Goal: Task Accomplishment & Management: Complete application form

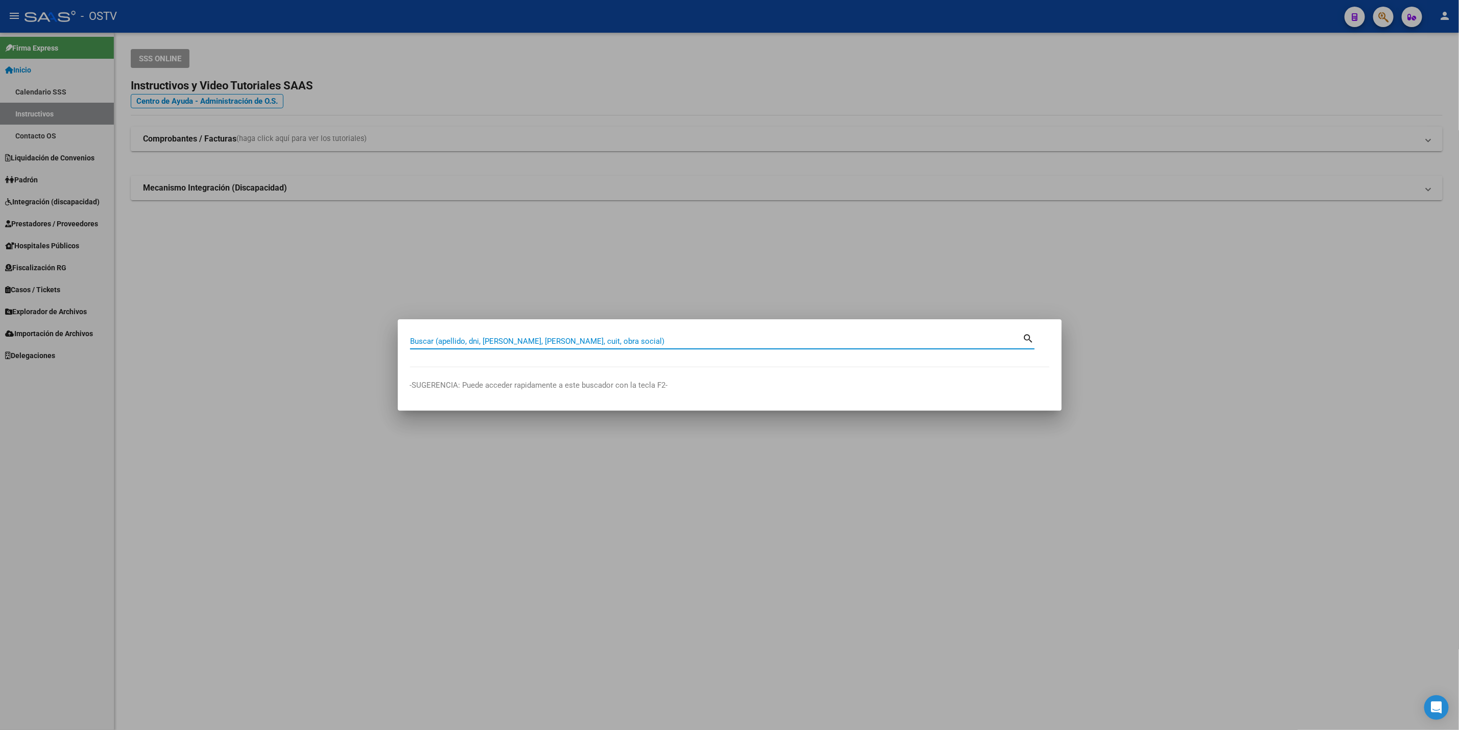
paste input "49805773"
type input "49805773"
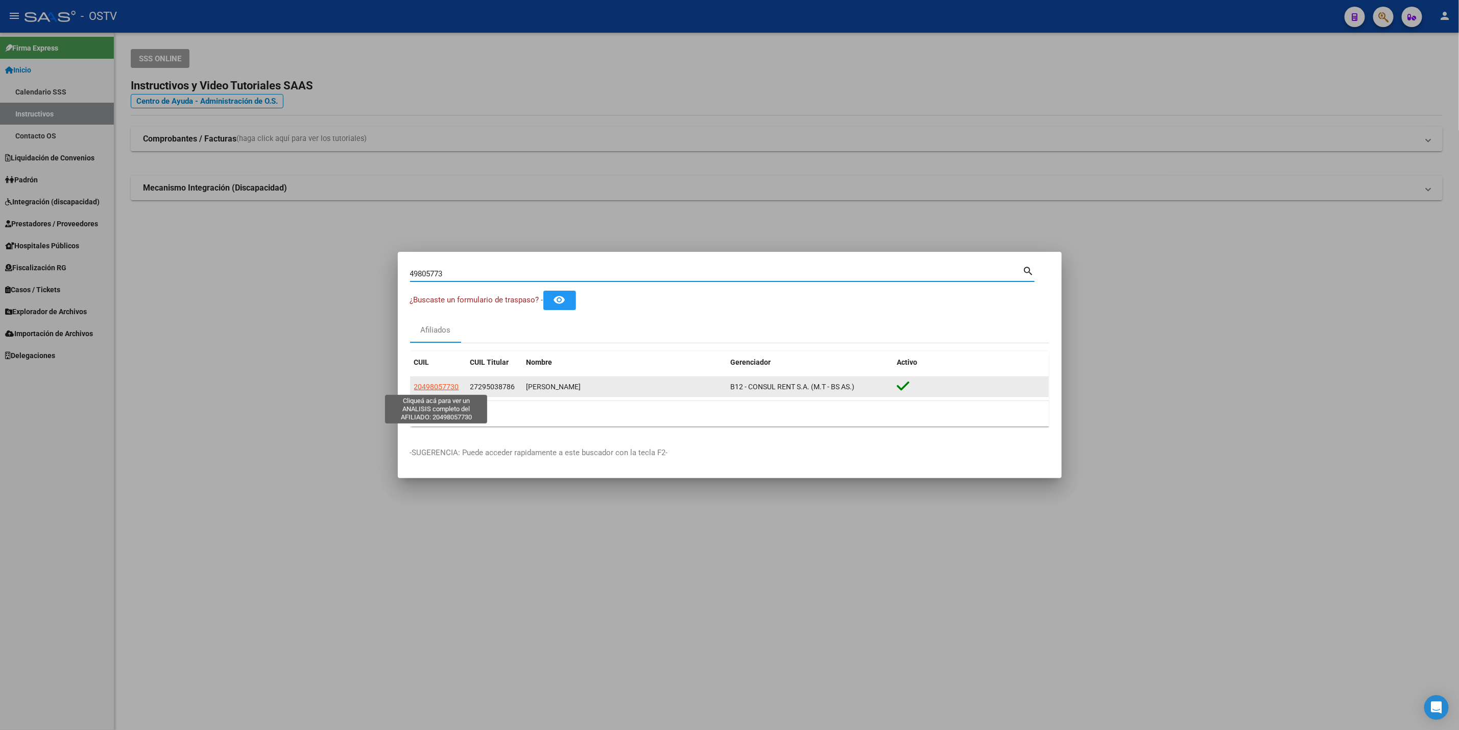
click at [431, 383] on span "20498057730" at bounding box center [436, 387] width 45 height 8
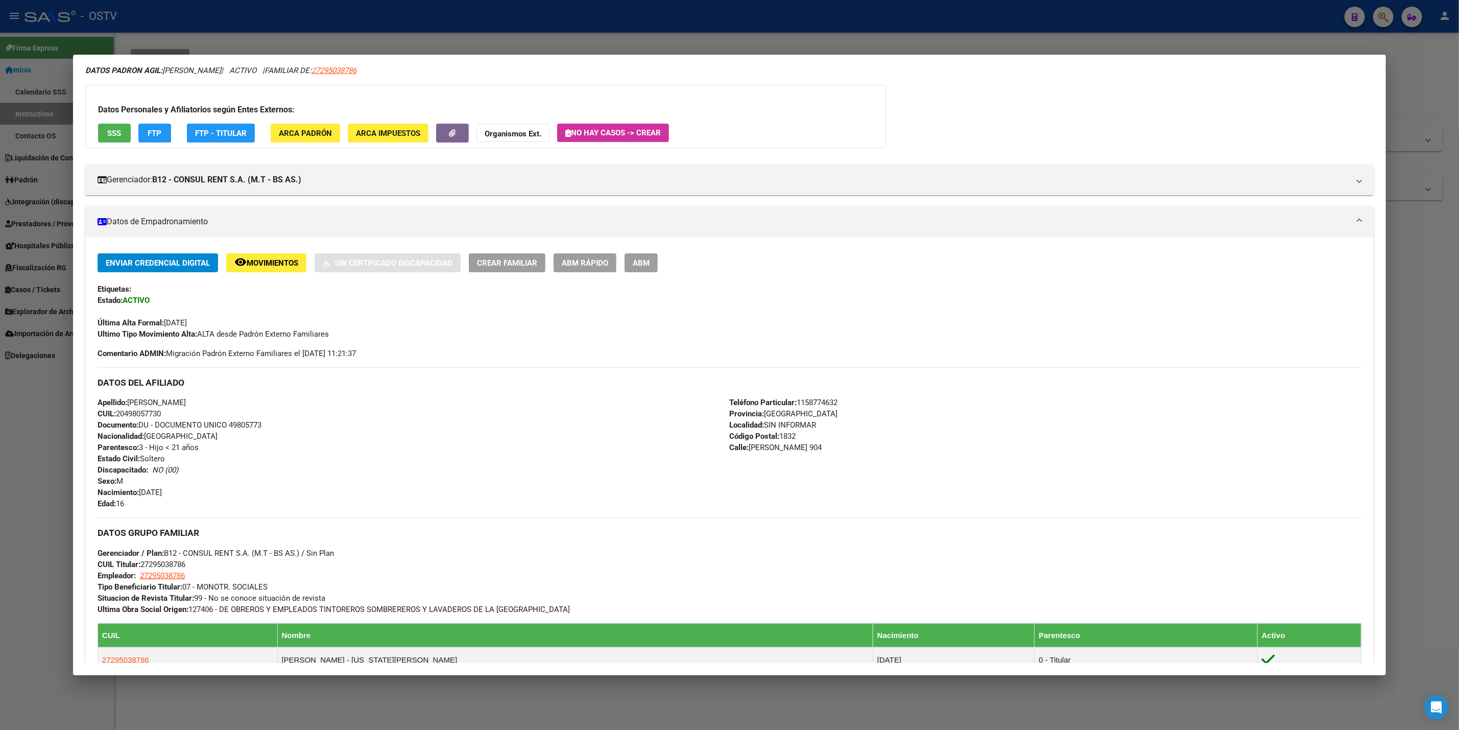
scroll to position [290, 0]
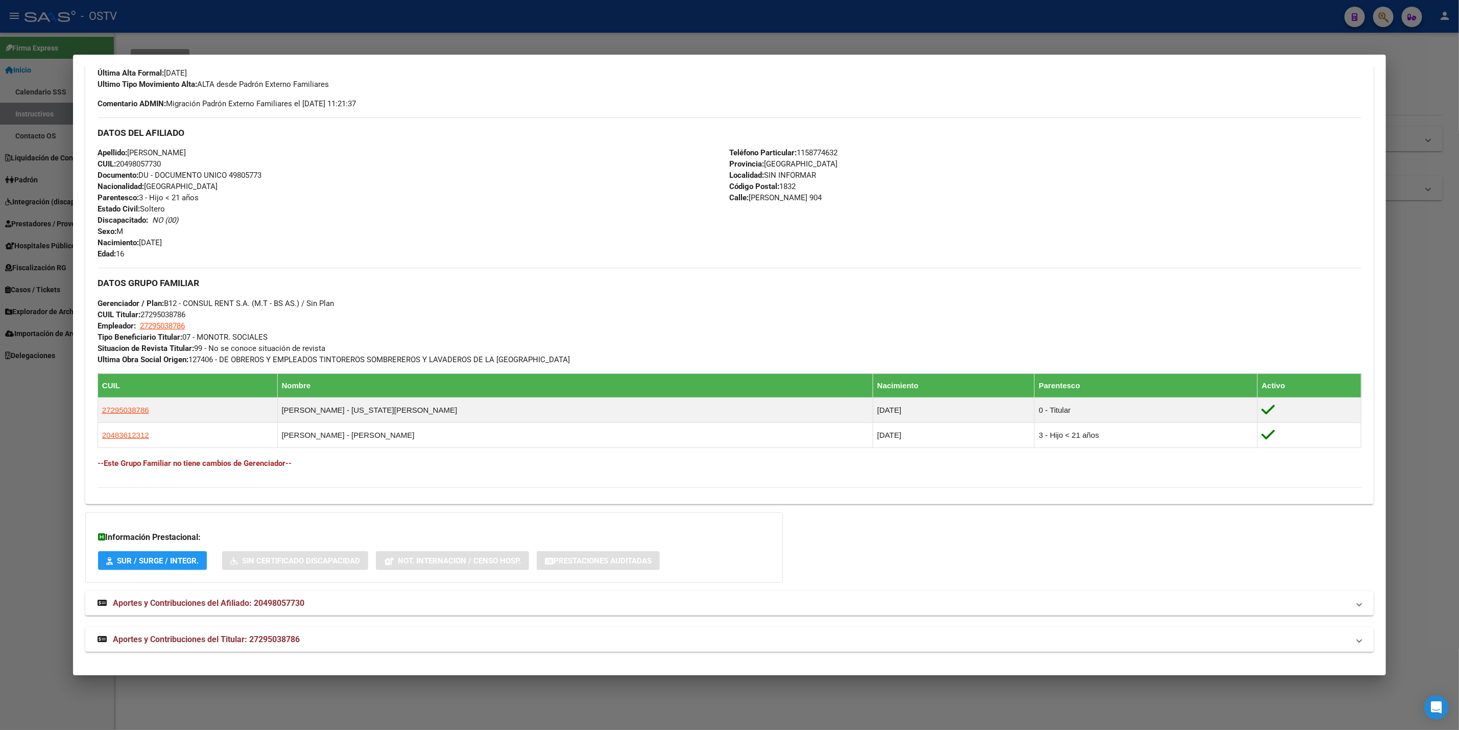
click at [296, 639] on mat-panel-title "Aportes y Contribuciones del Titular: 27295038786" at bounding box center [724, 639] width 1252 height 12
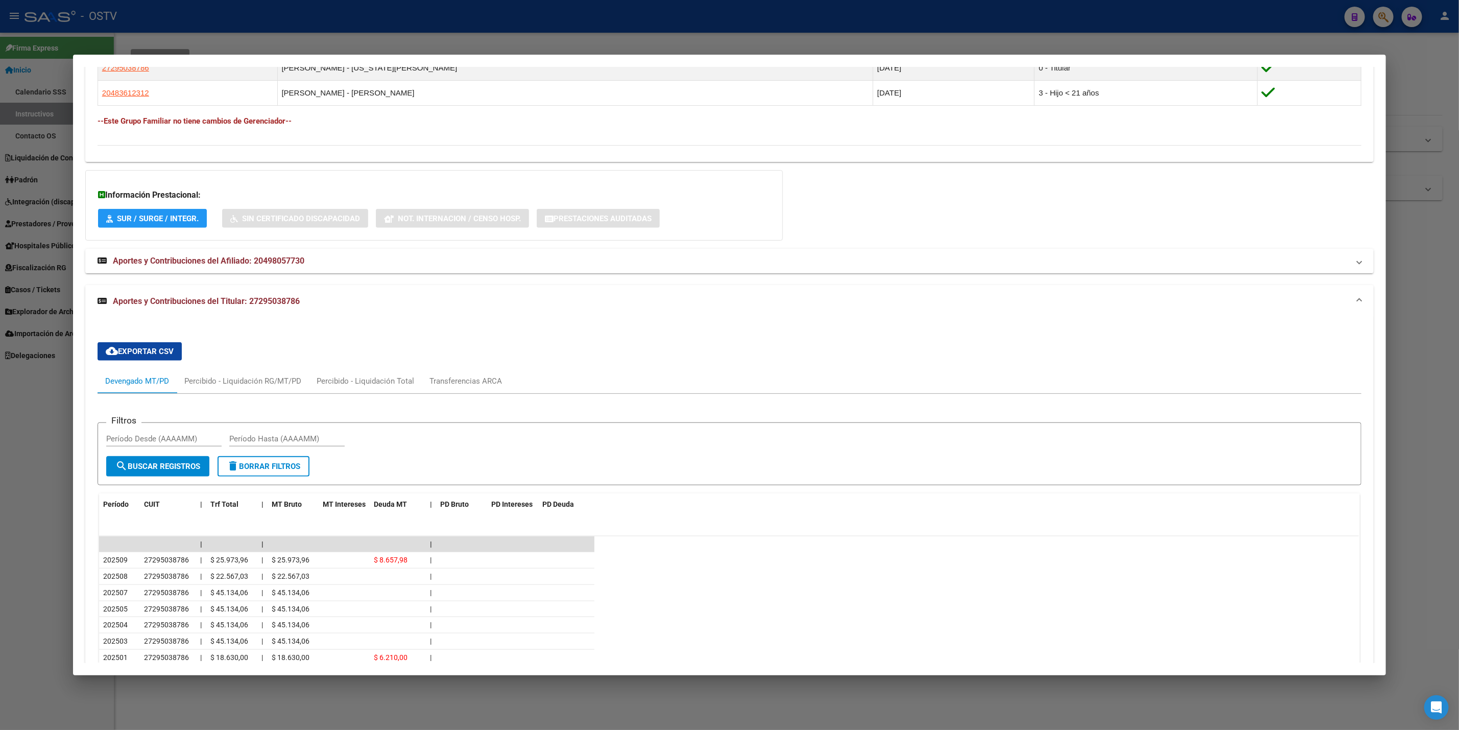
scroll to position [554, 0]
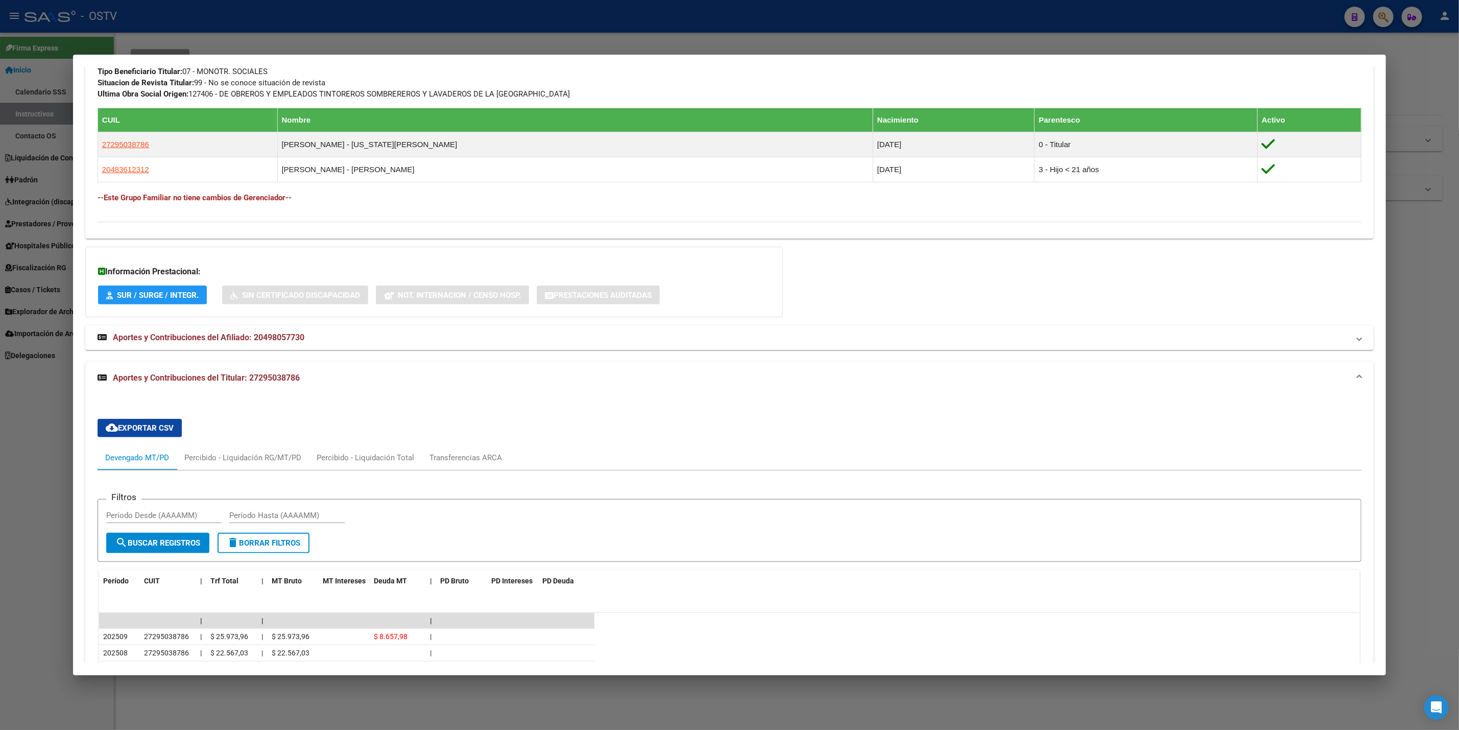
click at [0, 408] on div at bounding box center [729, 365] width 1459 height 730
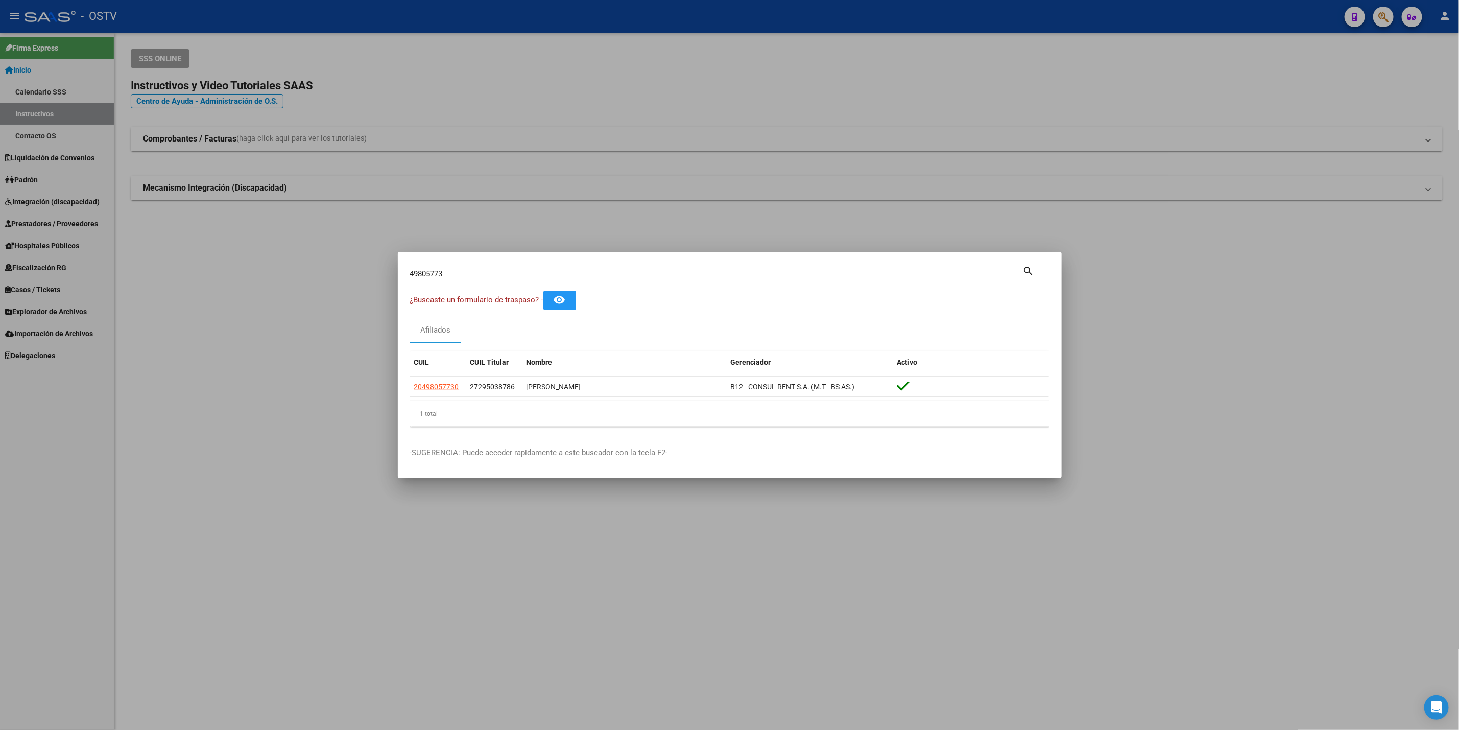
click at [12, 385] on div at bounding box center [729, 365] width 1459 height 730
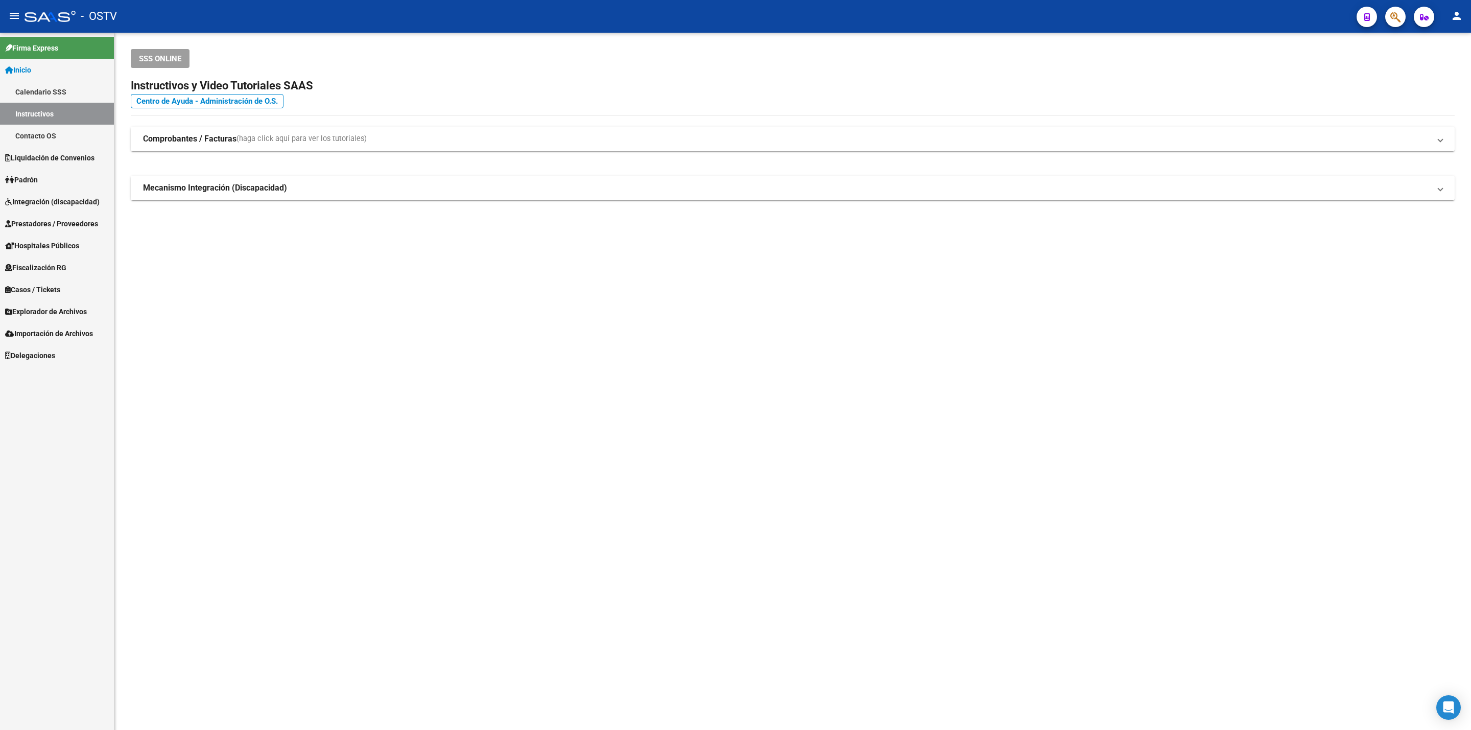
click at [63, 248] on span "Hospitales Públicos" at bounding box center [42, 245] width 74 height 11
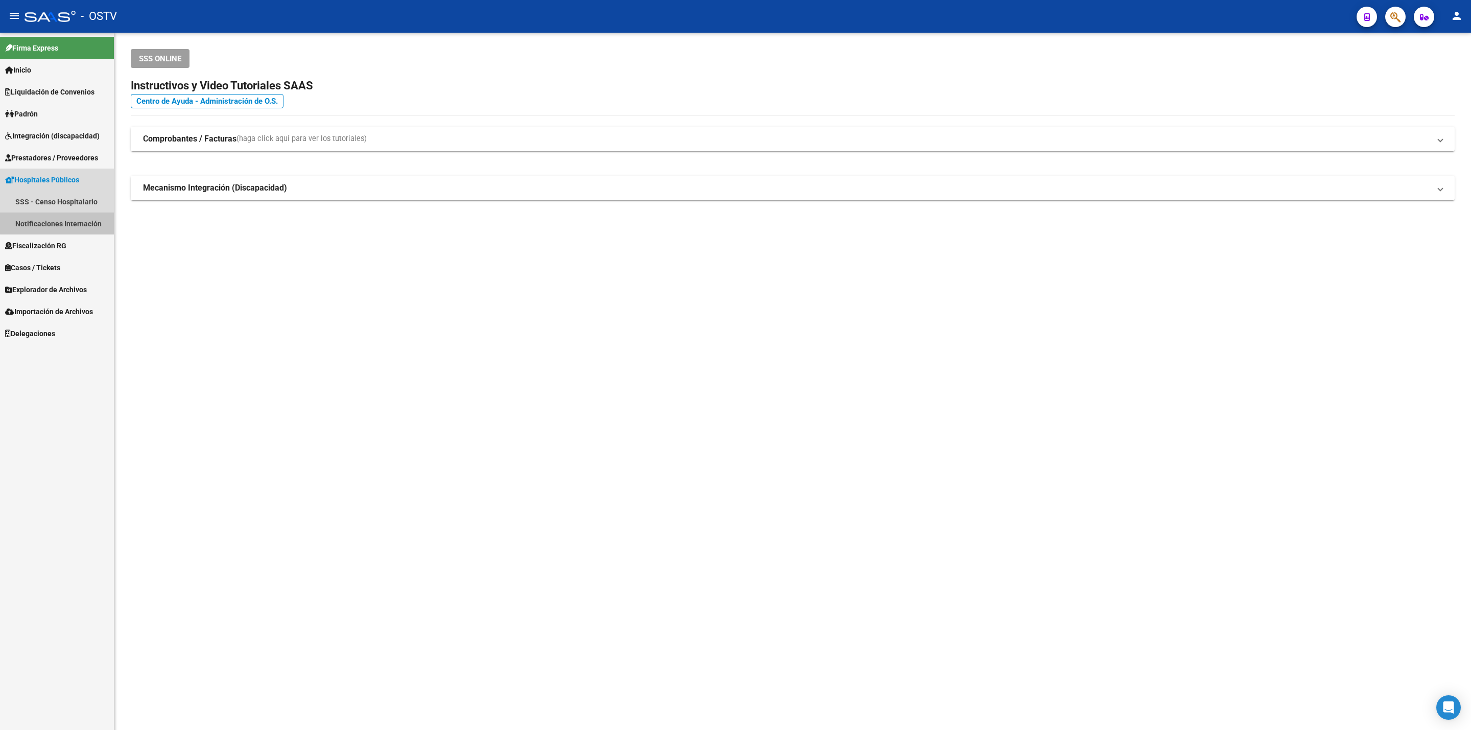
click at [77, 217] on link "Notificaciones Internación" at bounding box center [57, 223] width 114 height 22
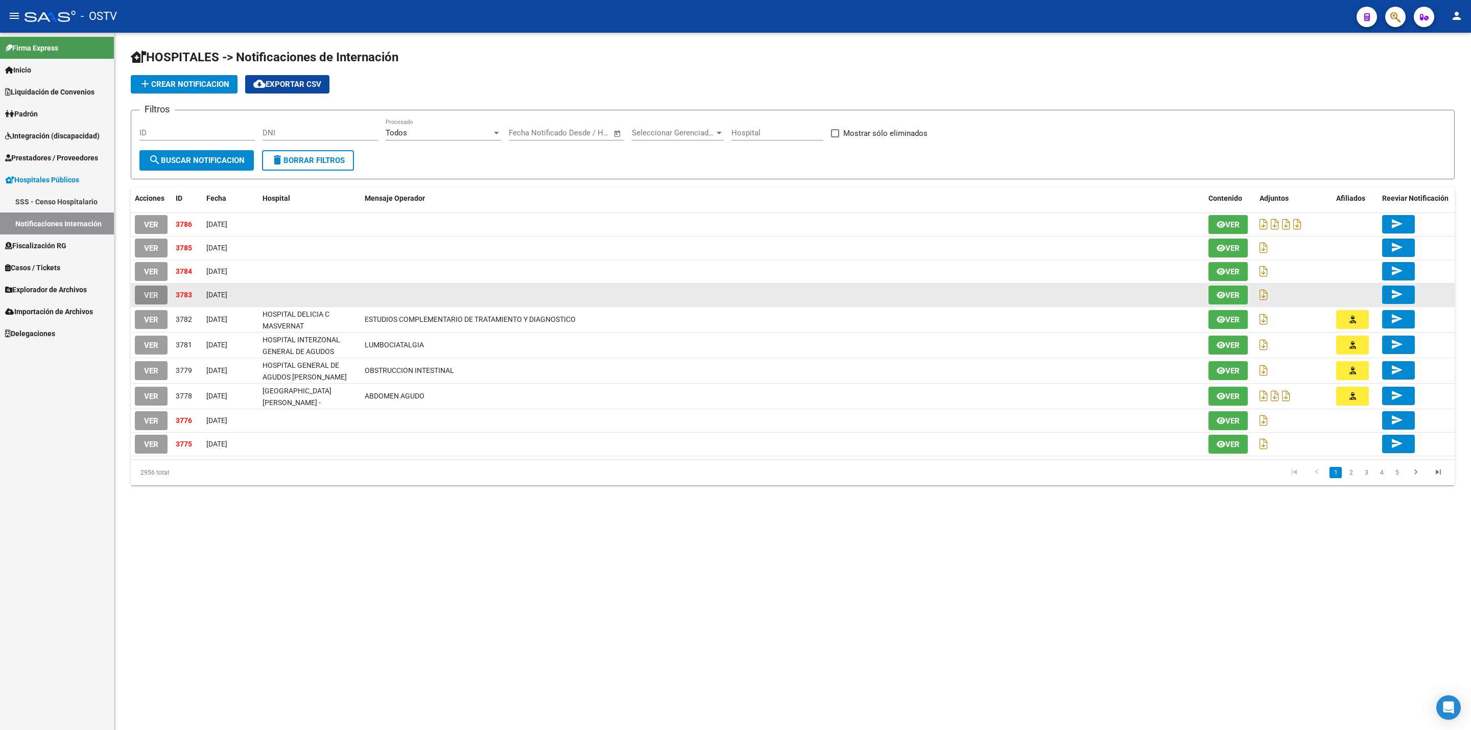
click at [152, 291] on span "VER" at bounding box center [151, 295] width 14 height 9
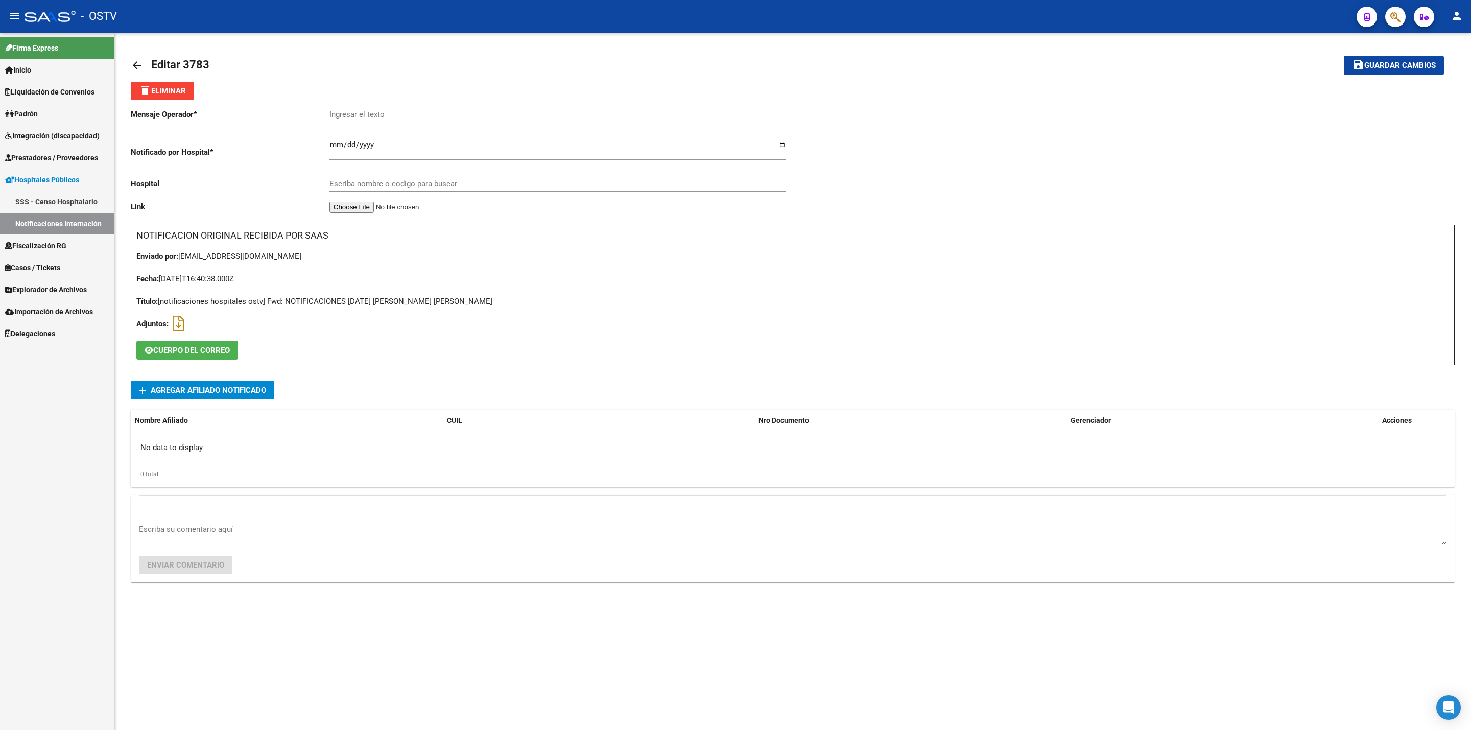
click at [135, 55] on link "arrow_back" at bounding box center [141, 65] width 20 height 24
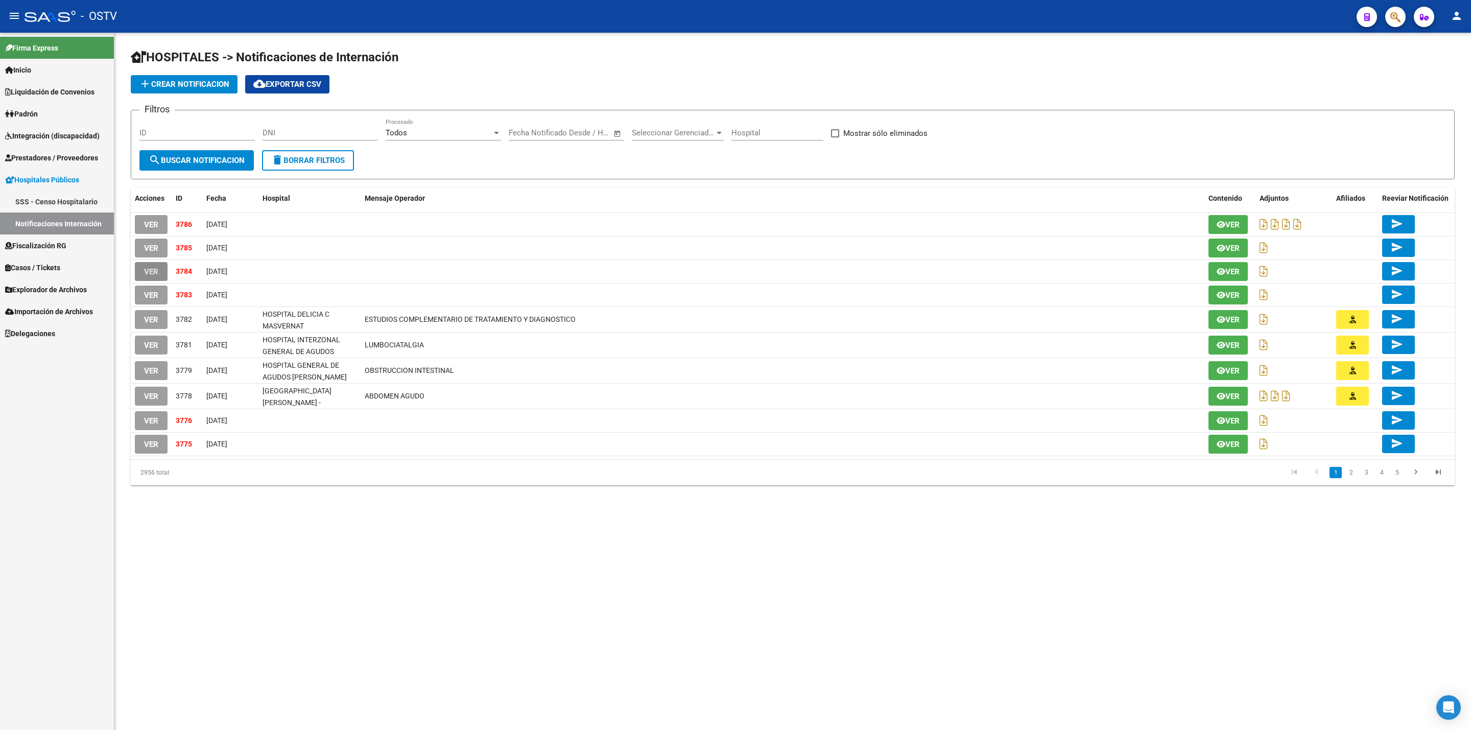
click at [161, 265] on button "VER" at bounding box center [151, 271] width 33 height 19
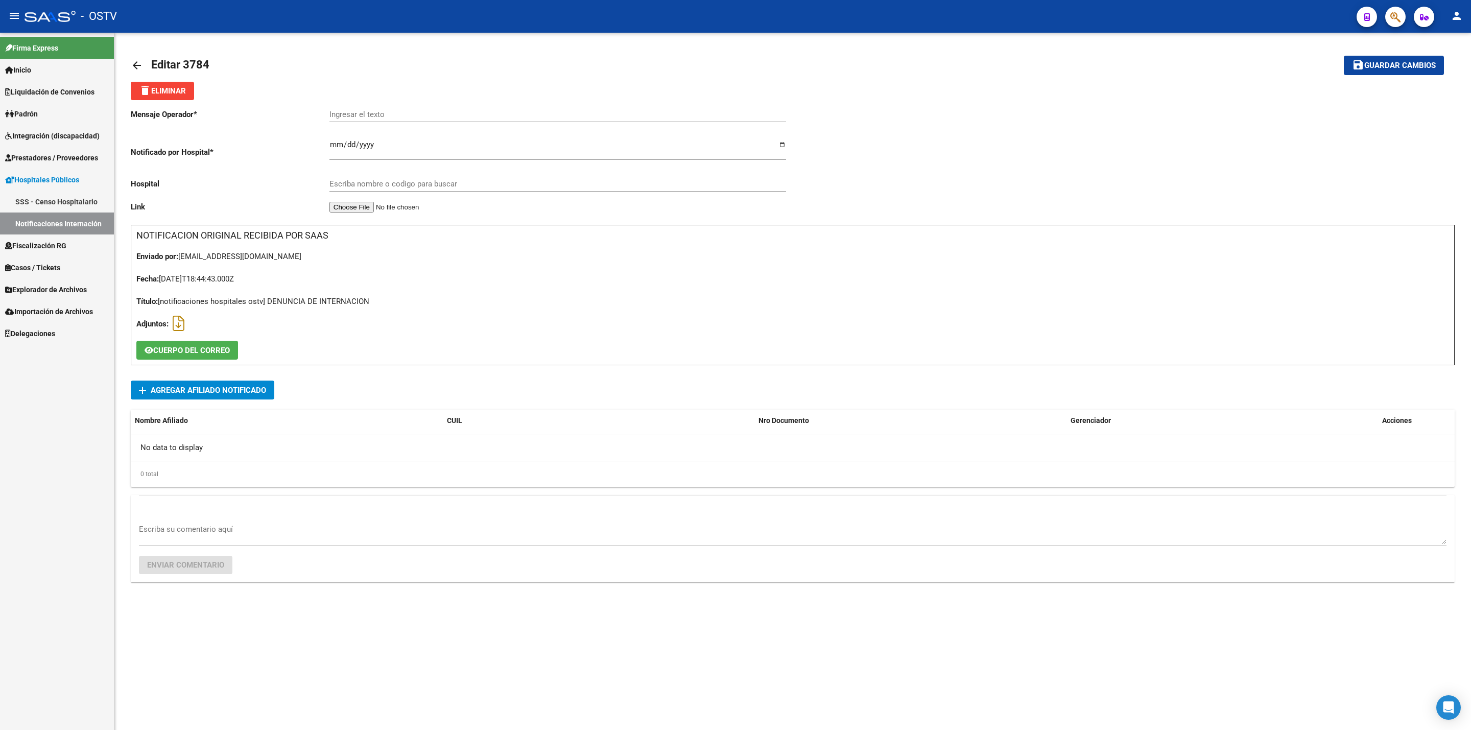
click at [134, 61] on mat-icon "arrow_back" at bounding box center [137, 65] width 12 height 12
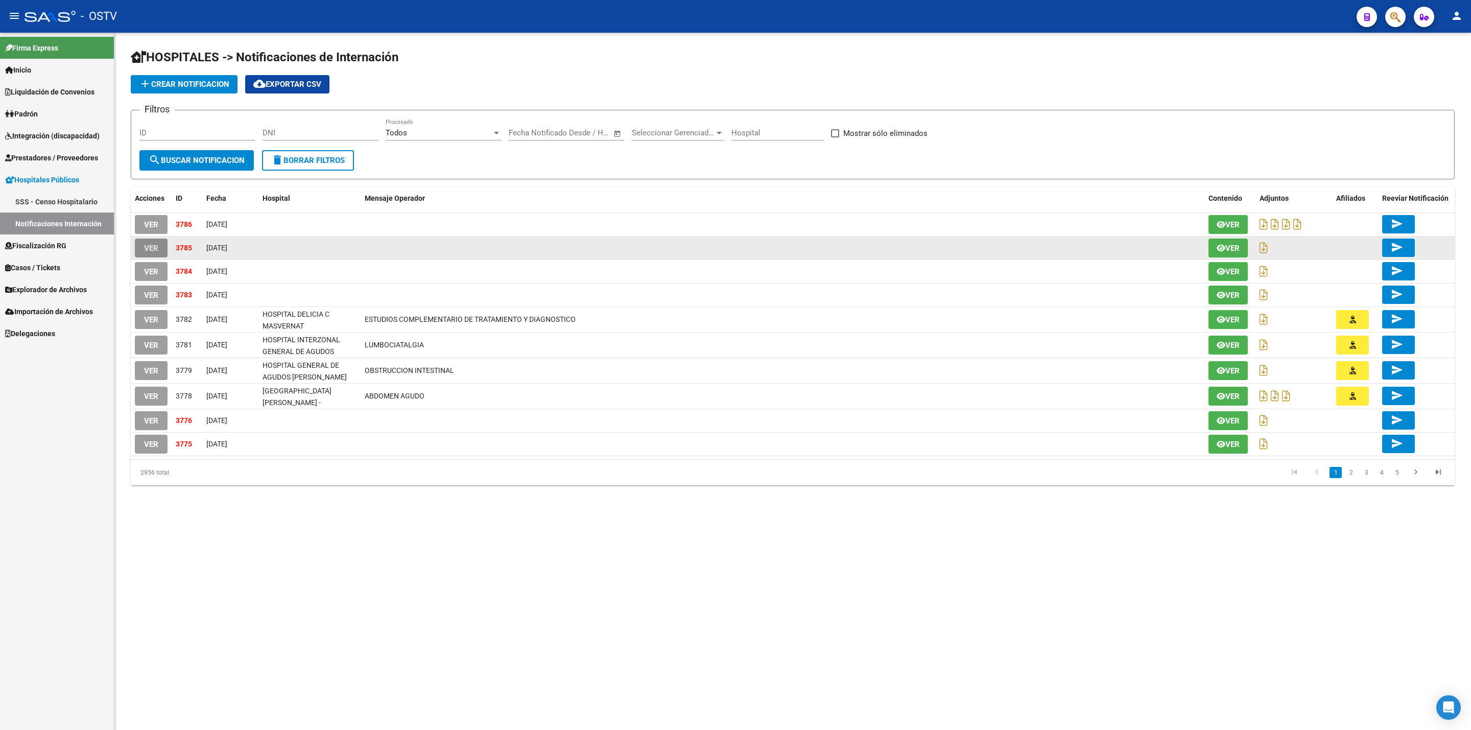
click at [150, 247] on span "VER" at bounding box center [151, 248] width 14 height 9
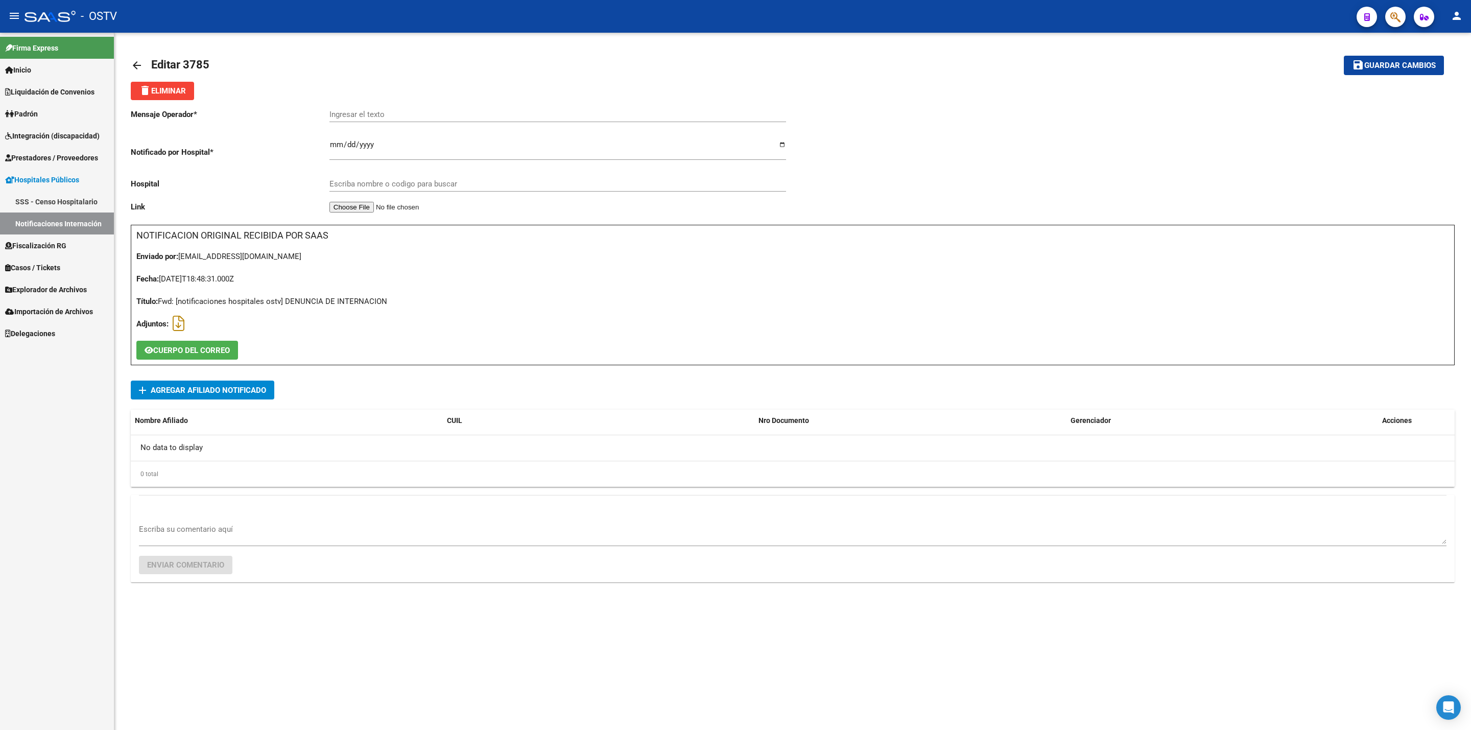
click at [142, 58] on link "arrow_back" at bounding box center [141, 65] width 20 height 24
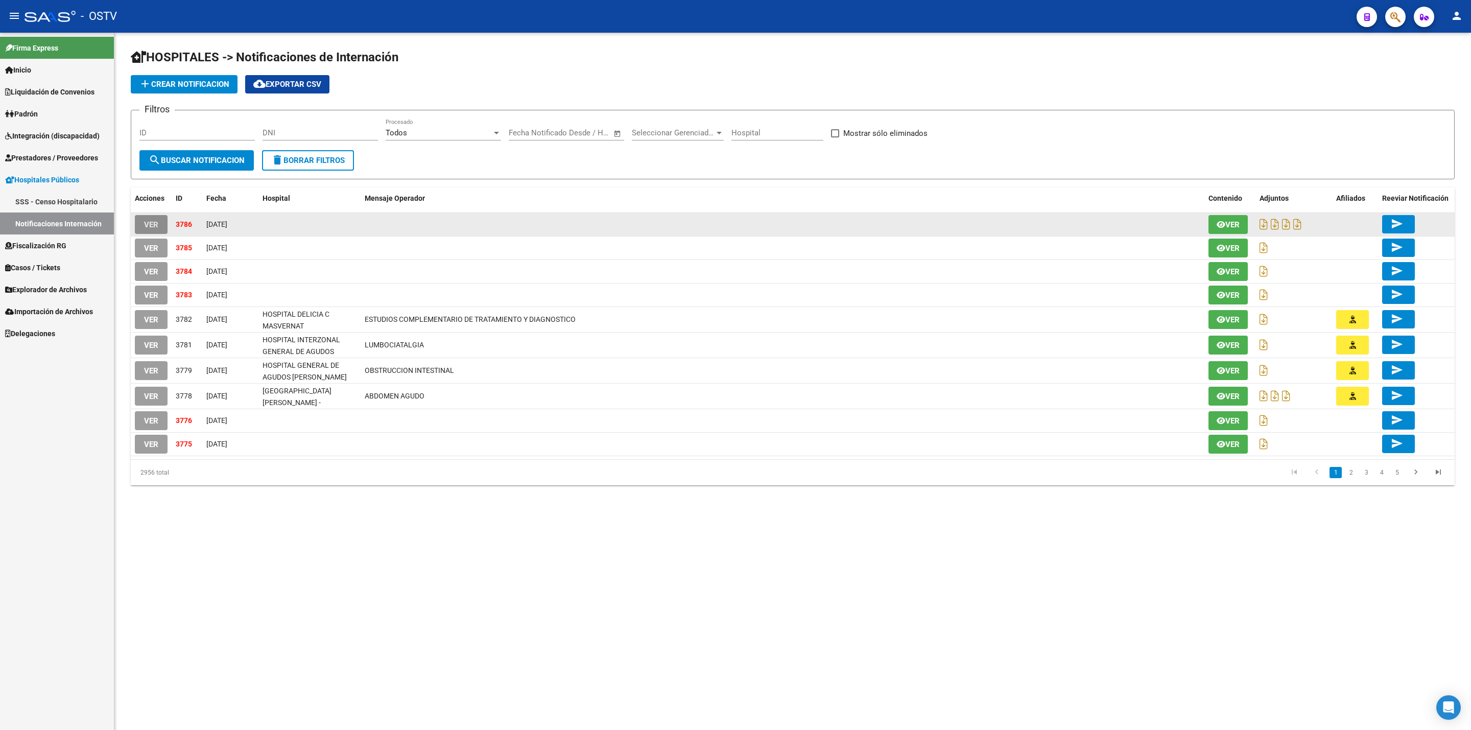
click at [147, 223] on span "VER" at bounding box center [151, 224] width 14 height 9
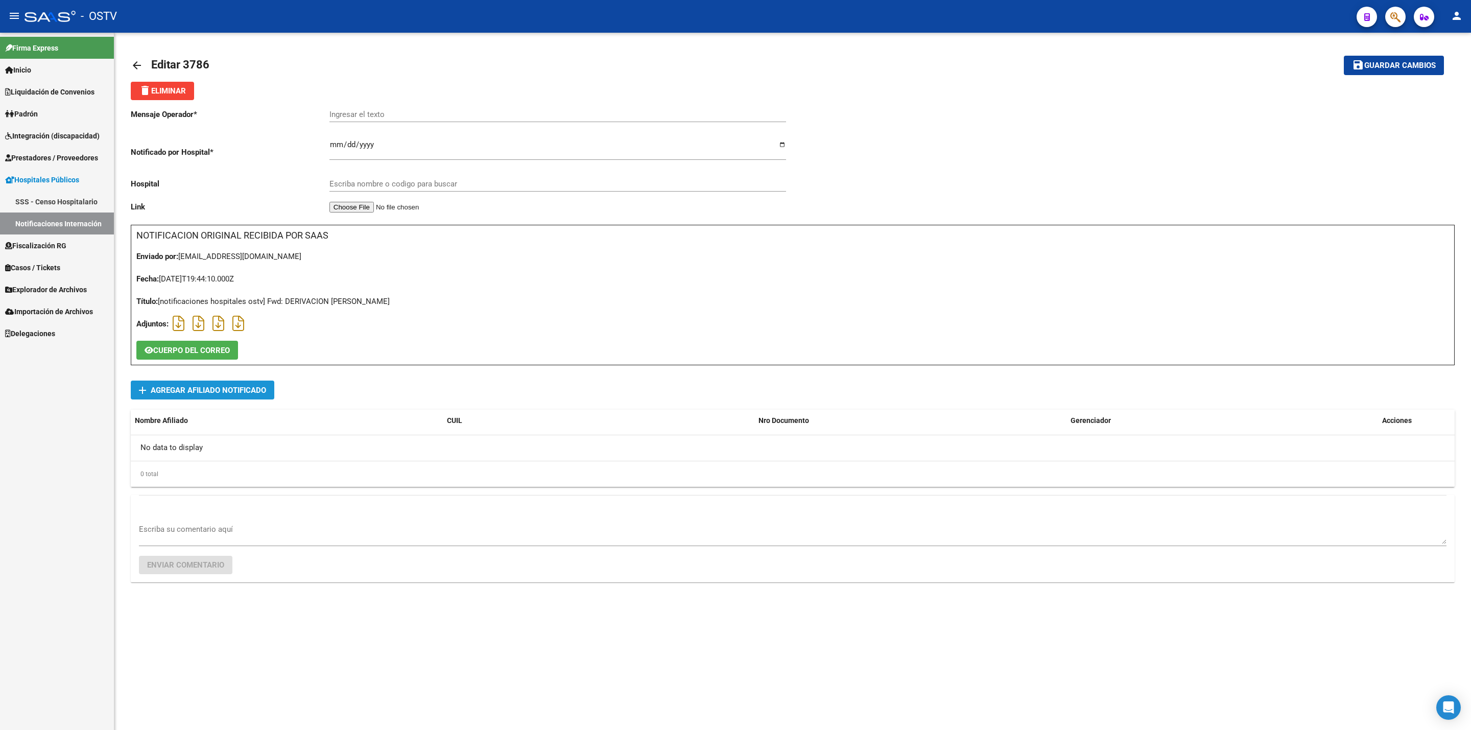
click at [245, 388] on span "Agregar Afiliado Notificado" at bounding box center [208, 390] width 115 height 9
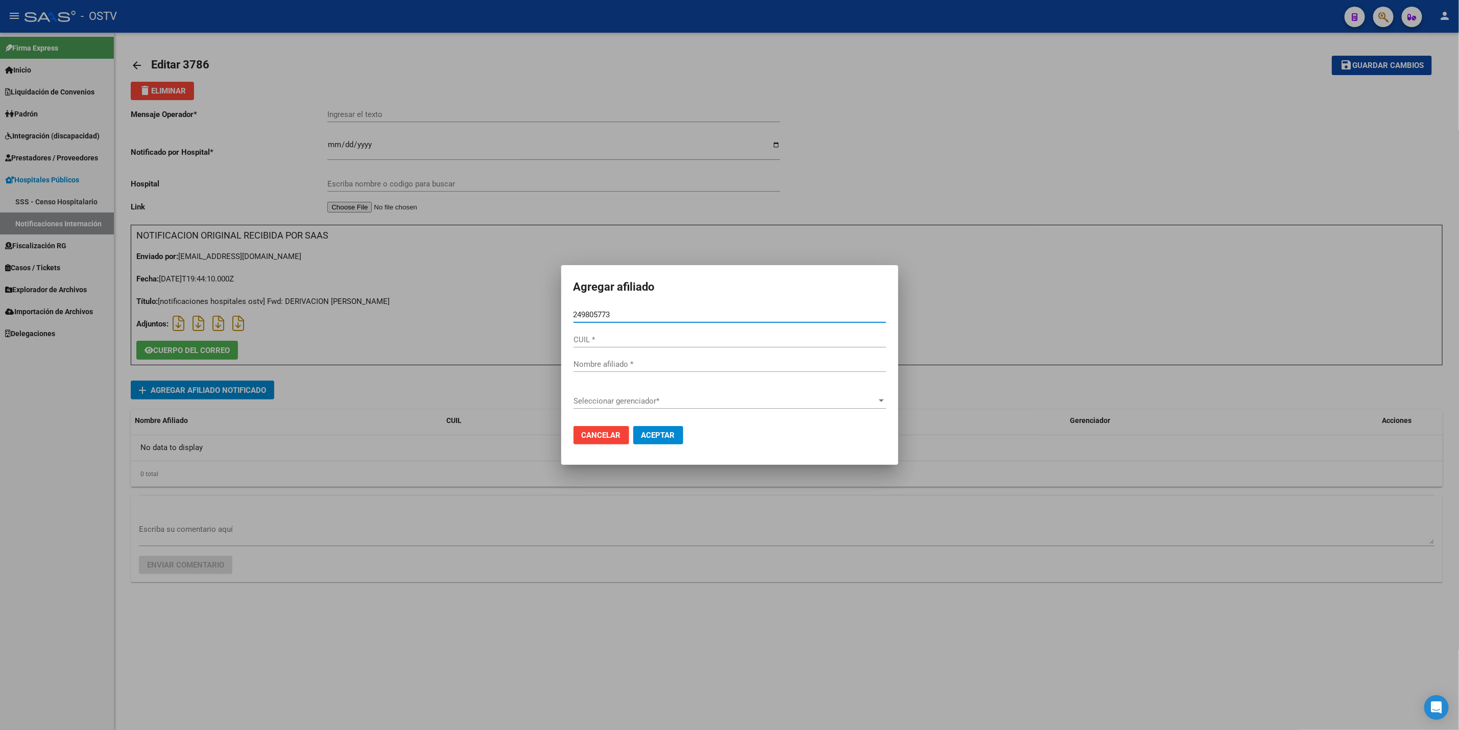
type input "49805773"
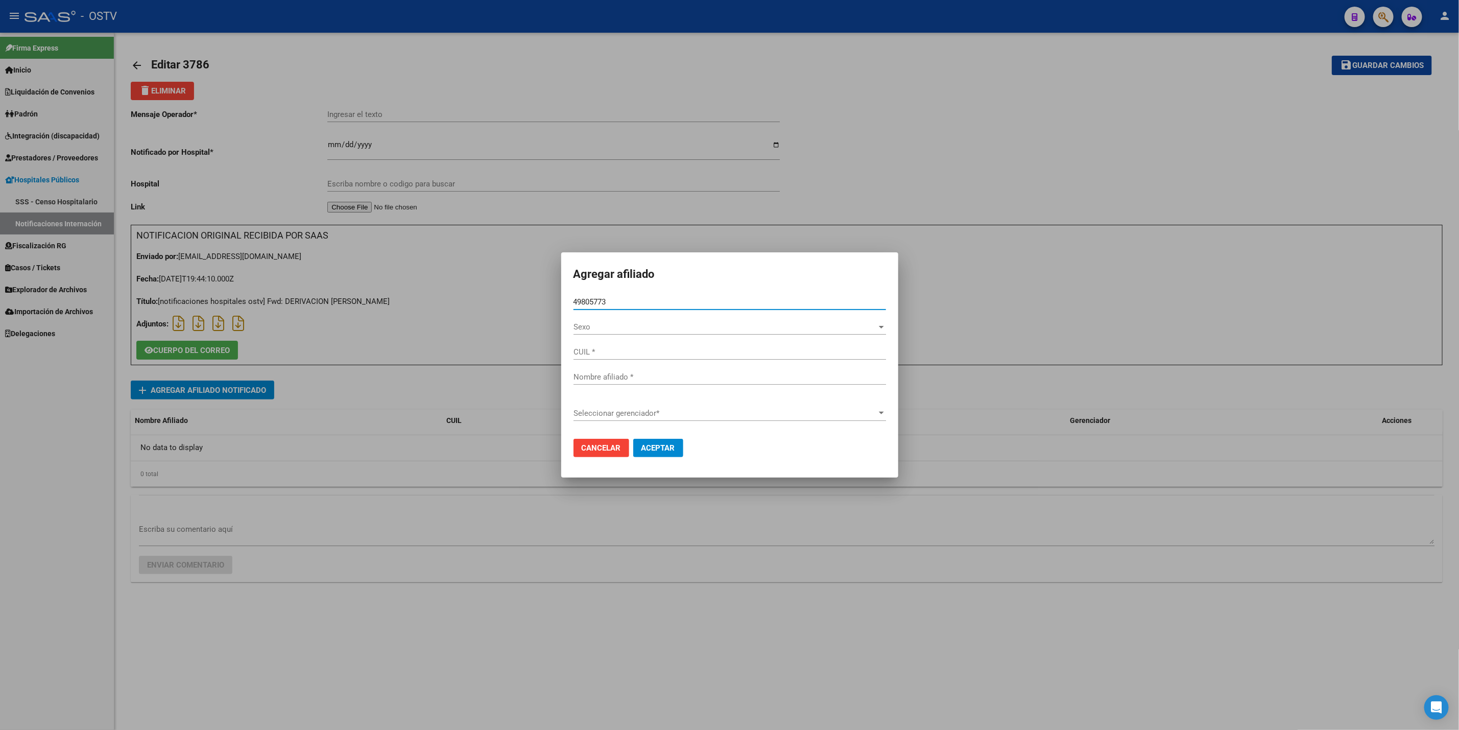
type input "20498057730"
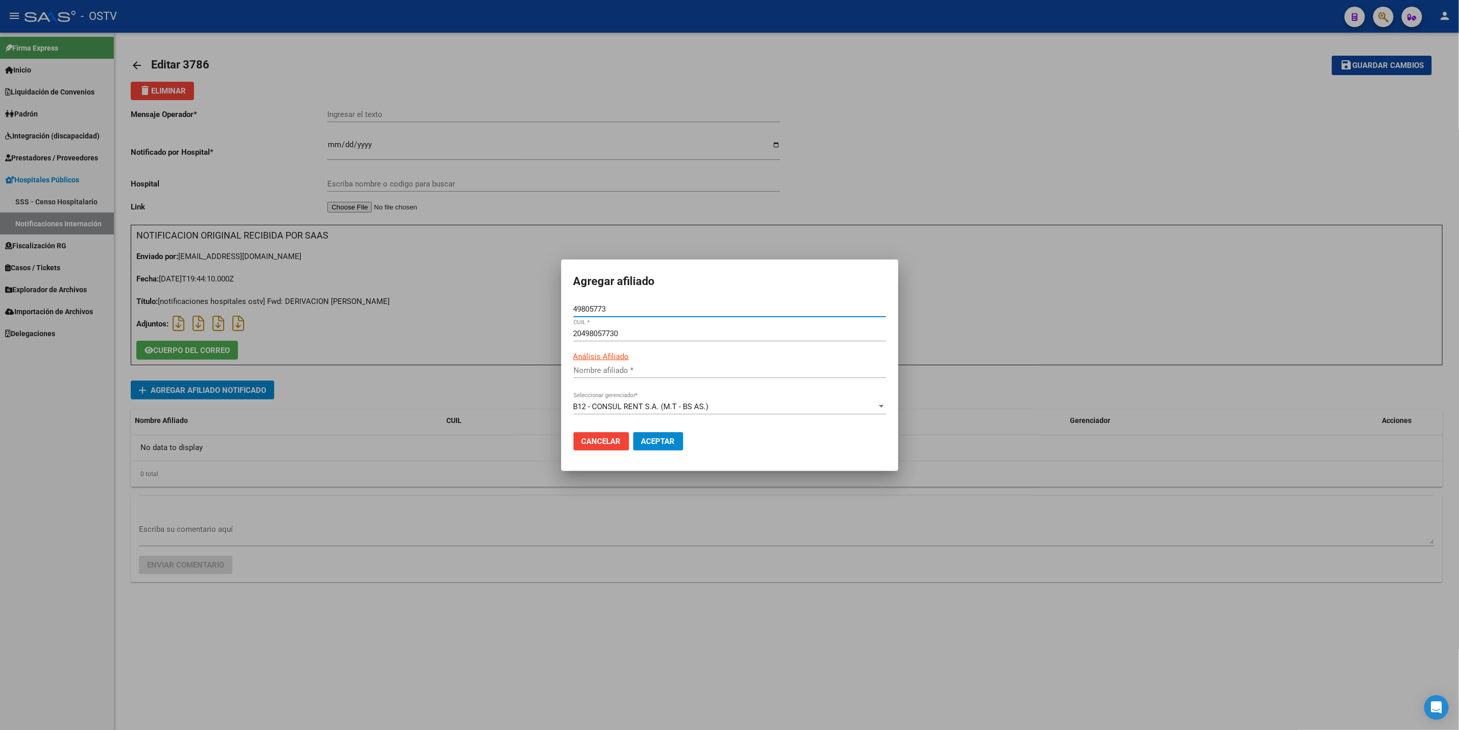
type input "MENDOZA DYLAN ALEXIS"
type input "49805773"
click at [654, 443] on span "Aceptar" at bounding box center [658, 441] width 34 height 9
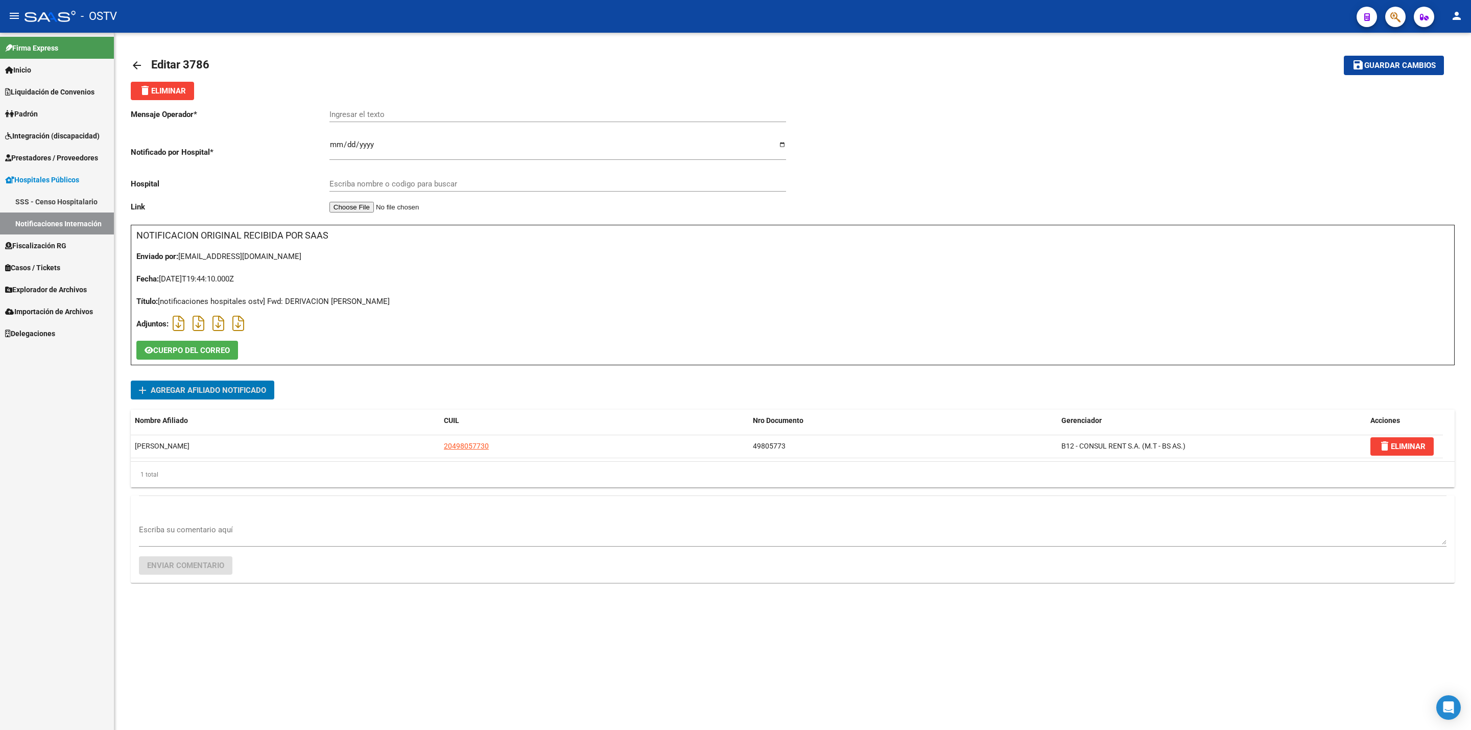
click at [466, 113] on input "Ingresar el texto" at bounding box center [557, 114] width 457 height 9
type input "DERIVACION"
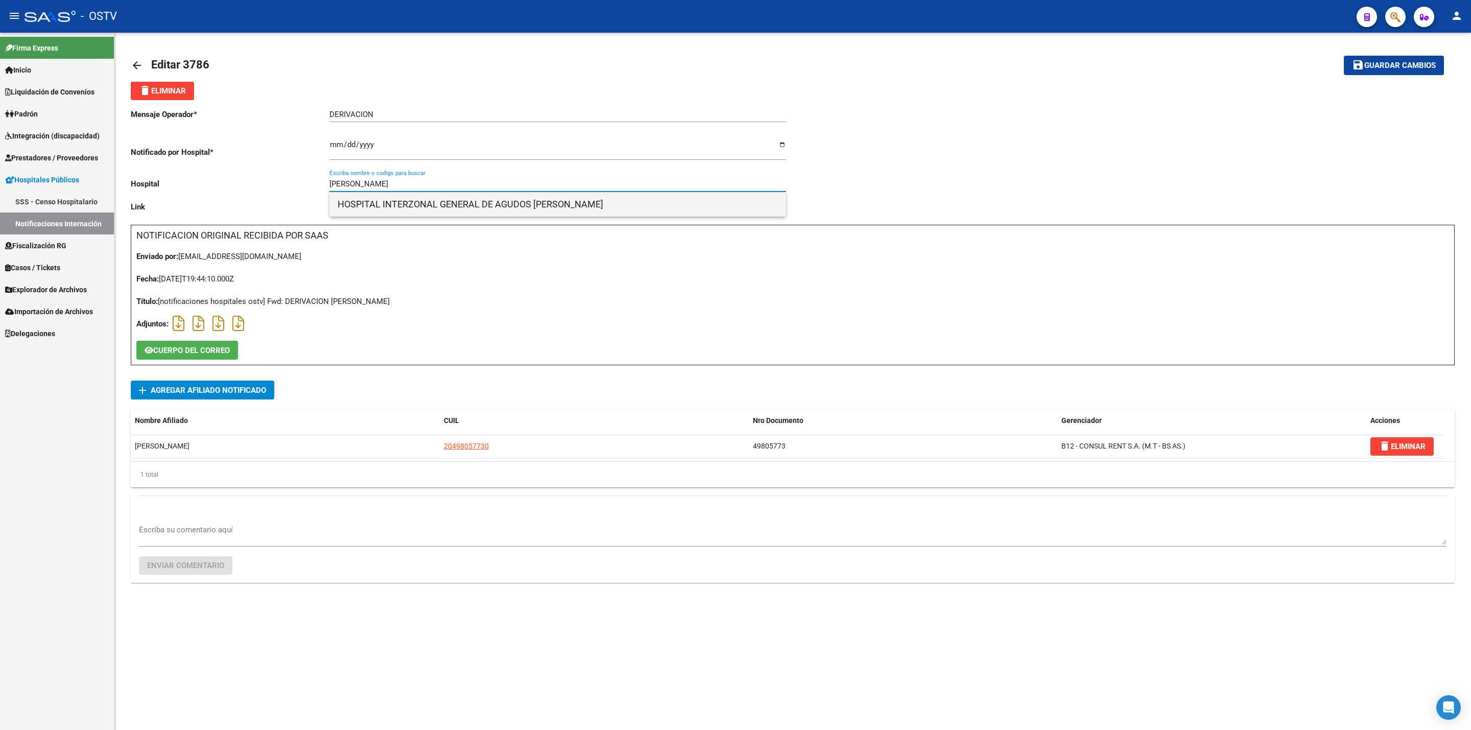
click at [534, 209] on span "HOSPITAL INTERZONAL GENERAL DE AGUDOS [PERSON_NAME]" at bounding box center [558, 204] width 440 height 25
type input "HOSPITAL INTERZONAL GENERAL DE AGUDOS [PERSON_NAME]"
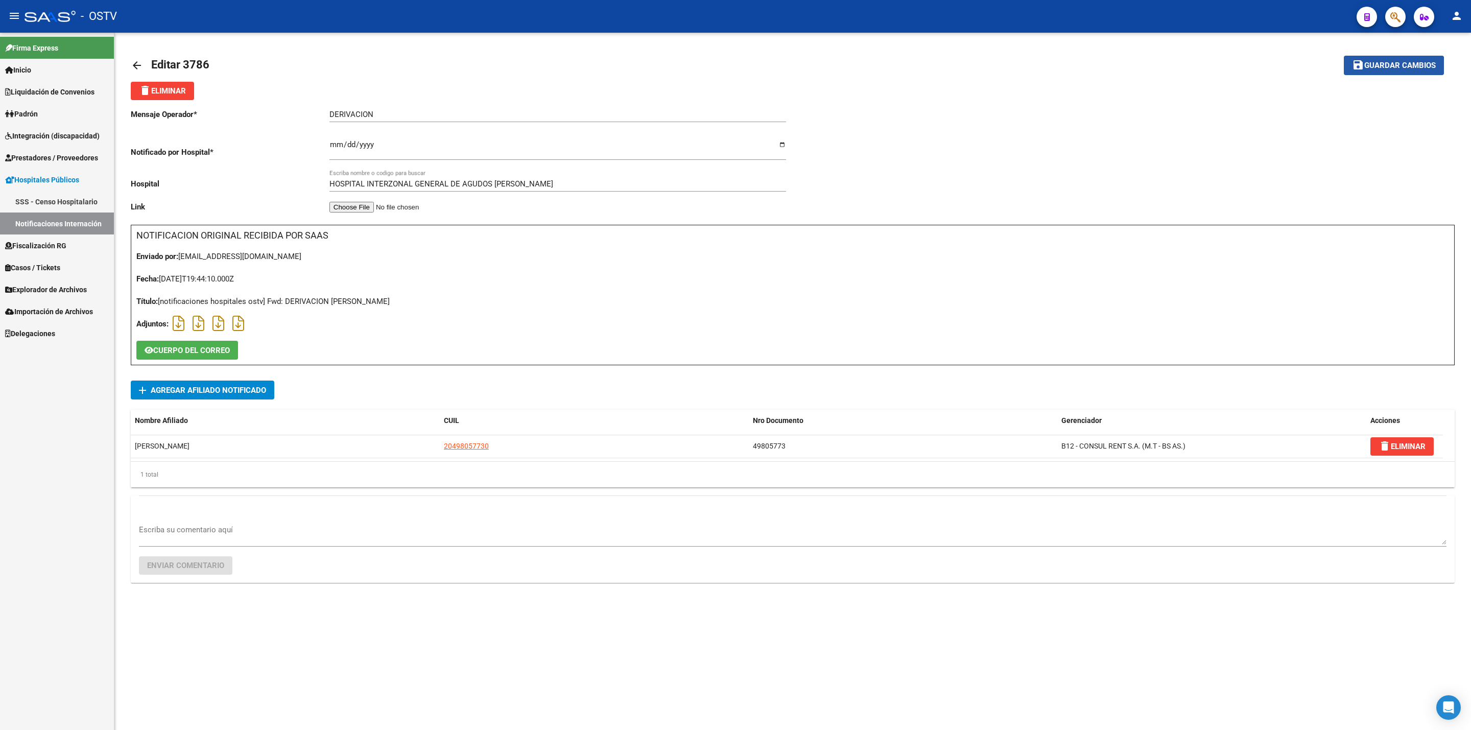
click at [1375, 72] on button "save Guardar cambios" at bounding box center [1394, 65] width 100 height 19
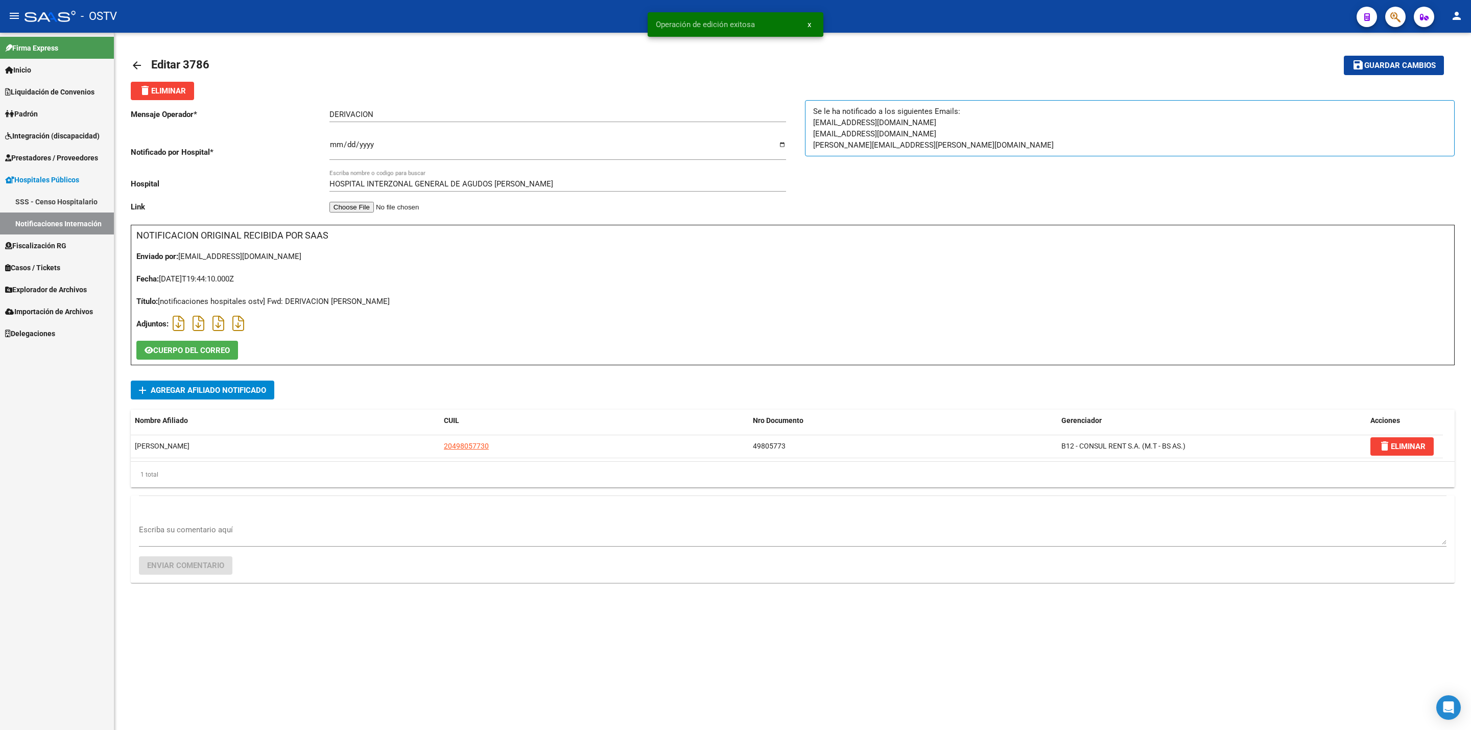
click at [141, 66] on mat-icon "arrow_back" at bounding box center [137, 65] width 12 height 12
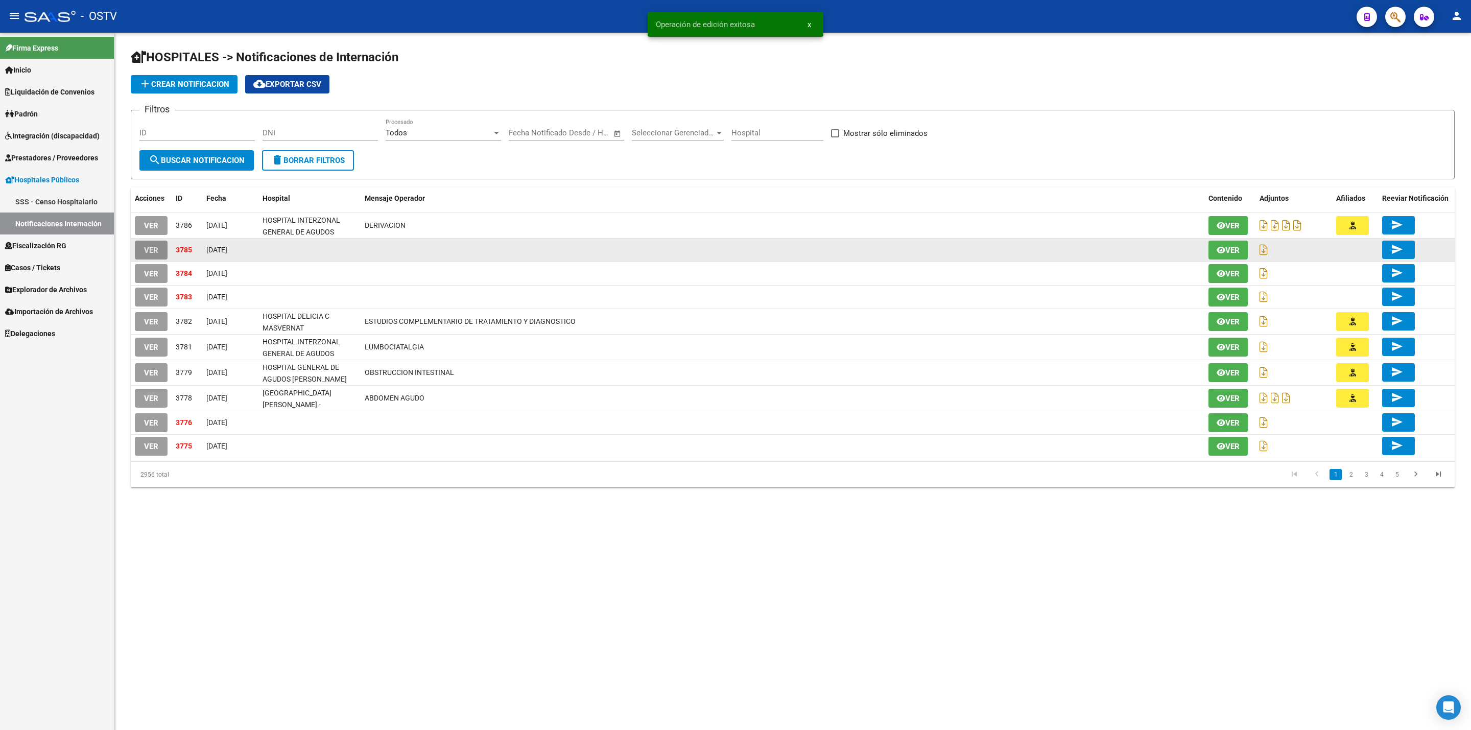
click at [158, 249] on button "VER" at bounding box center [151, 250] width 33 height 19
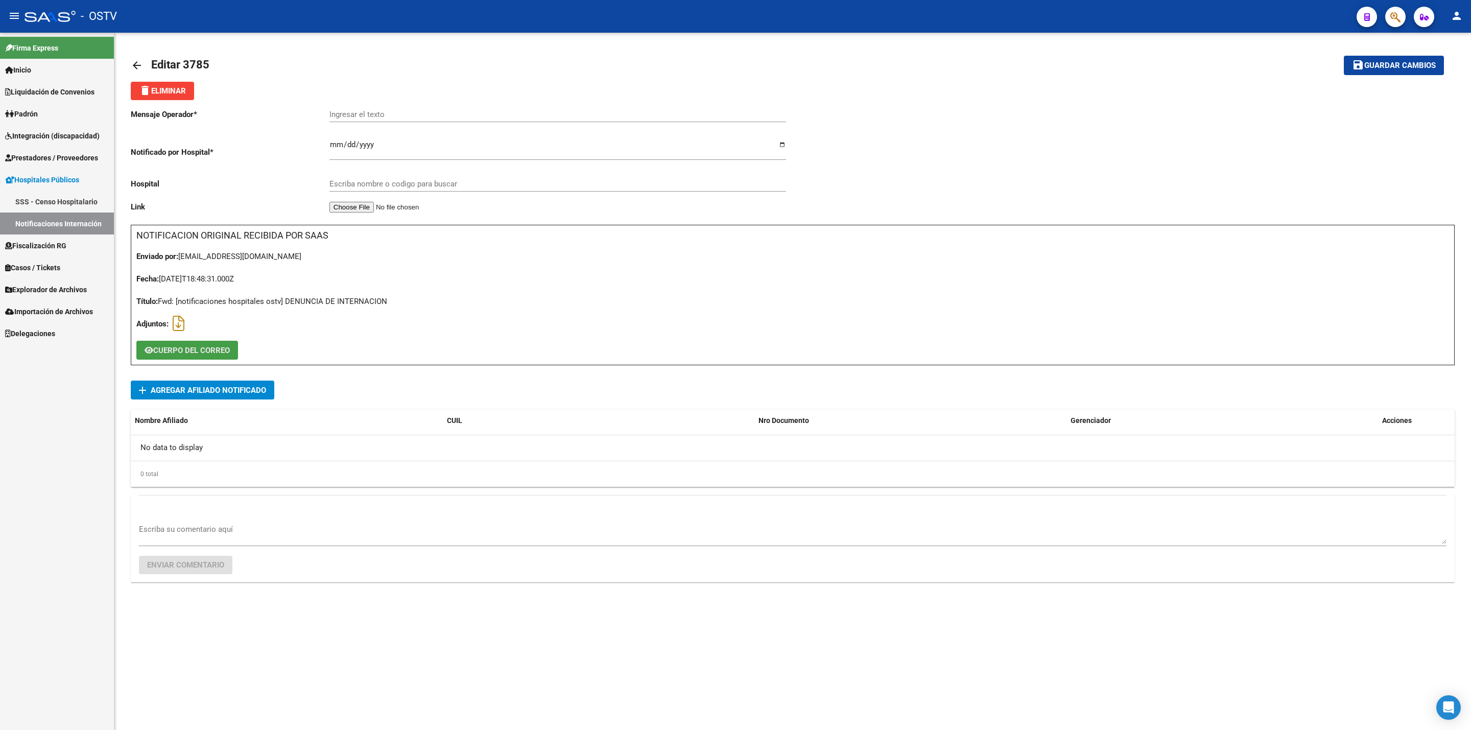
click at [193, 347] on span "CUERPO DEL CORREO" at bounding box center [191, 350] width 77 height 9
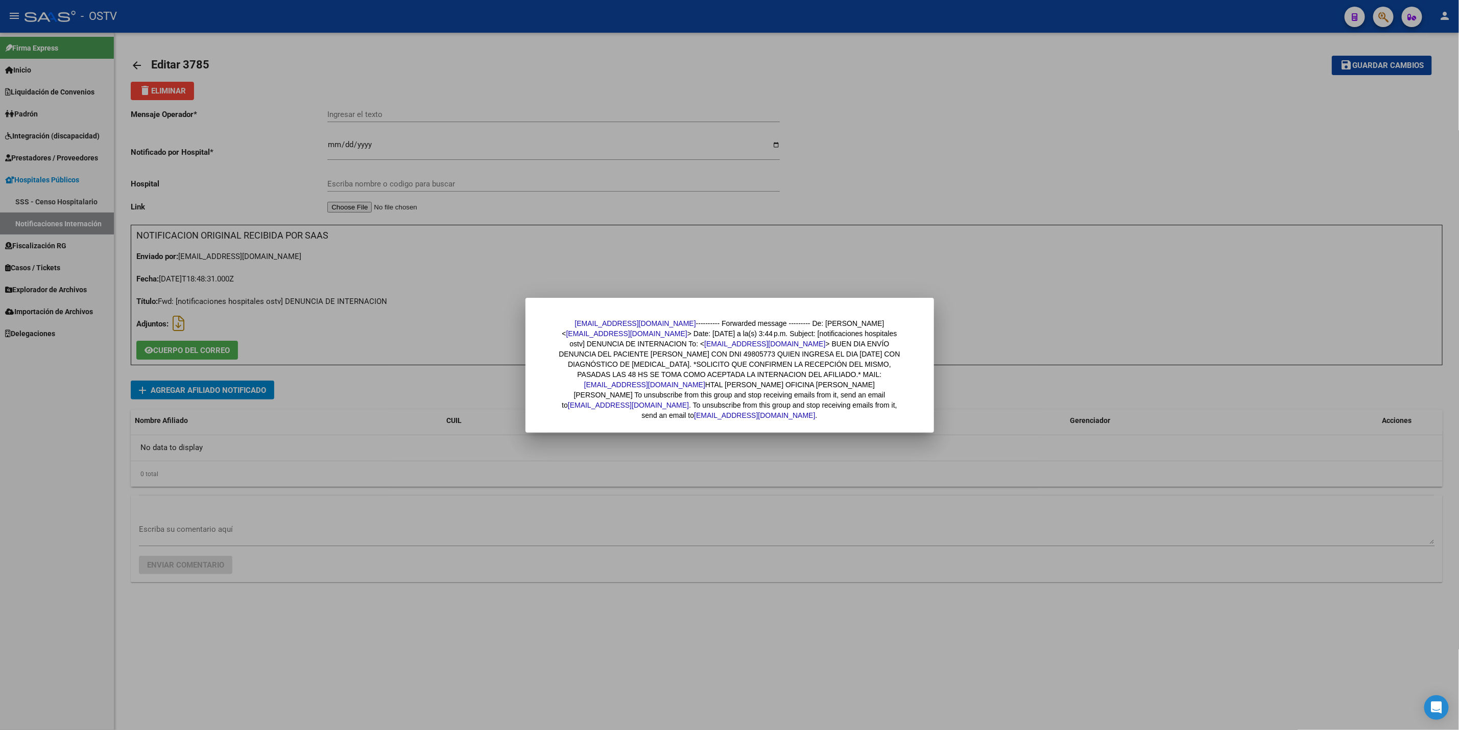
click at [296, 195] on div at bounding box center [729, 365] width 1459 height 730
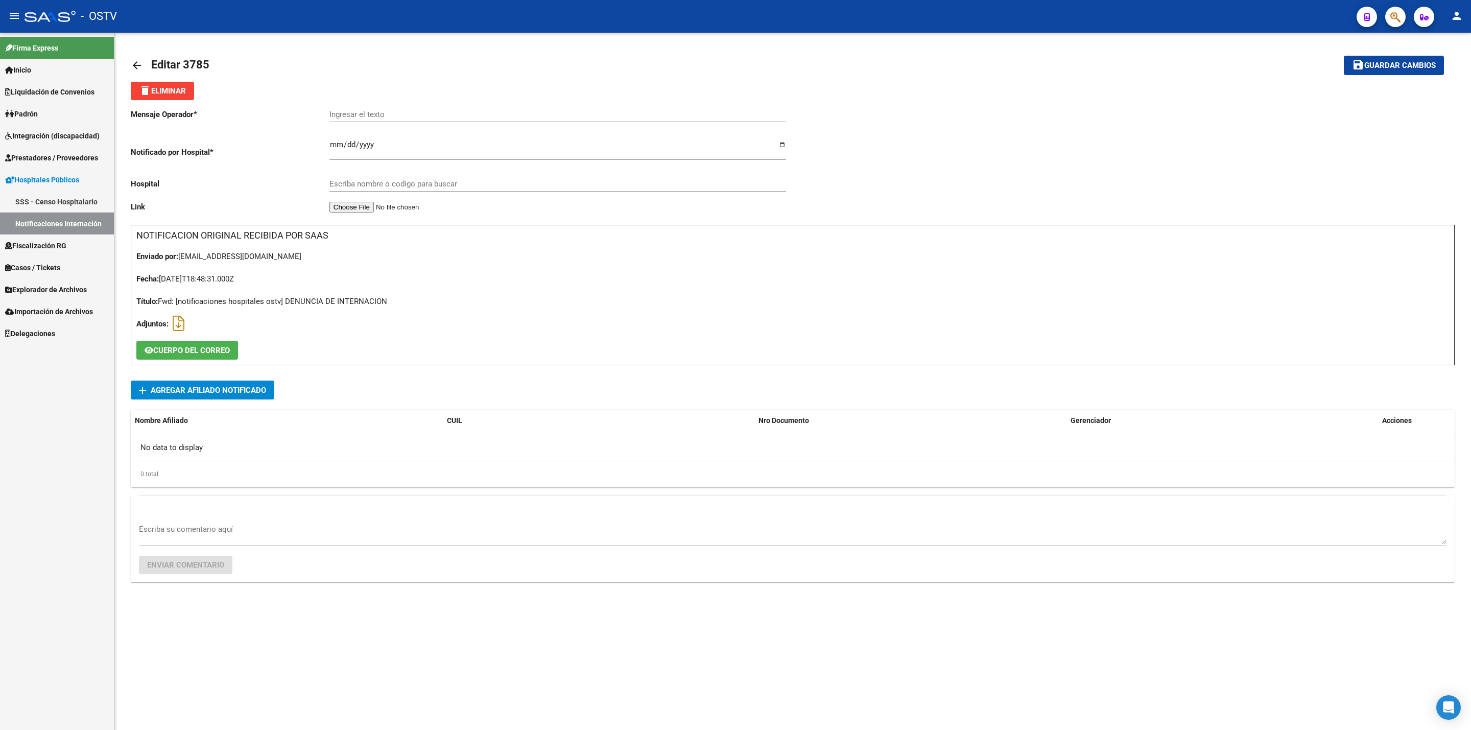
click at [132, 57] on div "arrow_back Editar 3785 save Guardar cambios delete Eliminar Mensaje Operador * …" at bounding box center [792, 332] width 1356 height 599
click at [134, 58] on link "arrow_back" at bounding box center [141, 65] width 20 height 24
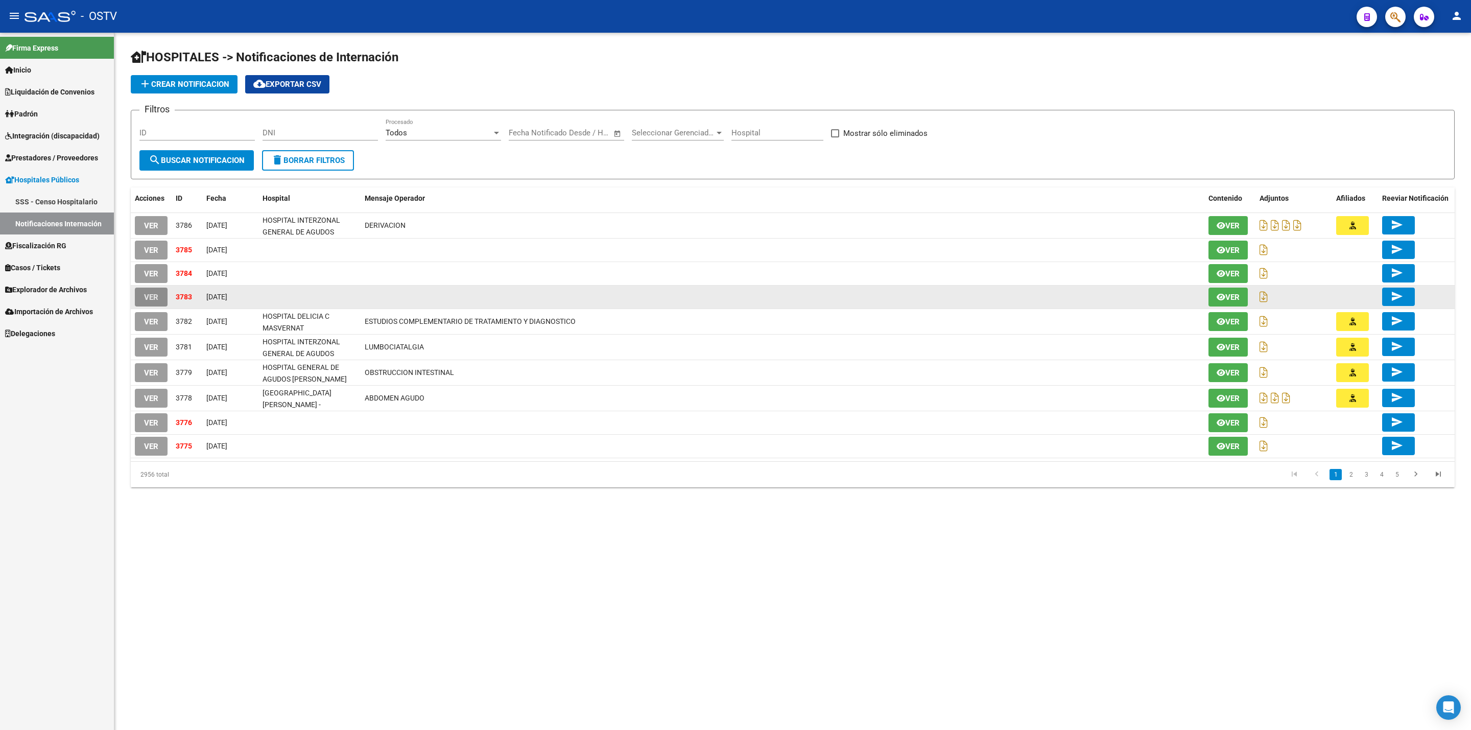
click at [151, 288] on button "VER" at bounding box center [151, 297] width 33 height 19
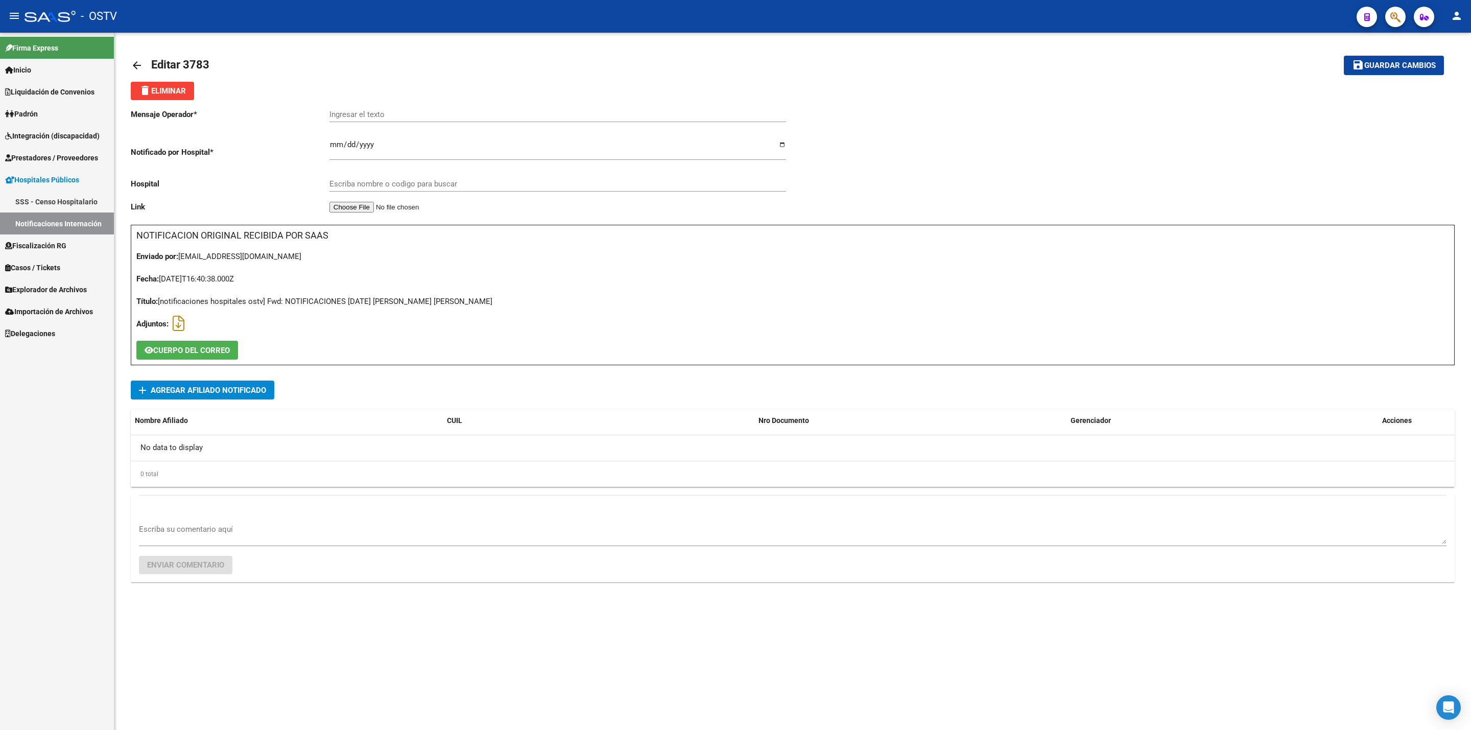
click at [136, 57] on link "arrow_back" at bounding box center [141, 65] width 20 height 24
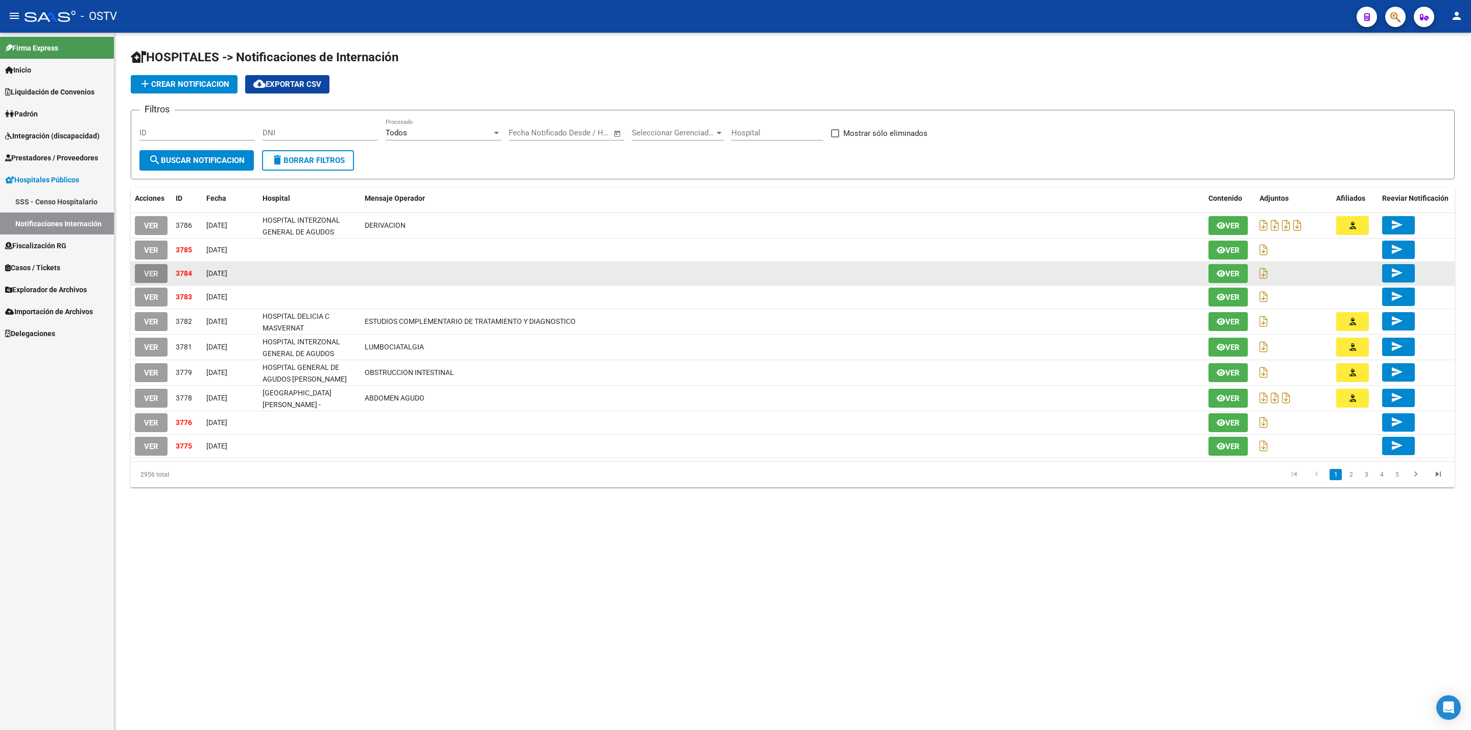
click at [156, 270] on span "VER" at bounding box center [151, 273] width 14 height 9
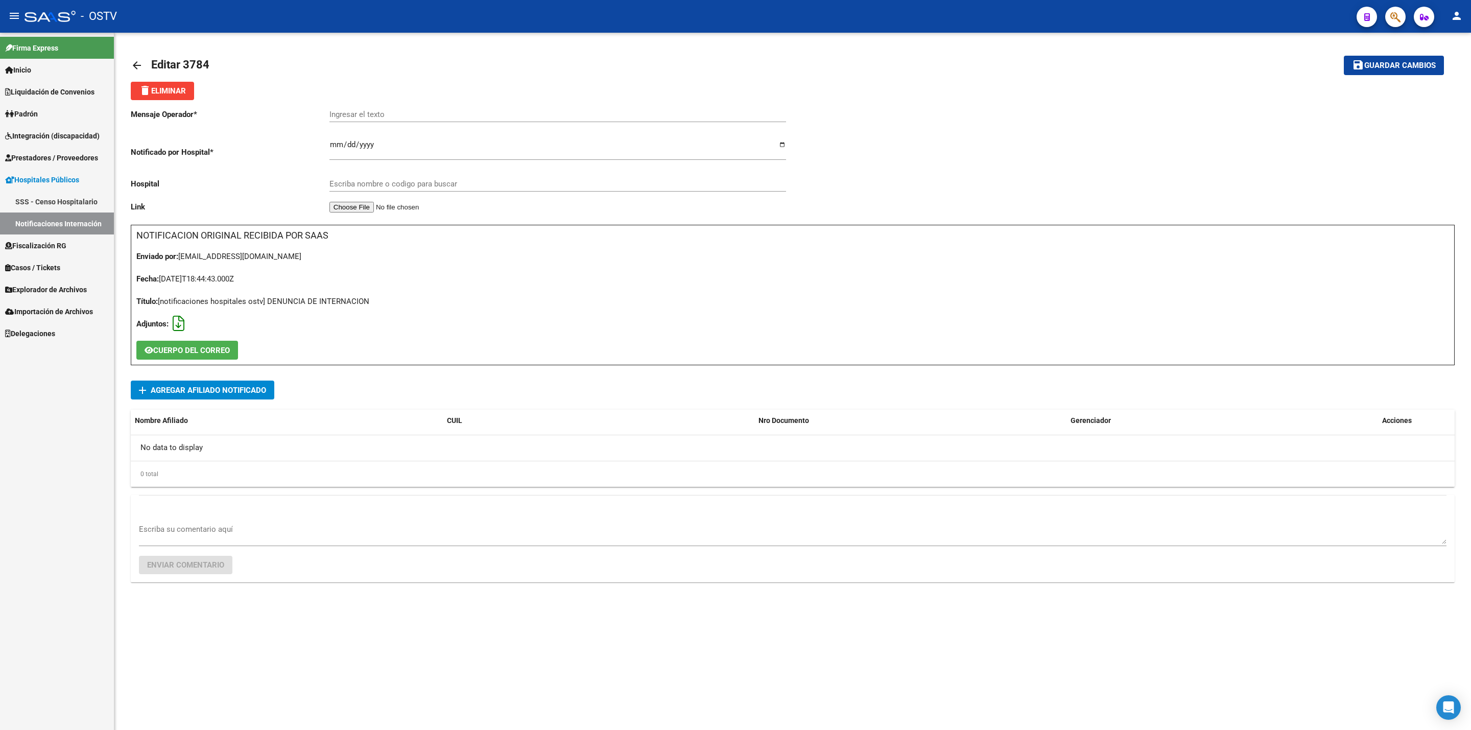
click at [178, 323] on icon at bounding box center [179, 323] width 12 height 1
click at [149, 97] on mat-icon "delete" at bounding box center [145, 90] width 12 height 12
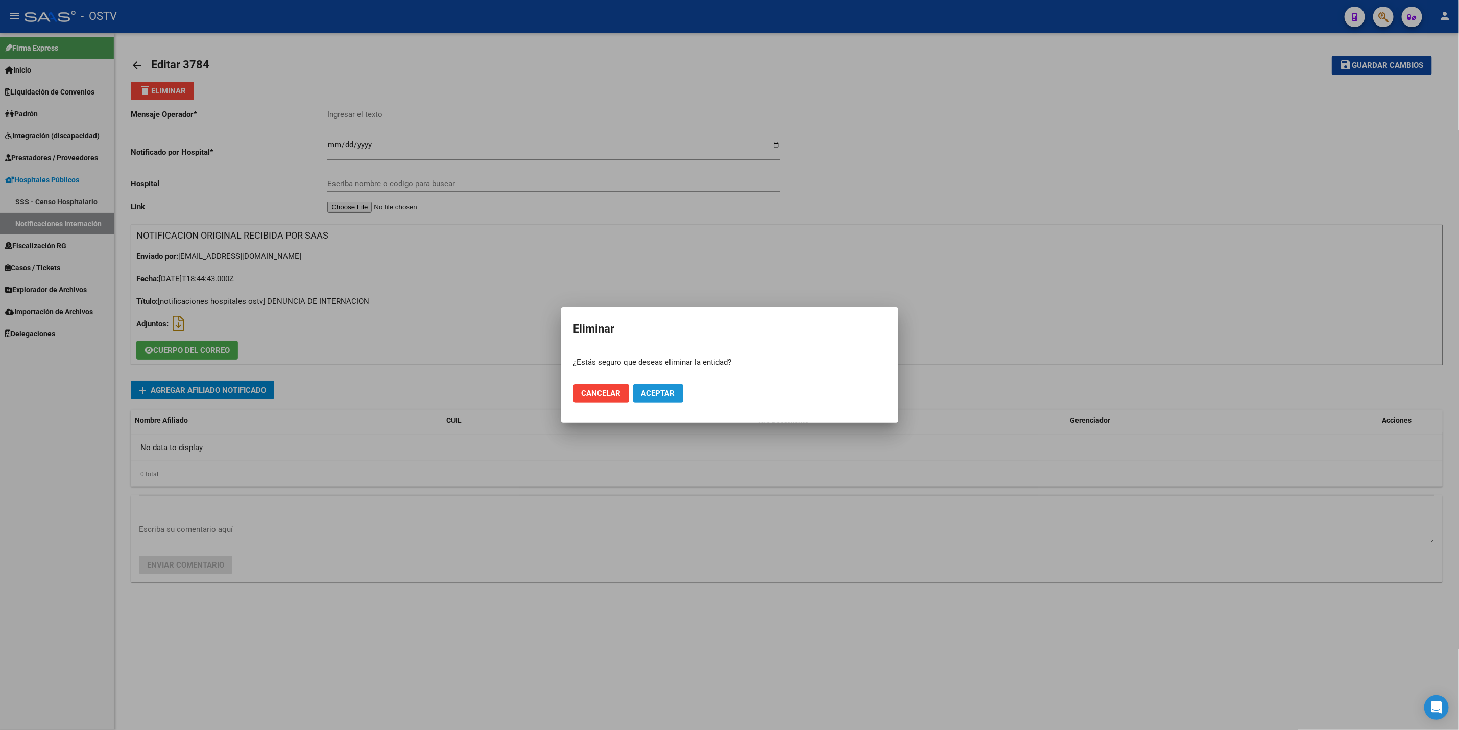
click at [668, 387] on button "Aceptar" at bounding box center [658, 393] width 50 height 18
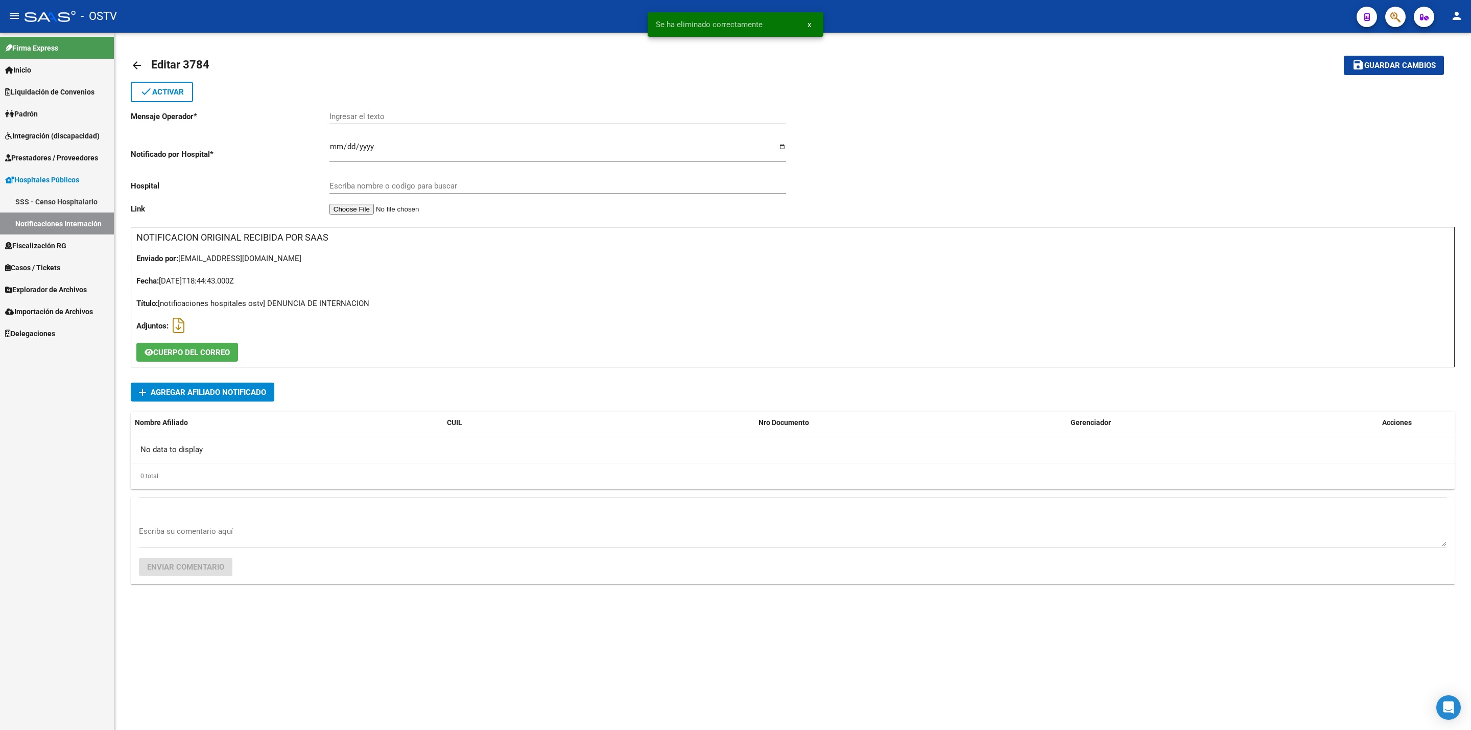
click at [134, 57] on link "arrow_back" at bounding box center [141, 65] width 20 height 24
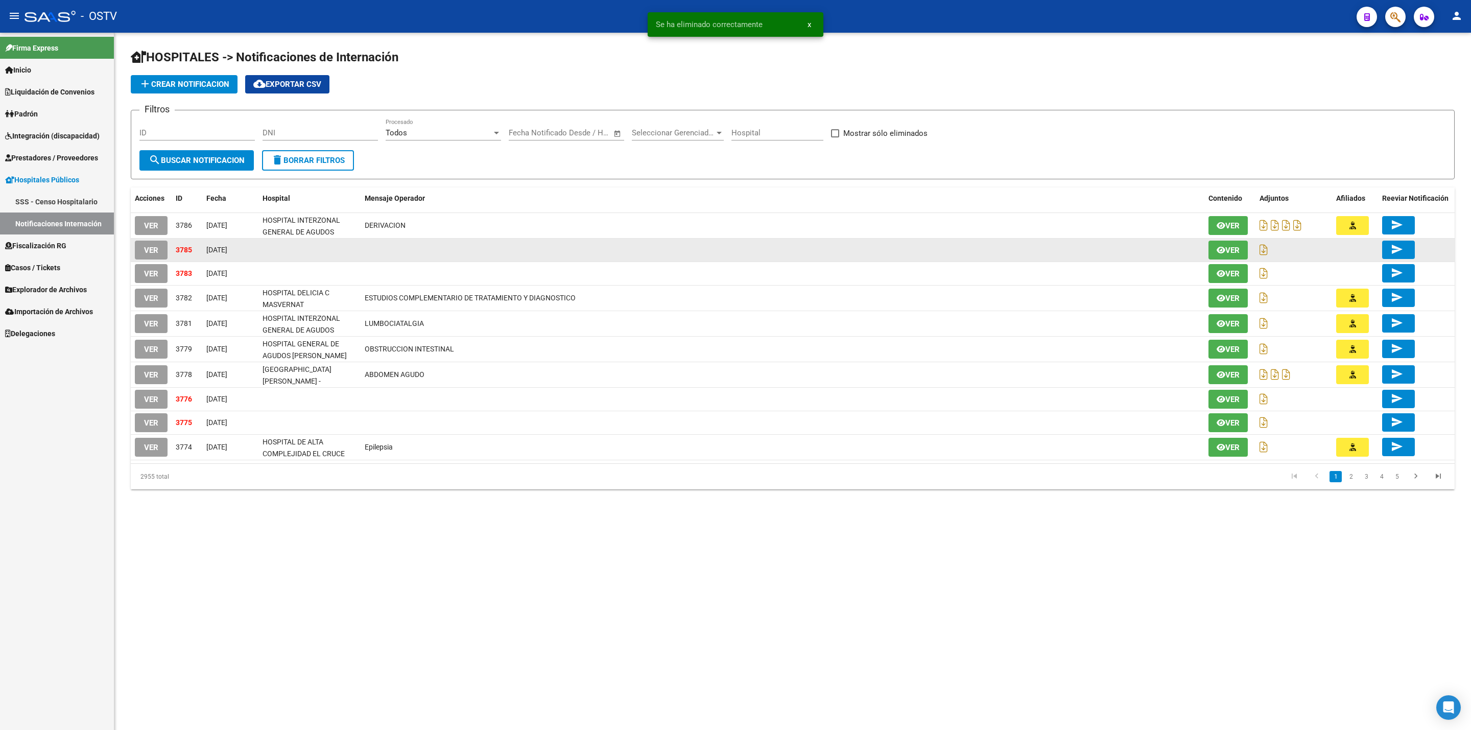
click at [154, 250] on span "VER" at bounding box center [151, 250] width 14 height 9
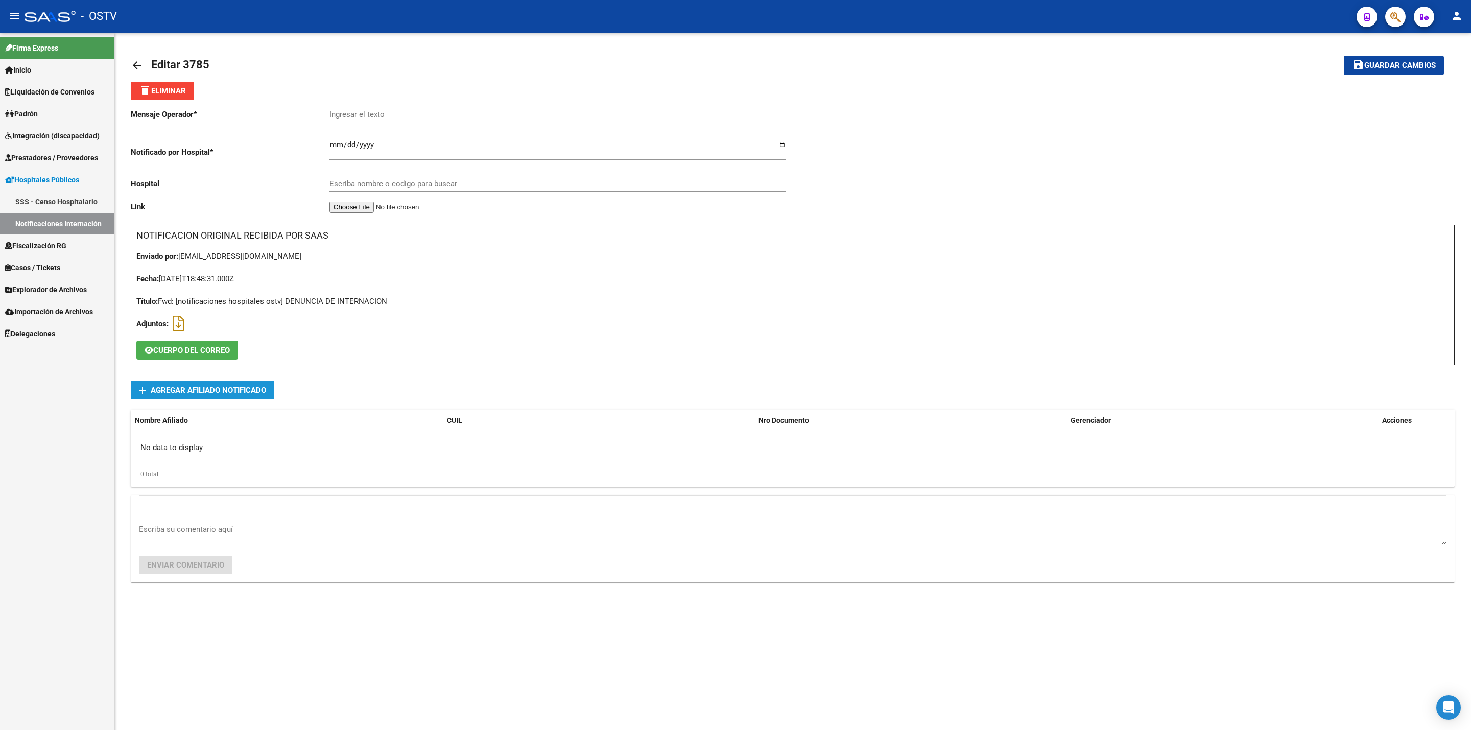
click at [264, 384] on span "add Agregar Afiliado Notificado" at bounding box center [202, 389] width 127 height 19
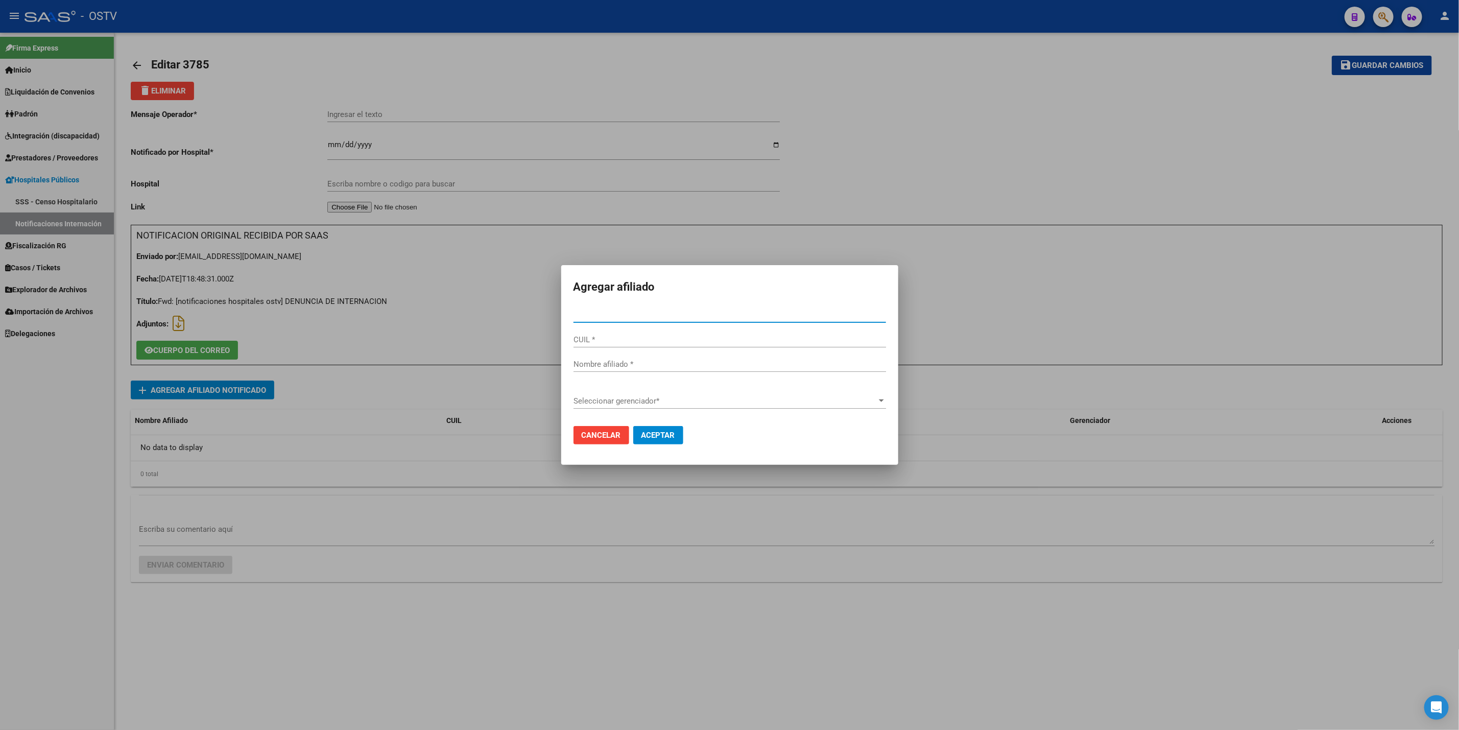
paste input "20498057730"
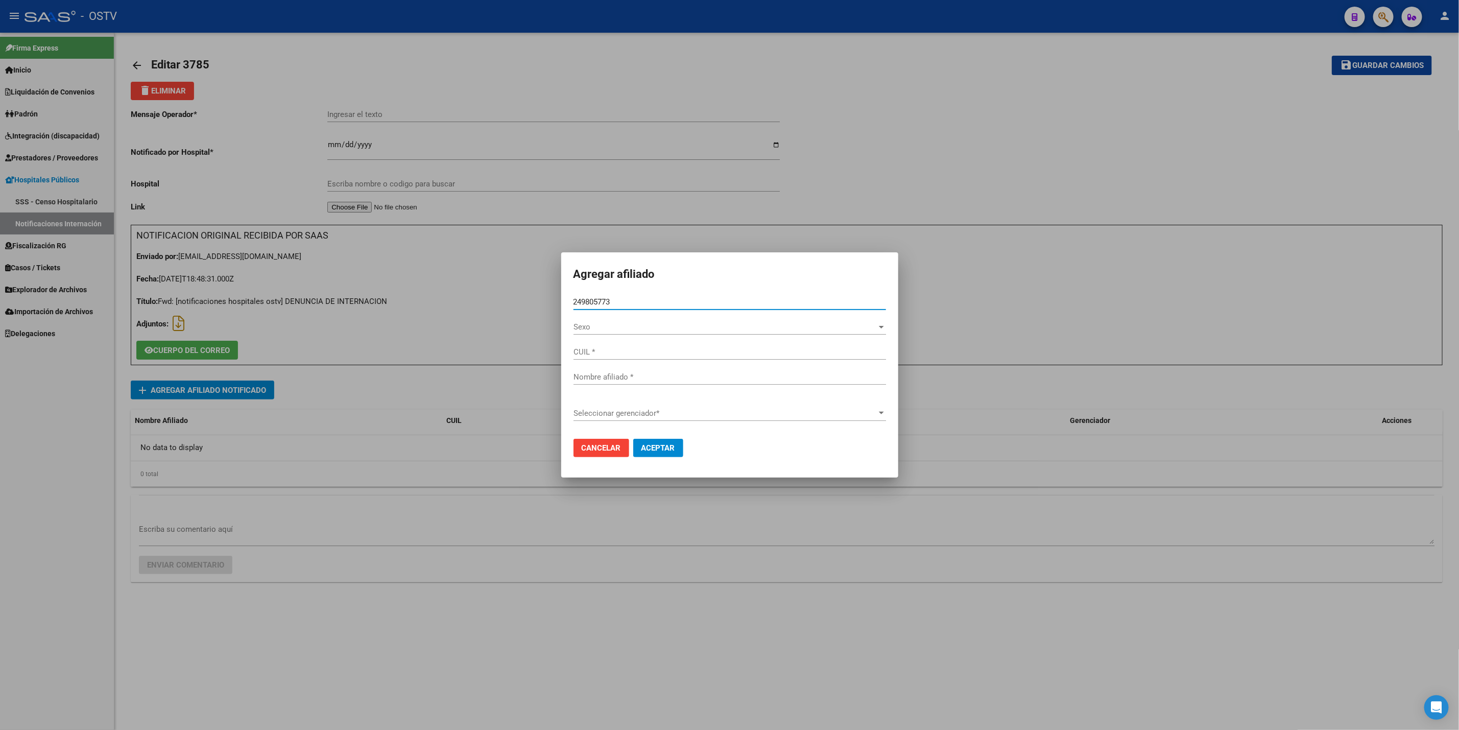
type input "49805773"
type input "20498057730"
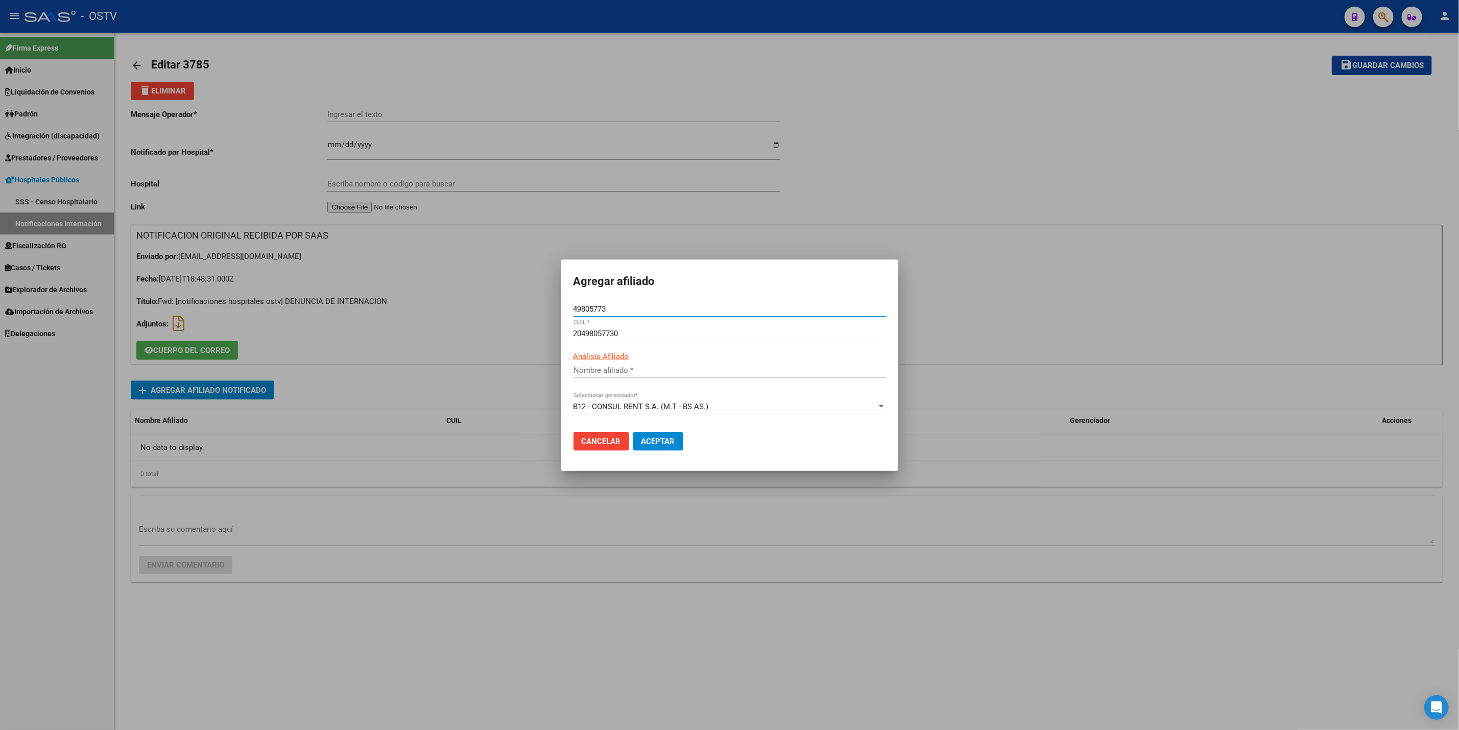
type input "MENDOZA DYLAN ALEXIS"
type input "49805773"
click at [650, 440] on span "Aceptar" at bounding box center [658, 441] width 34 height 9
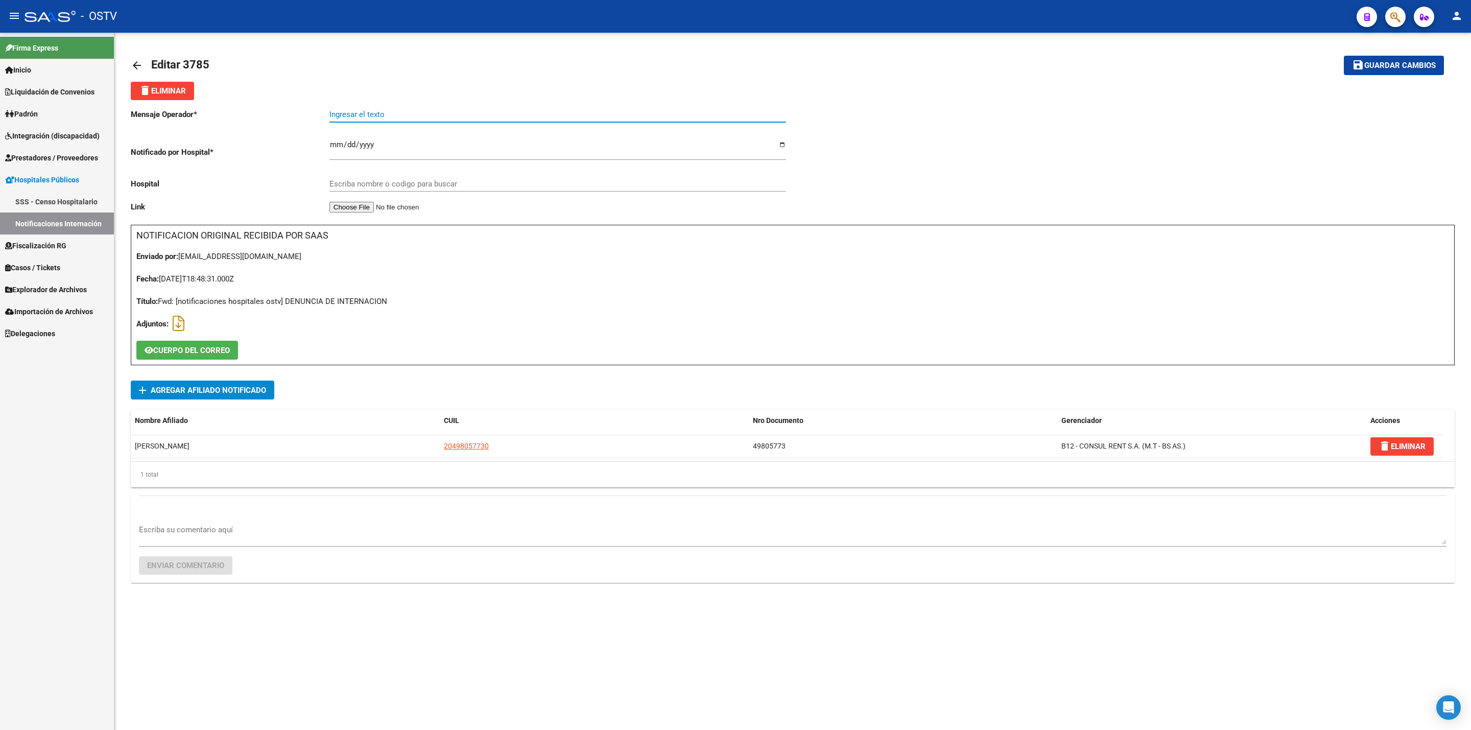
click at [402, 114] on input "Ingresar el texto" at bounding box center [557, 114] width 457 height 9
type input "HERIDA ARMA DE FUEGO"
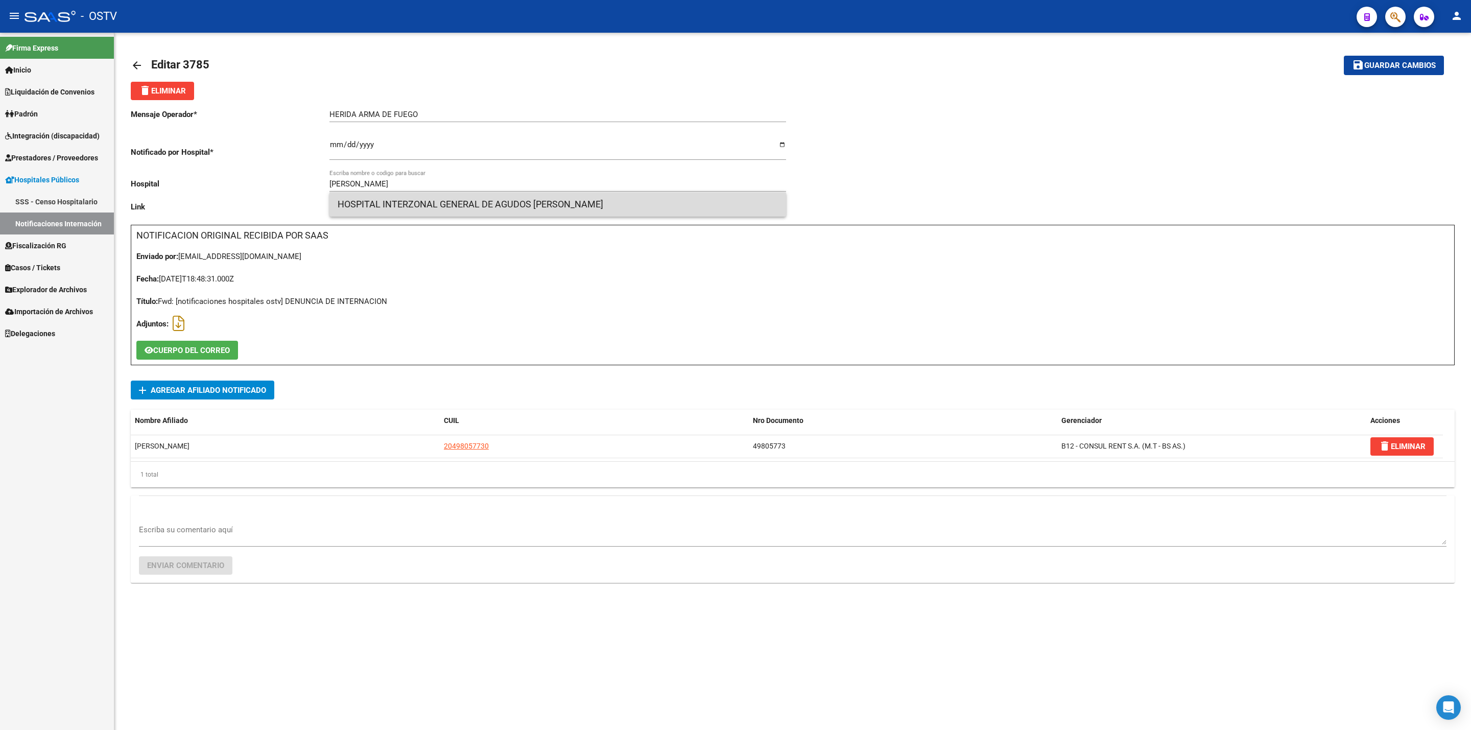
click at [523, 210] on span "HOSPITAL INTERZONAL GENERAL DE AGUDOS [PERSON_NAME]" at bounding box center [558, 204] width 440 height 25
type input "HOSPITAL INTERZONAL GENERAL DE AGUDOS [PERSON_NAME]"
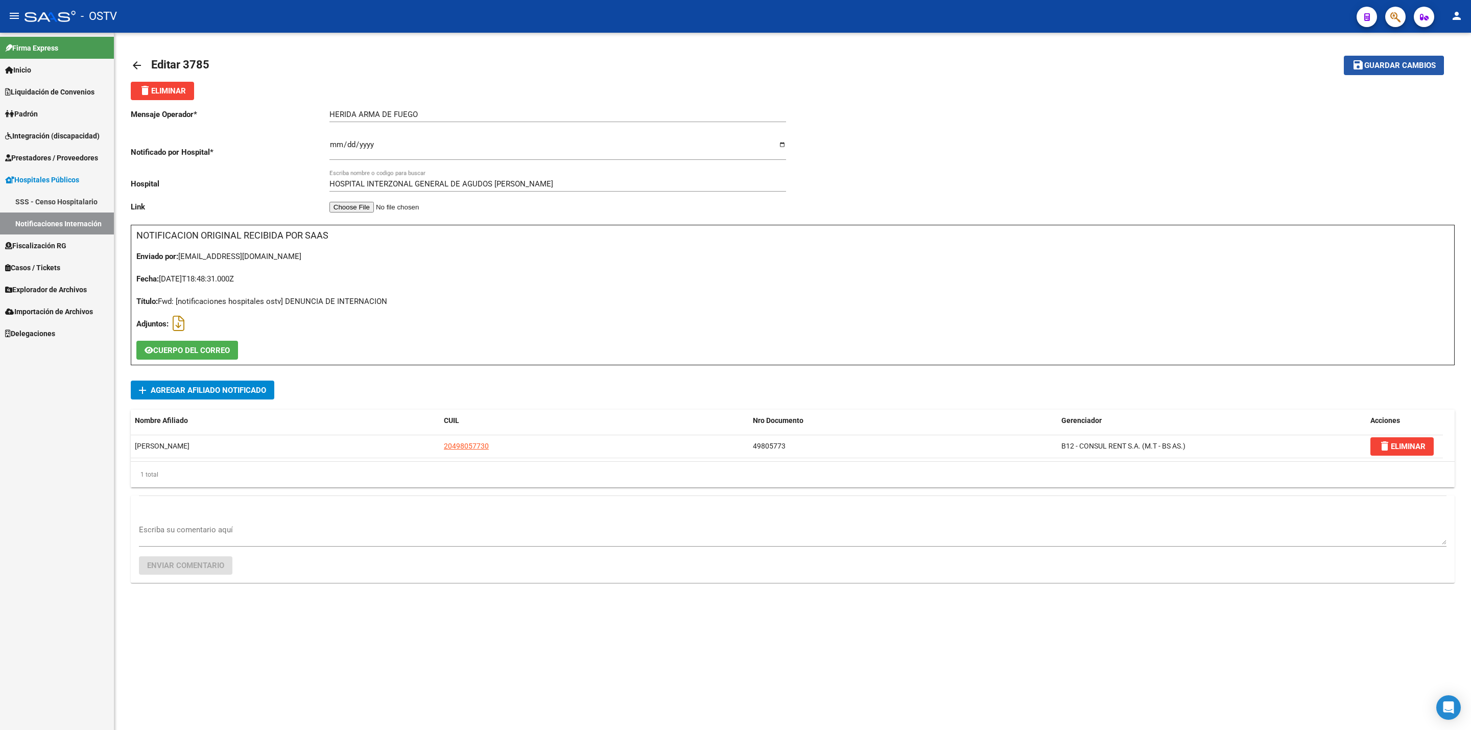
click at [1371, 66] on span "Guardar cambios" at bounding box center [1399, 65] width 71 height 9
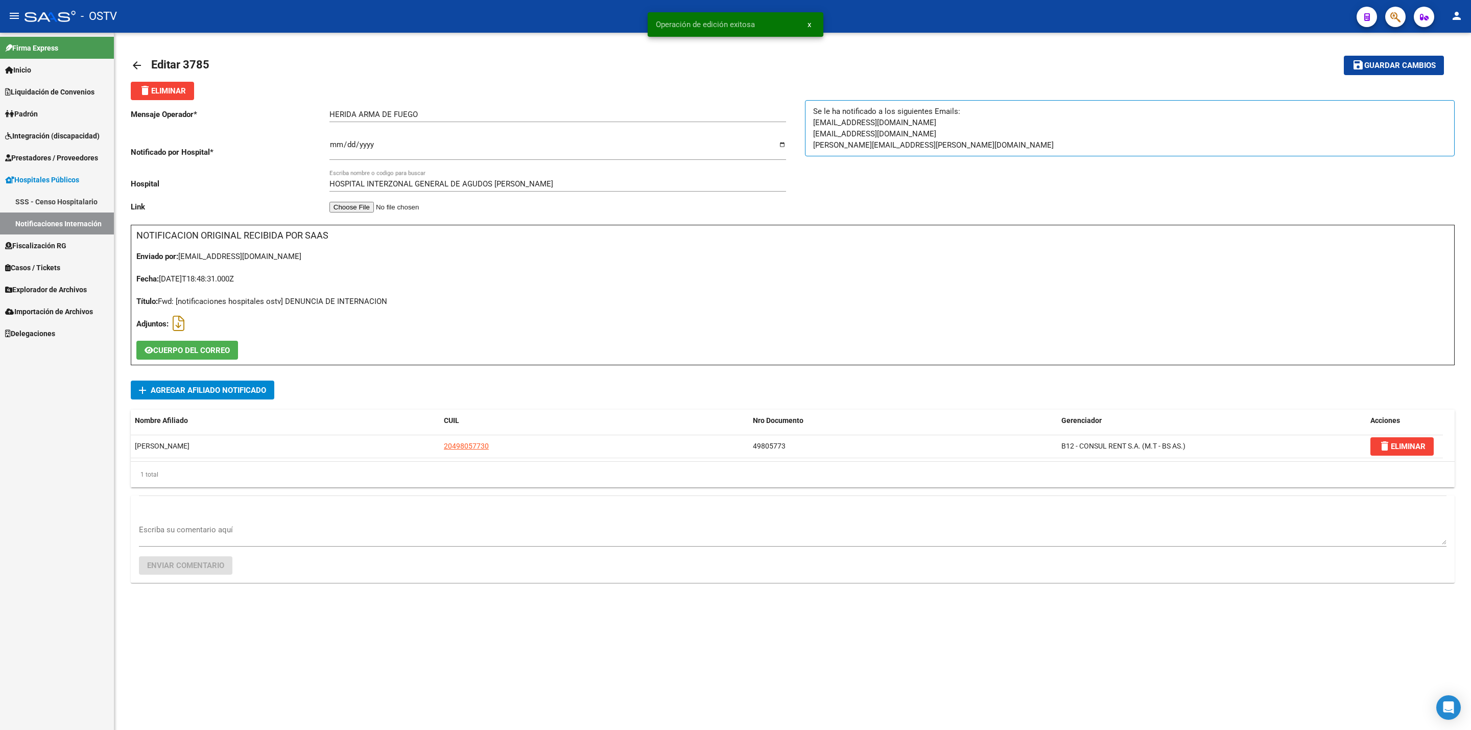
click at [138, 59] on mat-icon "arrow_back" at bounding box center [137, 65] width 12 height 12
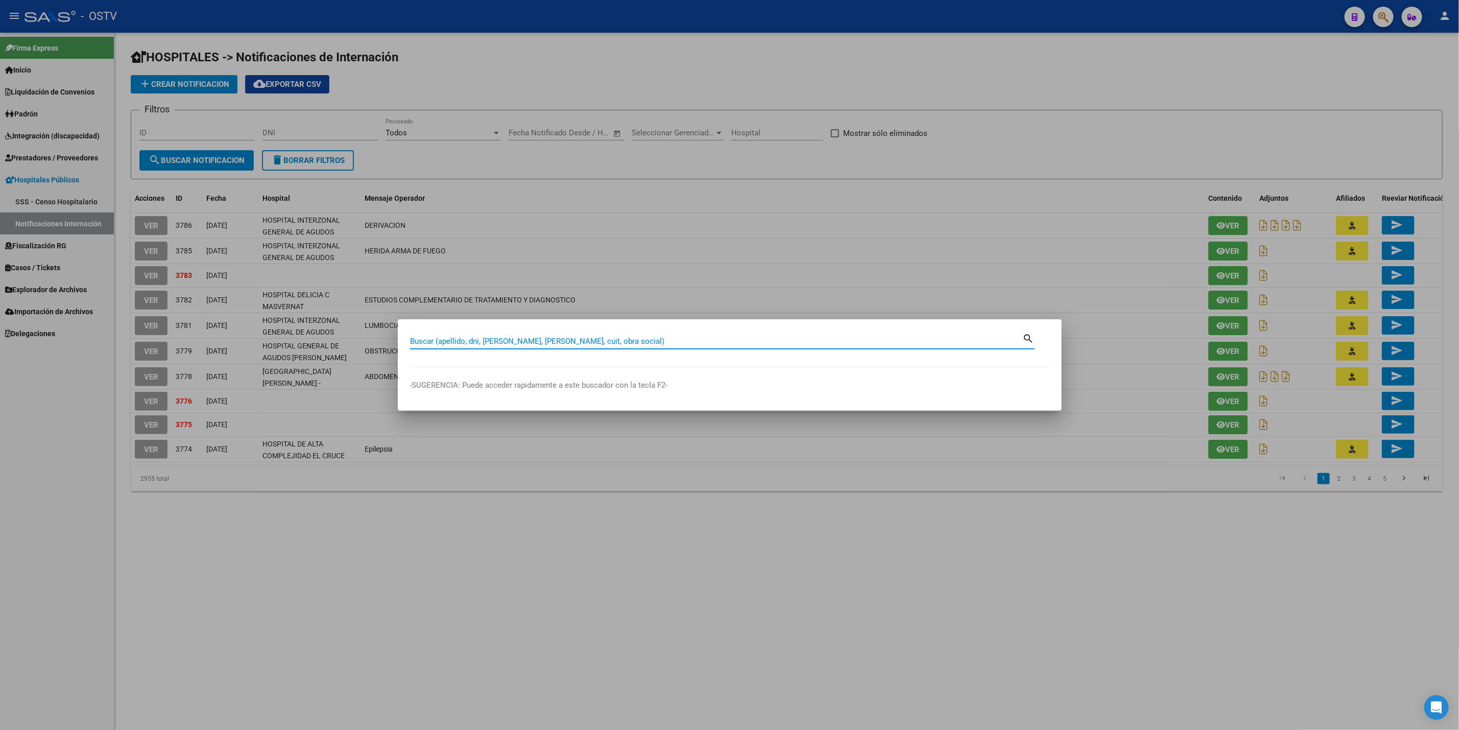
paste input "43.408.513"
type input "43408513"
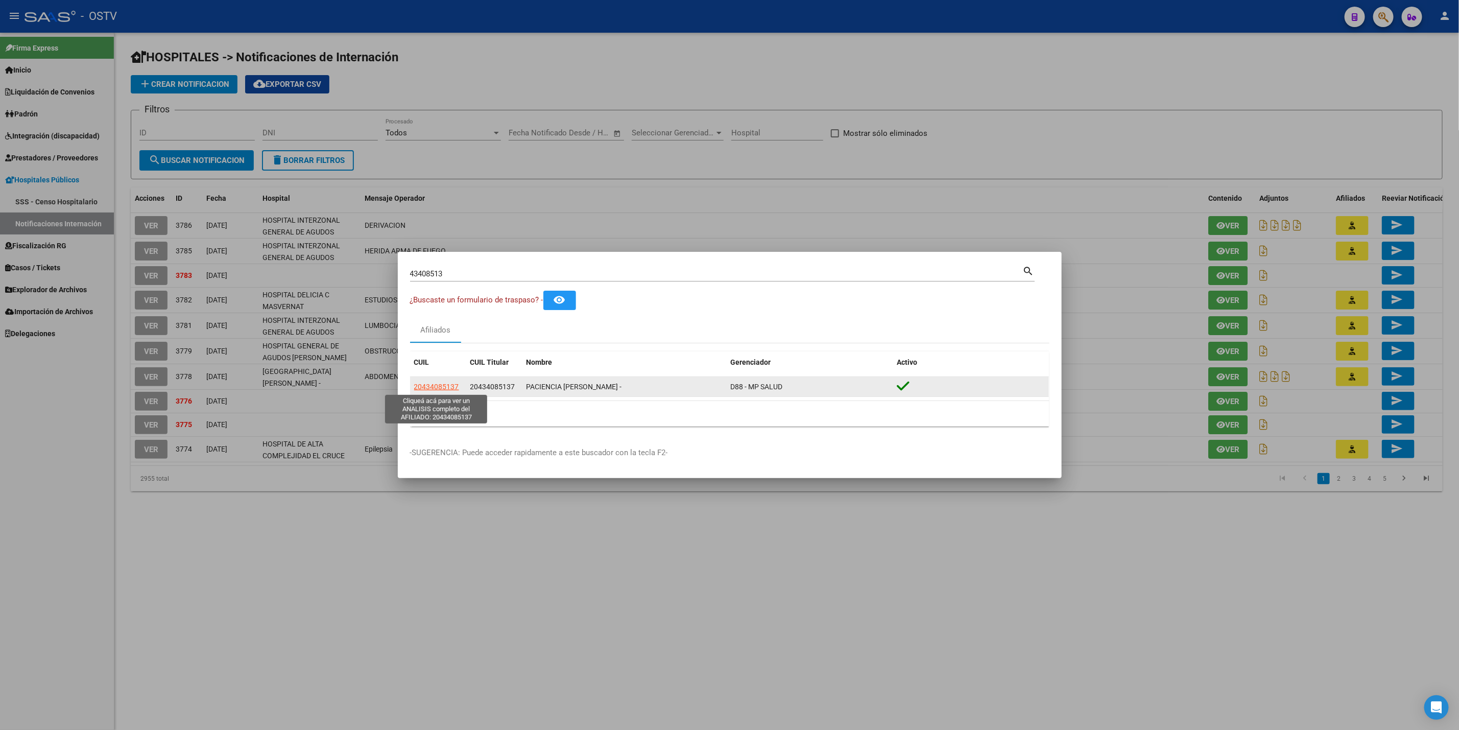
click at [433, 384] on span "20434085137" at bounding box center [436, 387] width 45 height 8
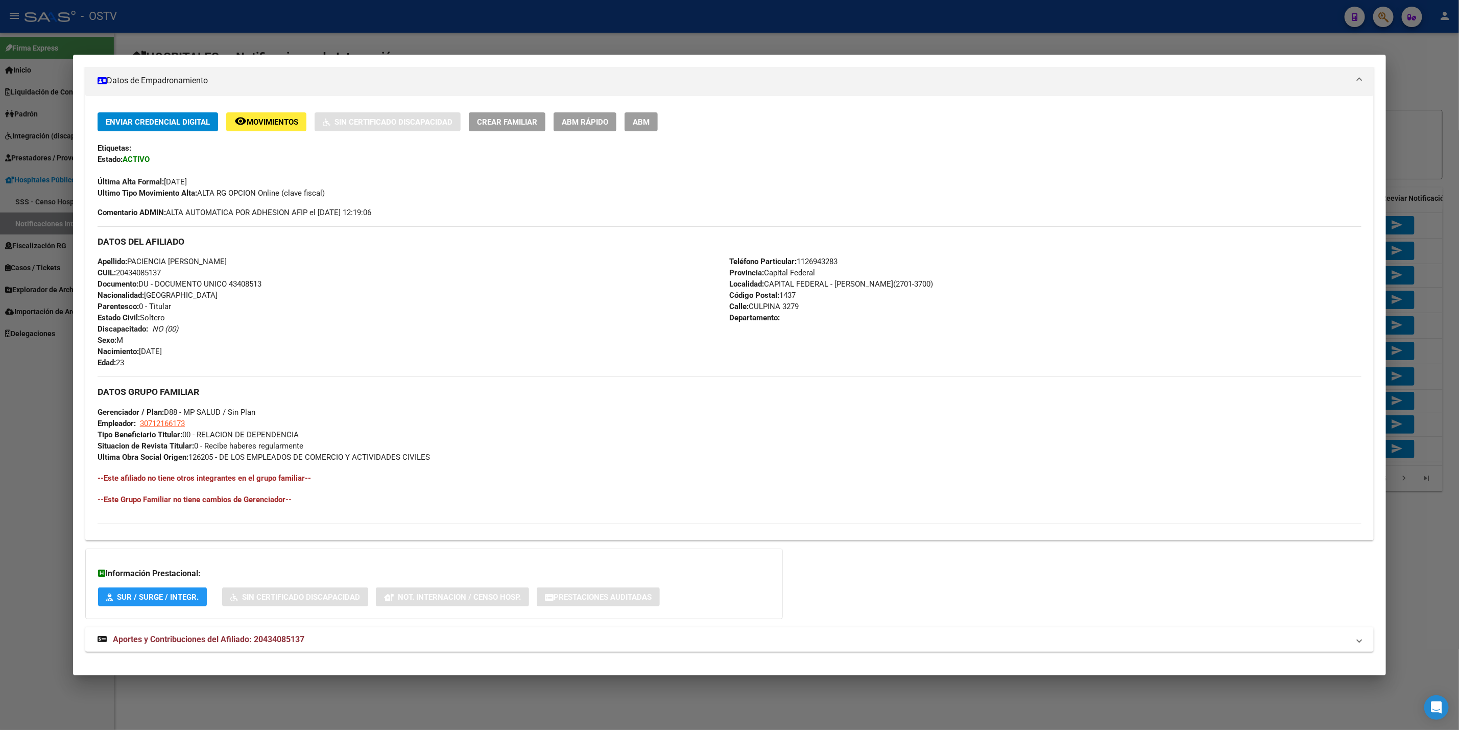
scroll to position [192, 0]
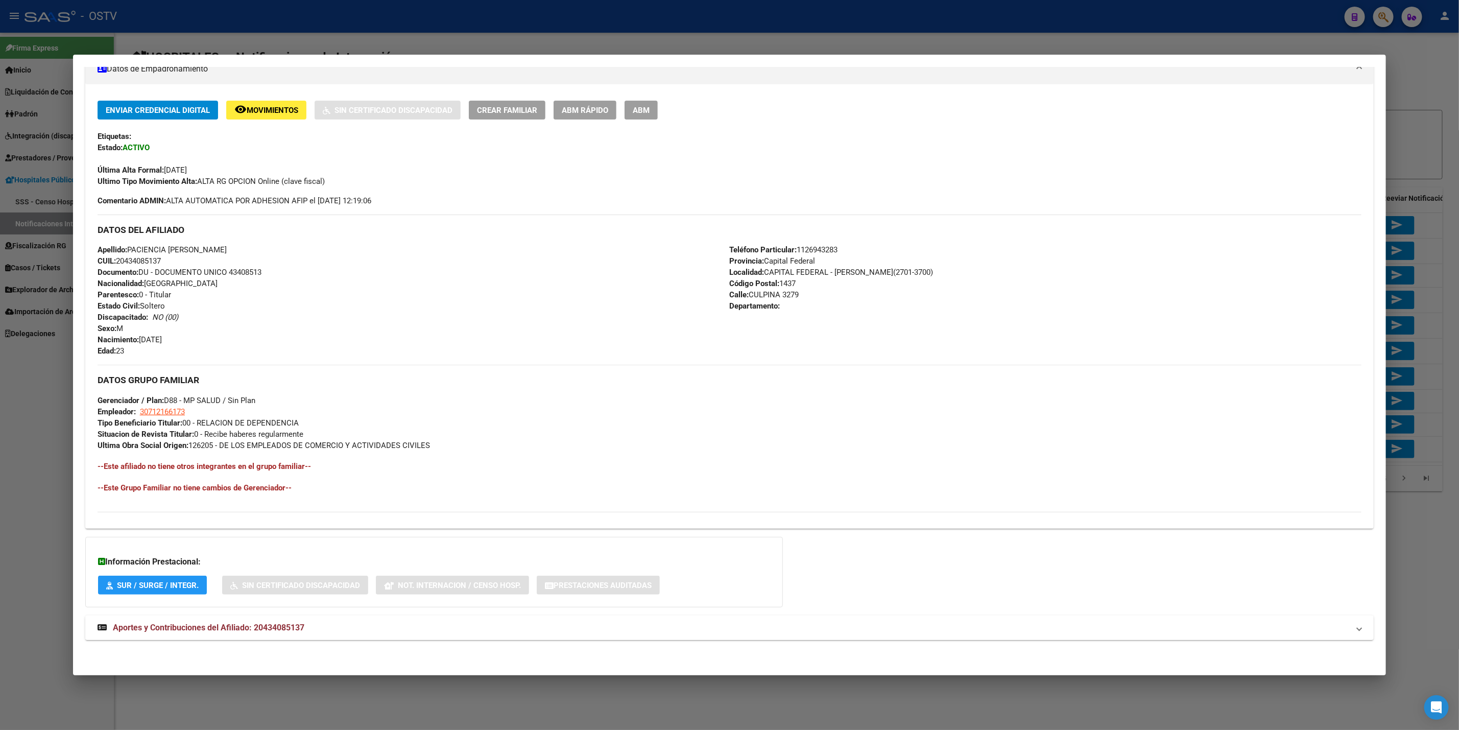
click at [231, 616] on mat-expansion-panel-header "Aportes y Contribuciones del Afiliado: 20434085137" at bounding box center [729, 627] width 1288 height 25
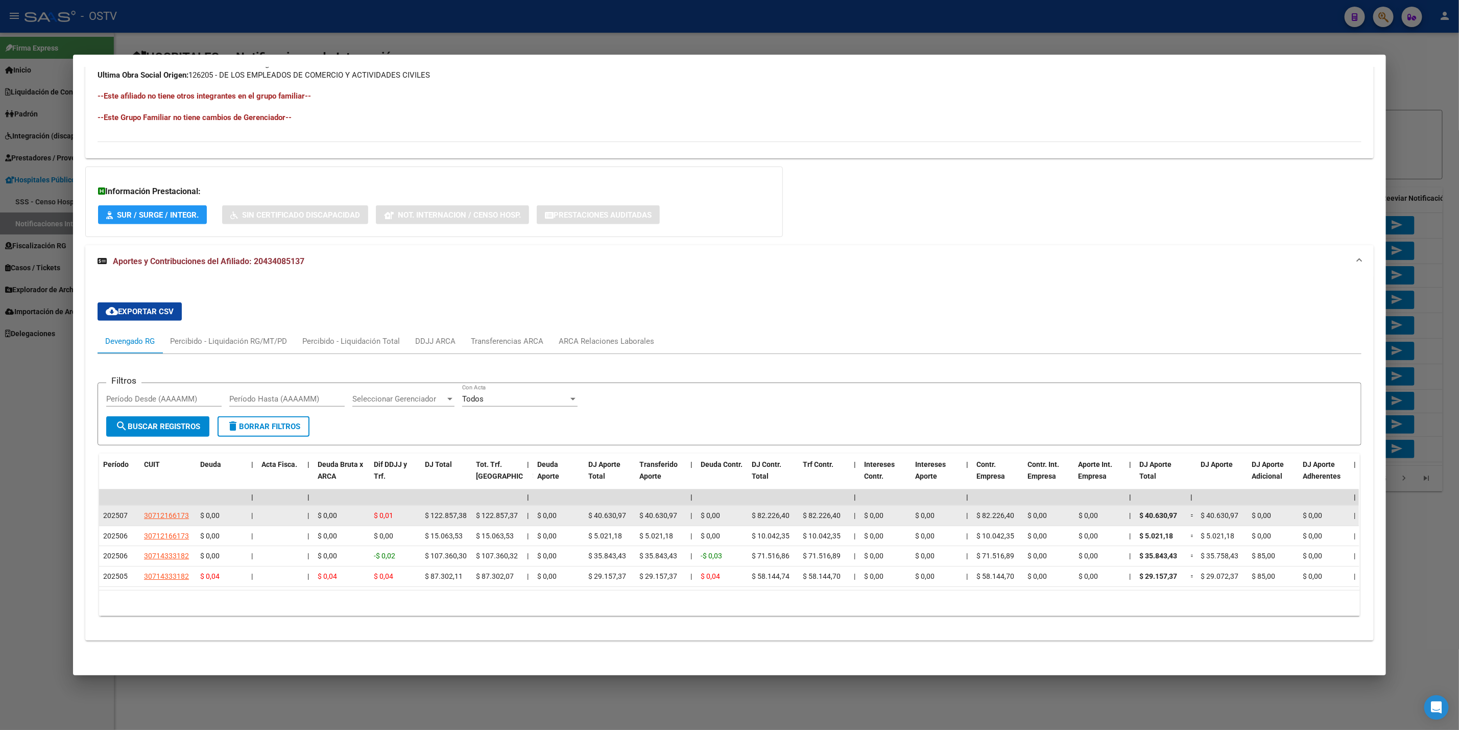
scroll to position [575, 0]
click at [166, 511] on span "30712166173" at bounding box center [166, 515] width 45 height 8
type textarea "30712166173"
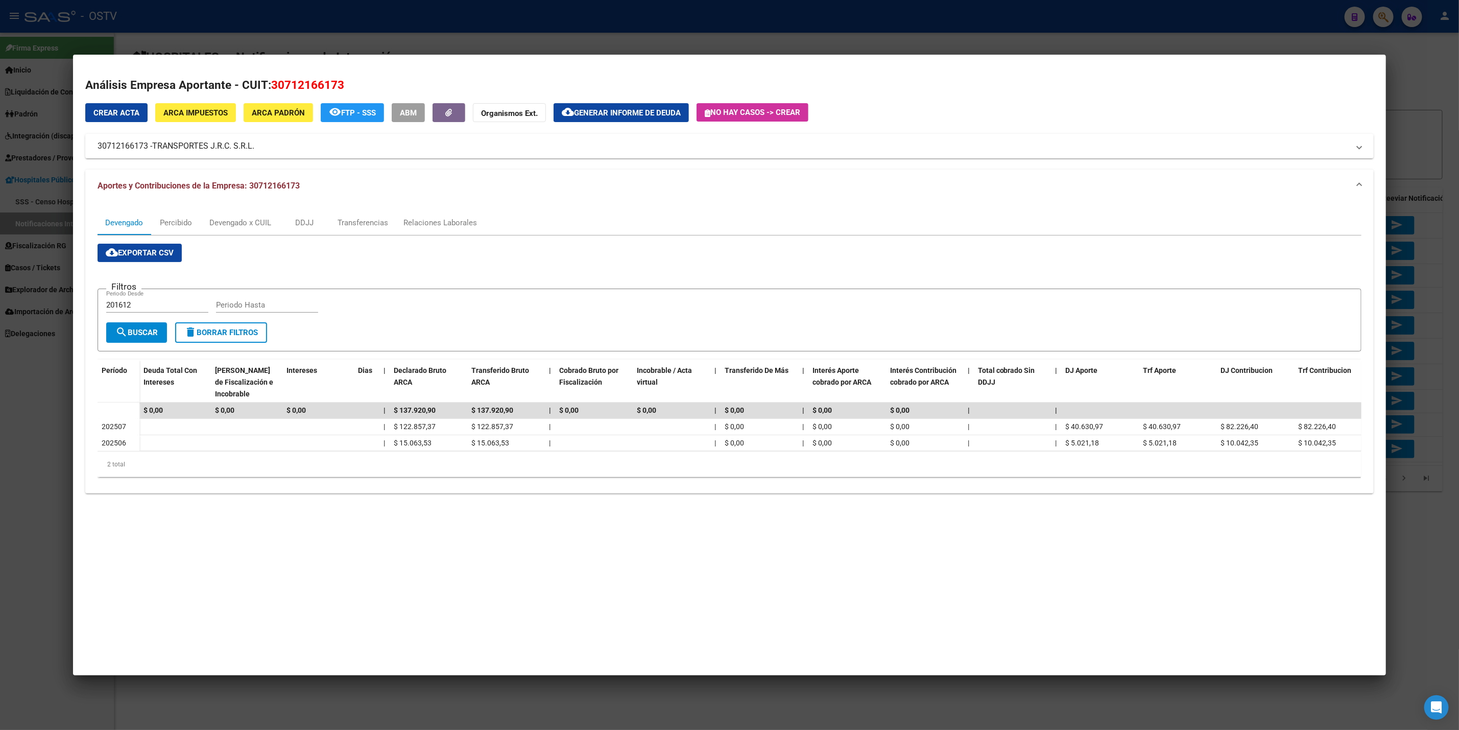
click at [31, 477] on div at bounding box center [729, 365] width 1459 height 730
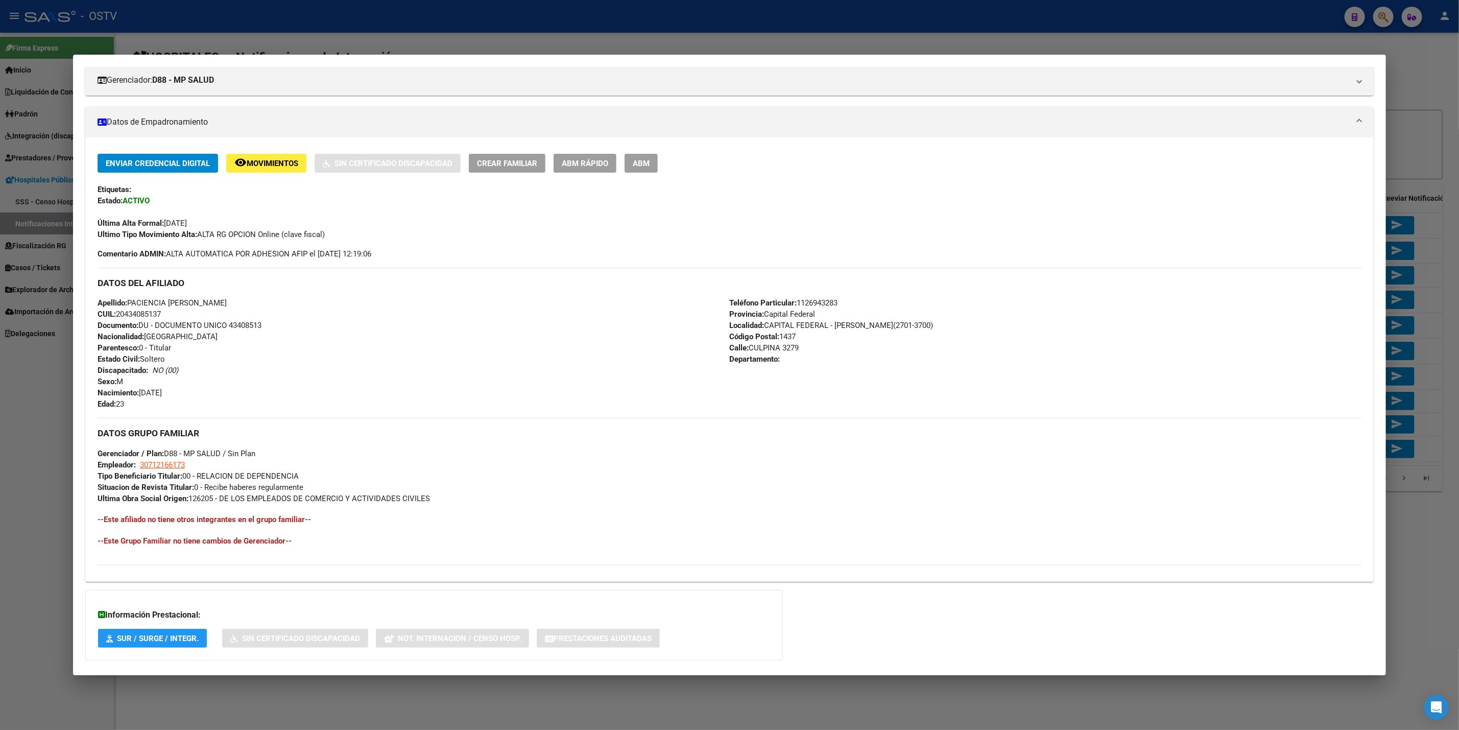
scroll to position [0, 0]
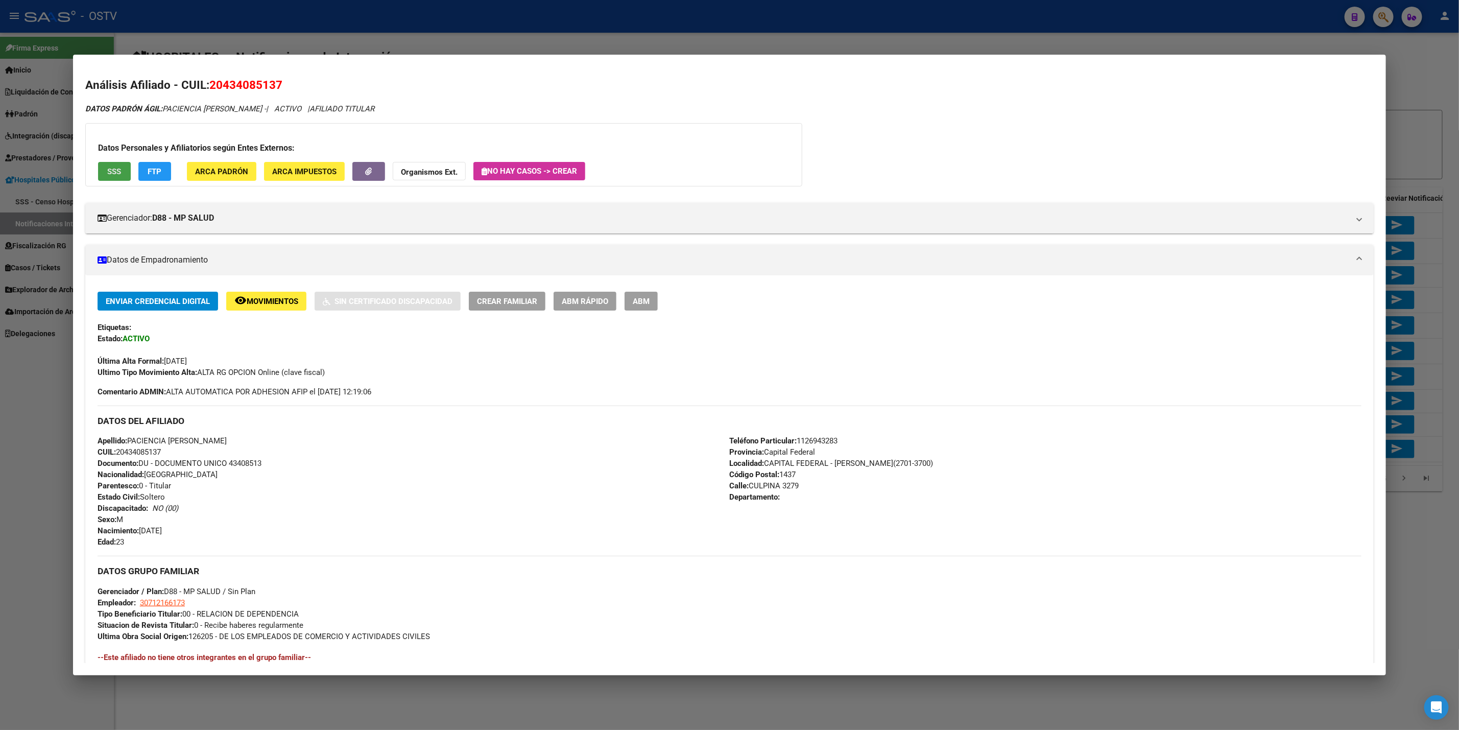
click at [113, 180] on button "SSS" at bounding box center [114, 171] width 33 height 19
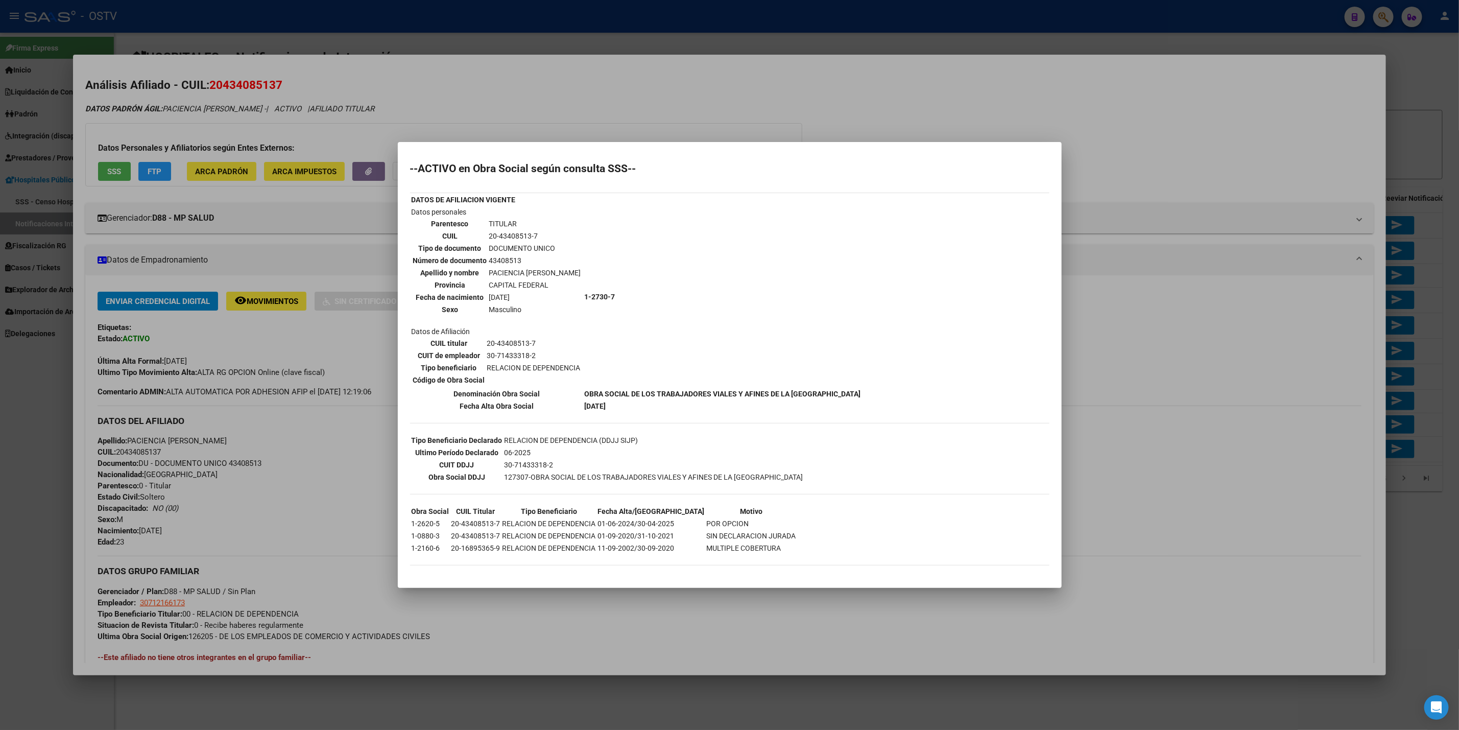
click at [363, 424] on div at bounding box center [729, 365] width 1459 height 730
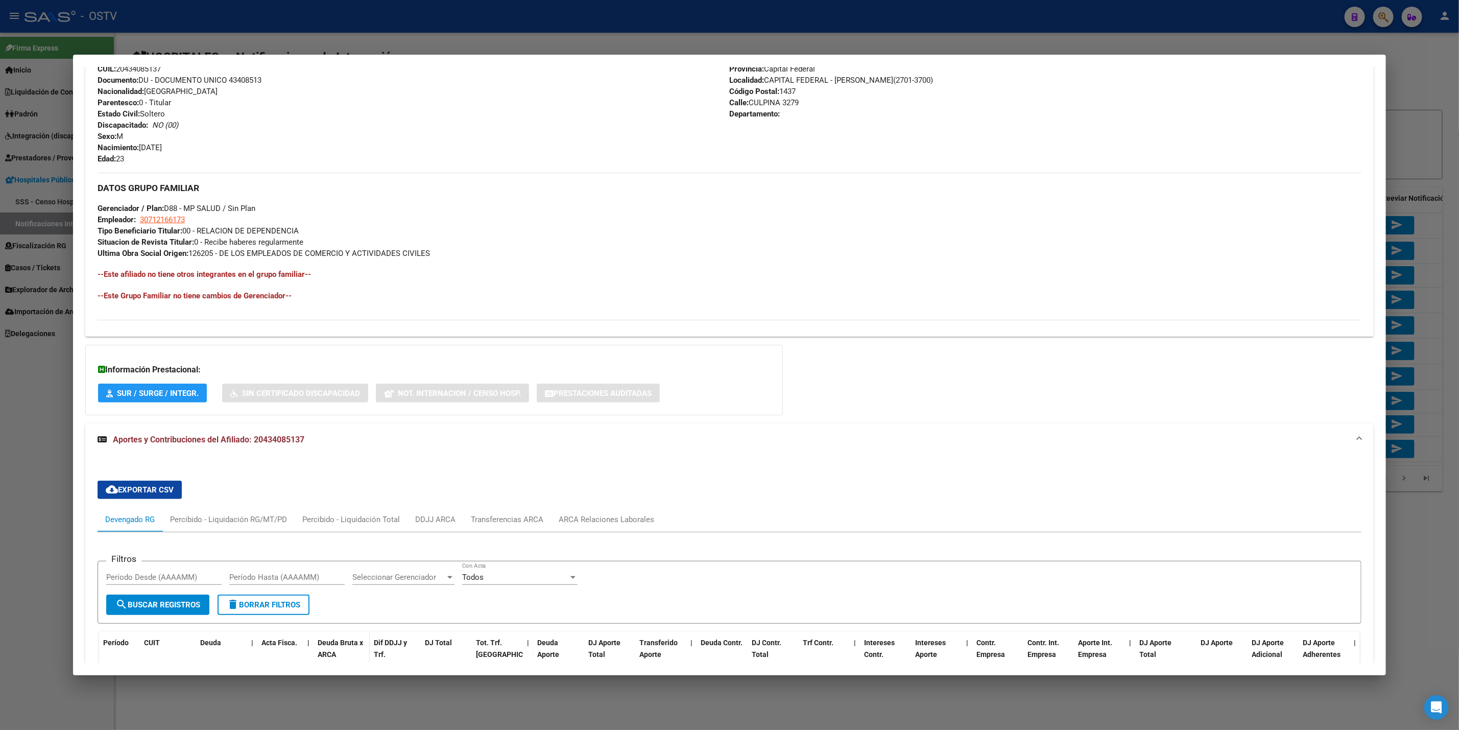
scroll to position [575, 0]
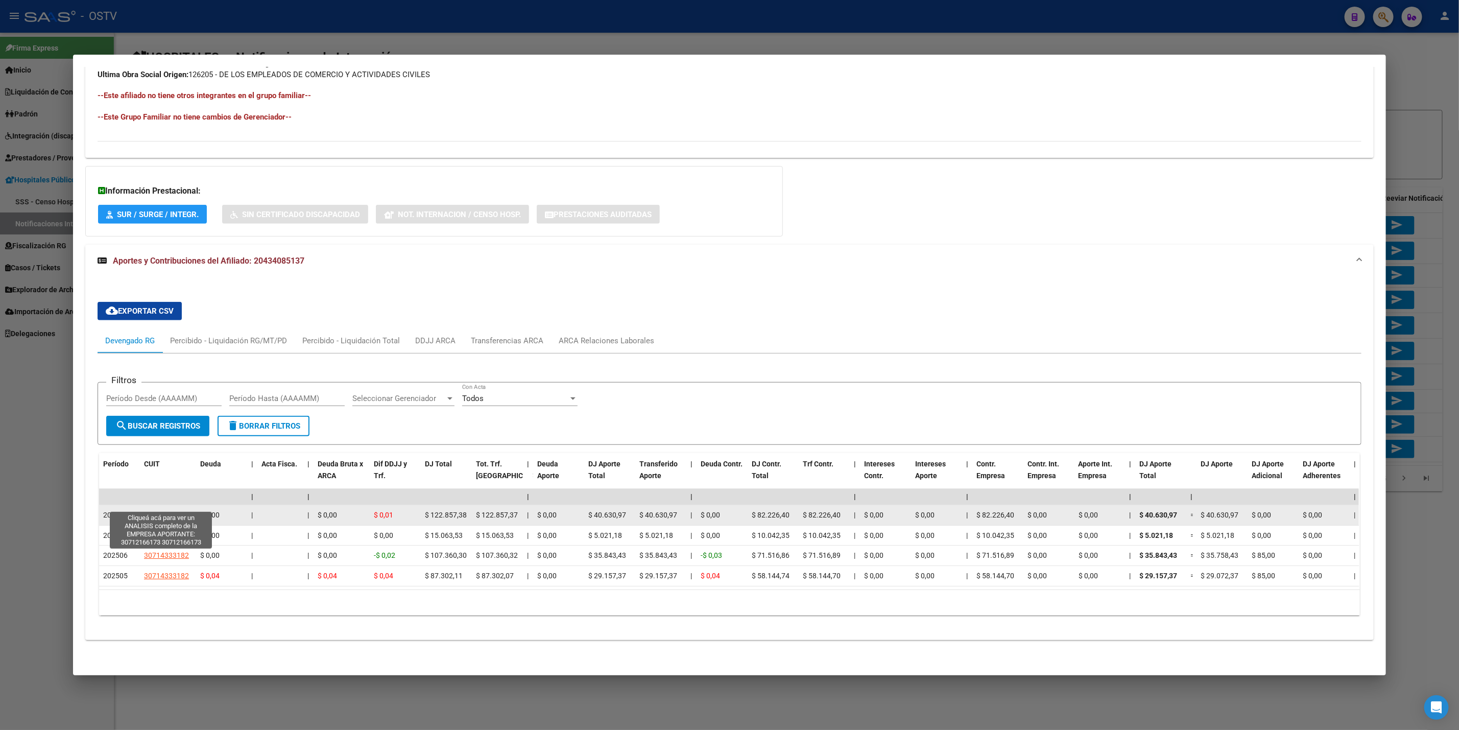
click at [178, 511] on span "30712166173" at bounding box center [166, 515] width 45 height 8
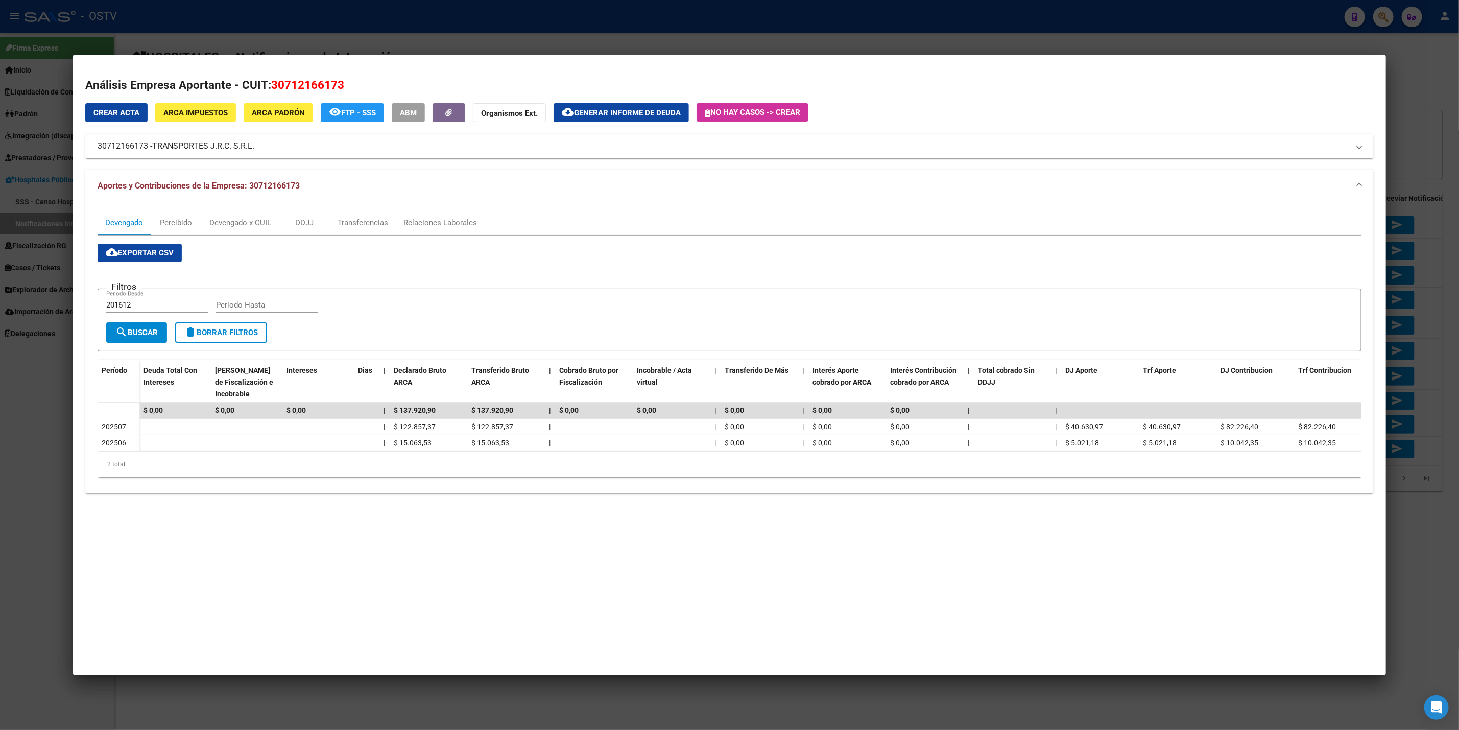
click at [0, 522] on div at bounding box center [729, 365] width 1459 height 730
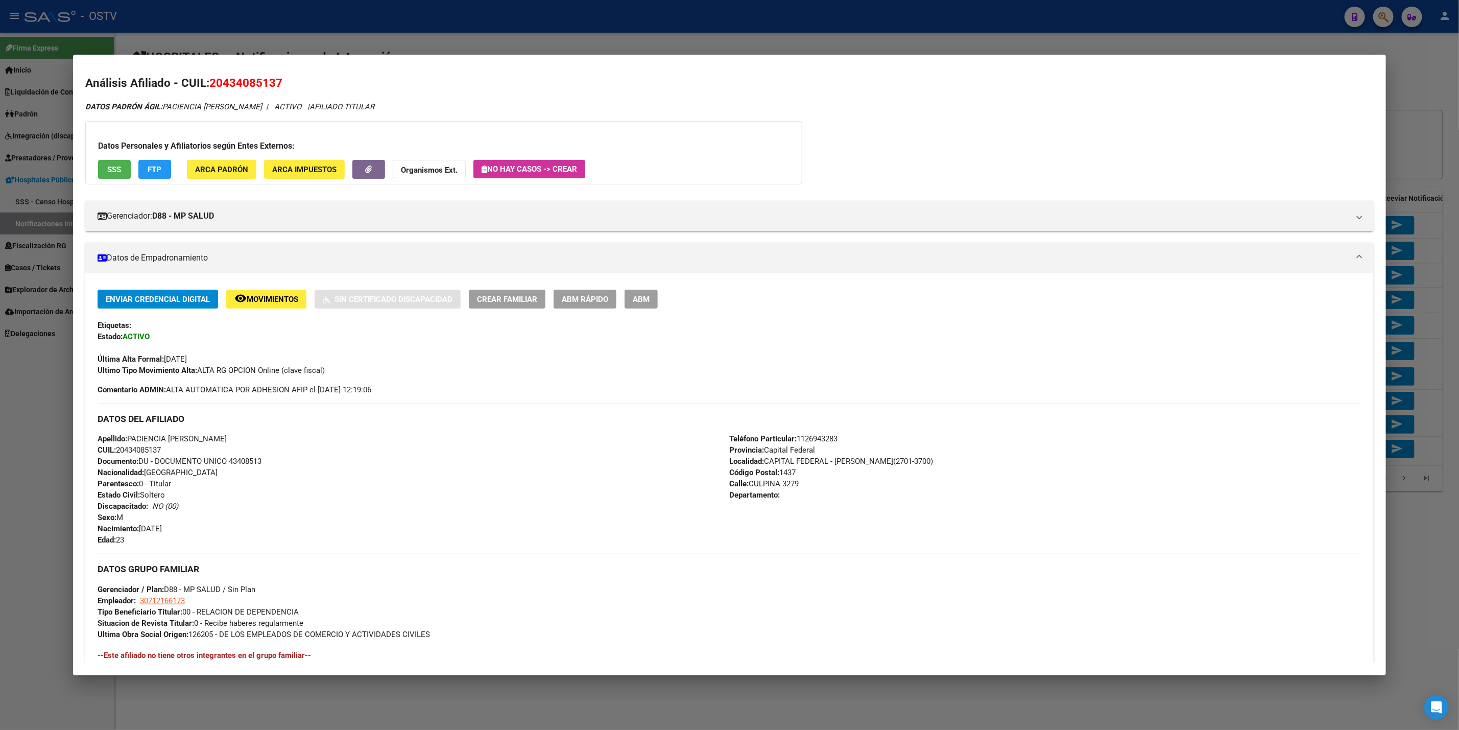
scroll to position [0, 0]
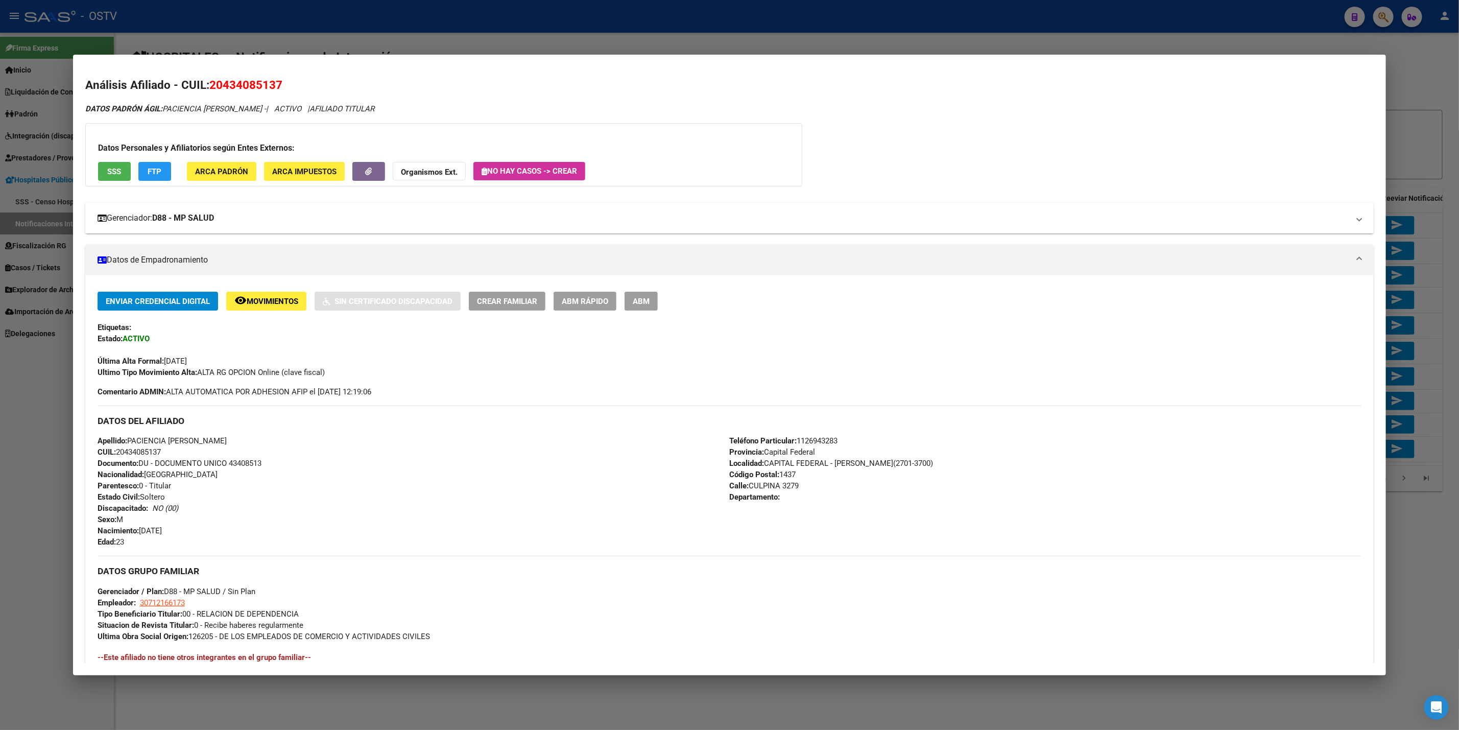
click at [264, 225] on mat-expansion-panel-header "Gerenciador: D88 - MP SALUD" at bounding box center [729, 218] width 1288 height 31
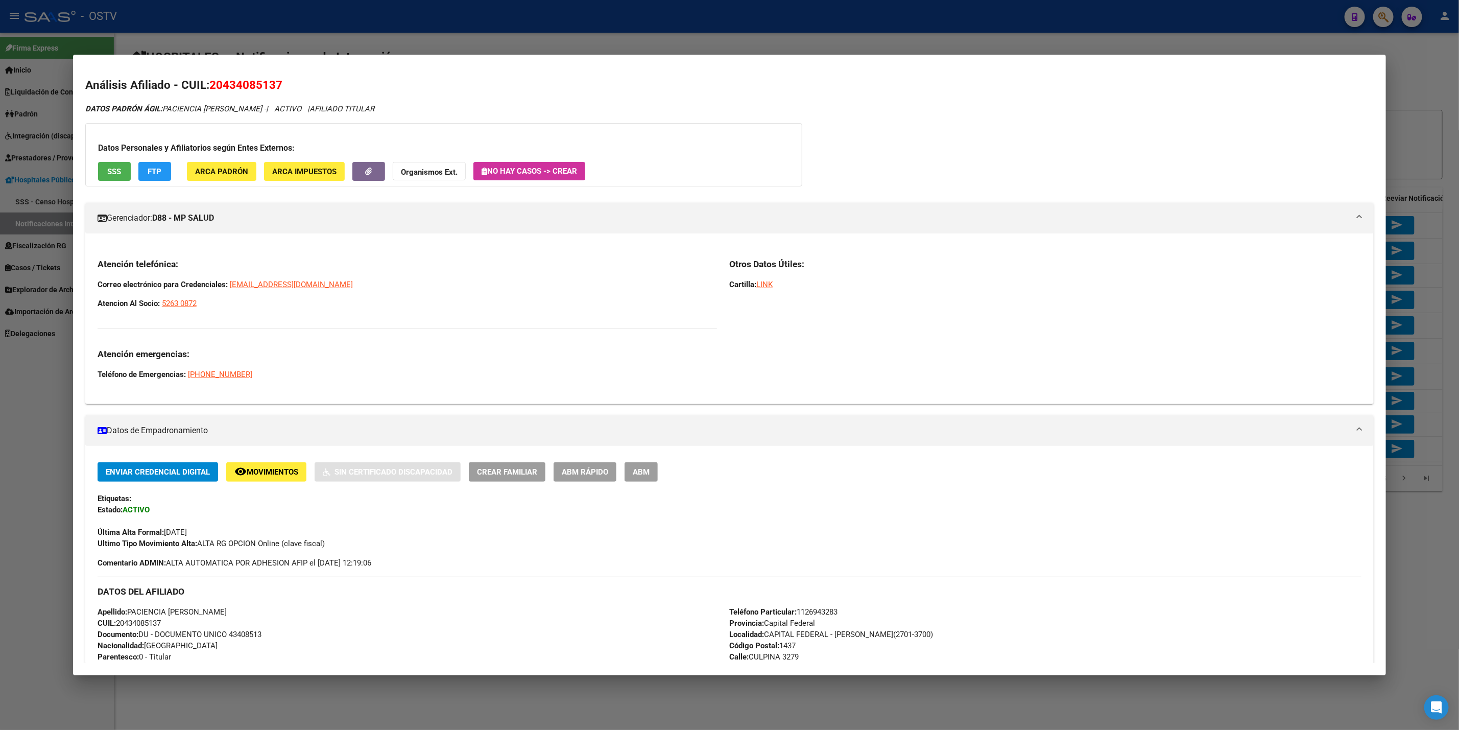
drag, startPoint x: 221, startPoint y: 299, endPoint x: 81, endPoint y: 290, distance: 140.2
click at [85, 290] on div "Atención telefónica: Correo electrónico para Credenciales: credenciales@grupomp…" at bounding box center [729, 323] width 1288 height 146
click at [228, 296] on div "Atención telefónica: Correo electrónico para Credenciales: credenciales@grupomp…" at bounding box center [408, 319] width 620 height 122
drag, startPoint x: 224, startPoint y: 312, endPoint x: 80, endPoint y: 279, distance: 147.2
click at [85, 279] on div "Atención telefónica: Correo electrónico para Credenciales: credenciales@grupomp…" at bounding box center [729, 323] width 1288 height 146
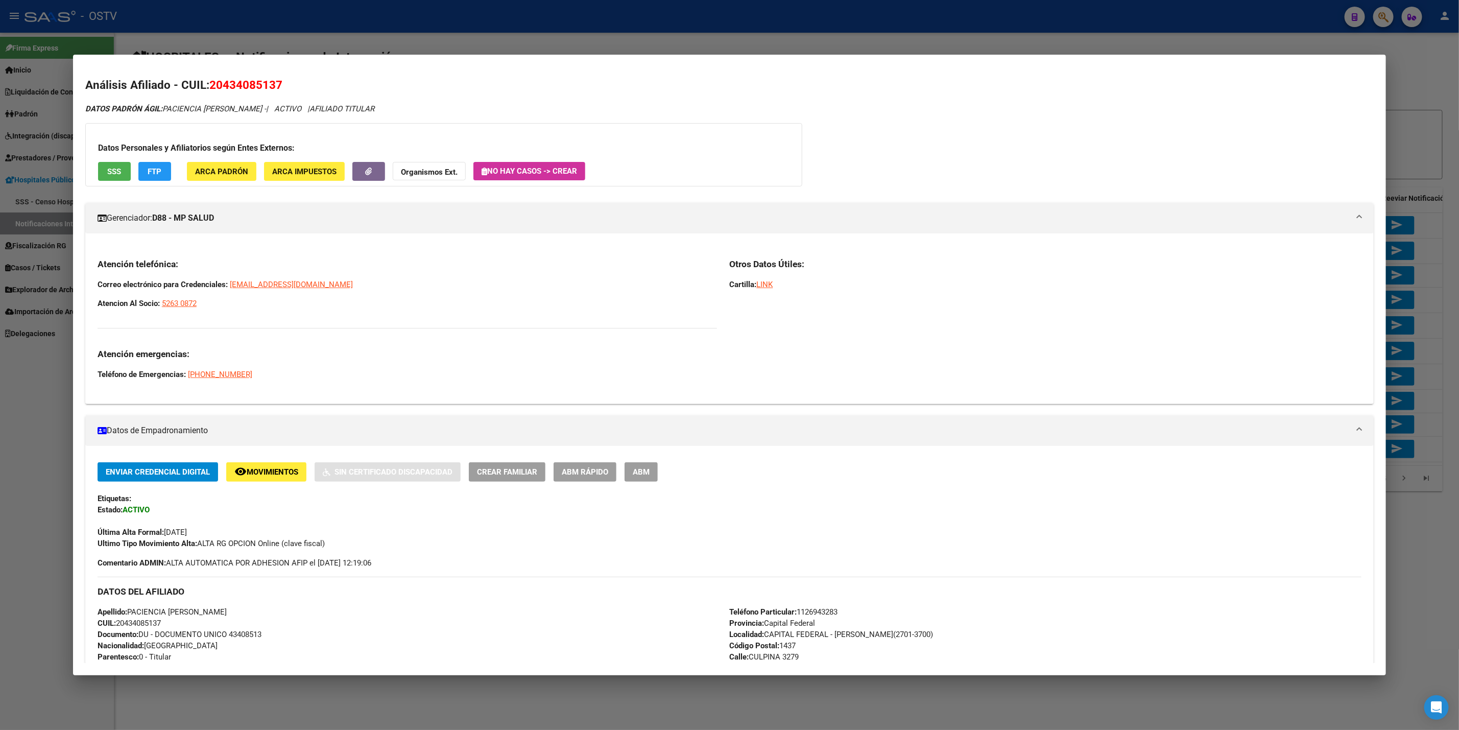
copy span "Correo electrónico para Credenciales: credenciales@grupompsalud.com.ar"
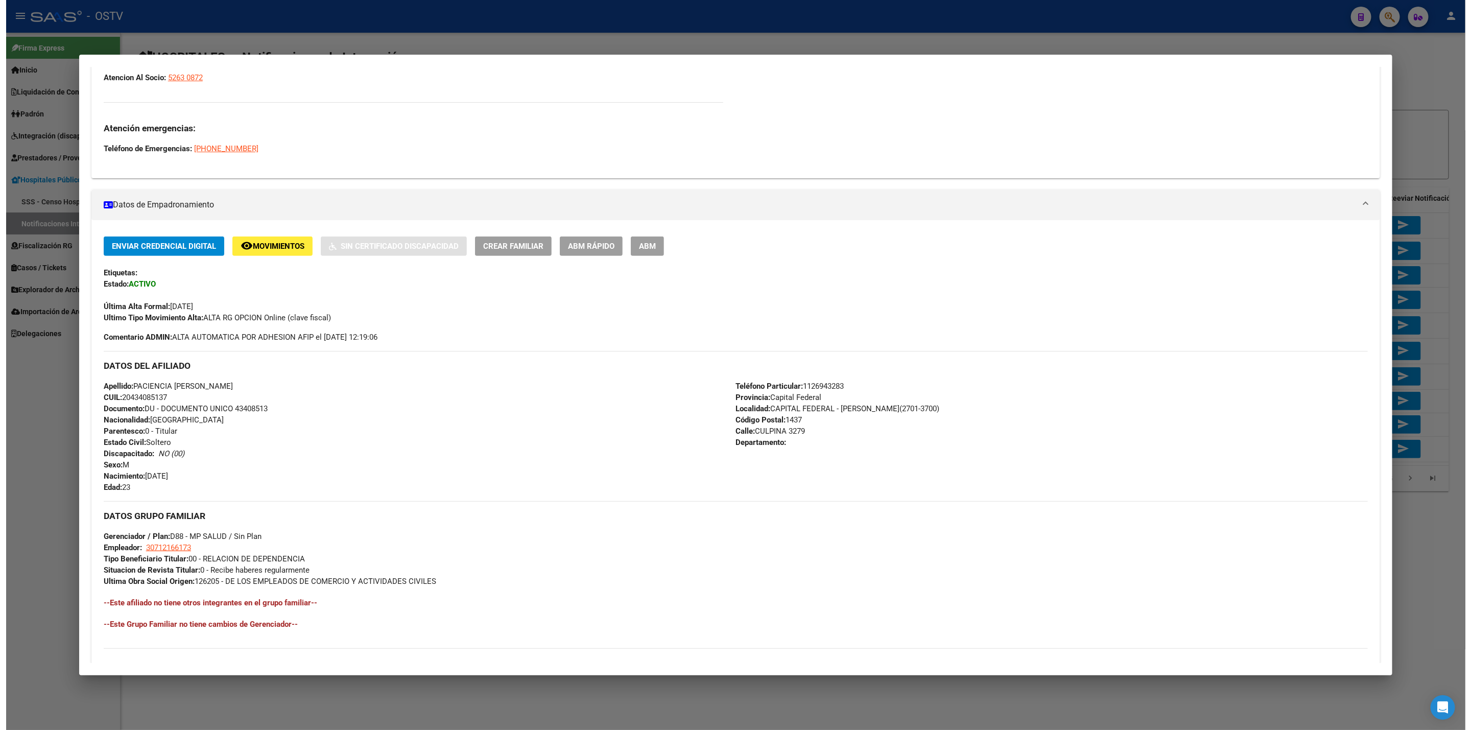
scroll to position [230, 0]
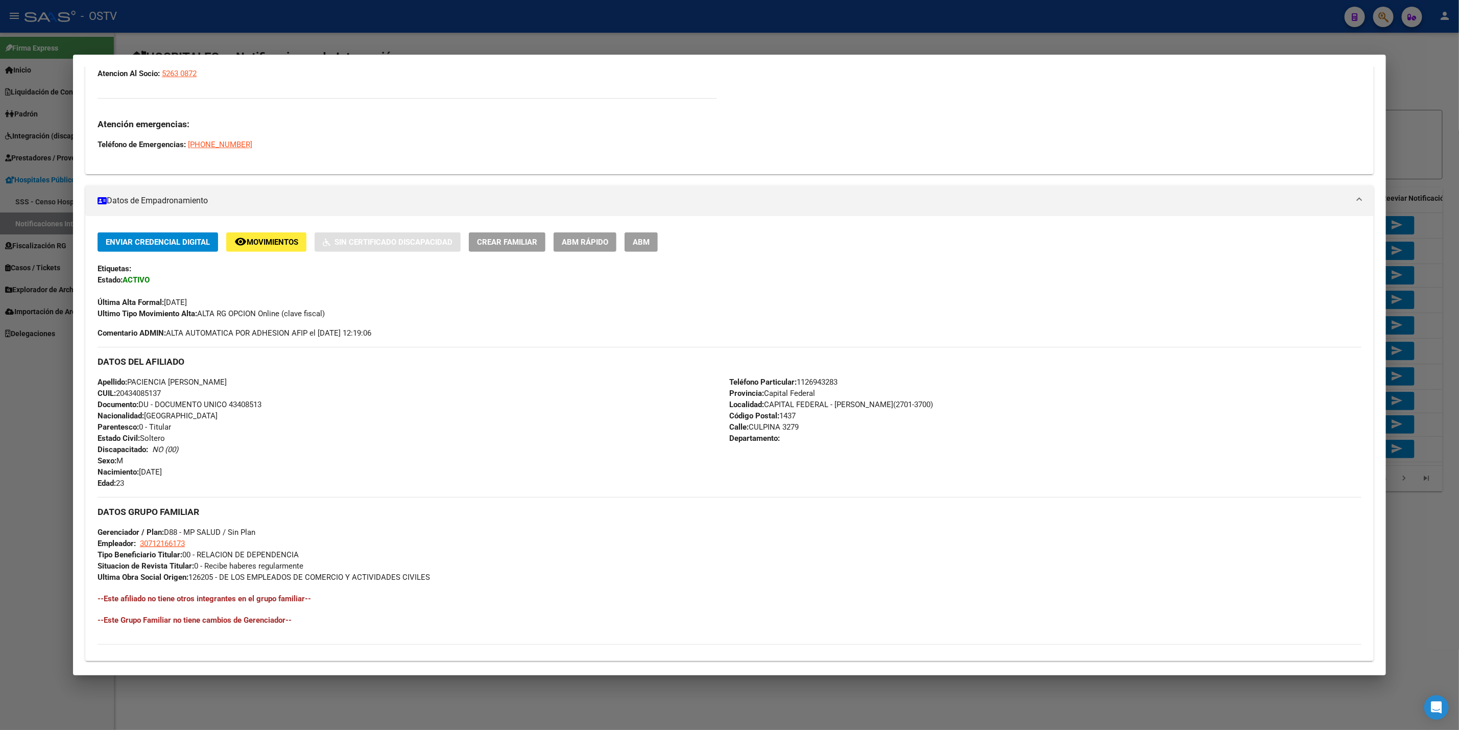
click at [1149, 47] on div at bounding box center [729, 365] width 1459 height 730
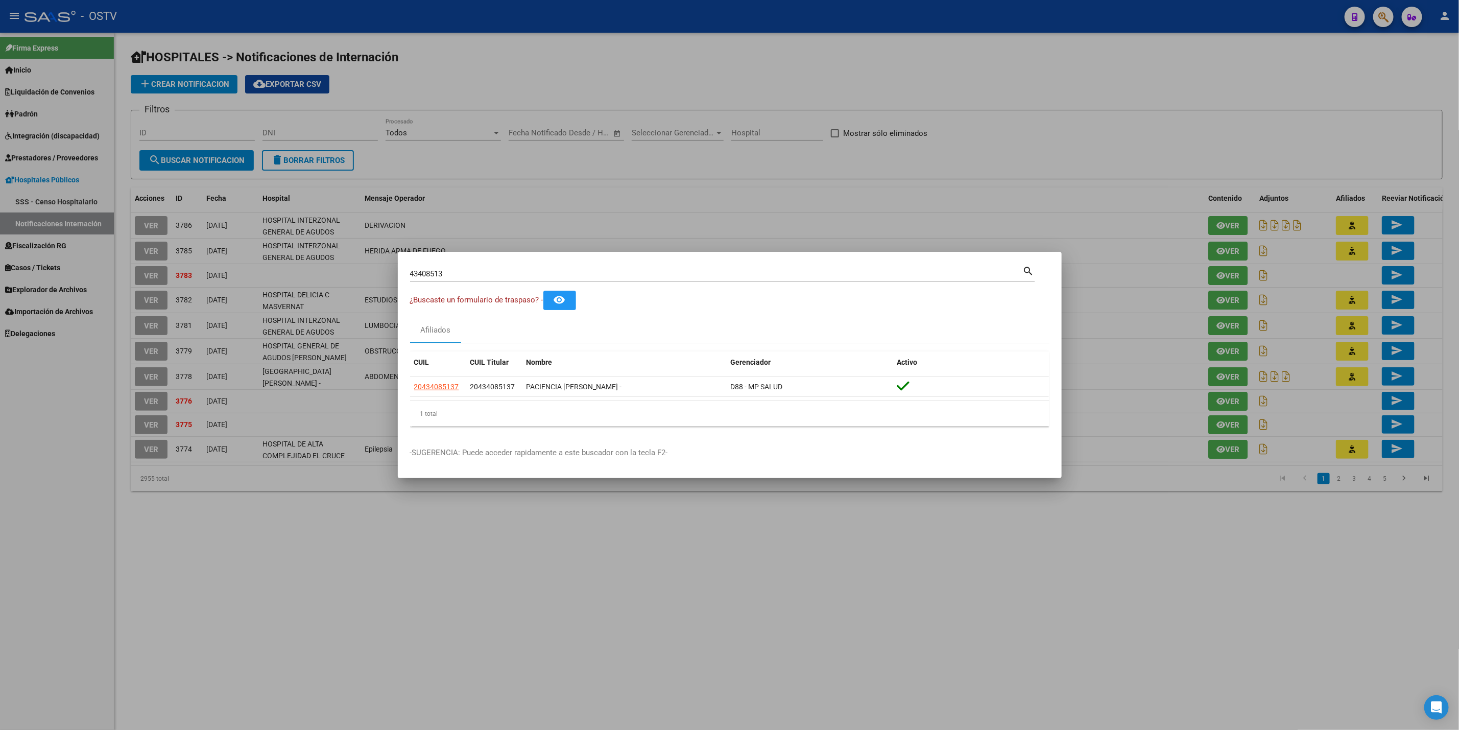
click at [135, 589] on div at bounding box center [729, 365] width 1459 height 730
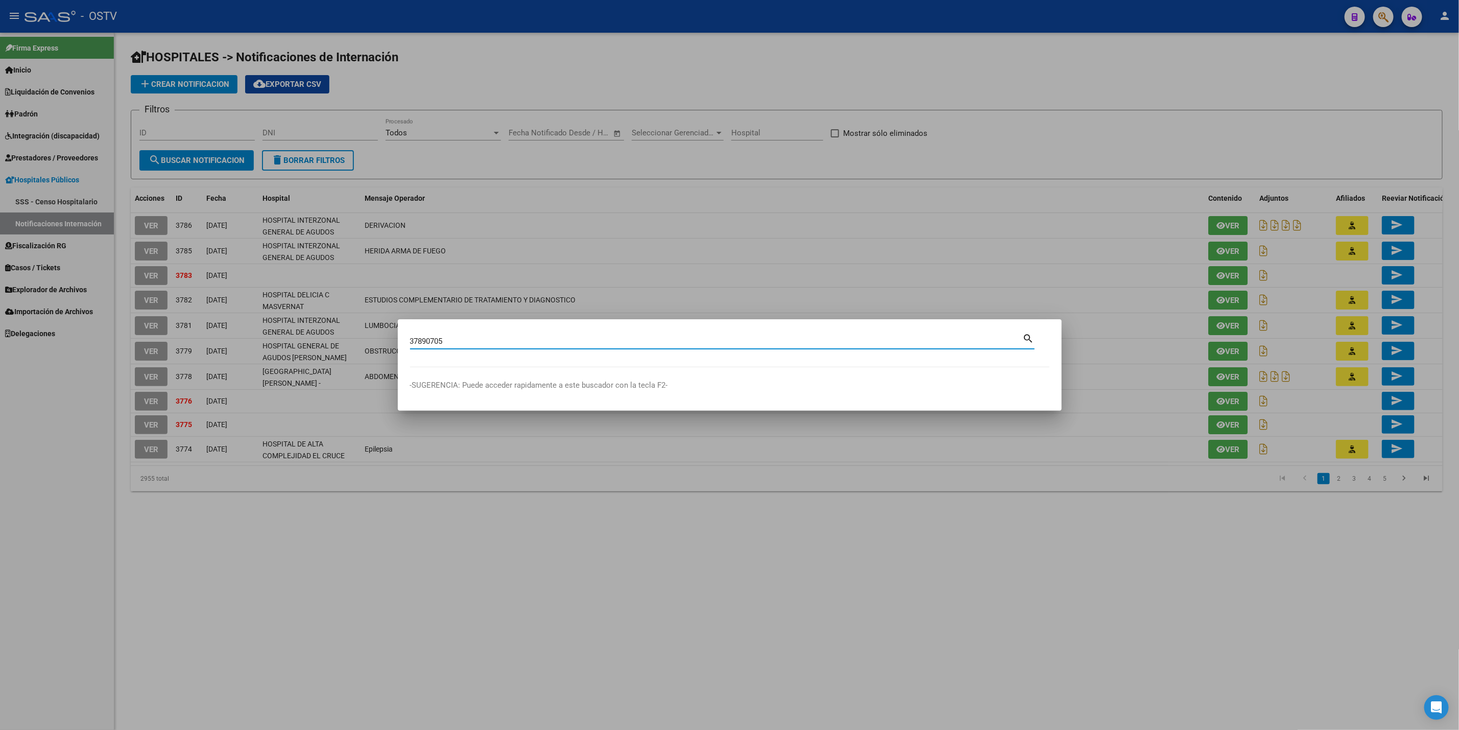
type input "37890705"
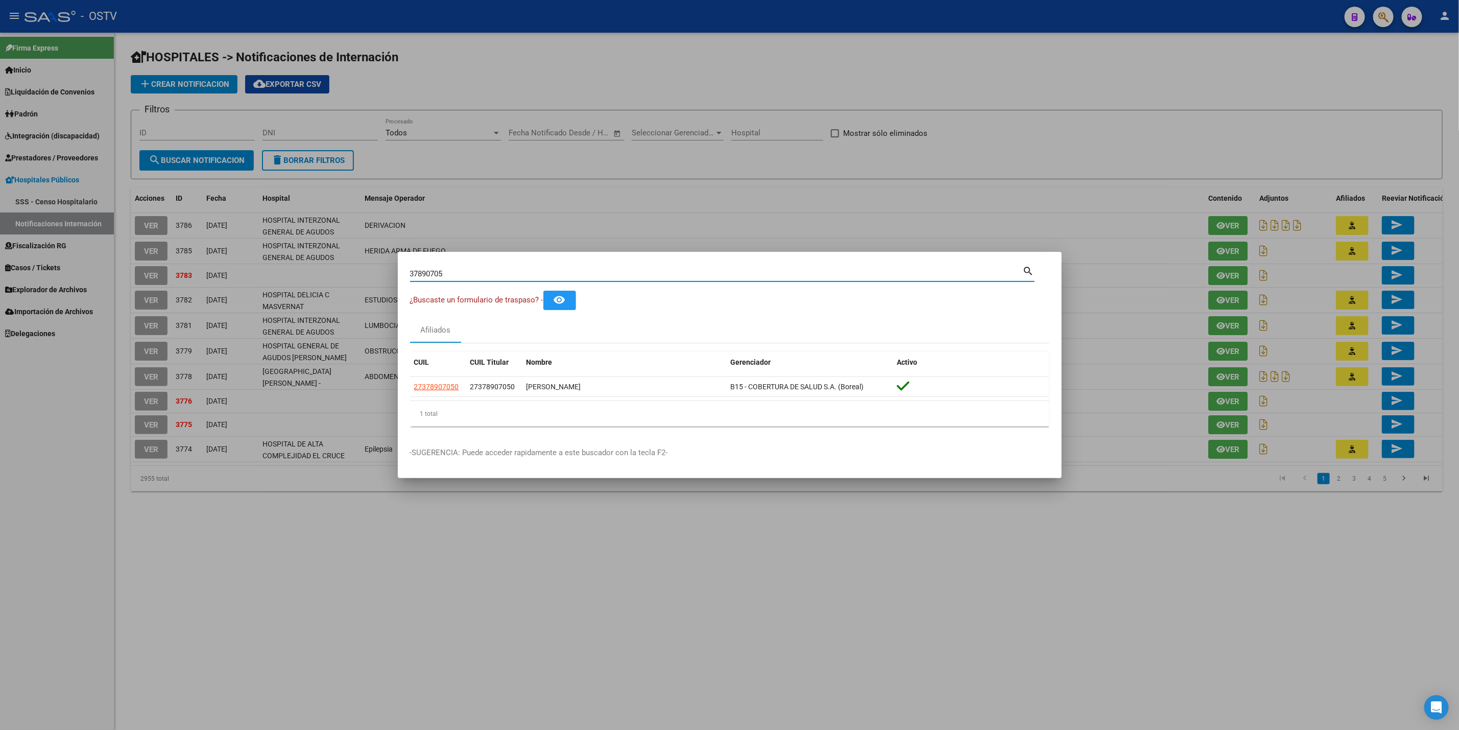
click at [442, 376] on datatable-header "CUIL CUIL Titular Nombre Gerenciador Activo" at bounding box center [729, 364] width 639 height 26
drag, startPoint x: 213, startPoint y: 590, endPoint x: 198, endPoint y: 602, distance: 19.7
click at [198, 602] on div at bounding box center [729, 365] width 1459 height 730
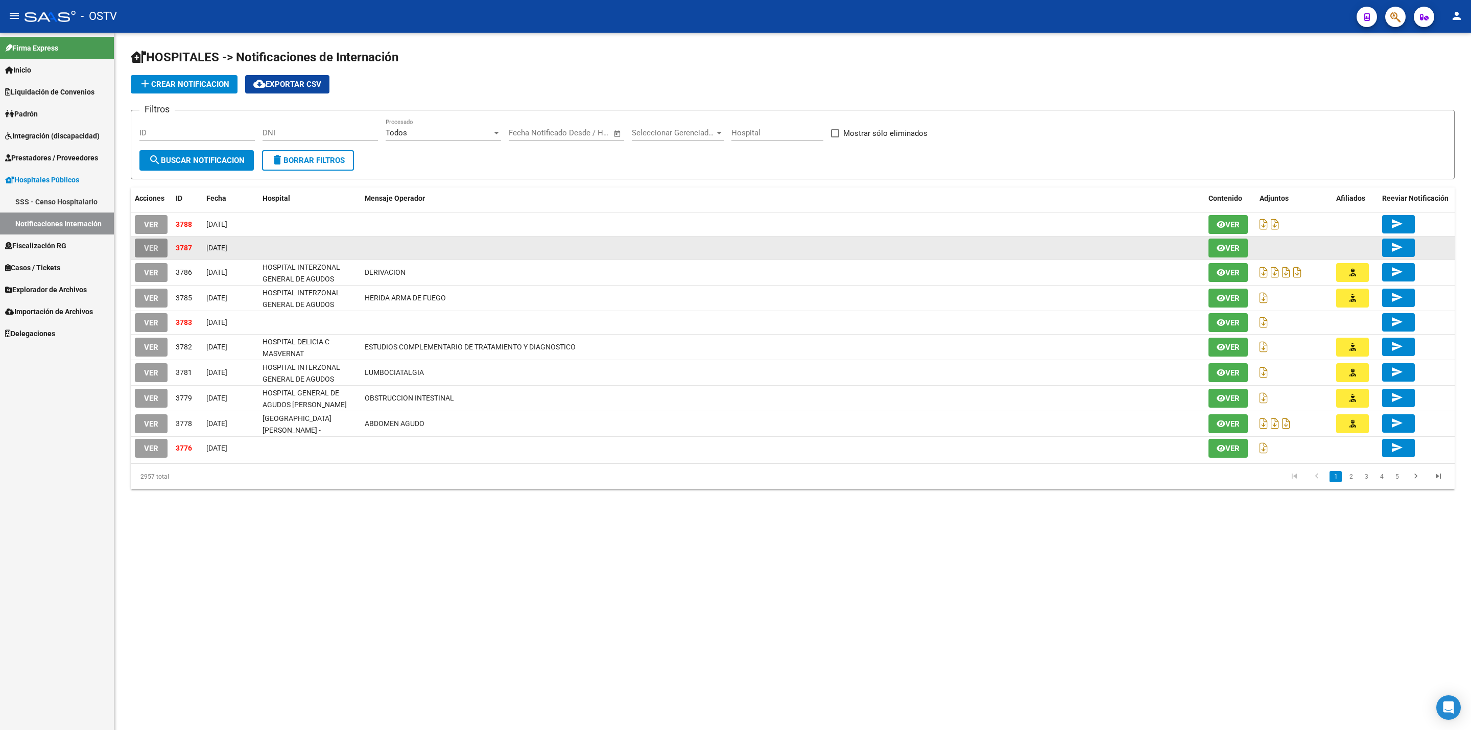
click at [155, 252] on span "VER" at bounding box center [151, 248] width 14 height 9
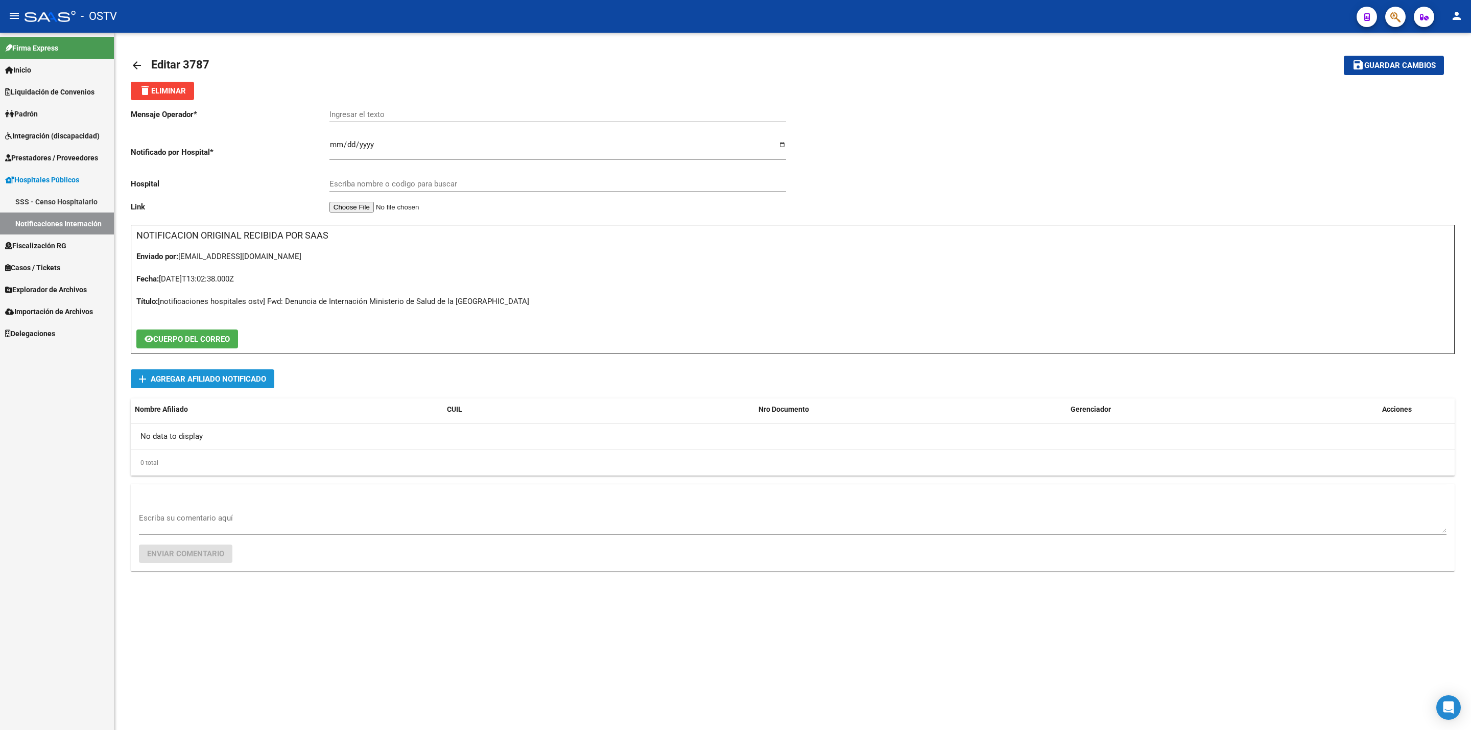
click at [250, 382] on span "Agregar Afiliado Notificado" at bounding box center [208, 378] width 115 height 9
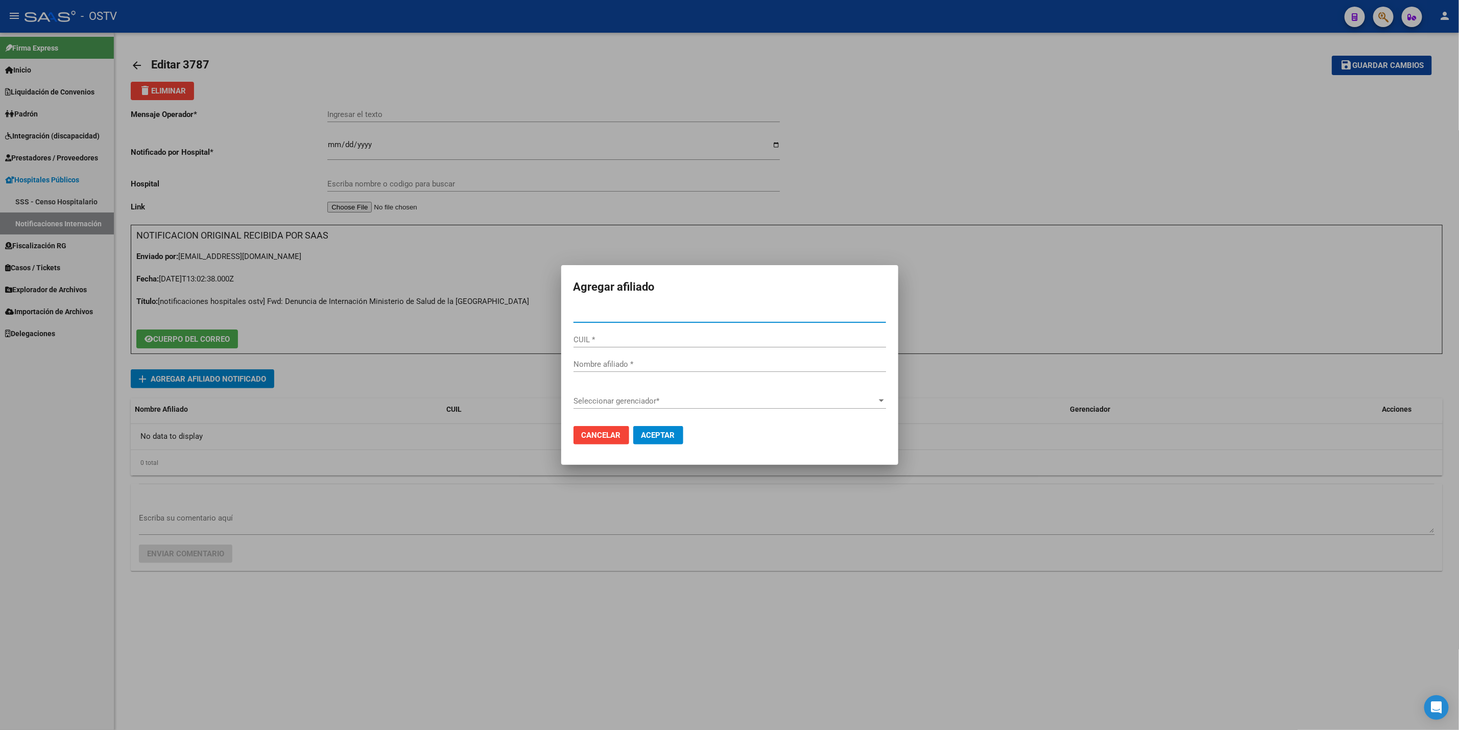
paste input "37890705"
type input "37890705"
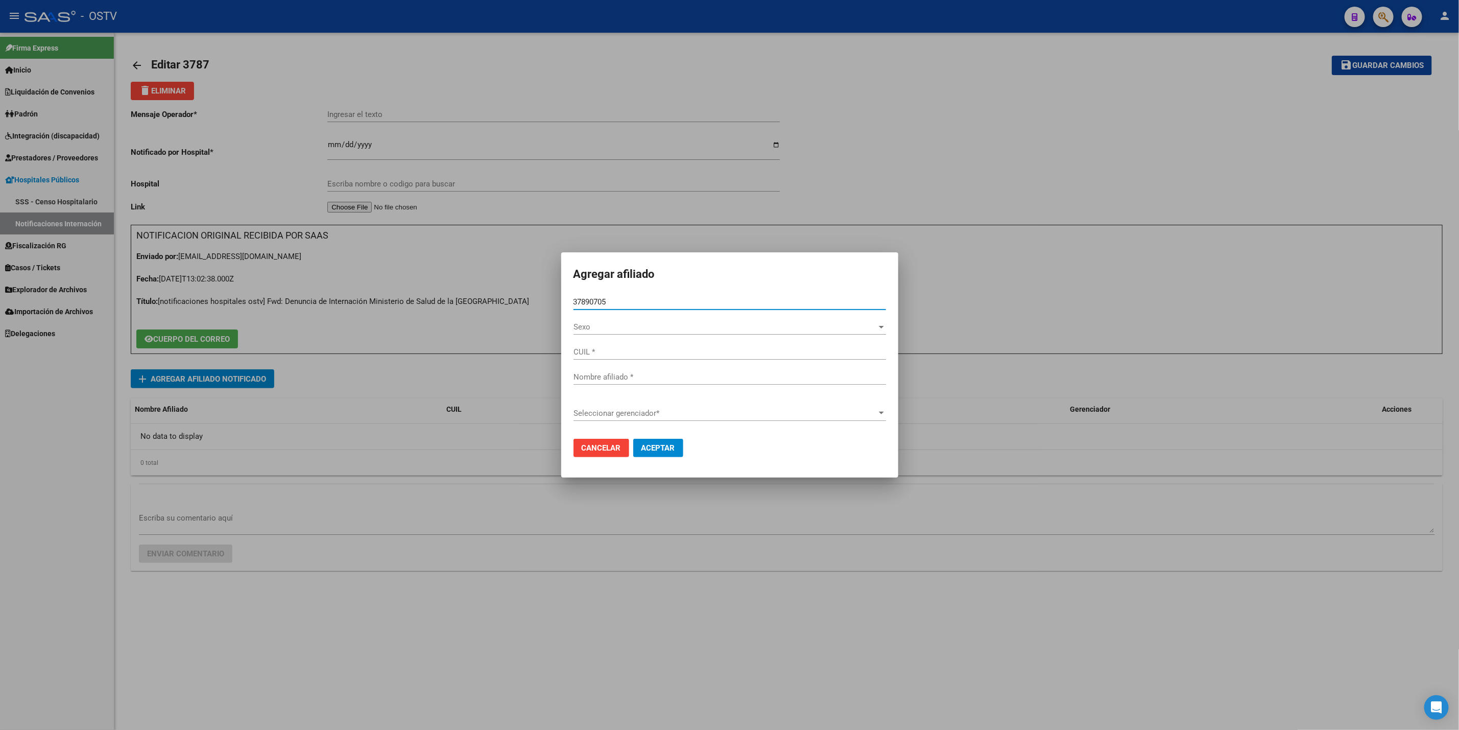
type input "27378907050"
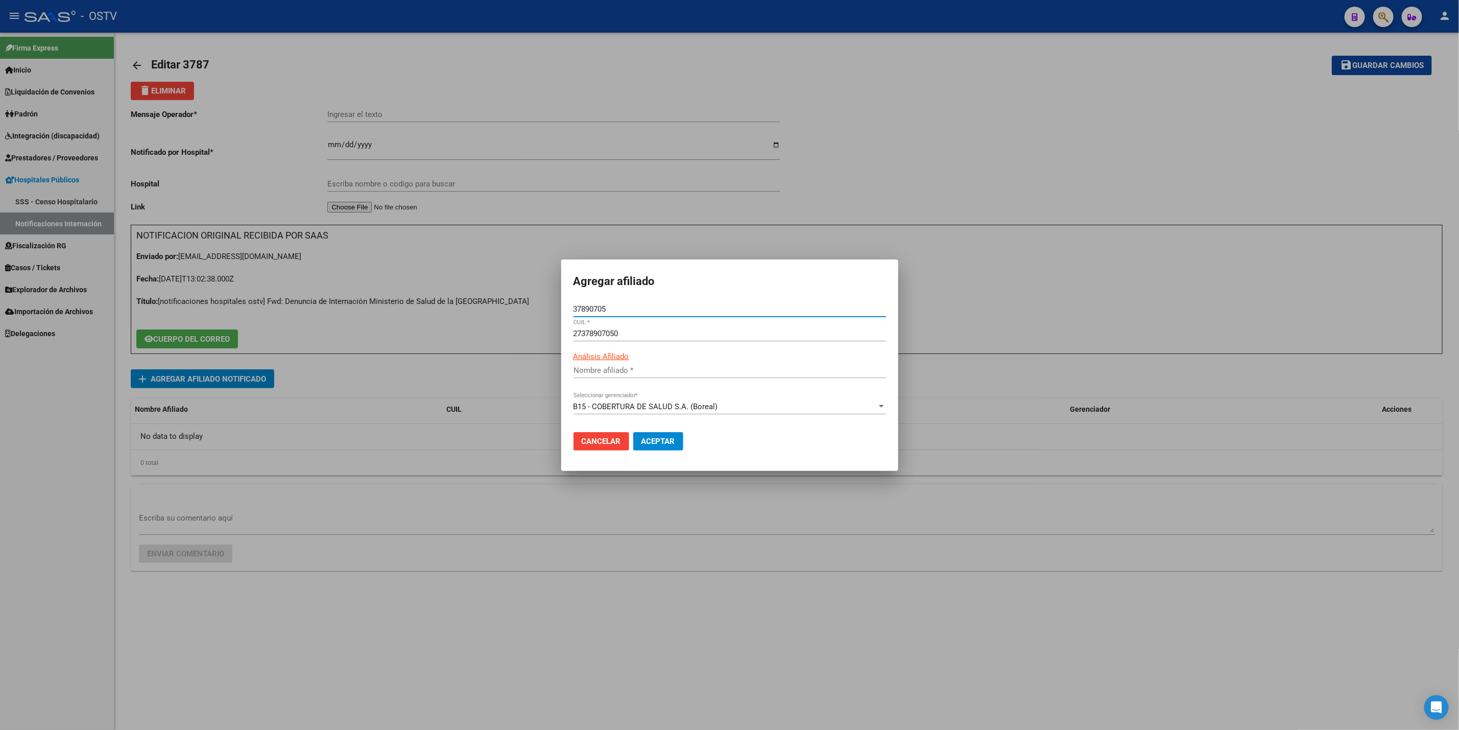
type input "LAURITTO ARACELLI"
type input "37890705"
click at [665, 437] on span "Aceptar" at bounding box center [658, 441] width 34 height 9
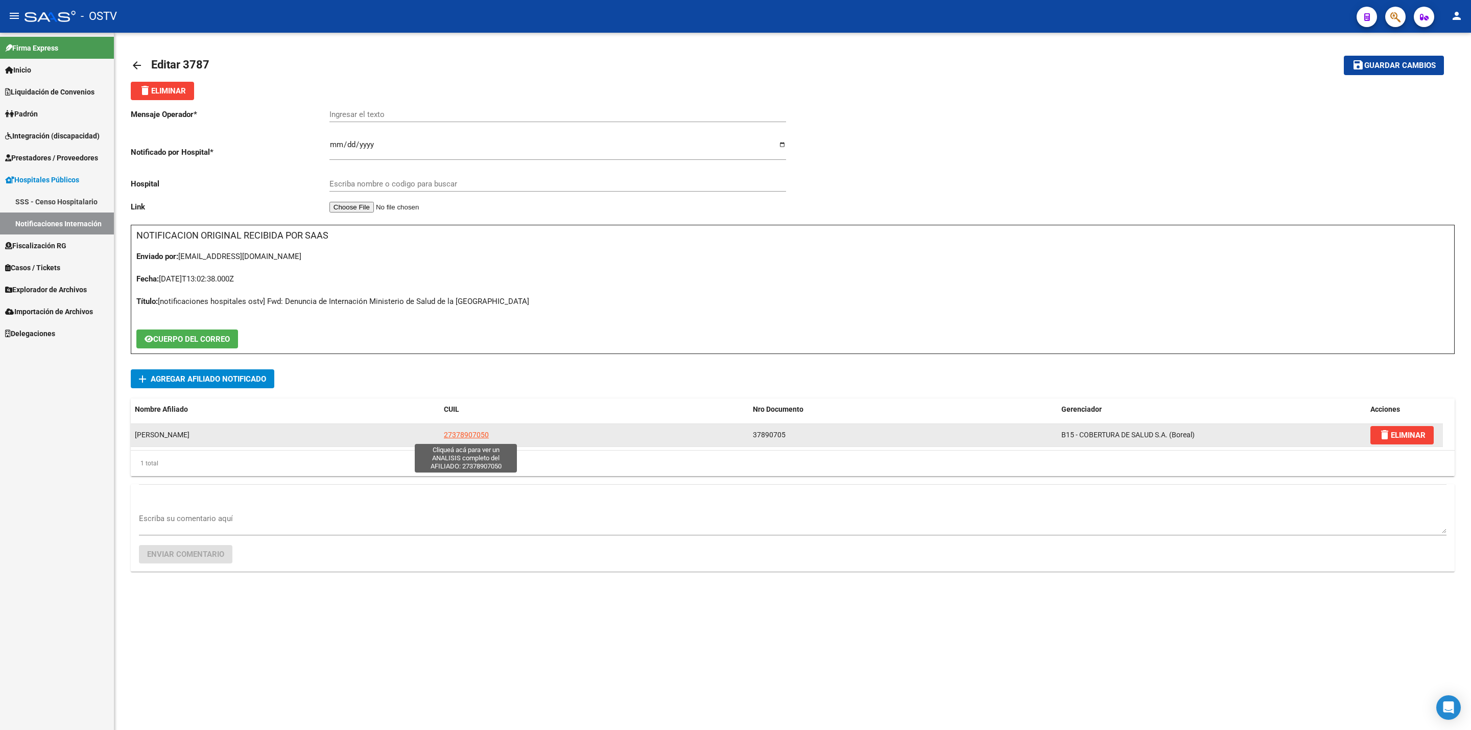
click at [483, 438] on span "27378907050" at bounding box center [466, 435] width 45 height 8
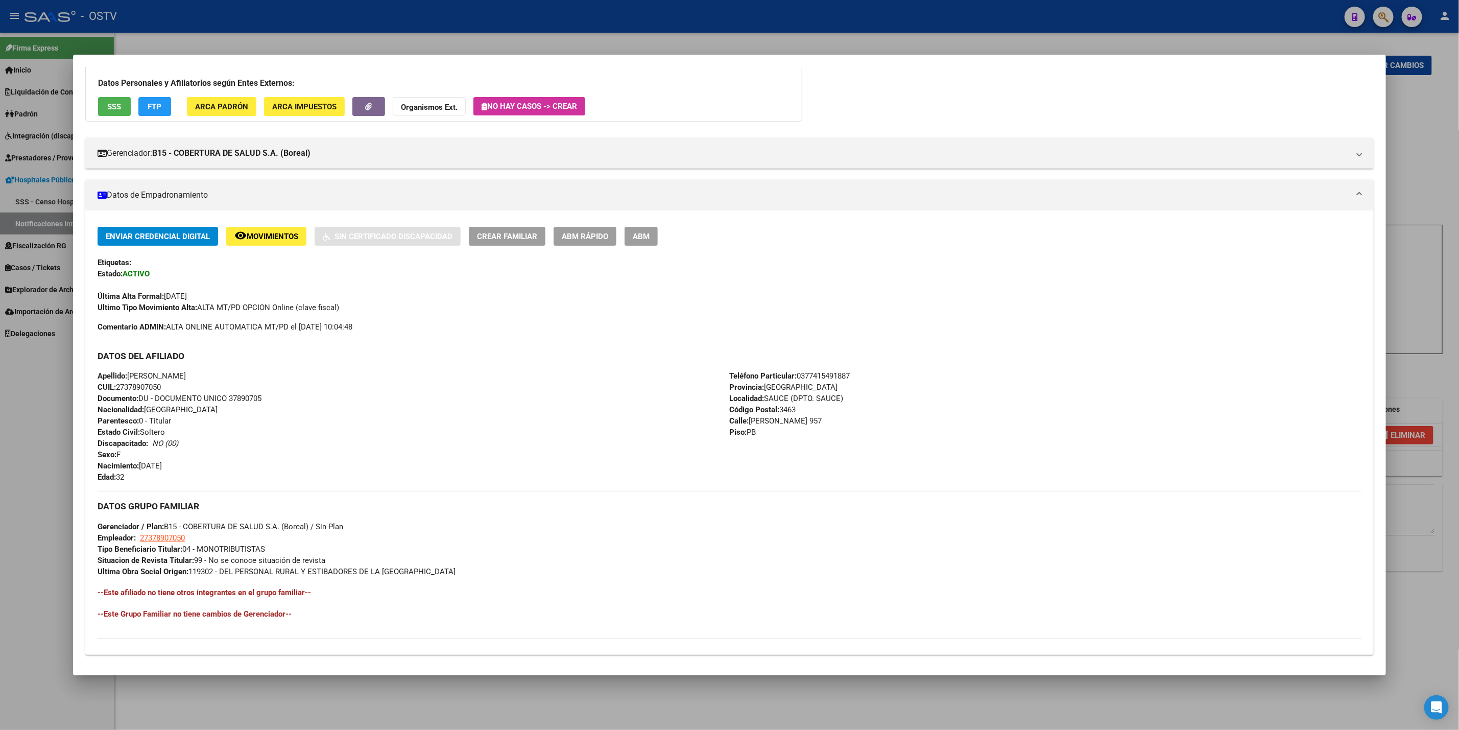
scroll to position [192, 0]
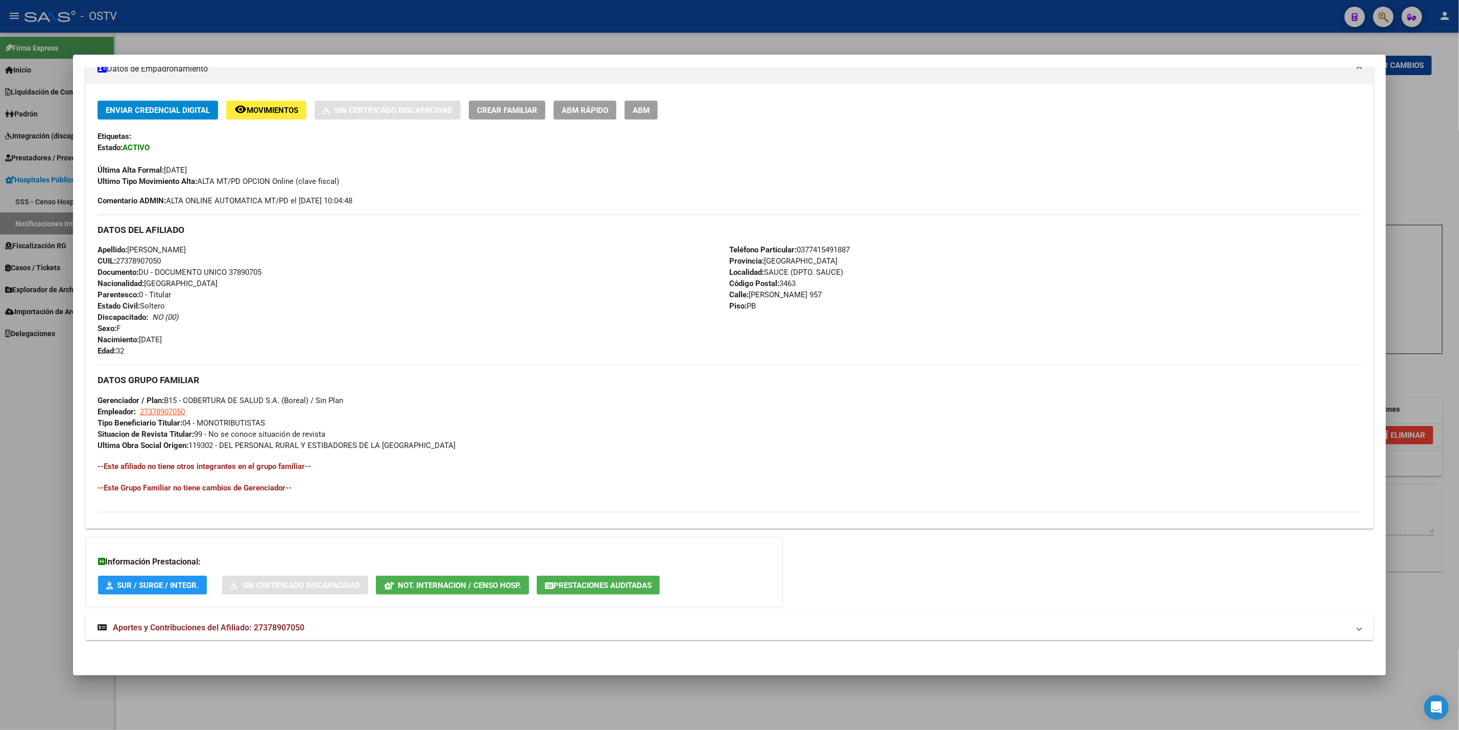
drag, startPoint x: 375, startPoint y: 630, endPoint x: 382, endPoint y: 607, distance: 23.9
click at [375, 628] on mat-panel-title "Aportes y Contribuciones del Afiliado: 27378907050" at bounding box center [724, 628] width 1252 height 12
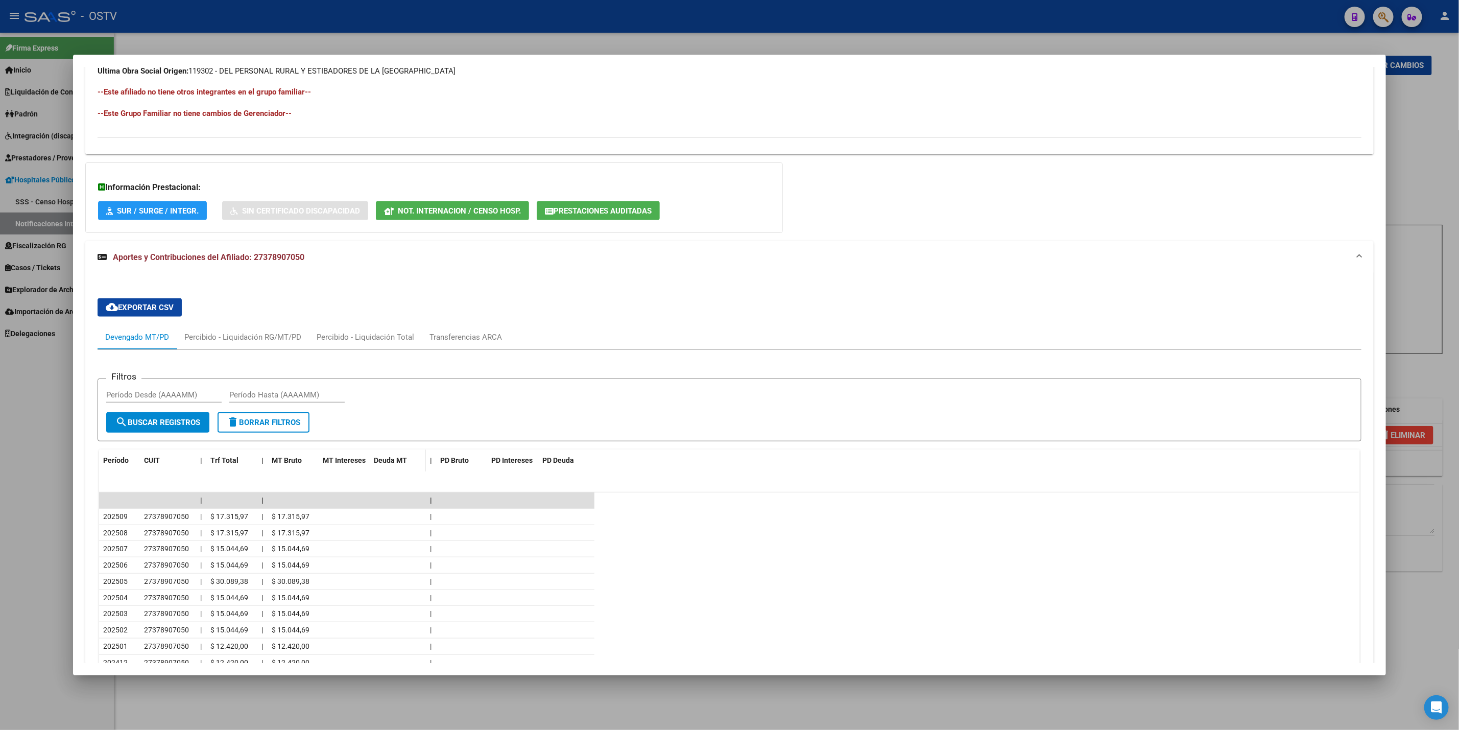
scroll to position [609, 0]
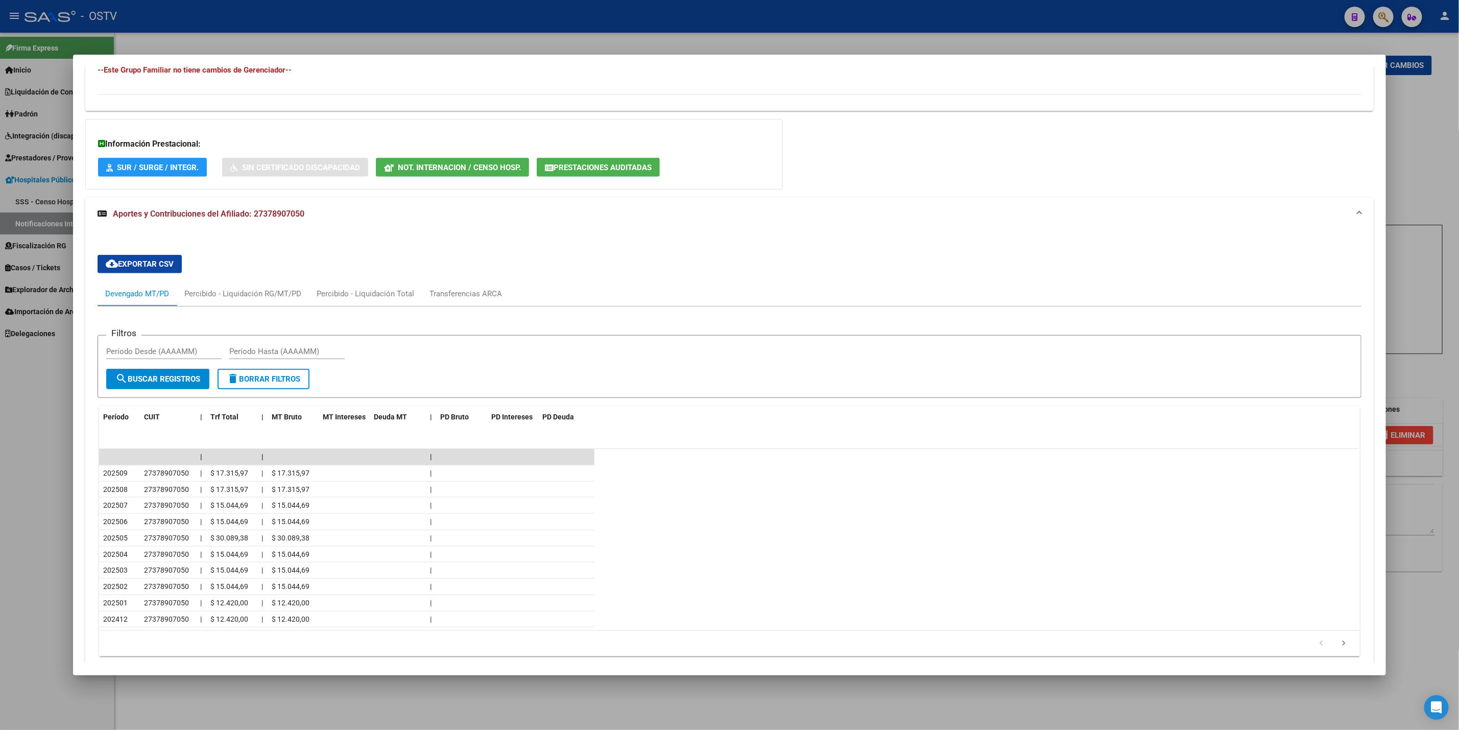
click at [0, 544] on div at bounding box center [729, 365] width 1459 height 730
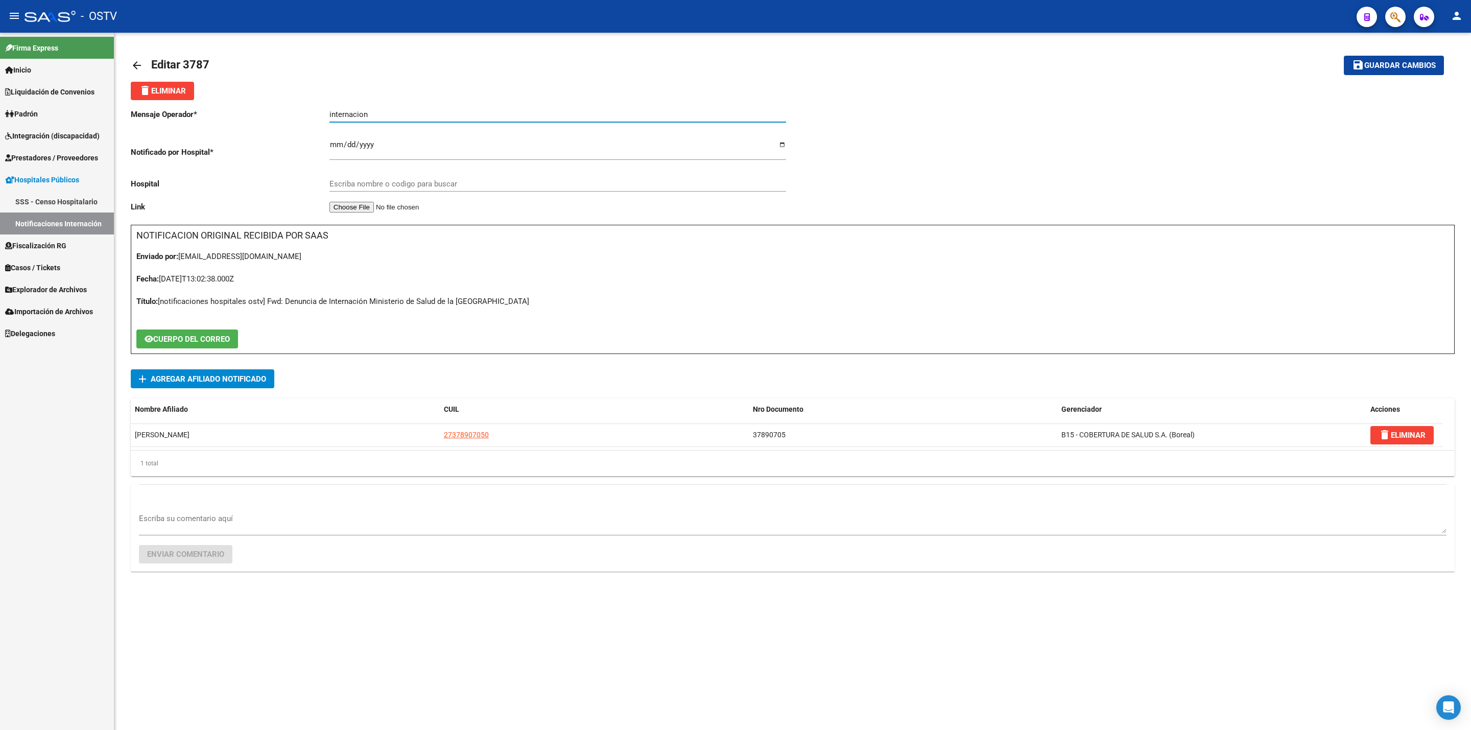
type input "internacion"
drag, startPoint x: 433, startPoint y: 112, endPoint x: 253, endPoint y: 15, distance: 203.8
click at [432, 112] on input "internacion" at bounding box center [557, 114] width 457 height 9
click at [460, 186] on input "Escriba nombre o codigo para buscar" at bounding box center [557, 183] width 457 height 9
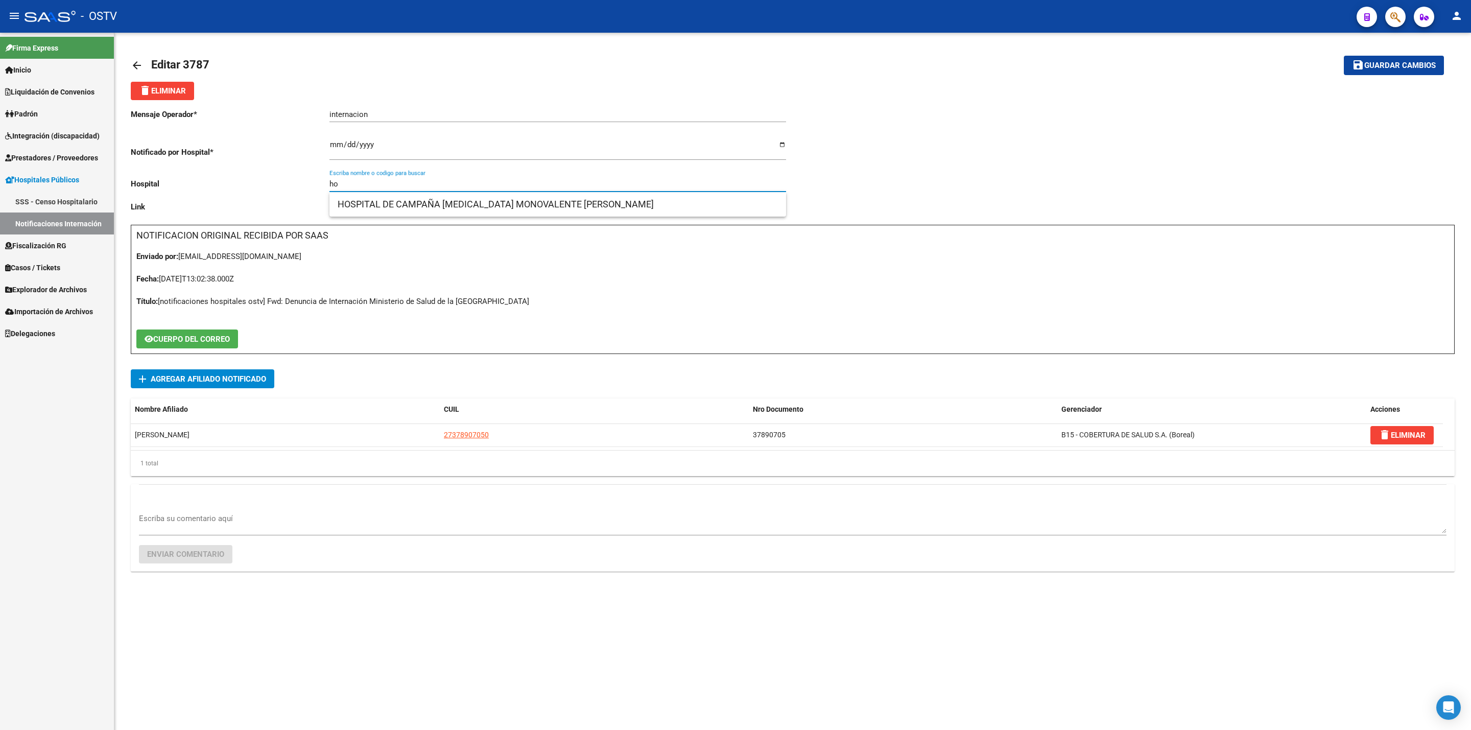
type input "h"
click at [1416, 75] on mat-toolbar-row "save Guardar cambios" at bounding box center [1308, 65] width 271 height 33
drag, startPoint x: 1403, startPoint y: 67, endPoint x: 1234, endPoint y: 38, distance: 172.0
click at [1402, 67] on span "Guardar cambios" at bounding box center [1399, 65] width 71 height 9
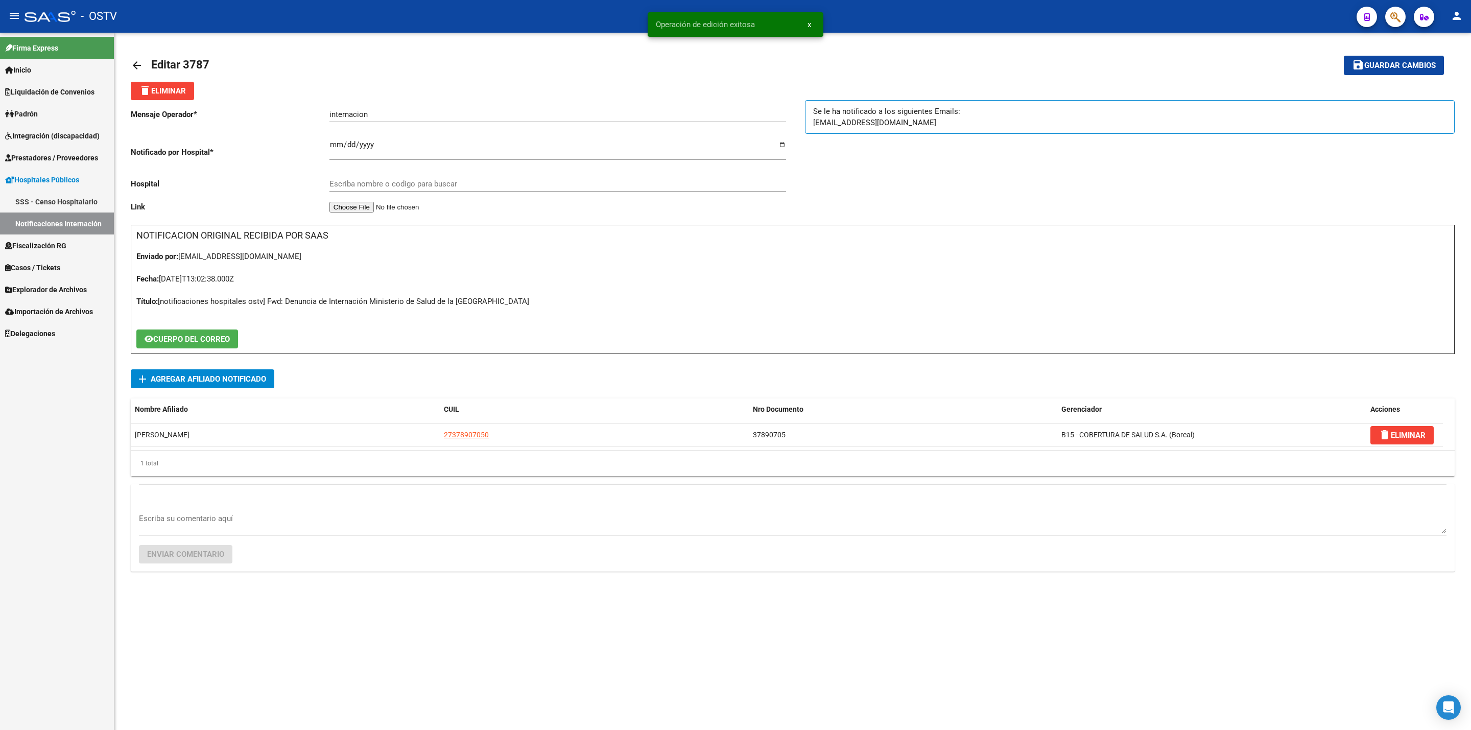
click at [136, 58] on link "arrow_back" at bounding box center [141, 65] width 20 height 24
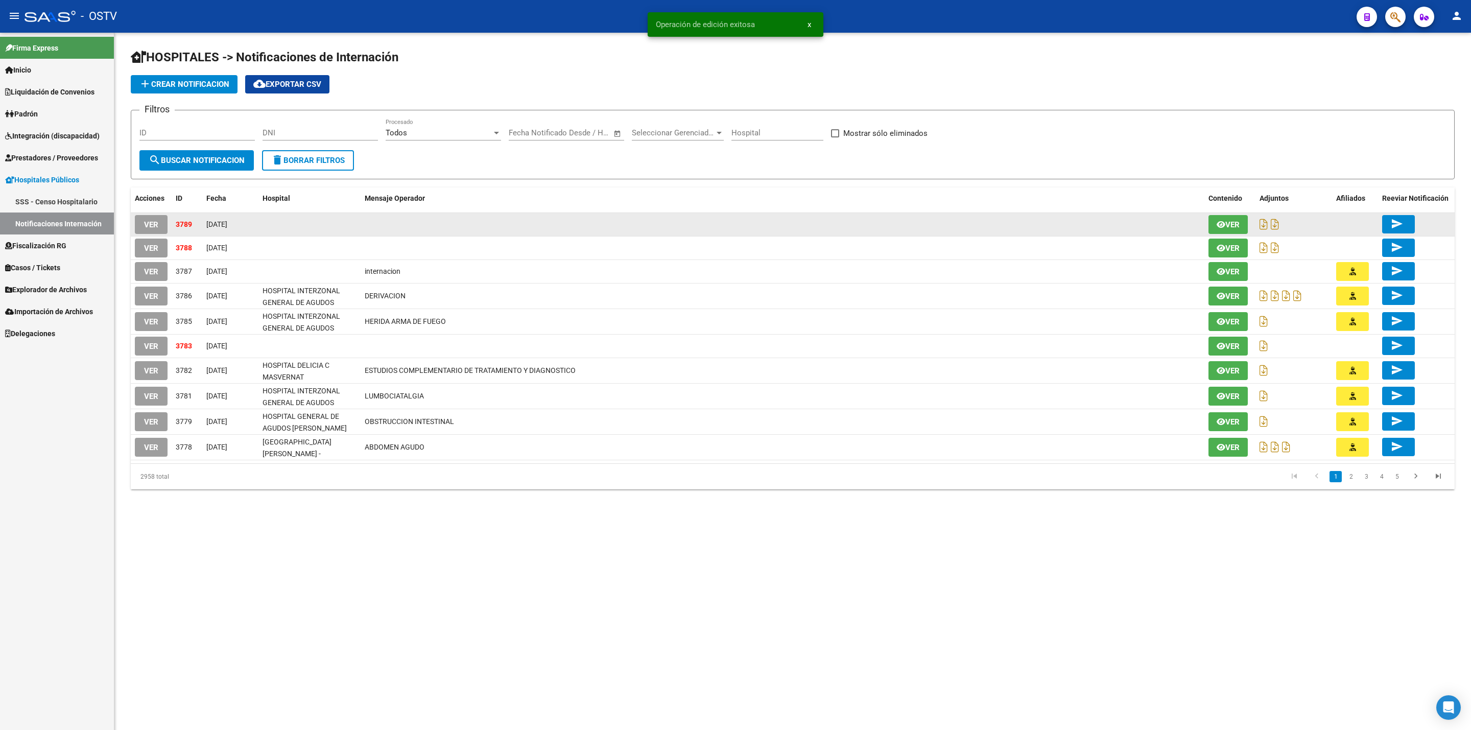
click at [146, 215] on button "VER" at bounding box center [151, 224] width 33 height 19
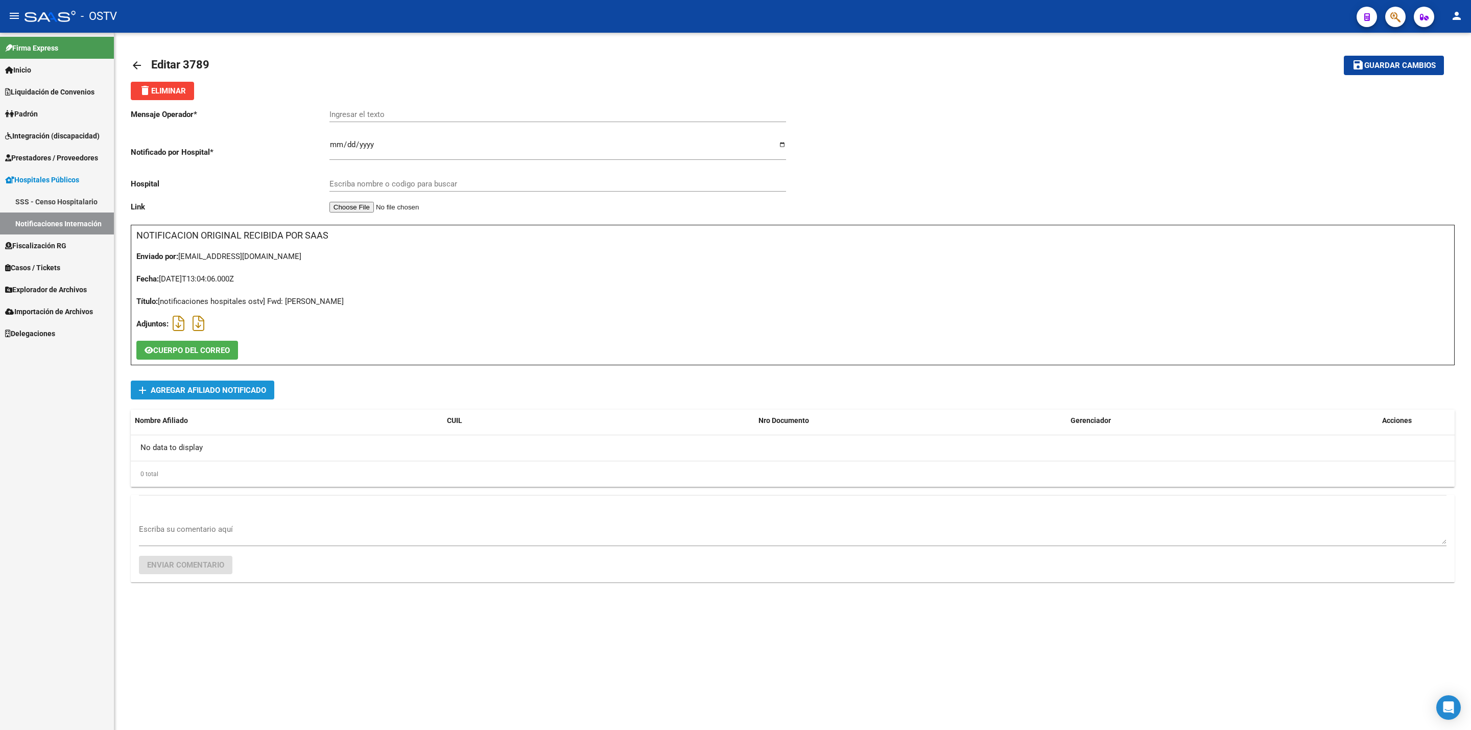
click at [247, 394] on span "Agregar Afiliado Notificado" at bounding box center [208, 390] width 115 height 9
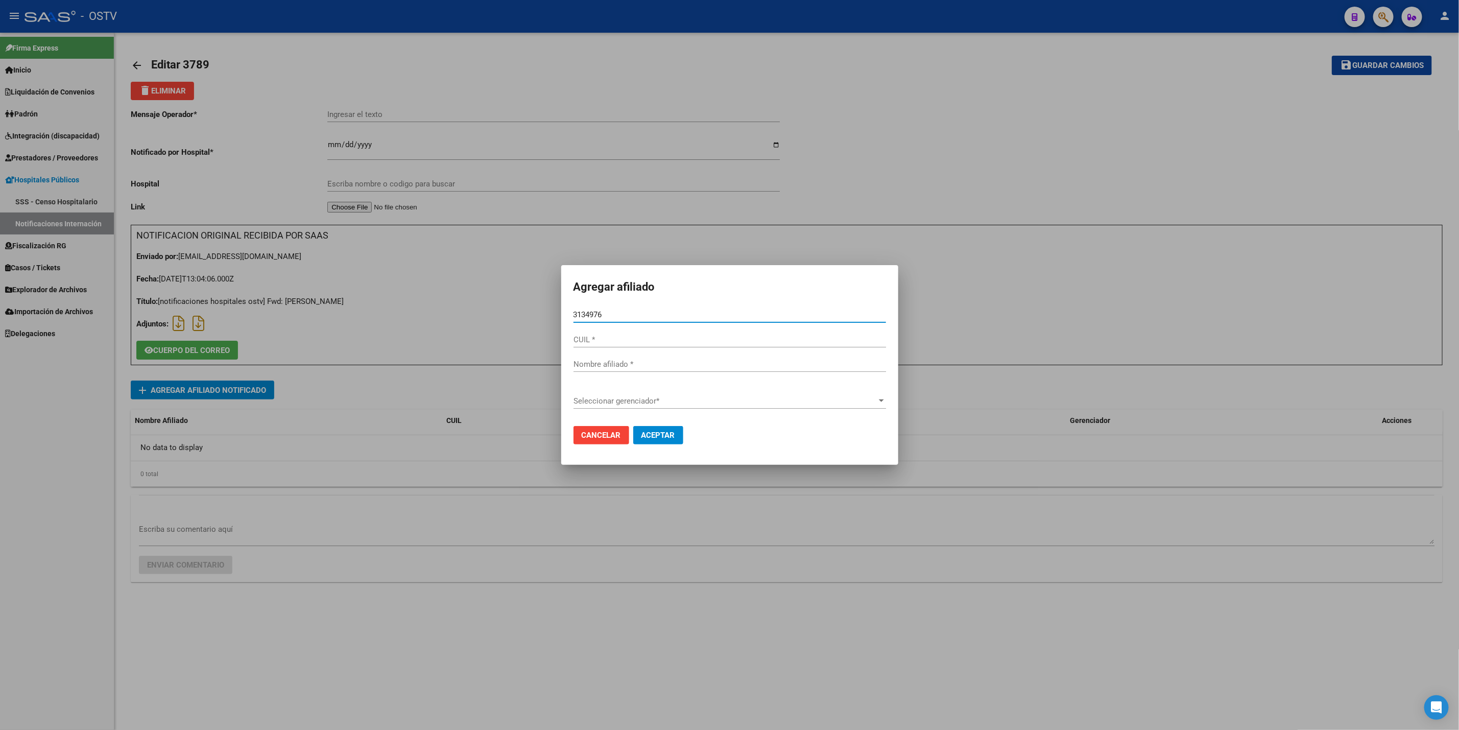
type input "31349760"
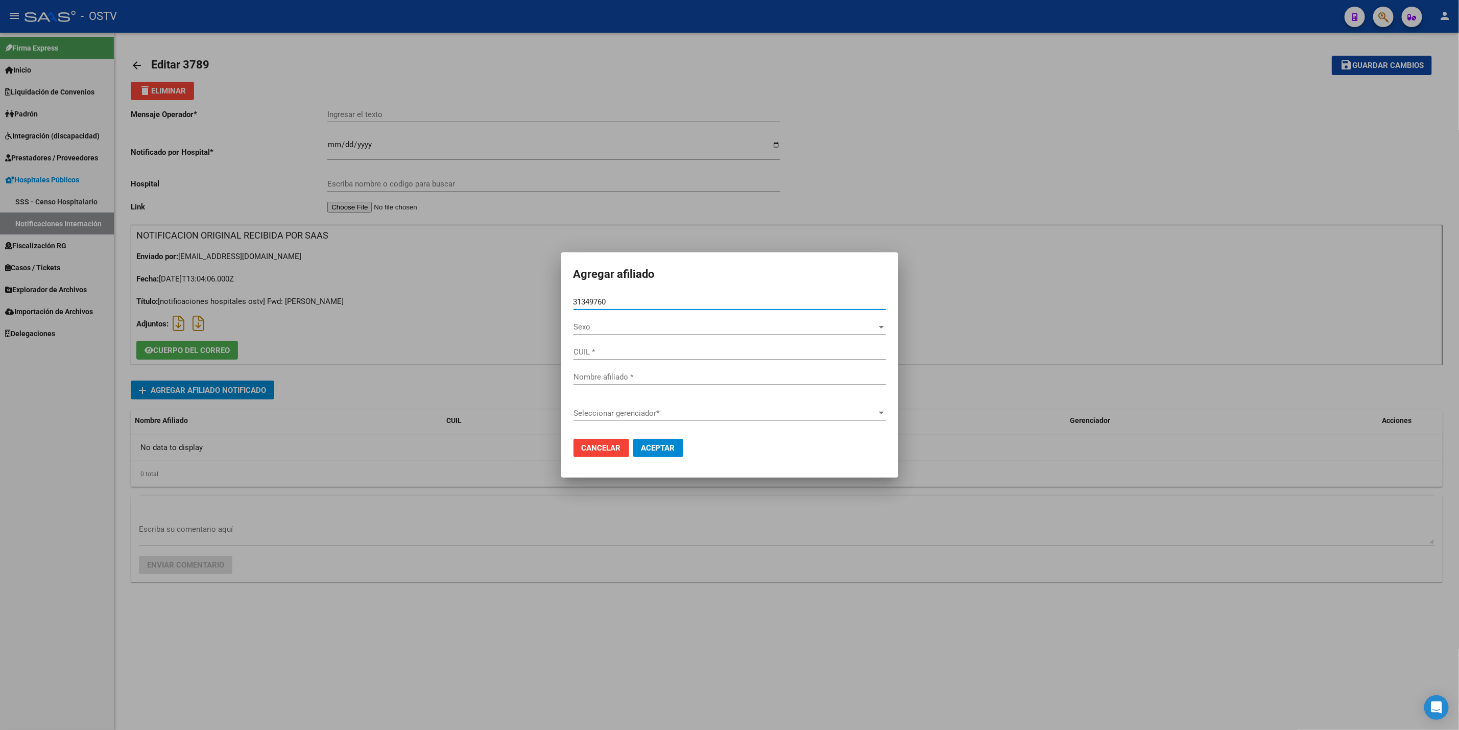
type input "20313497608"
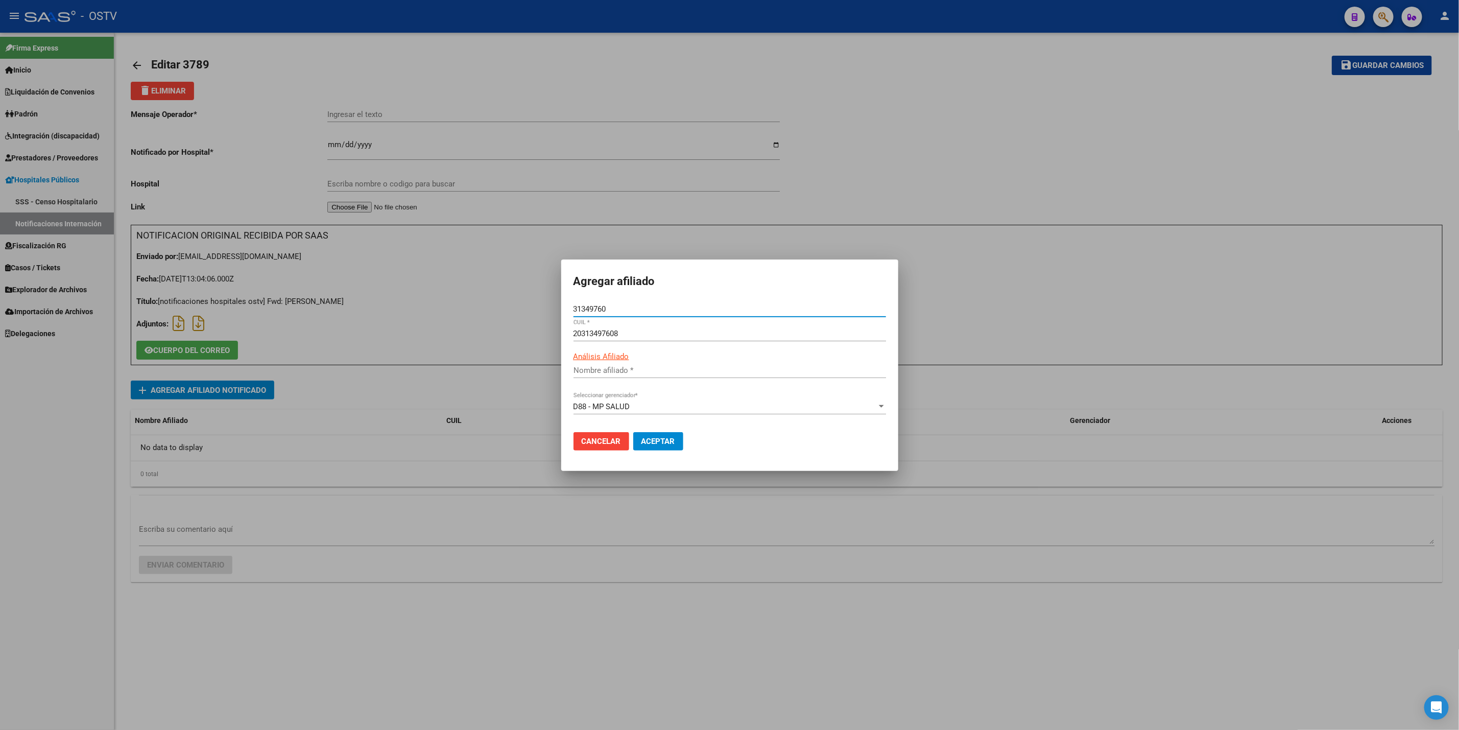
type input "VALDEZ LUIS FRANCISCO"
type input "31349760"
click at [663, 439] on span "Aceptar" at bounding box center [658, 441] width 34 height 9
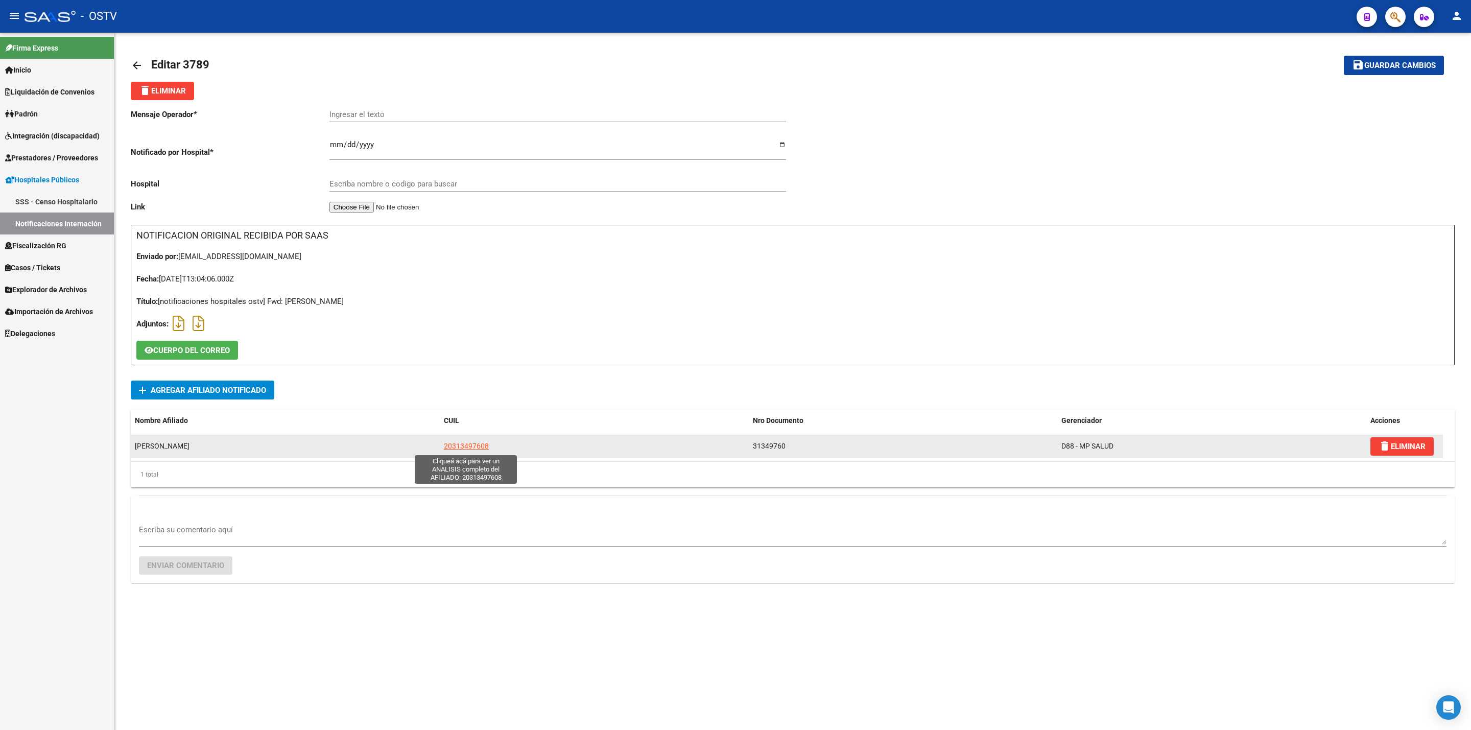
click at [472, 443] on span "20313497608" at bounding box center [466, 446] width 45 height 8
type textarea "20313497608"
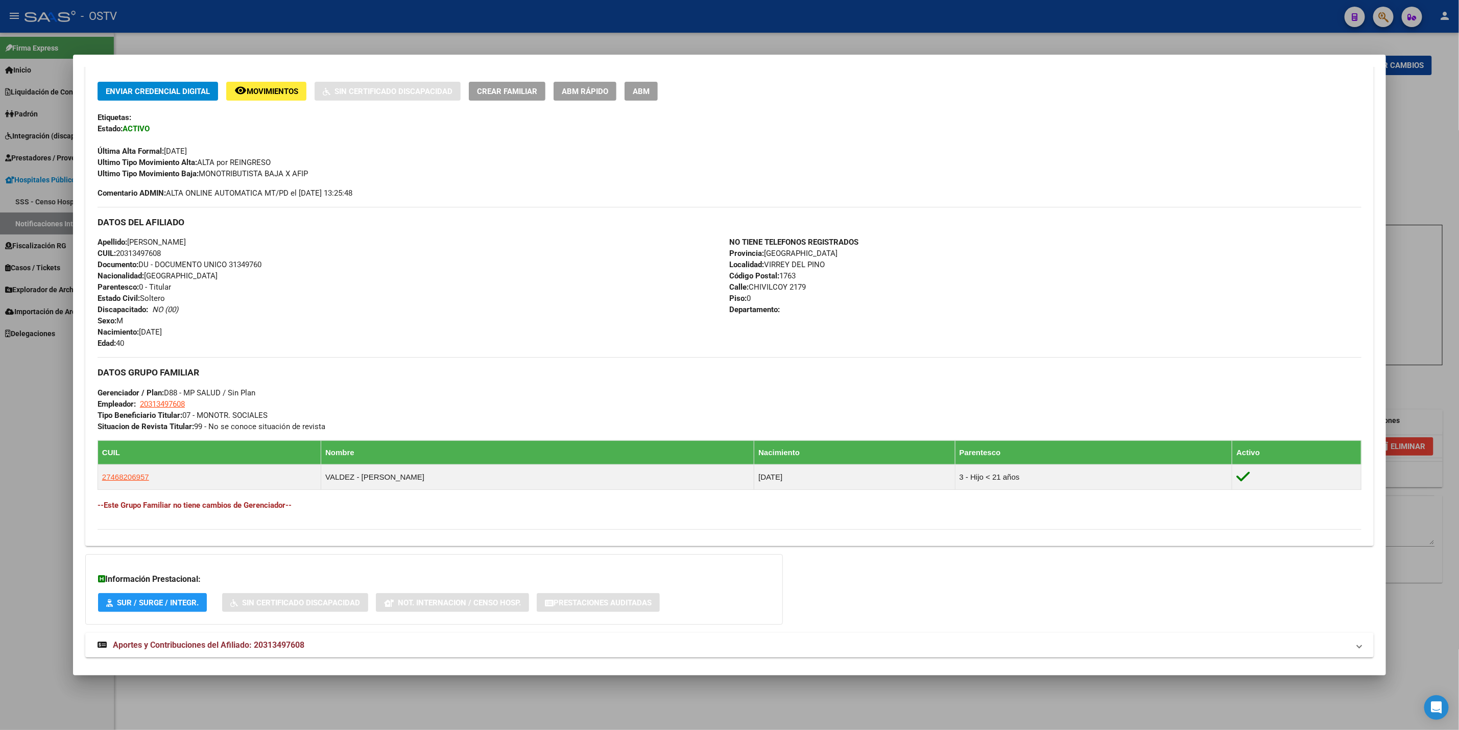
scroll to position [229, 0]
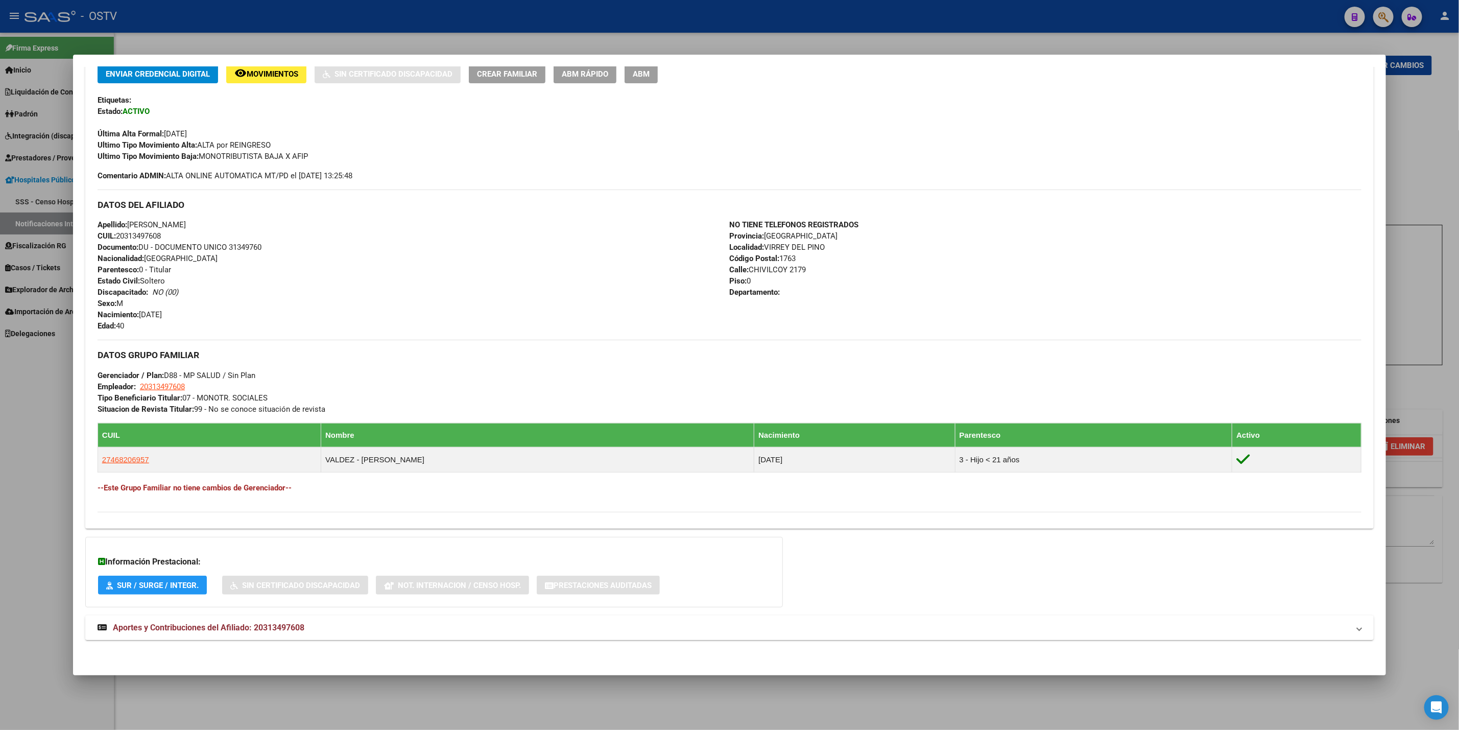
click at [414, 632] on mat-panel-title "Aportes y Contribuciones del Afiliado: 20313497608" at bounding box center [724, 628] width 1252 height 12
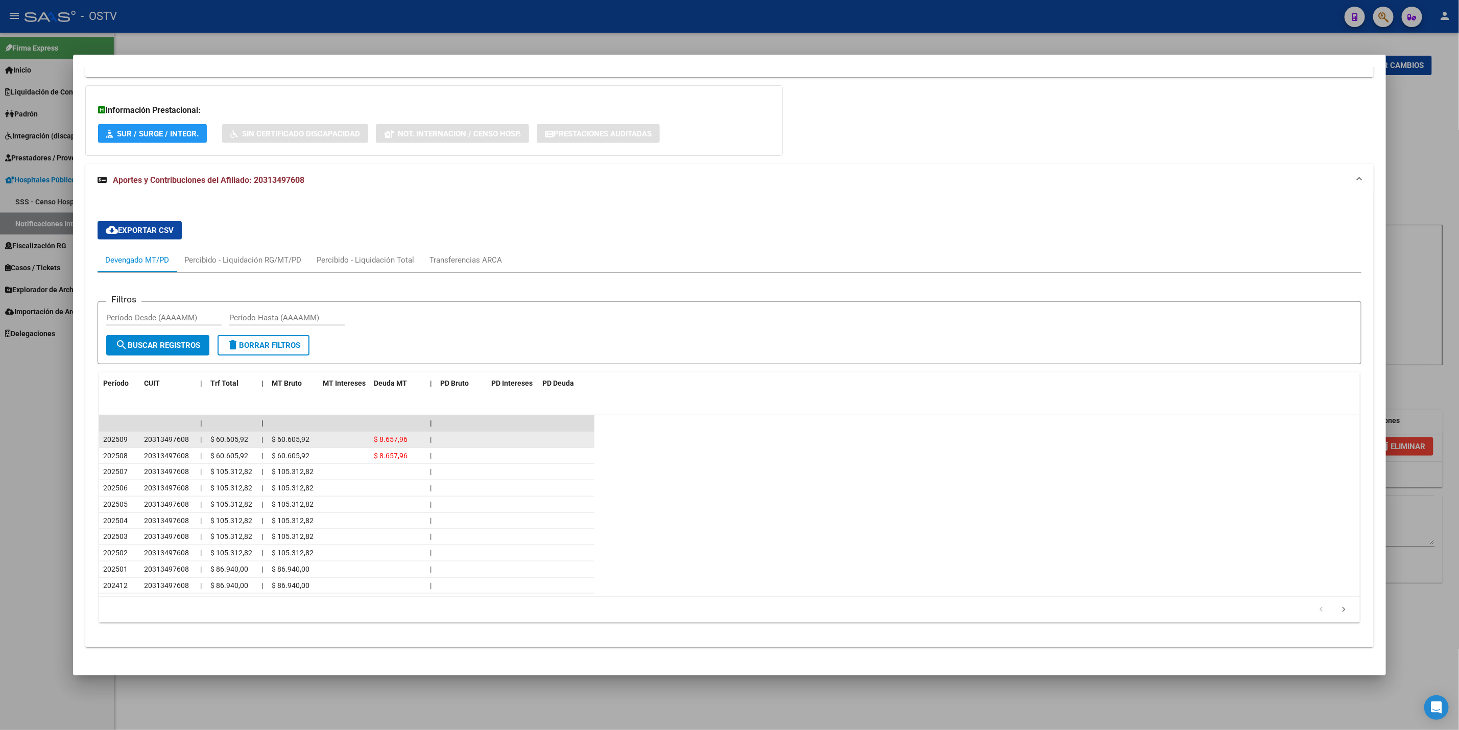
scroll to position [691, 0]
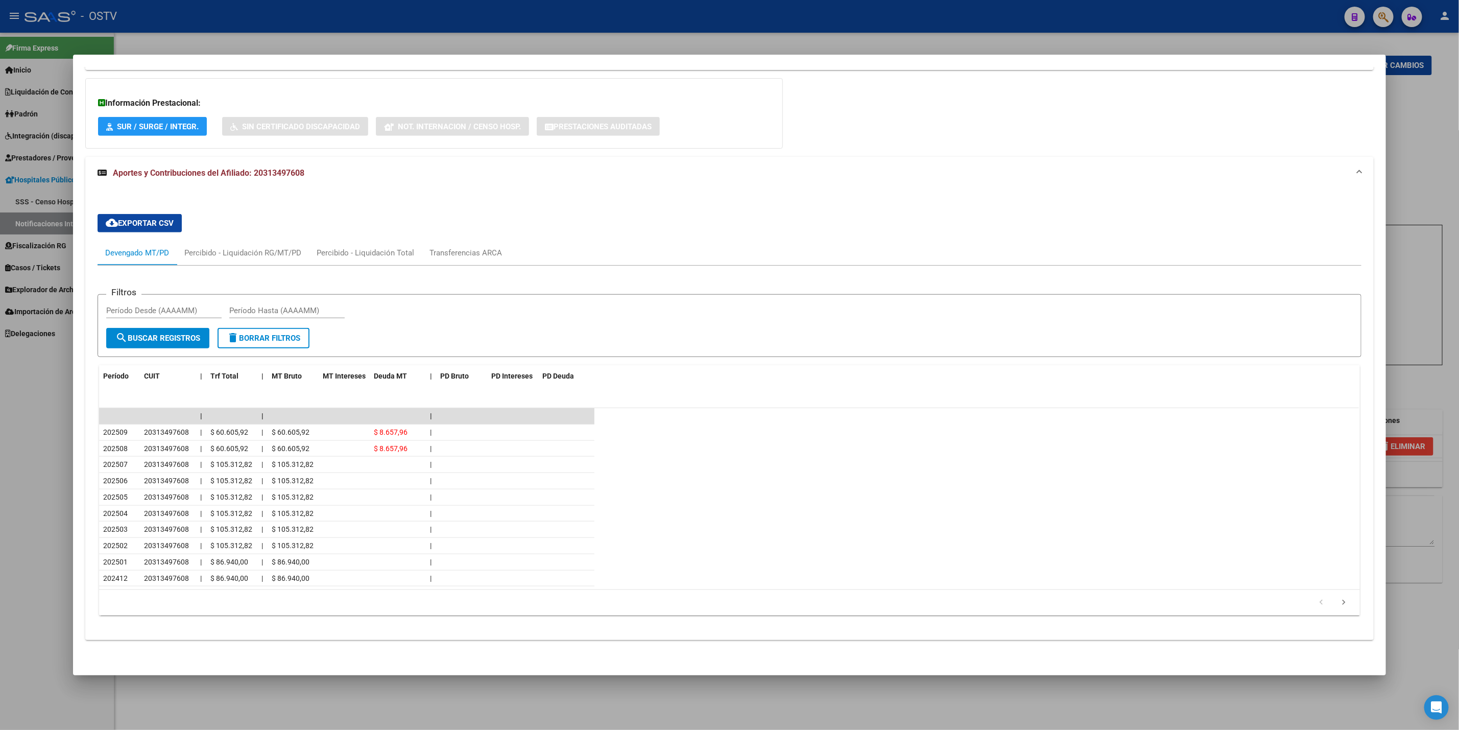
click at [0, 460] on div at bounding box center [729, 365] width 1459 height 730
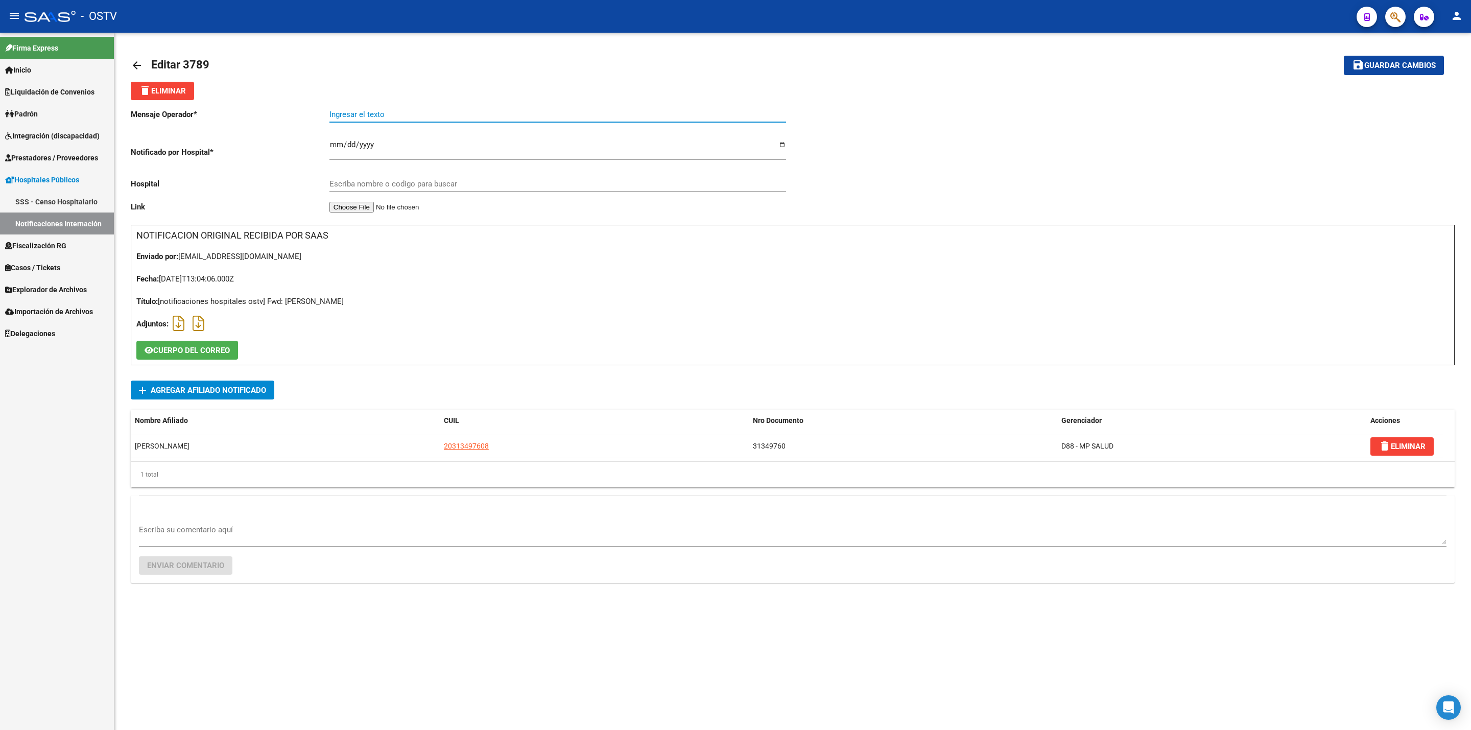
click at [450, 118] on input "Ingresar el texto" at bounding box center [557, 114] width 457 height 9
type input "s"
type input "SINDROME MERISCAL"
click at [43, 437] on div "Firma Express Inicio Calendario SSS Instructivos Contacto OS Liquidación de Con…" at bounding box center [57, 381] width 114 height 697
click at [452, 109] on div "SINDROME MERISCAL Ingresar el texto" at bounding box center [557, 111] width 457 height 22
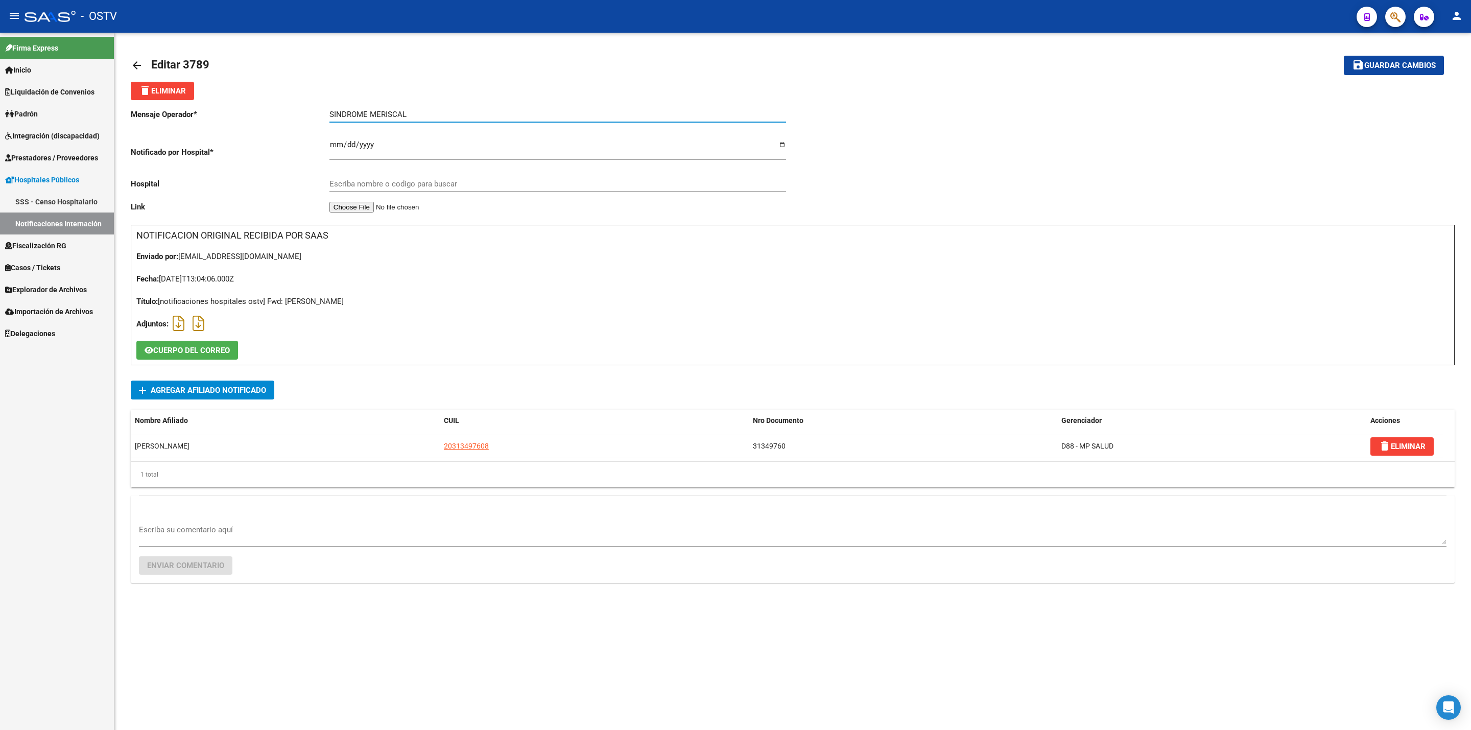
drag, startPoint x: 437, startPoint y: 115, endPoint x: 138, endPoint y: 121, distance: 298.3
click at [138, 121] on div "Mensaje Operador * SINDROME MERISCAL Ingresar el texto Notificado por Hospital …" at bounding box center [462, 162] width 662 height 125
click at [482, 188] on input "Escriba nombre o codigo para buscar" at bounding box center [557, 183] width 457 height 9
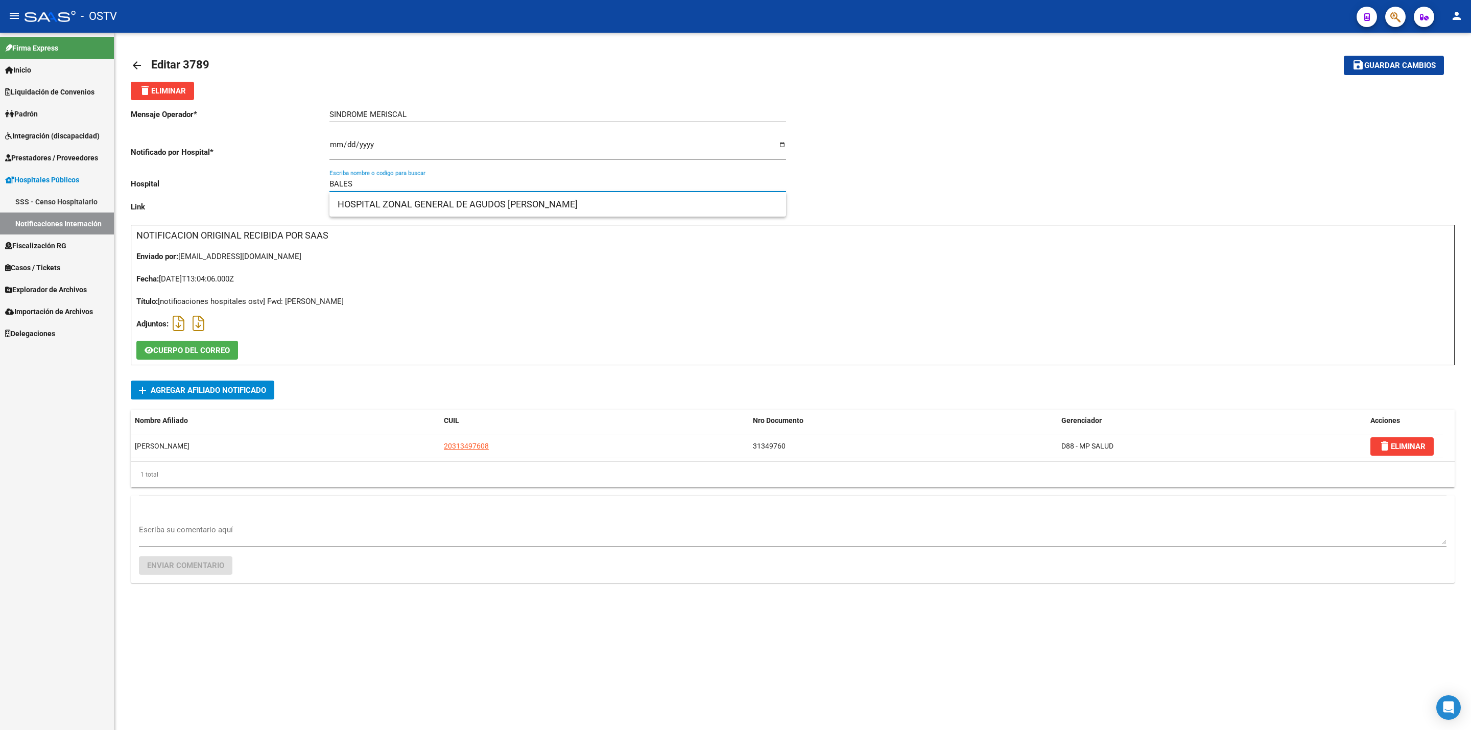
click at [536, 184] on input "BALES" at bounding box center [557, 183] width 457 height 9
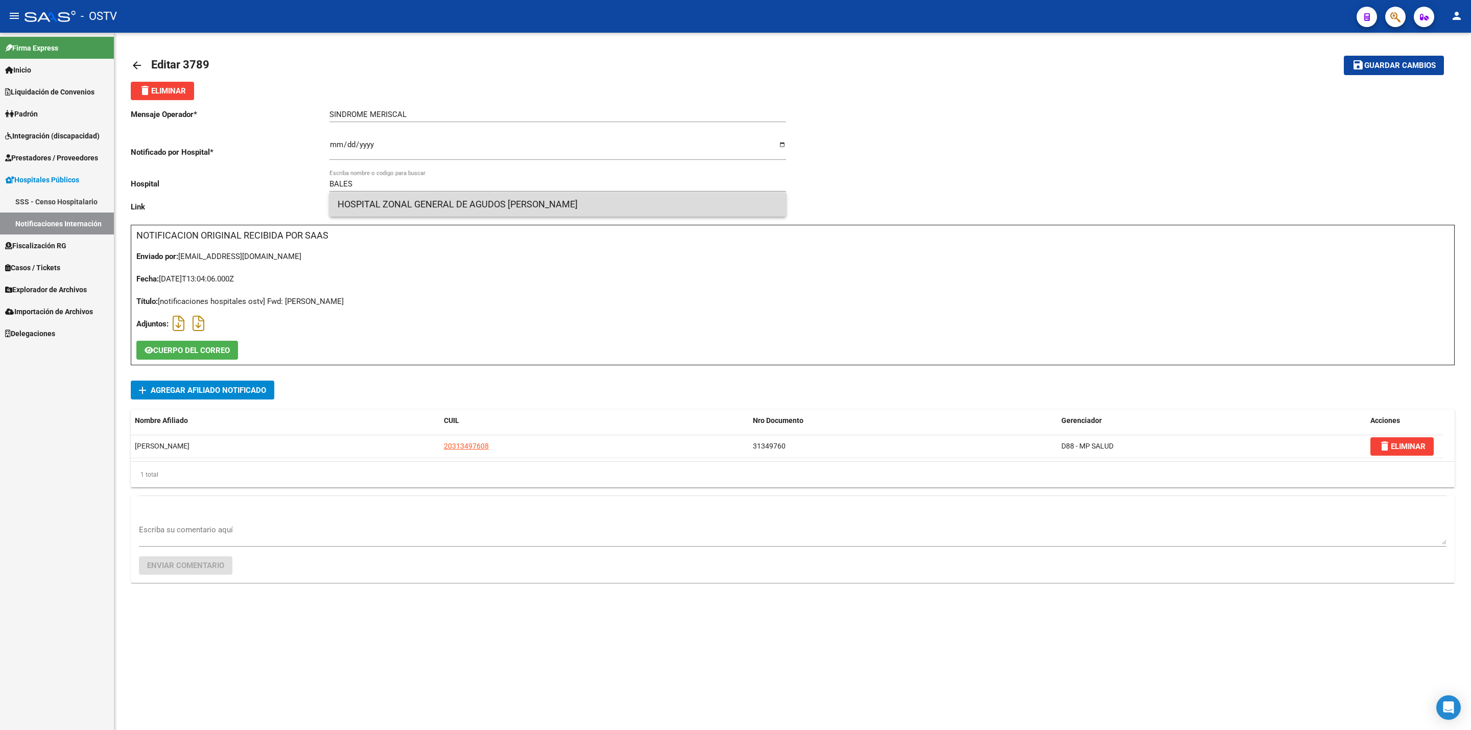
click at [541, 192] on span "HOSPITAL ZONAL GENERAL DE AGUDOS DR. ALBERTO BALESTRINI" at bounding box center [558, 204] width 440 height 25
type input "HOSPITAL ZONAL GENERAL DE AGUDOS DR. ALBERTO BALESTRINI"
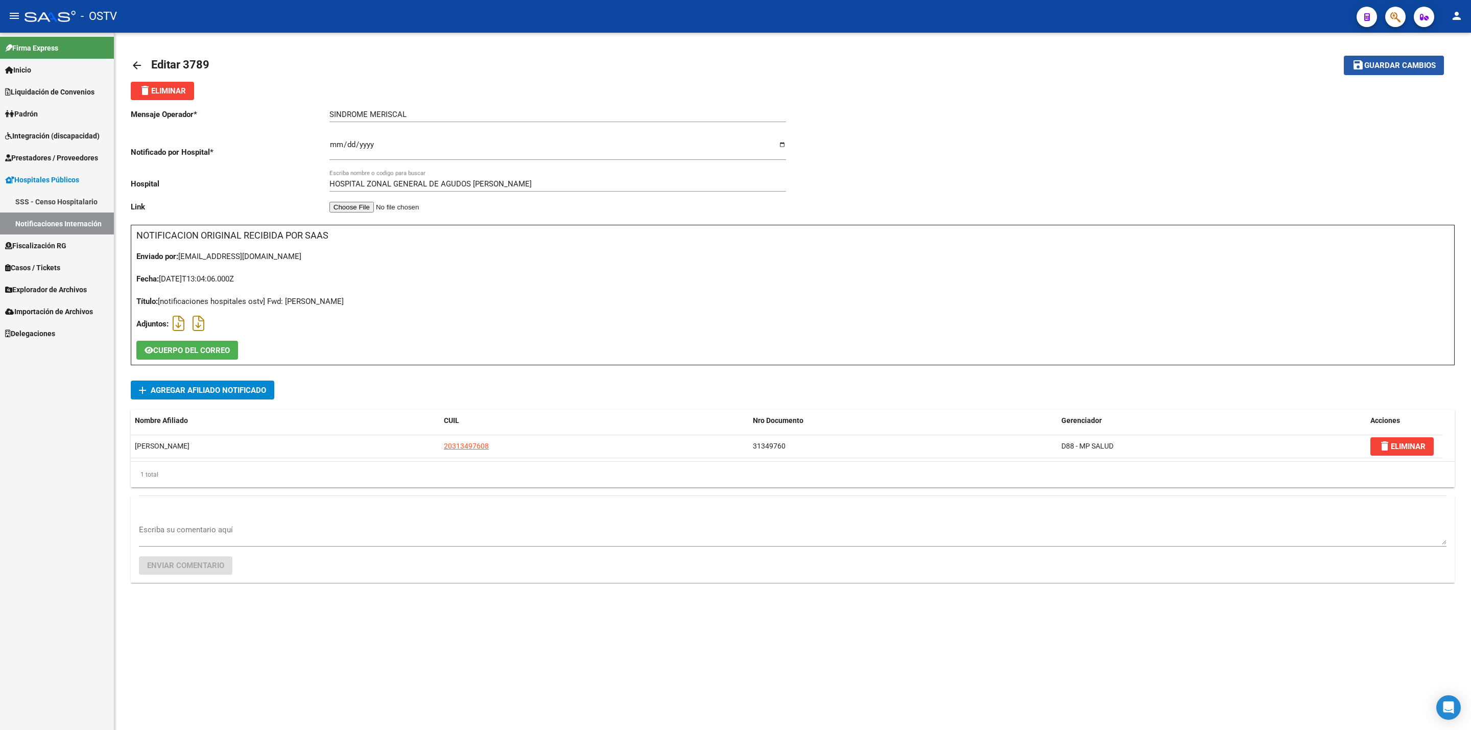
click at [1379, 66] on span "Guardar cambios" at bounding box center [1399, 65] width 71 height 9
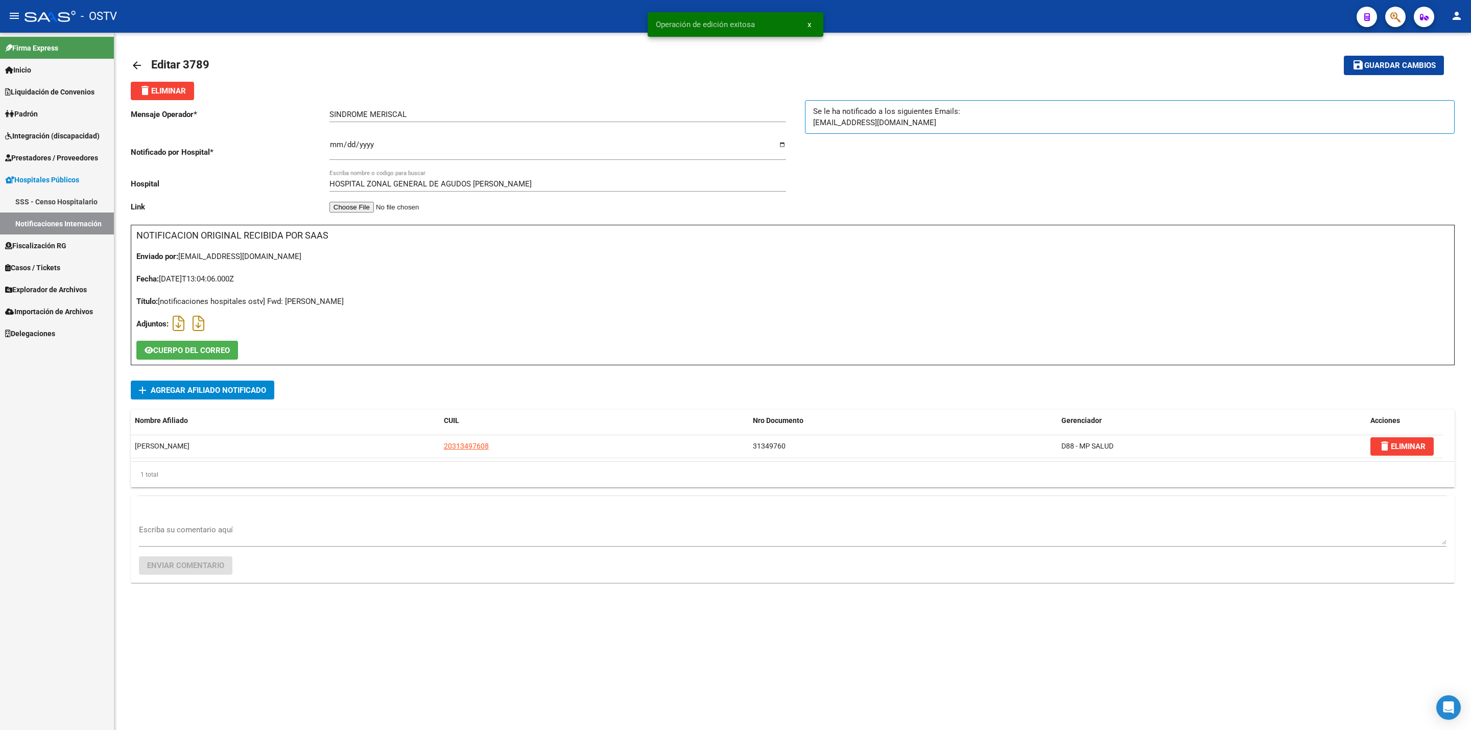
click at [139, 61] on mat-icon "arrow_back" at bounding box center [137, 65] width 12 height 12
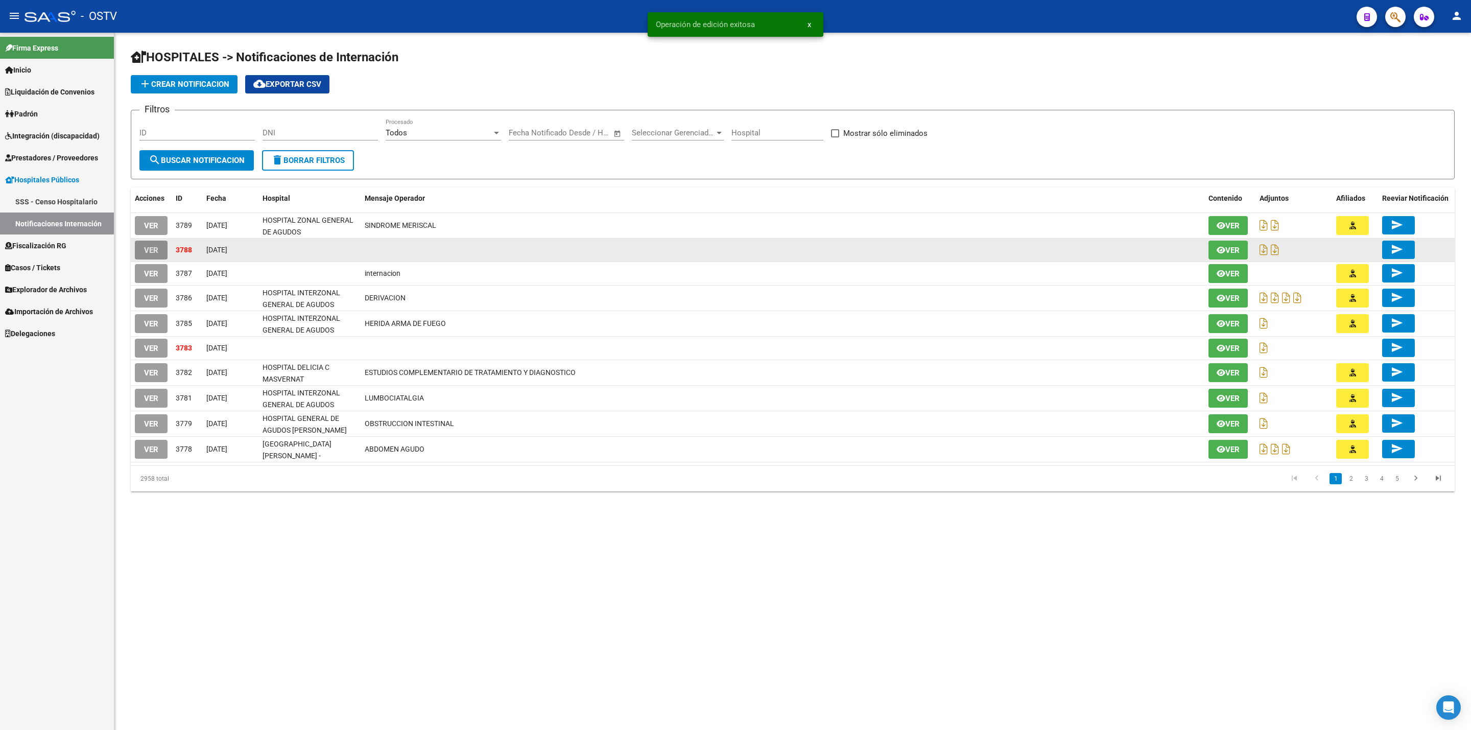
click at [159, 246] on button "VER" at bounding box center [151, 250] width 33 height 19
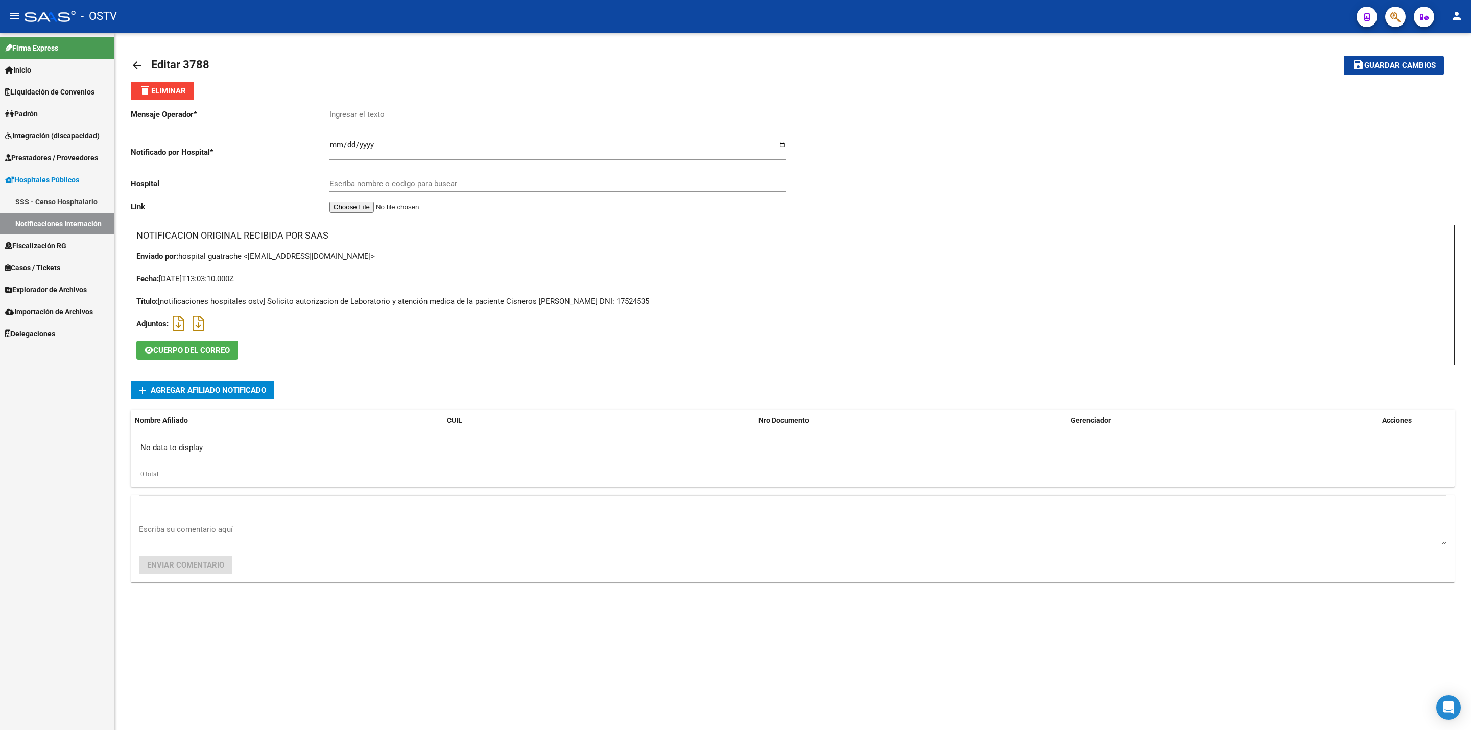
click at [611, 302] on div "Título: [notificaciones hospitales ostv] Solicito autorizacion de Laboratorio y…" at bounding box center [792, 301] width 1312 height 11
copy div "17524535"
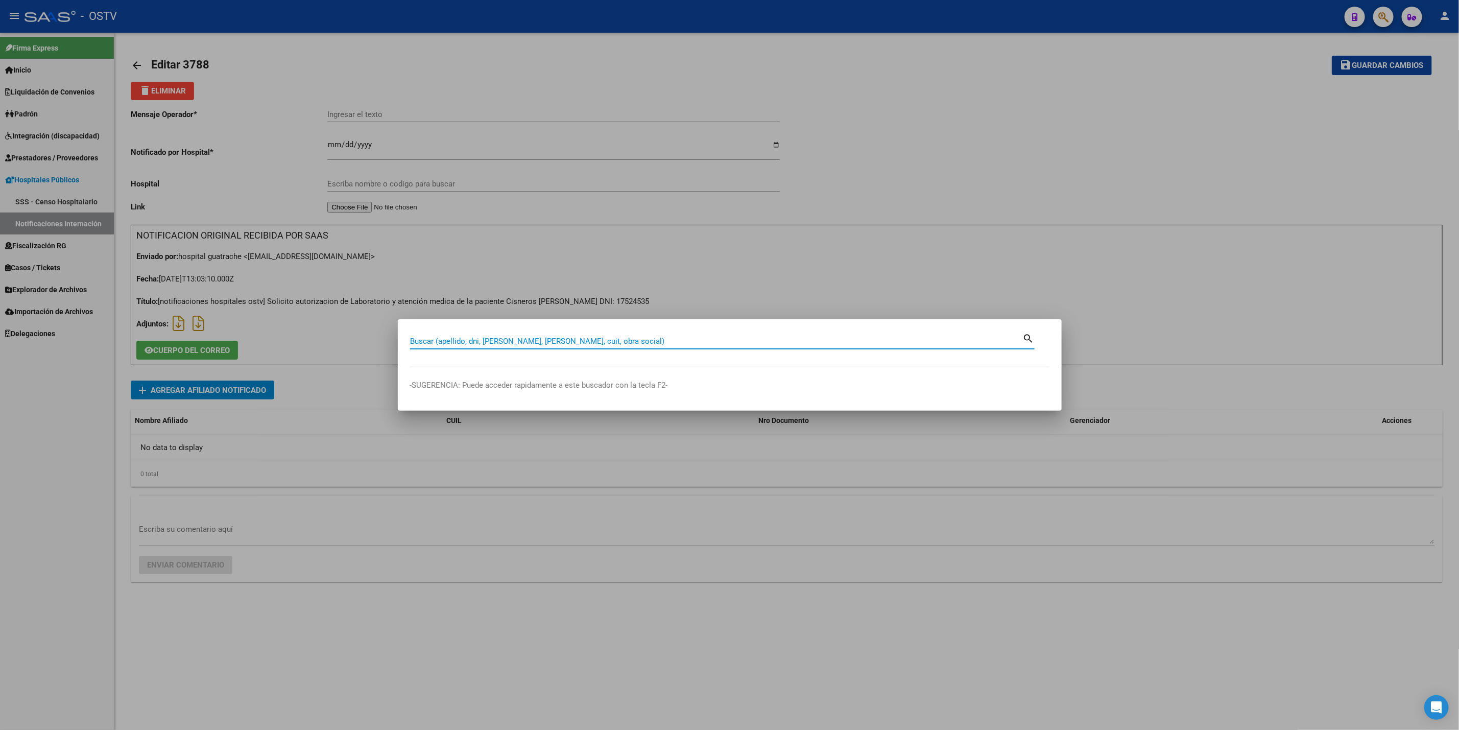
paste input "17524535"
type input "17524535"
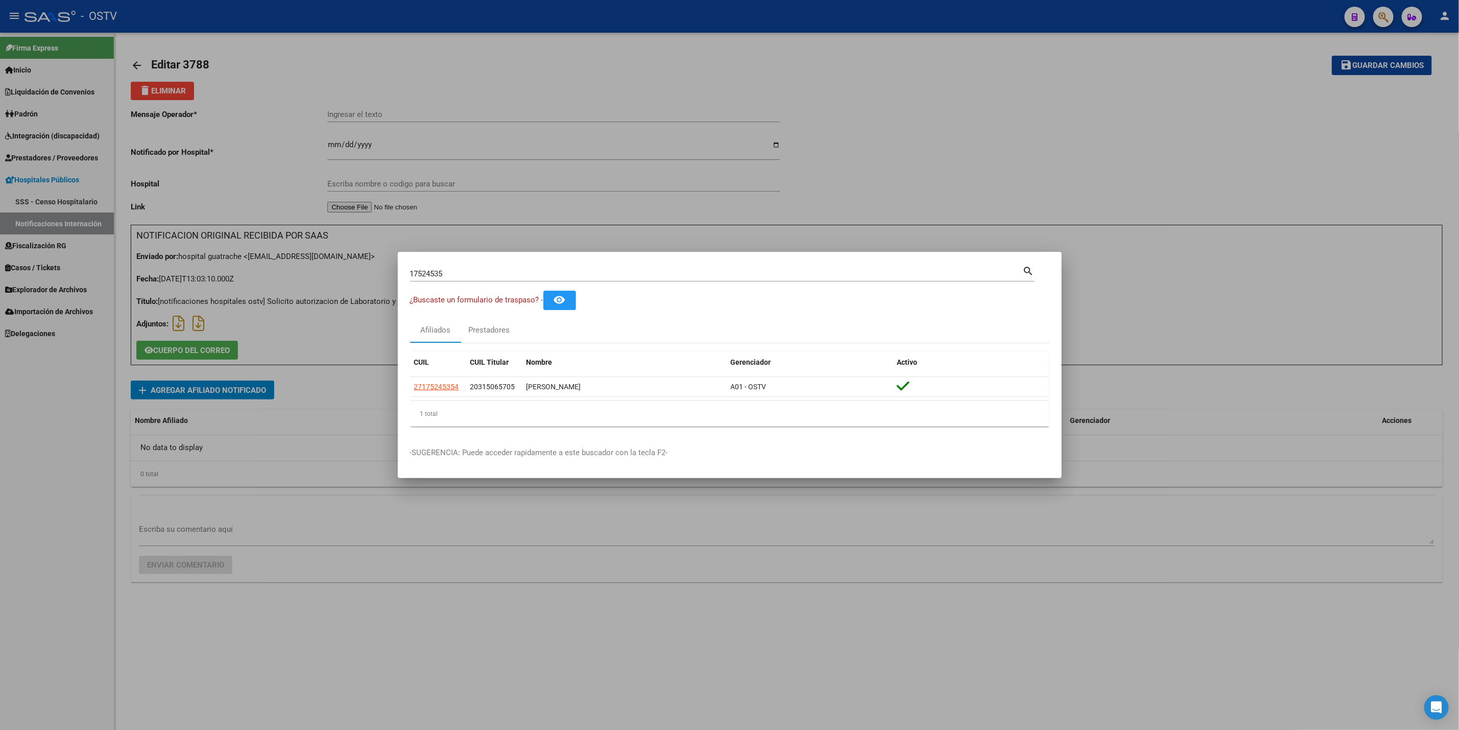
drag, startPoint x: 719, startPoint y: 215, endPoint x: 656, endPoint y: 192, distance: 66.4
click at [720, 213] on div at bounding box center [729, 365] width 1459 height 730
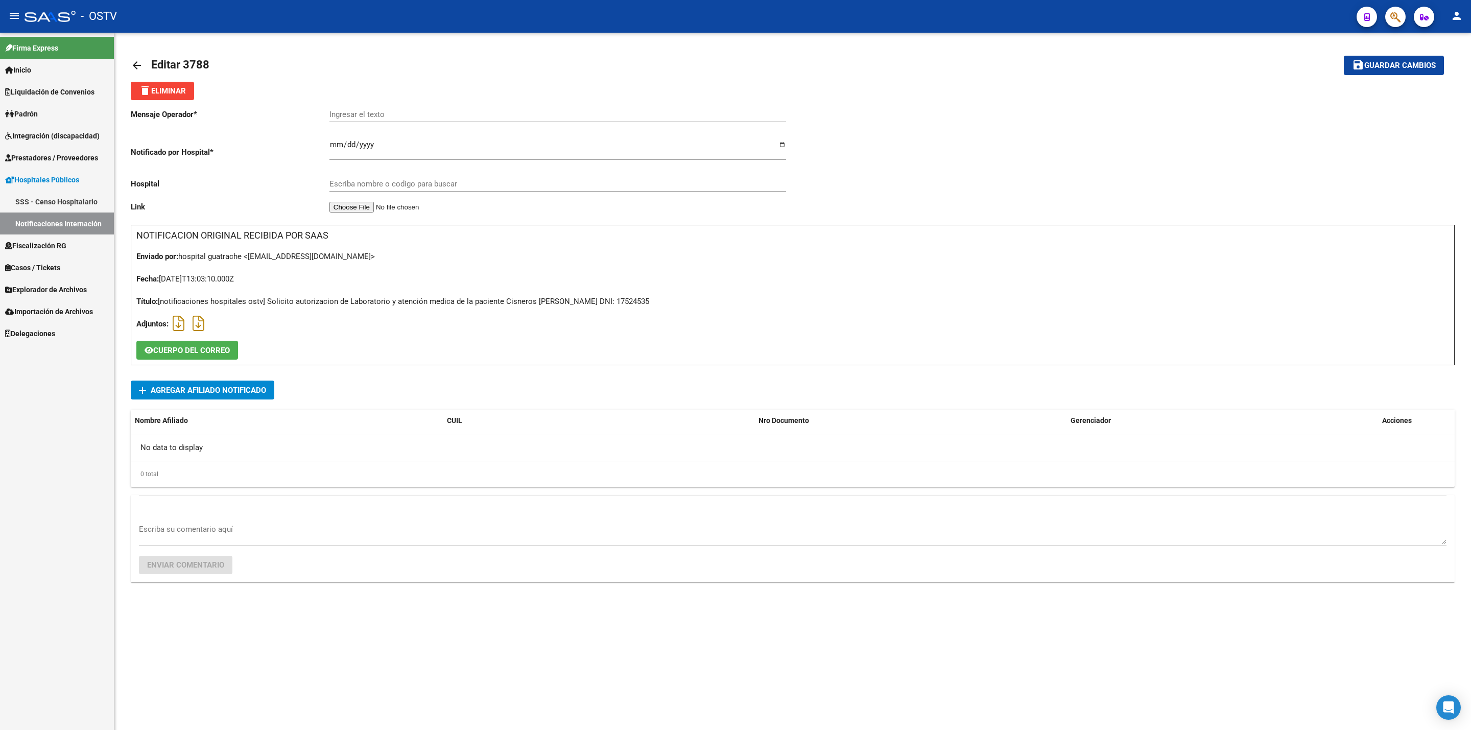
click at [133, 64] on mat-icon "arrow_back" at bounding box center [137, 65] width 12 height 12
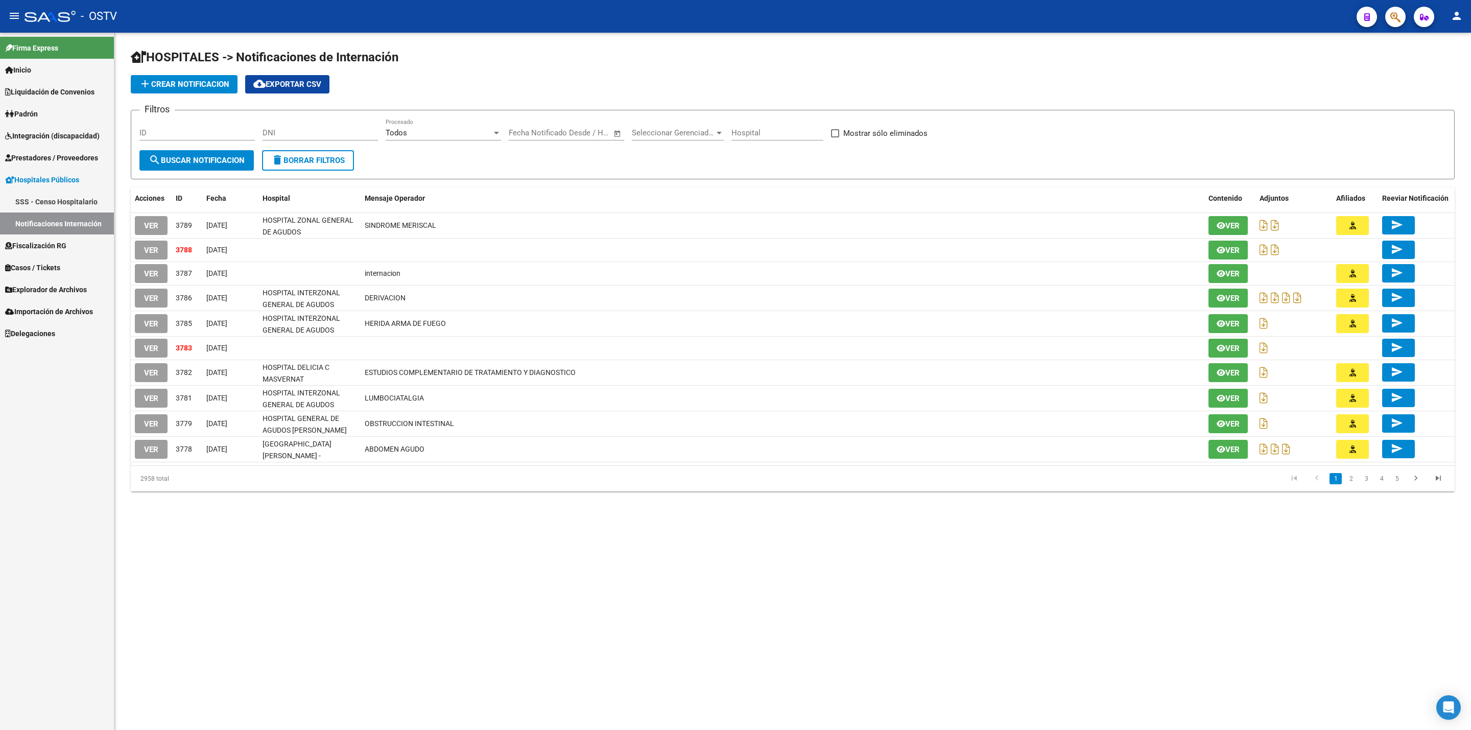
click at [68, 150] on link "Prestadores / Proveedores" at bounding box center [57, 158] width 114 height 22
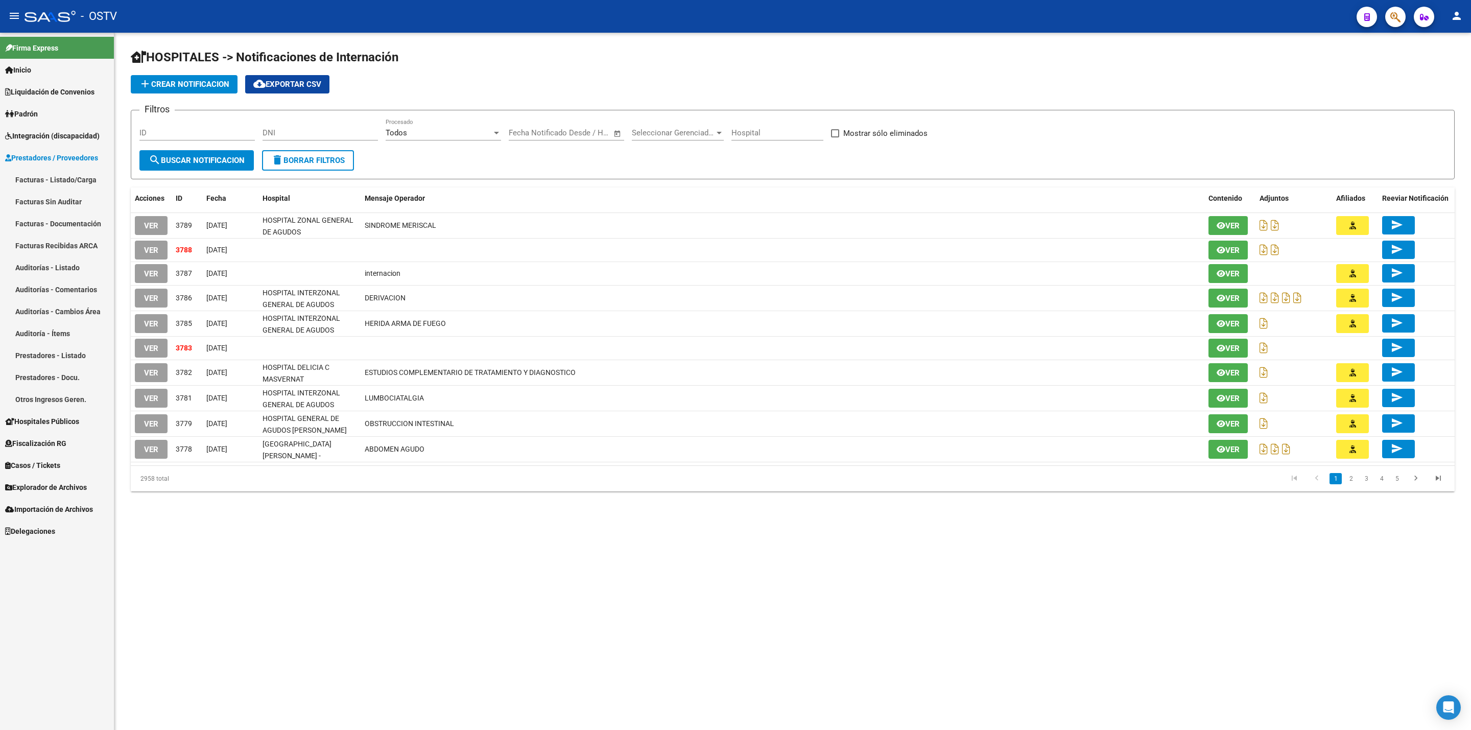
click at [70, 165] on link "Prestadores / Proveedores" at bounding box center [57, 158] width 114 height 22
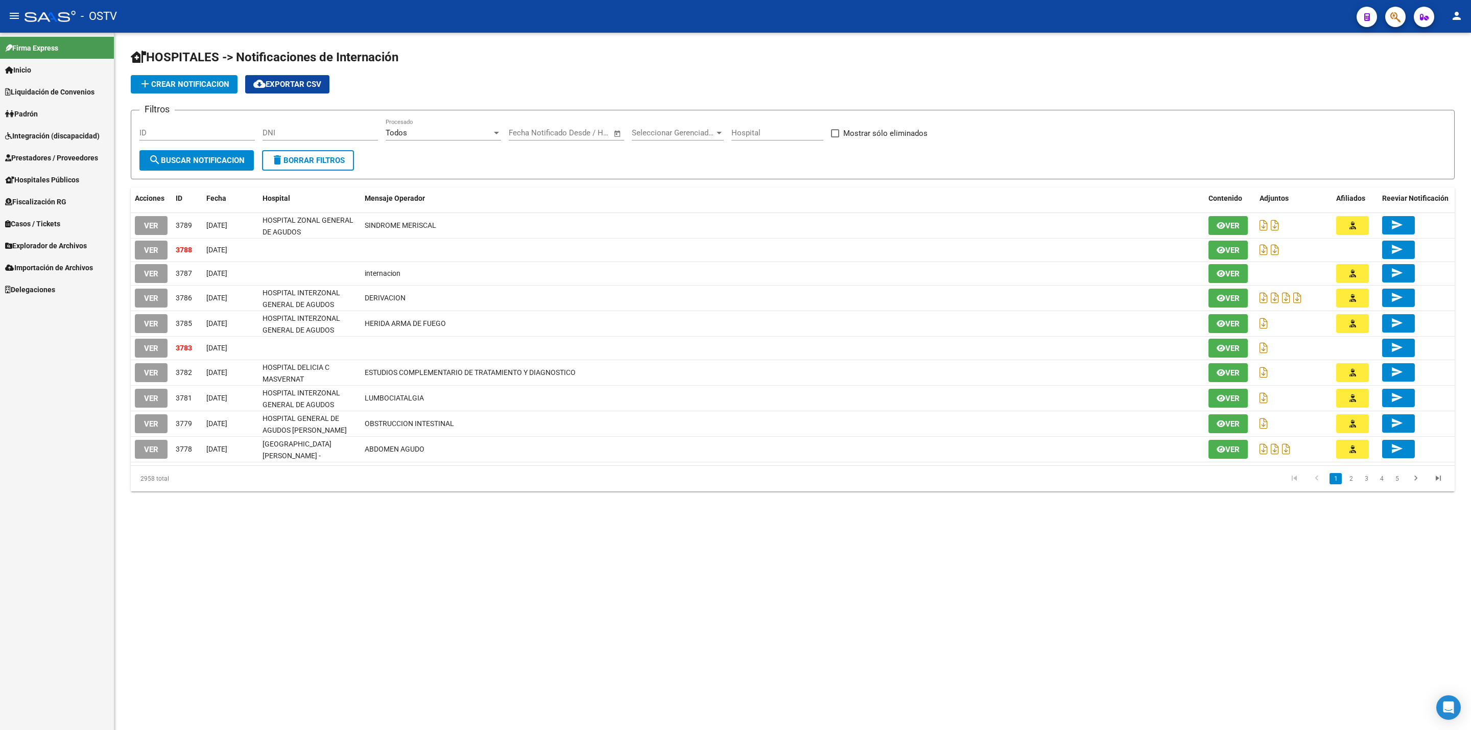
click at [69, 164] on link "Prestadores / Proveedores" at bounding box center [57, 158] width 114 height 22
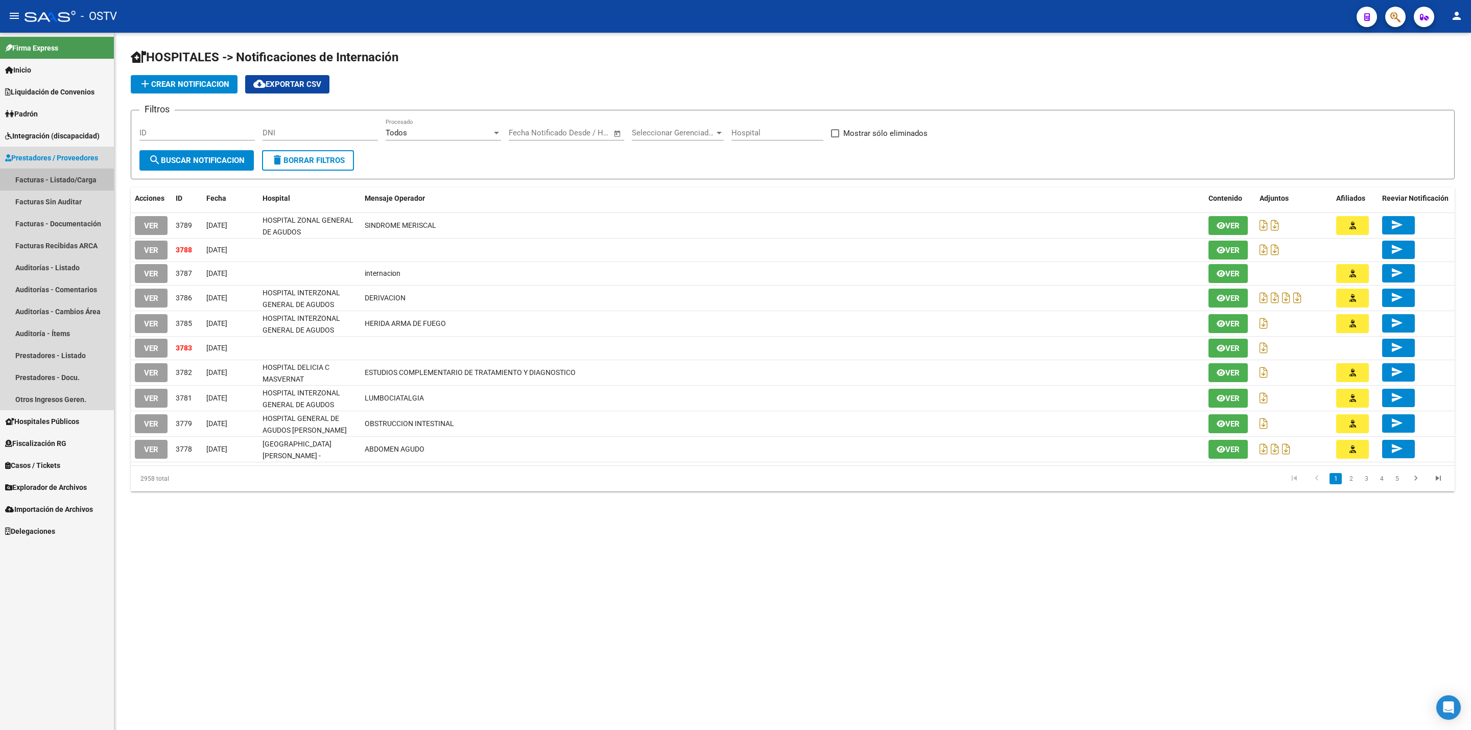
click at [68, 172] on link "Facturas - Listado/Carga" at bounding box center [57, 180] width 114 height 22
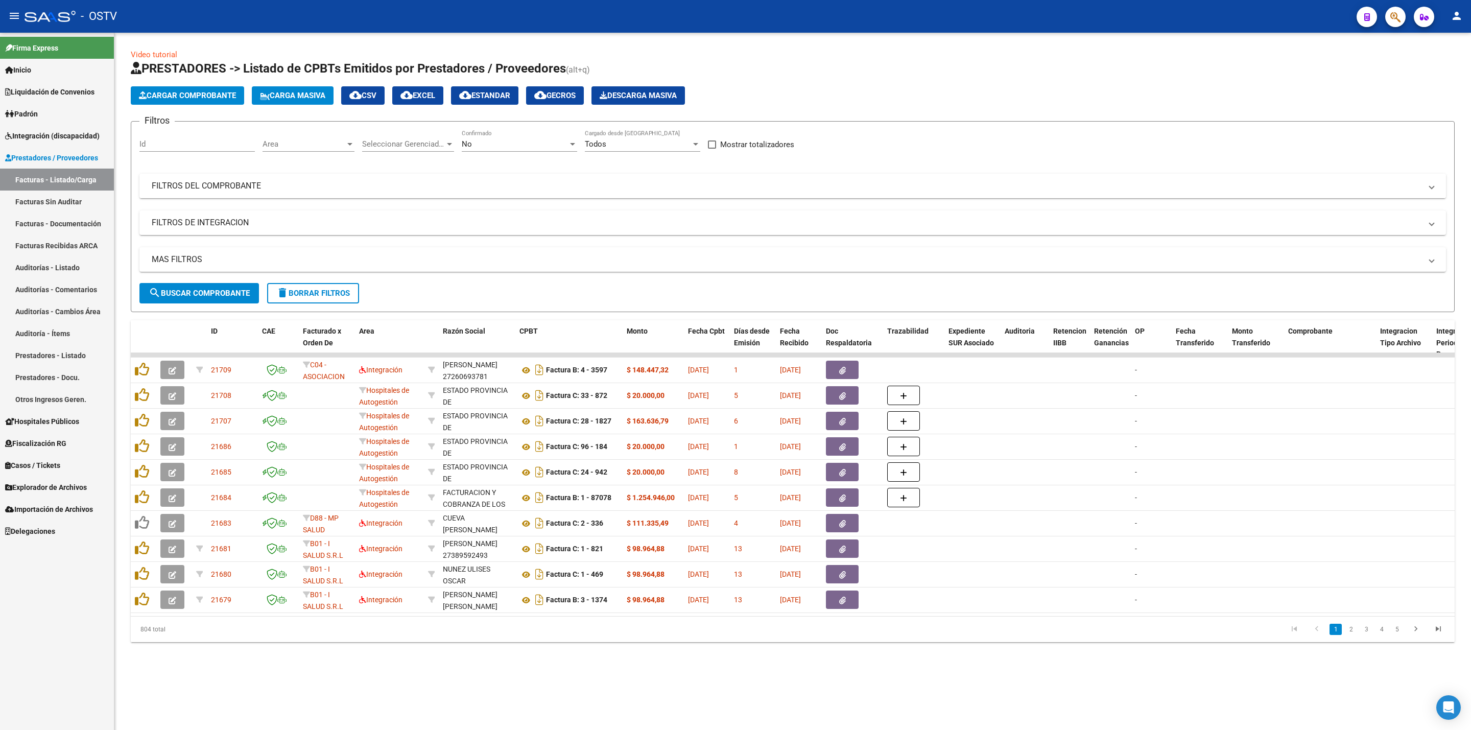
click at [549, 180] on mat-expansion-panel-header "FILTROS DEL COMPROBANTE" at bounding box center [792, 186] width 1306 height 25
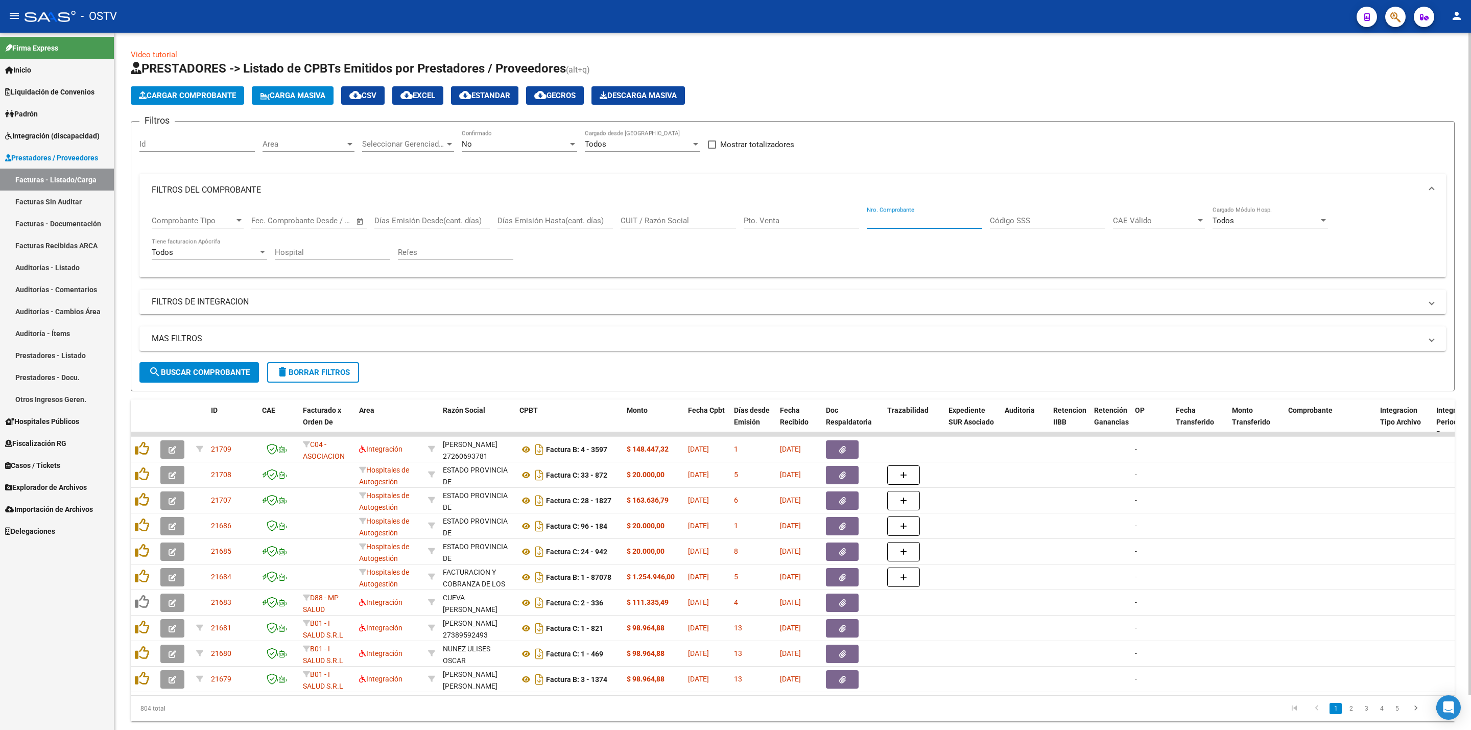
click at [904, 221] on input "Nro. Comprobante" at bounding box center [924, 220] width 115 height 9
paste input "17524535"
type input "1"
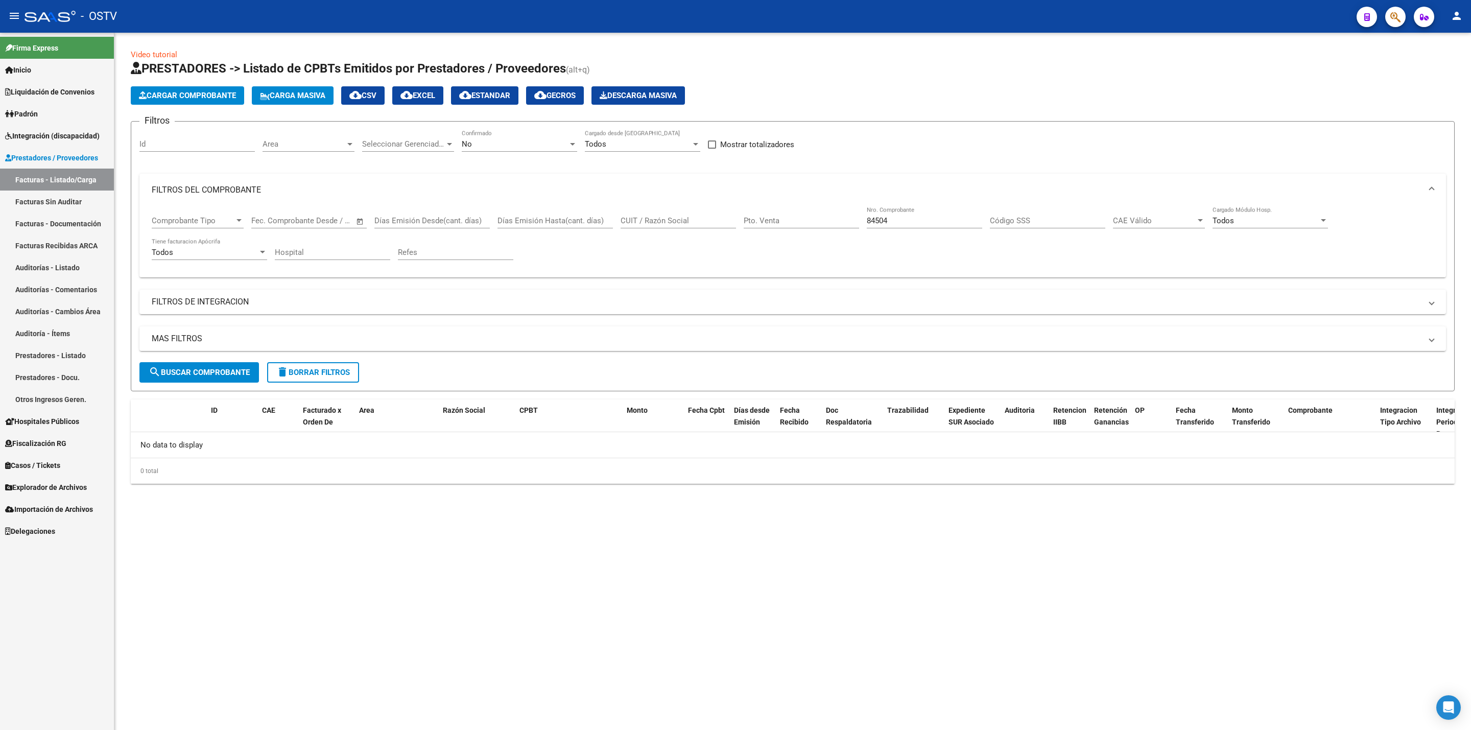
click at [523, 137] on div "No Confirmado" at bounding box center [519, 141] width 115 height 22
drag, startPoint x: 482, startPoint y: 103, endPoint x: 414, endPoint y: 150, distance: 82.6
click at [481, 103] on span "Todos" at bounding box center [519, 98] width 115 height 23
click at [214, 373] on span "search Buscar Comprobante" at bounding box center [199, 372] width 101 height 9
click at [900, 223] on input "84504" at bounding box center [924, 220] width 115 height 9
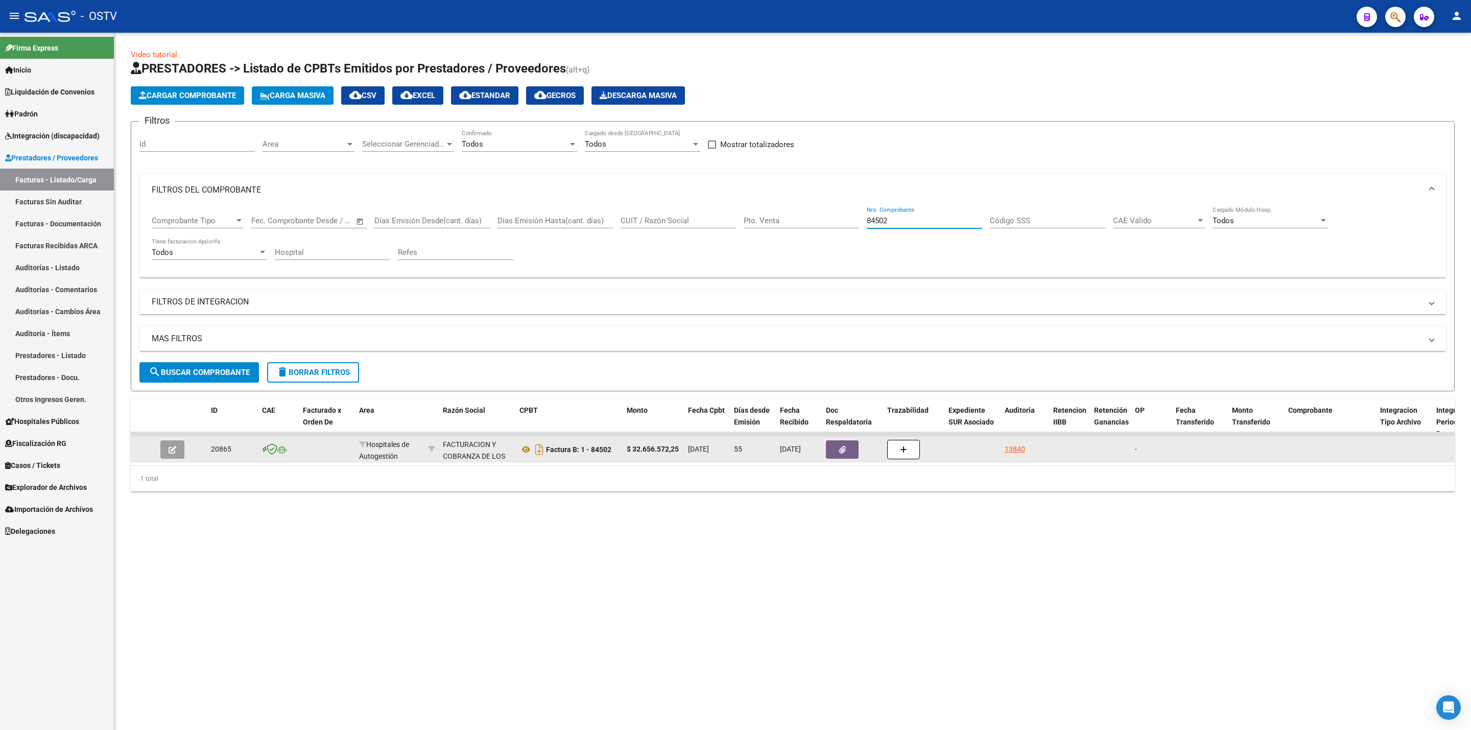
type input "84502"
click at [175, 449] on icon "button" at bounding box center [173, 450] width 8 height 8
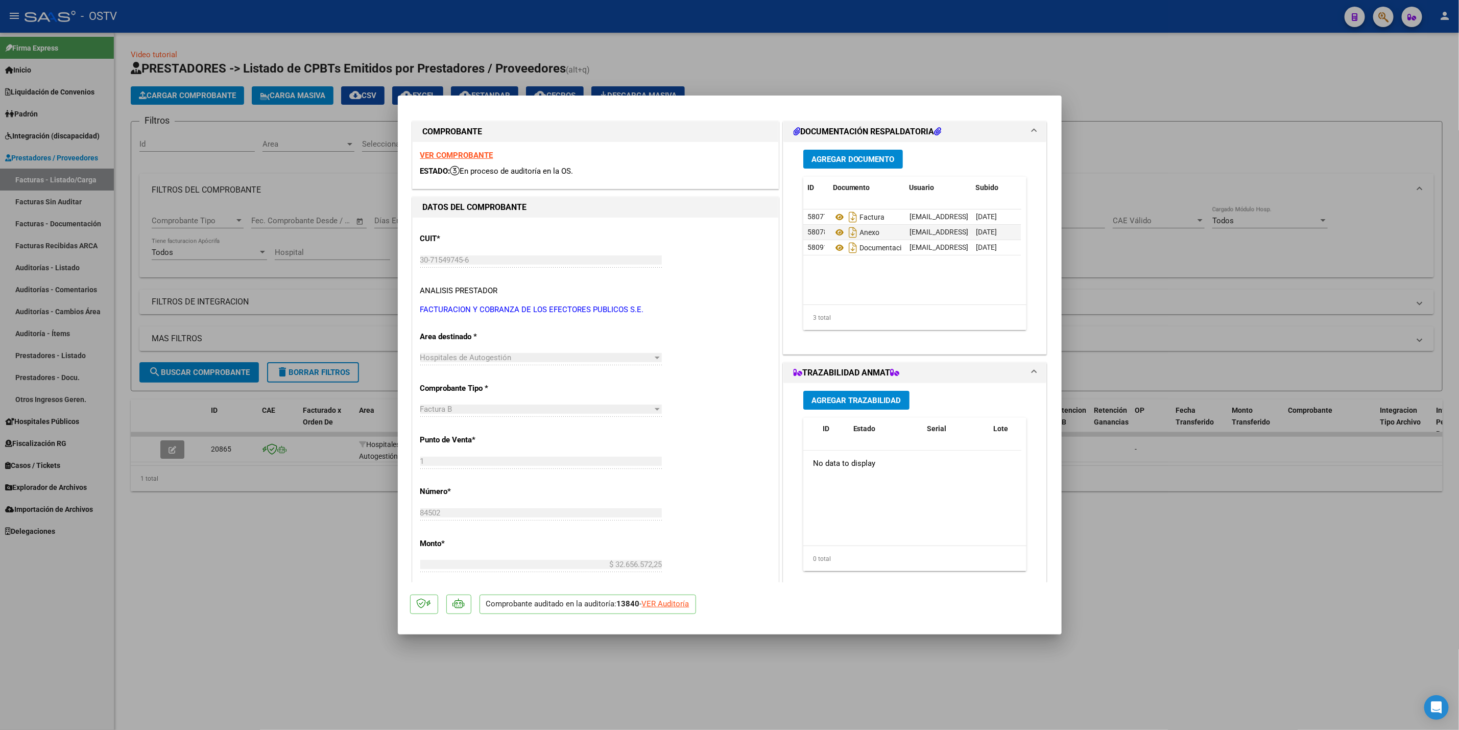
click at [847, 156] on span "Agregar Documento" at bounding box center [852, 159] width 83 height 9
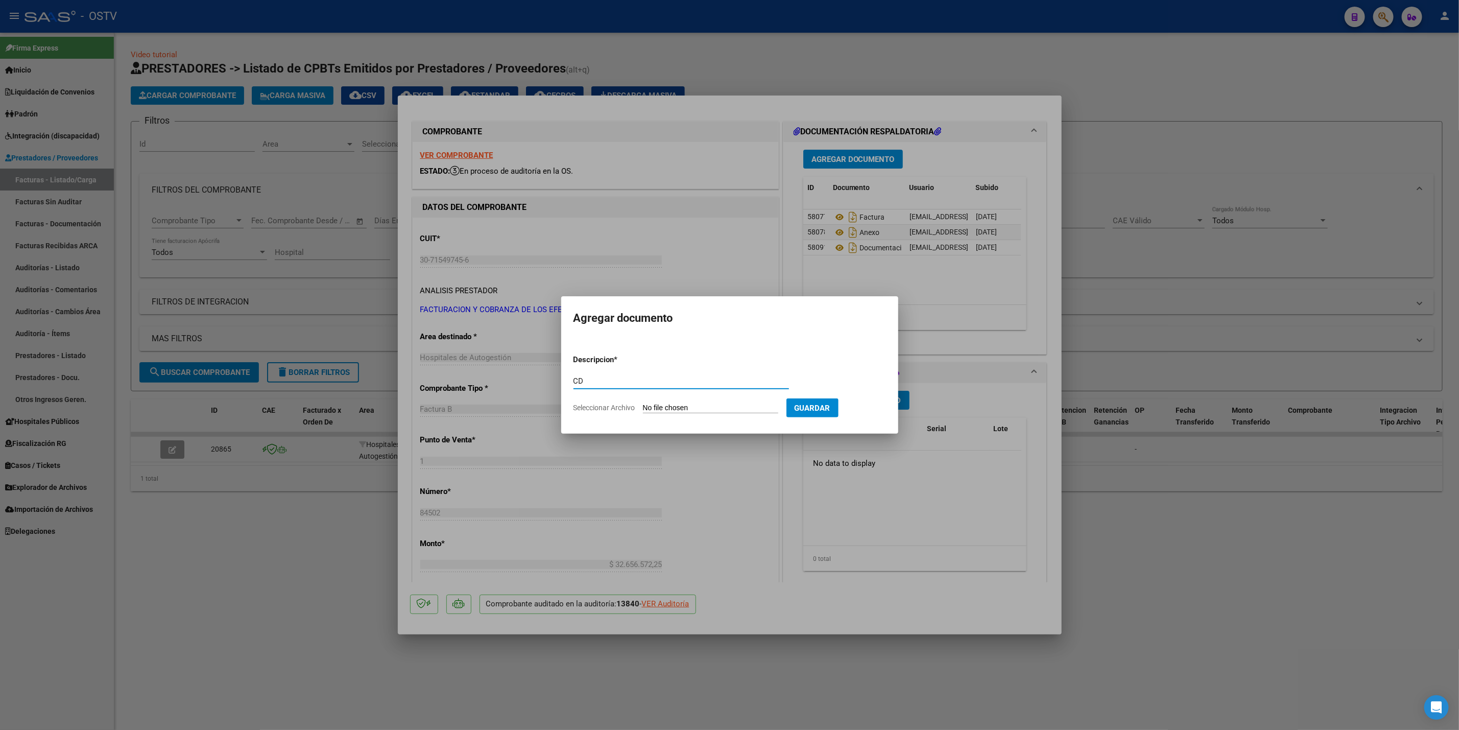
type input "CD"
click at [708, 406] on input "Seleccionar Archivo" at bounding box center [710, 408] width 135 height 10
type input "C:\fakepath\CD FACOEP FC 84502.pdf"
click at [881, 403] on span "Guardar" at bounding box center [866, 407] width 36 height 9
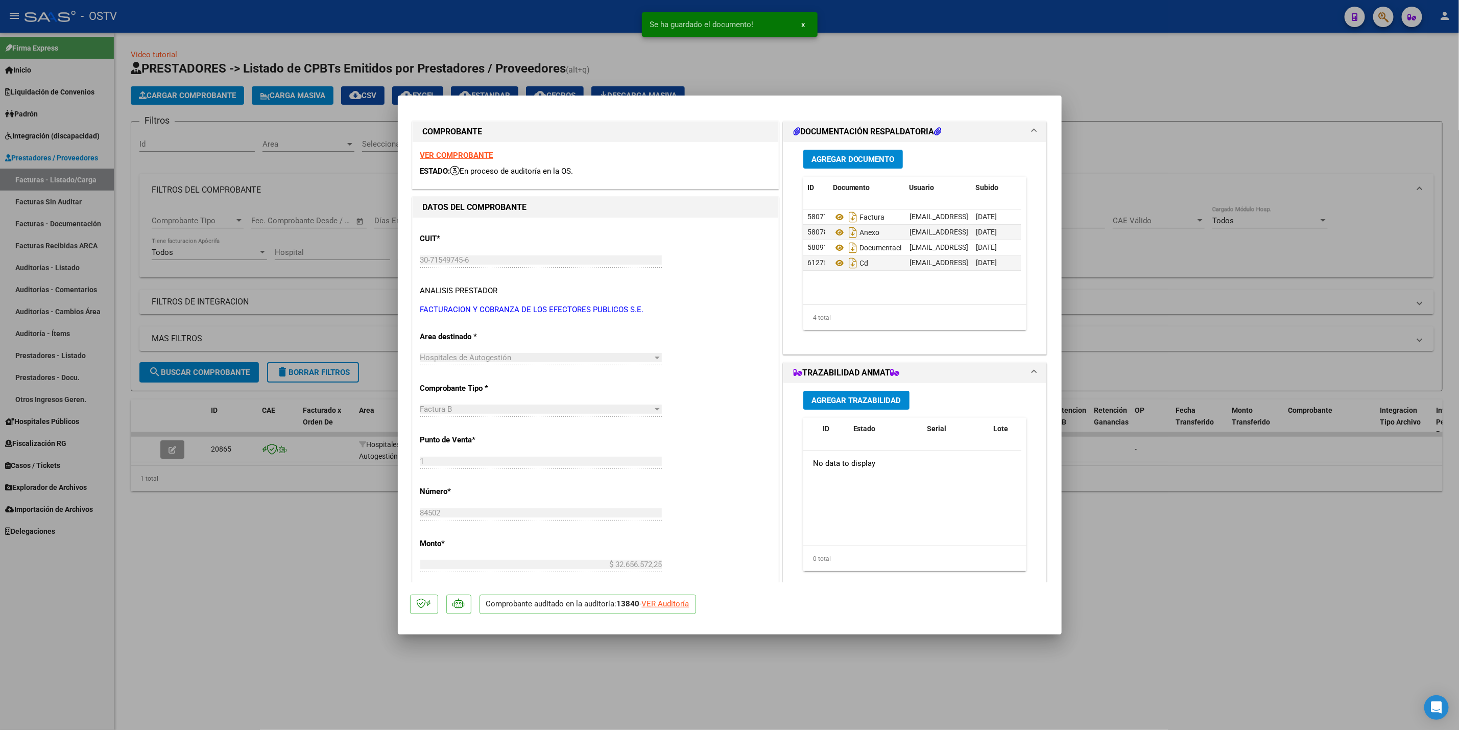
click at [1144, 127] on div at bounding box center [729, 365] width 1459 height 730
type input "$ 0,00"
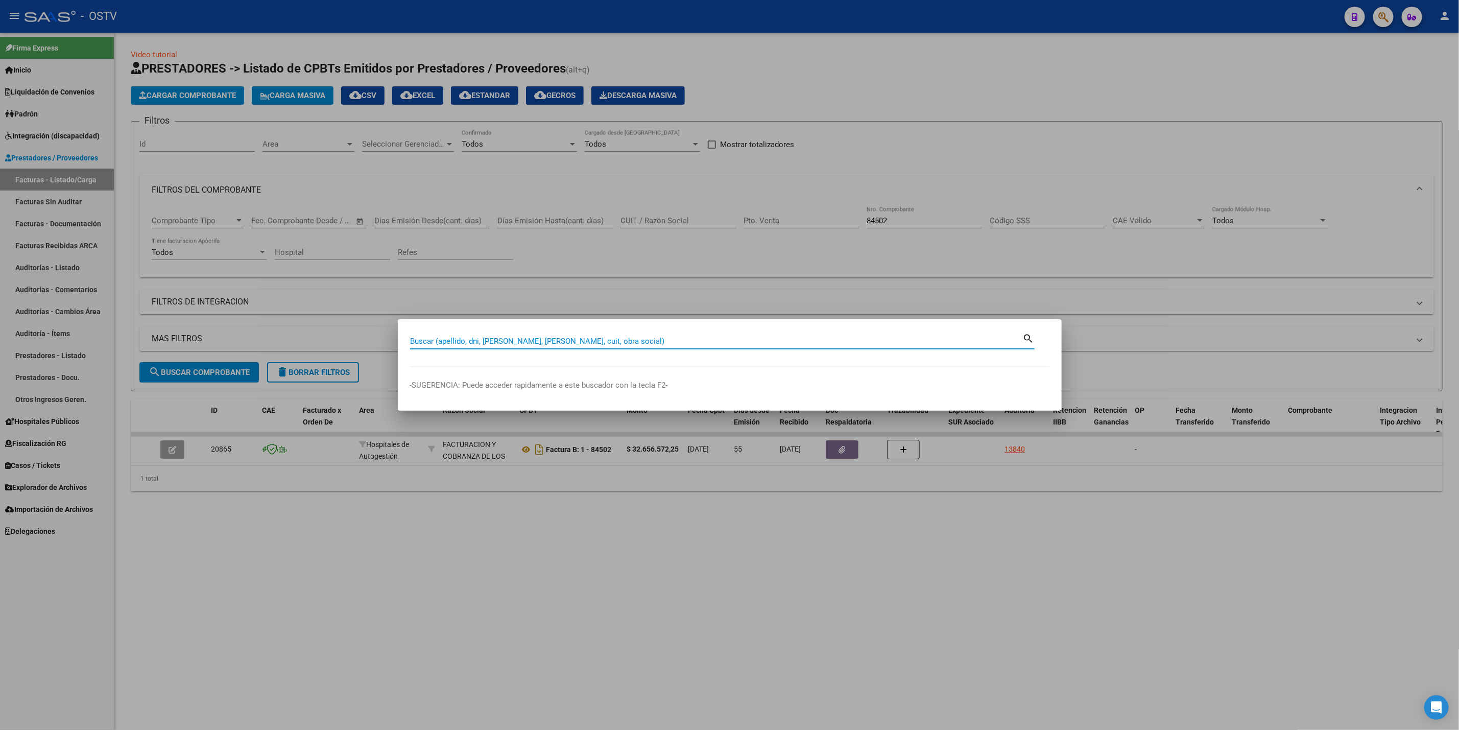
paste input "94589295"
type input "94589295"
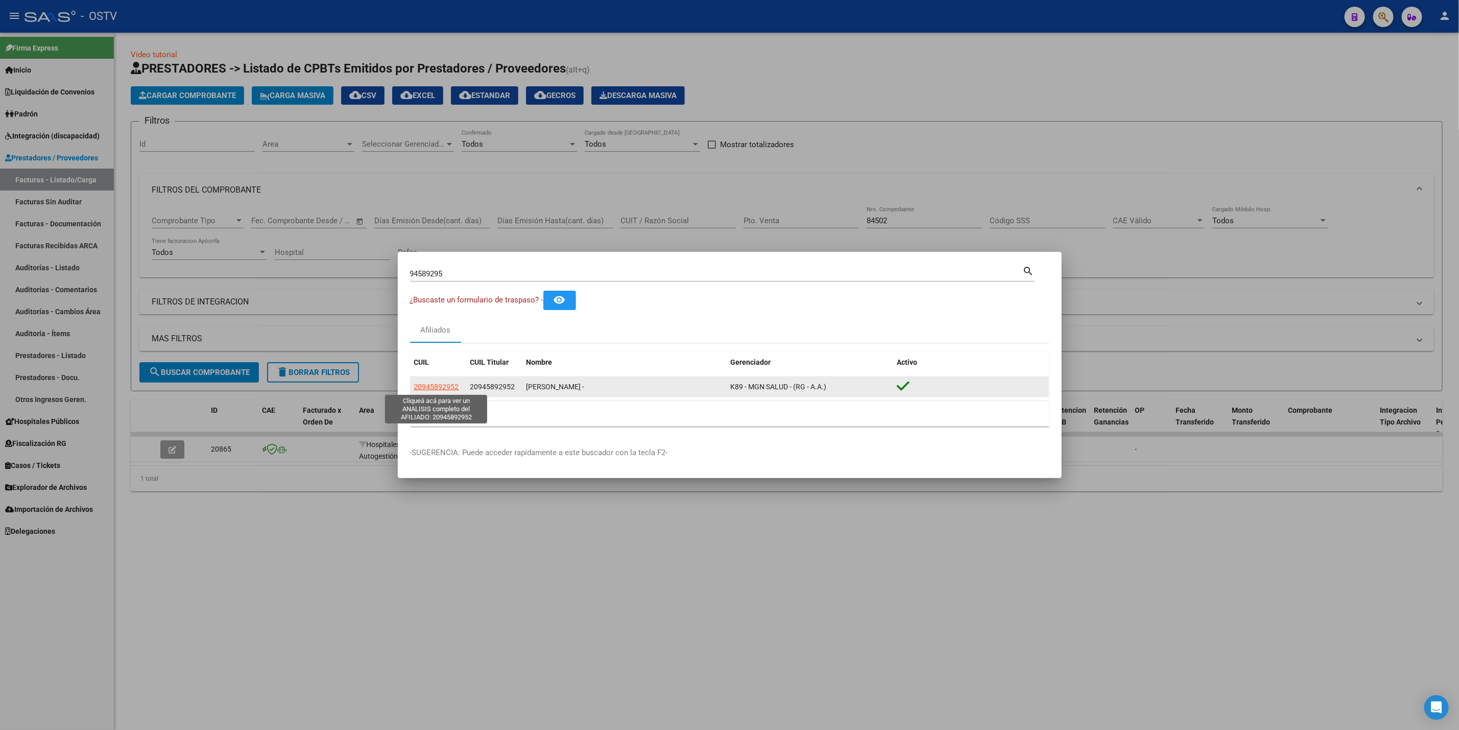
click at [457, 388] on span "20945892952" at bounding box center [436, 387] width 45 height 8
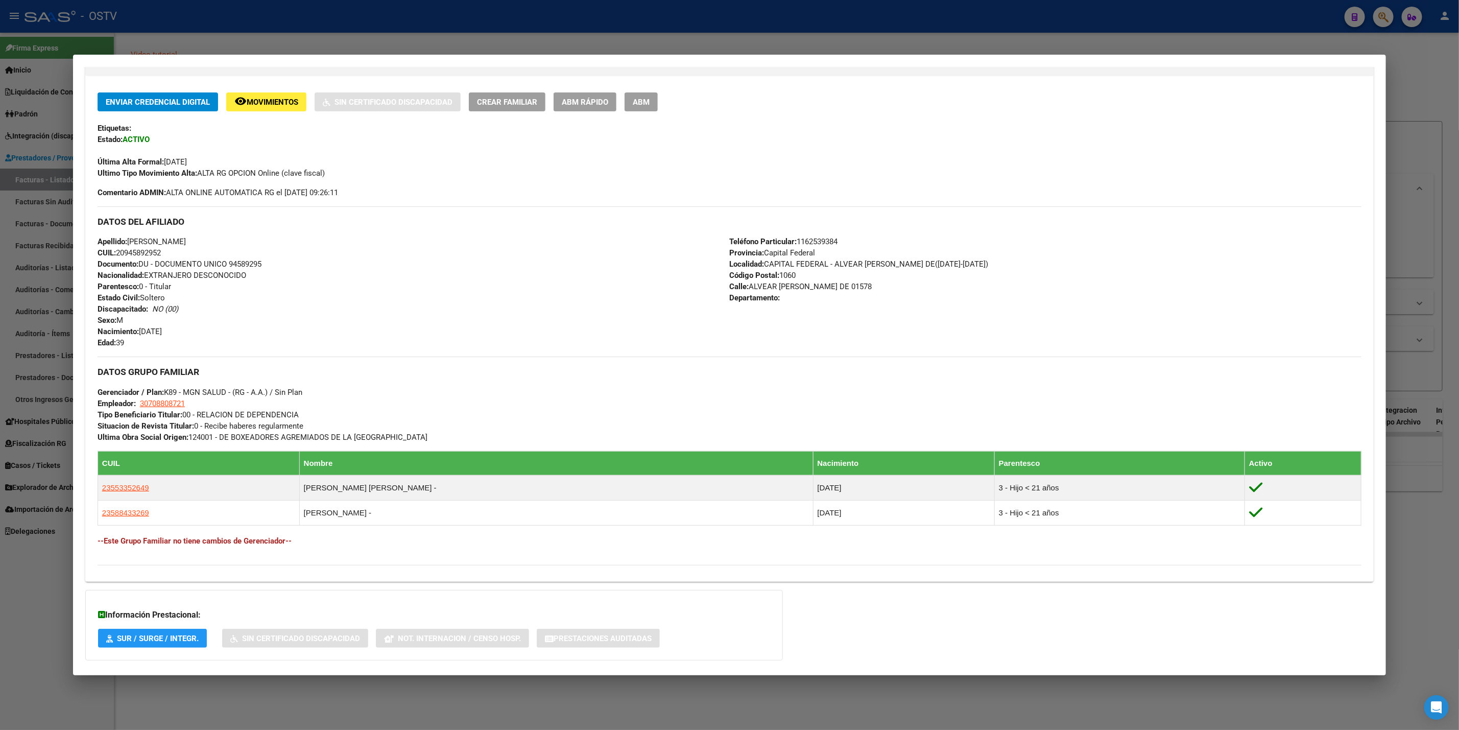
scroll to position [254, 0]
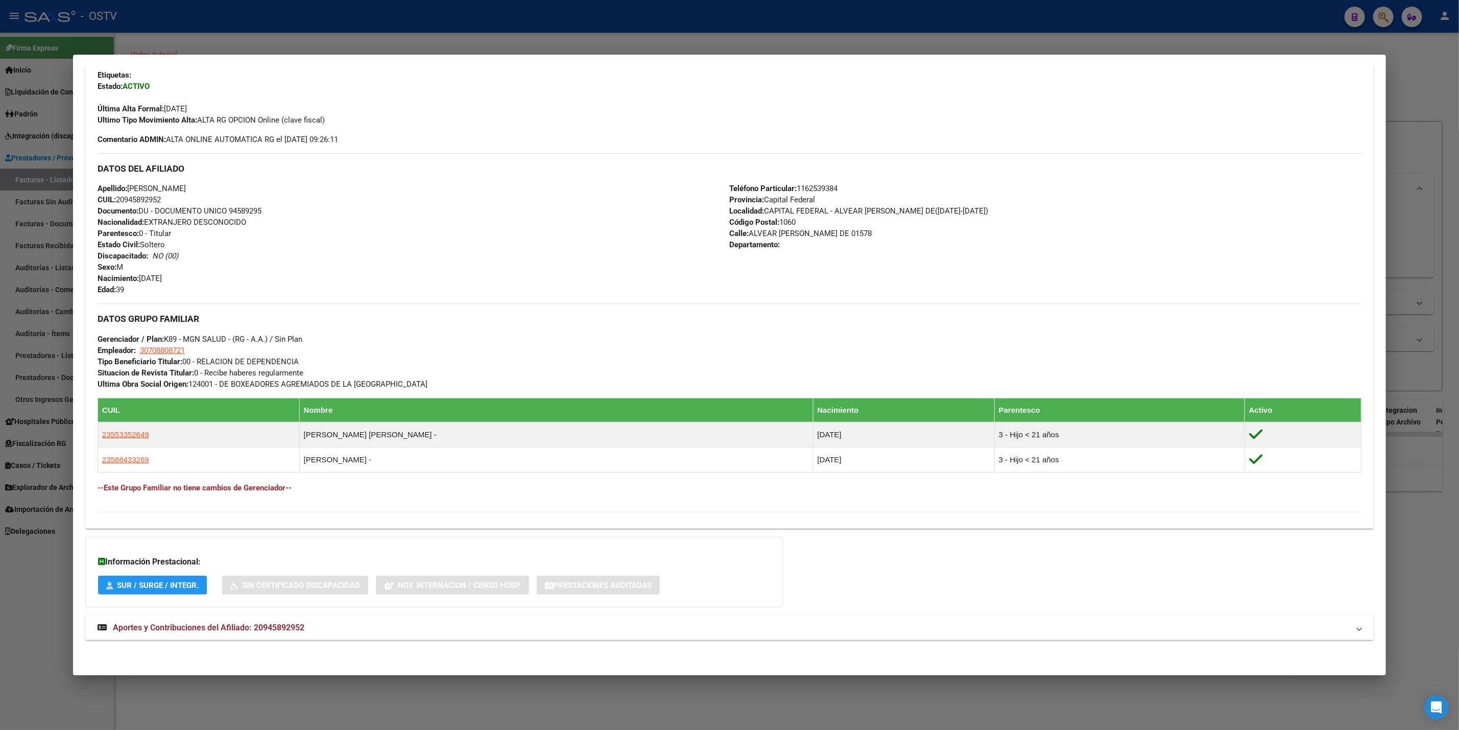
click at [384, 613] on div "DATOS PADRÓN ÁGIL: ROMERO CARDOZO CLAUDIO ABEL - | ACTIVO | AFILIADO TITULAR Da…" at bounding box center [729, 251] width 1288 height 801
click at [388, 623] on mat-panel-title "Aportes y Contribuciones del Afiliado: 20945892952" at bounding box center [724, 628] width 1252 height 12
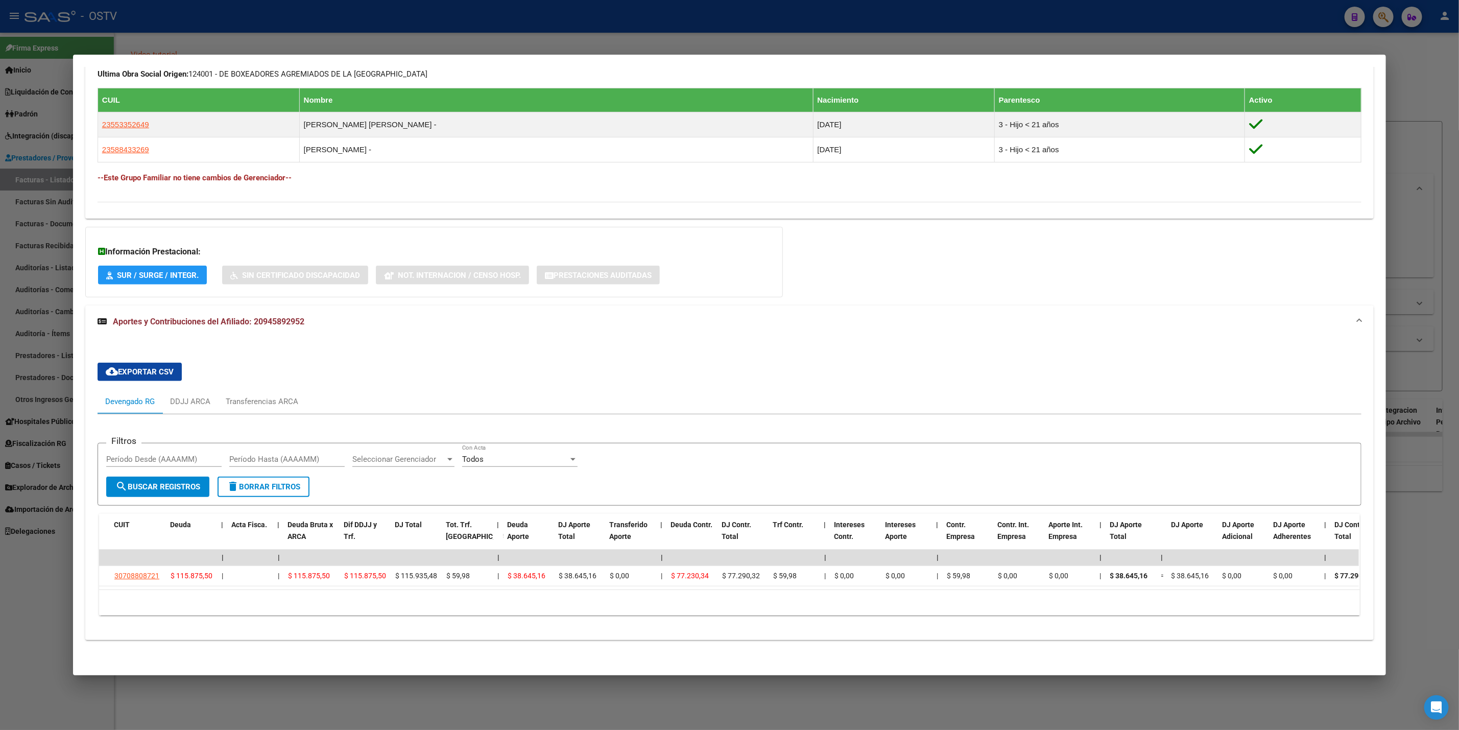
scroll to position [0, 0]
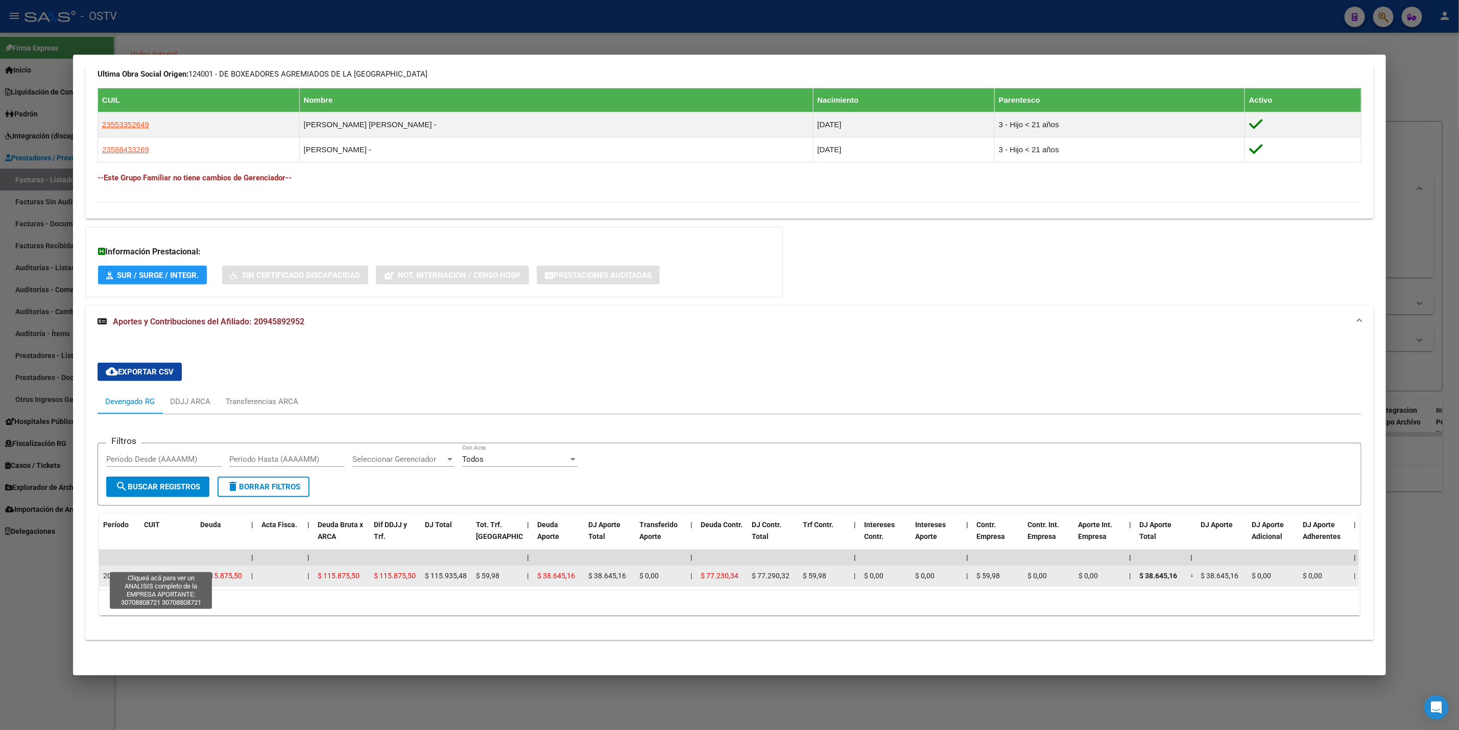
click at [173, 571] on span "30708808721" at bounding box center [166, 575] width 45 height 8
type textarea "30708808721"
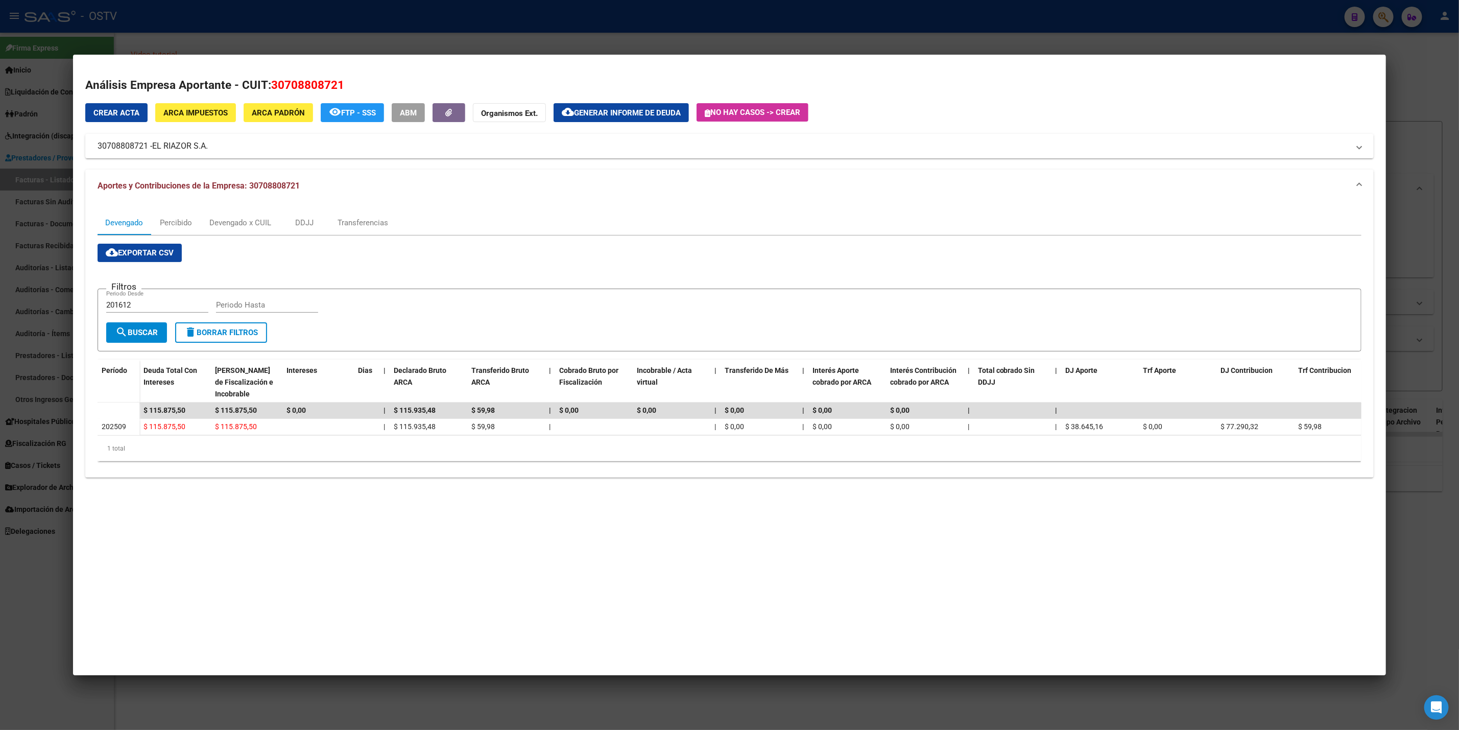
click at [2, 650] on div at bounding box center [729, 365] width 1459 height 730
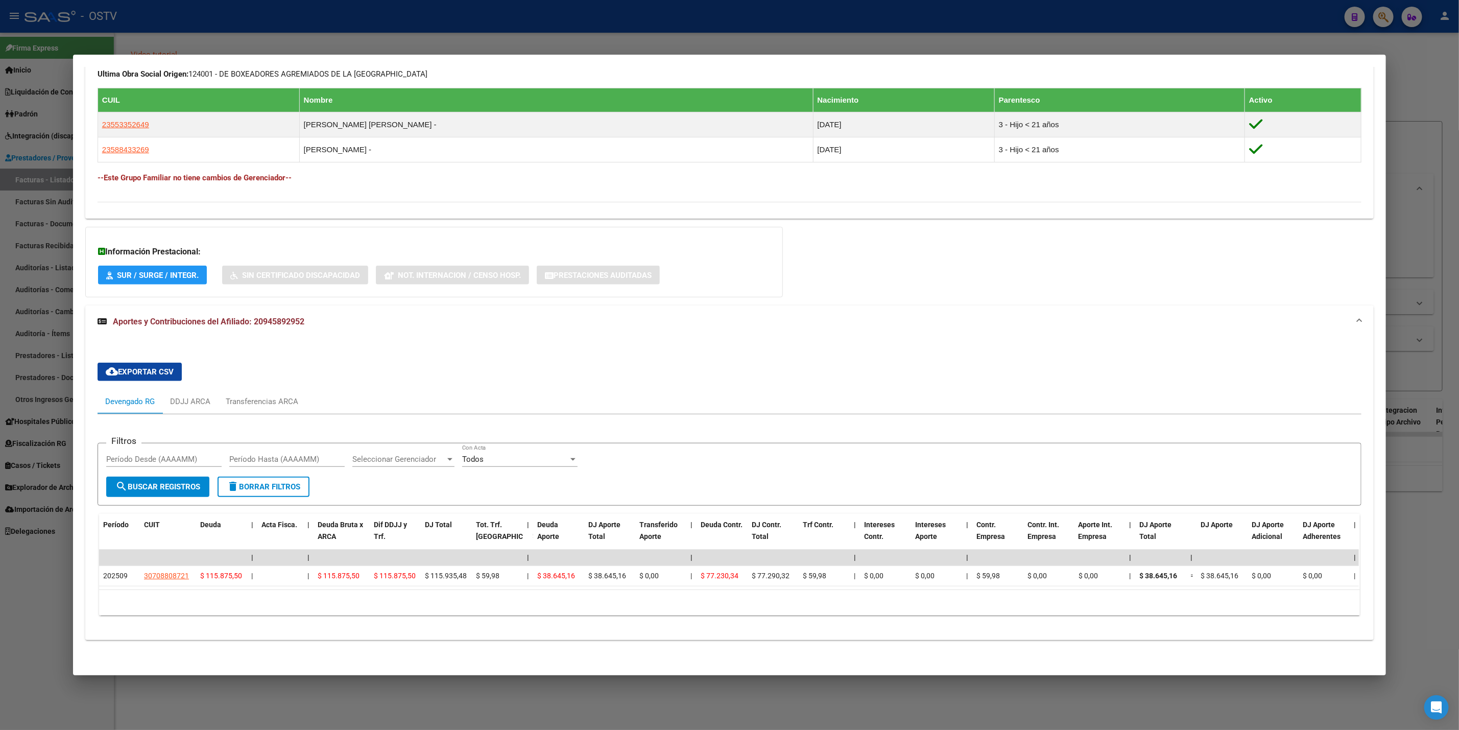
drag, startPoint x: 698, startPoint y: 593, endPoint x: 737, endPoint y: 593, distance: 39.3
click at [737, 593] on div "10 total 1" at bounding box center [729, 603] width 1261 height 26
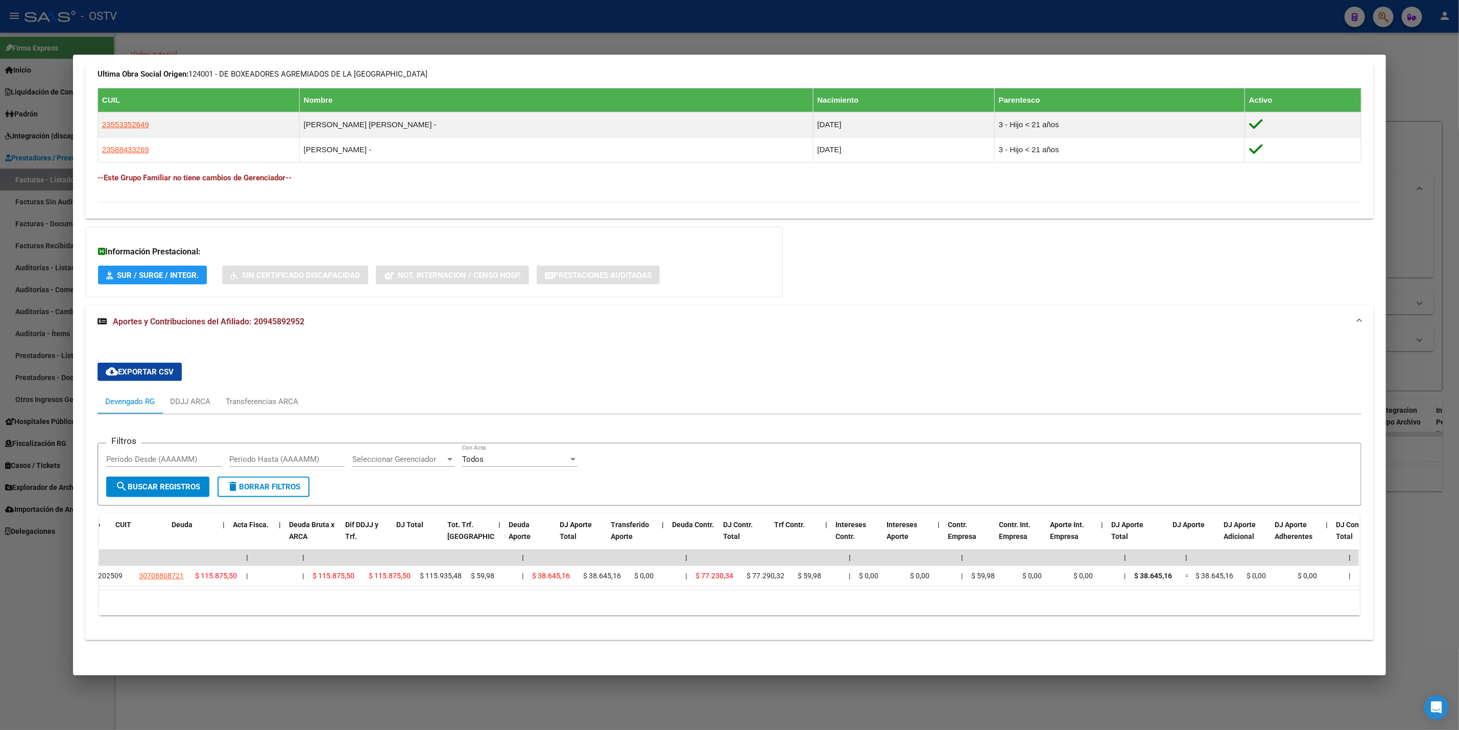
scroll to position [0, 28]
drag, startPoint x: 762, startPoint y: 590, endPoint x: 868, endPoint y: 595, distance: 105.8
click at [868, 594] on div "10 total 1" at bounding box center [729, 603] width 1261 height 26
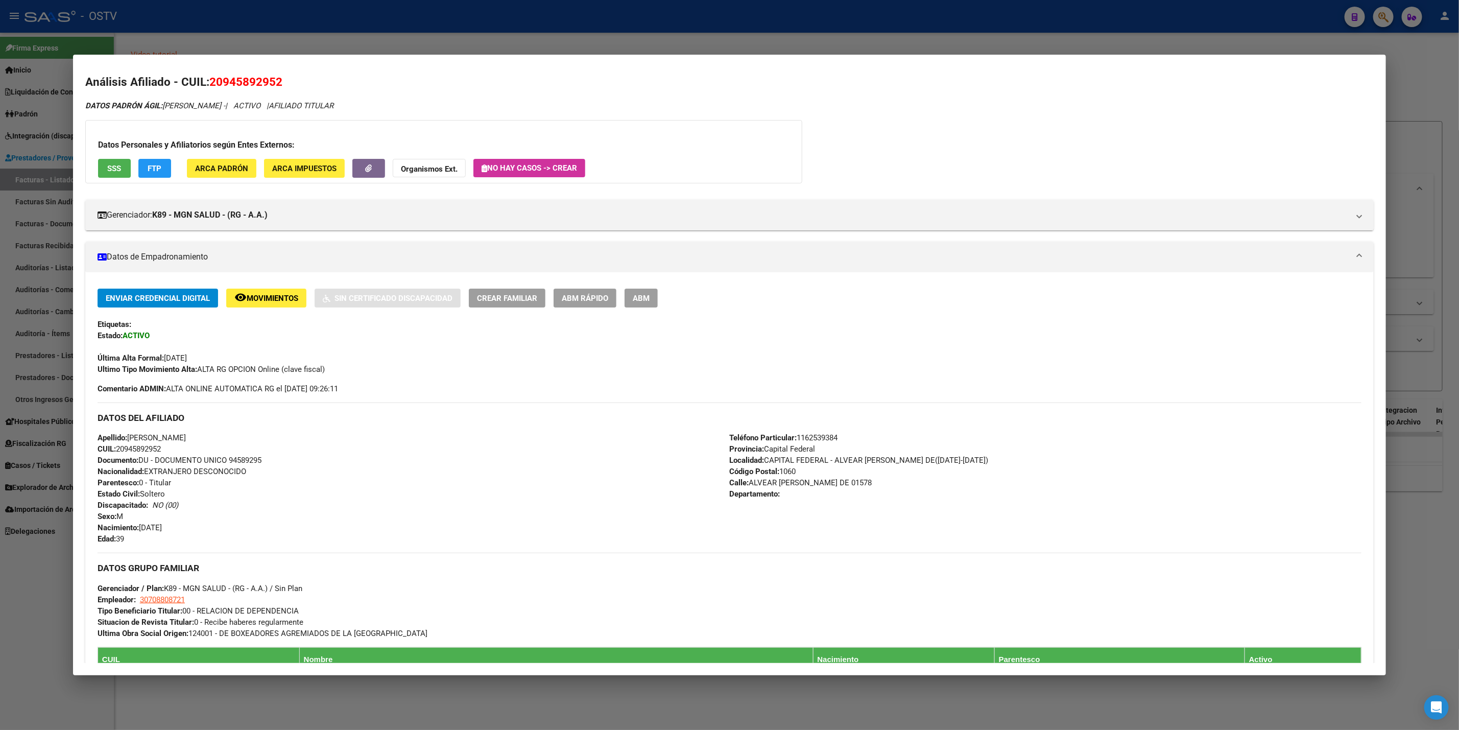
scroll to position [0, 0]
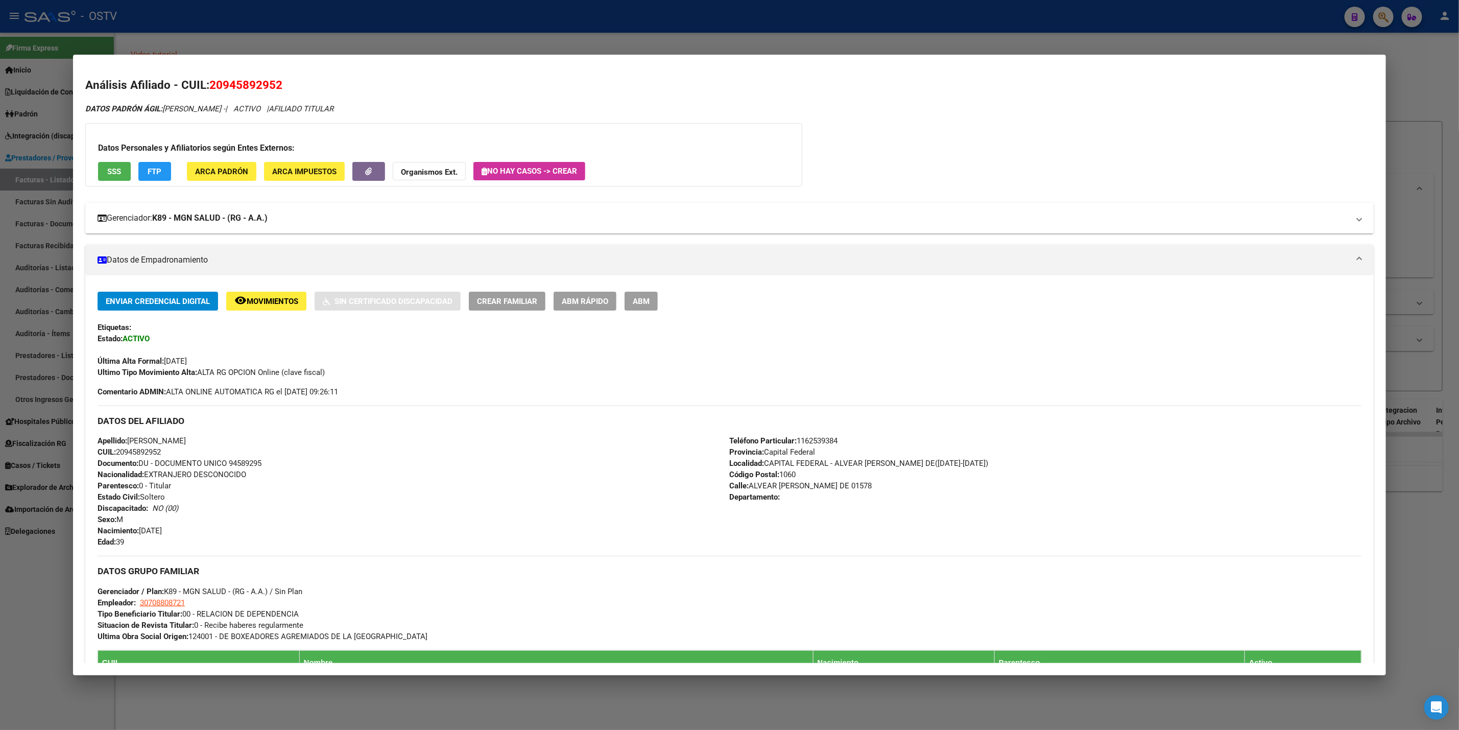
click at [274, 225] on mat-expansion-panel-header "Gerenciador: K89 - MGN SALUD - (RG - A.A.)" at bounding box center [729, 218] width 1288 height 31
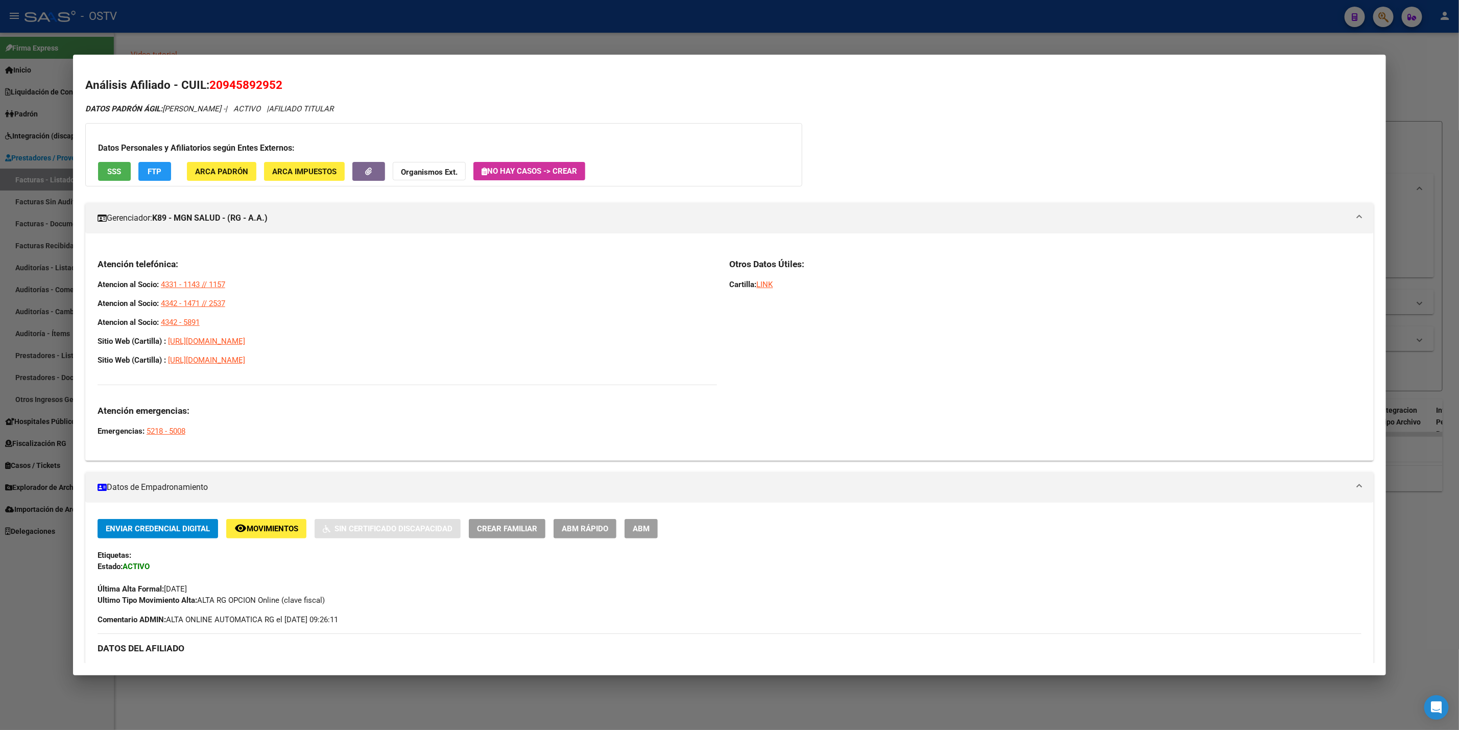
drag, startPoint x: 205, startPoint y: 322, endPoint x: 89, endPoint y: 283, distance: 122.7
click at [89, 283] on div "Atención telefónica: Atencion al Socio: 4331 - 1143 // 1157 Atencion al Socio: …" at bounding box center [729, 351] width 1288 height 203
copy div "Atencion al Socio: 4331 - 1143 // 1157 Atencion al Socio: 4342 - 1471 // 2537 A…"
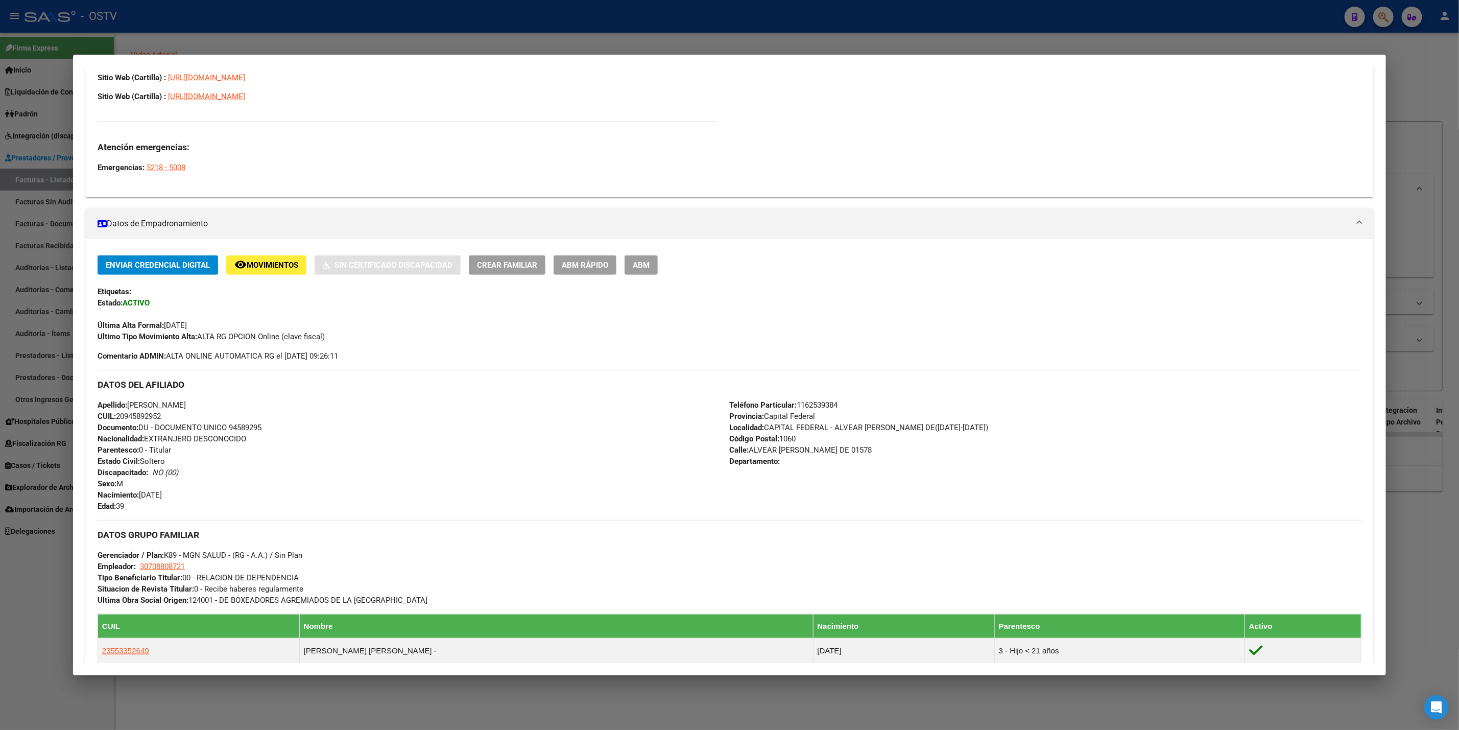
scroll to position [306, 0]
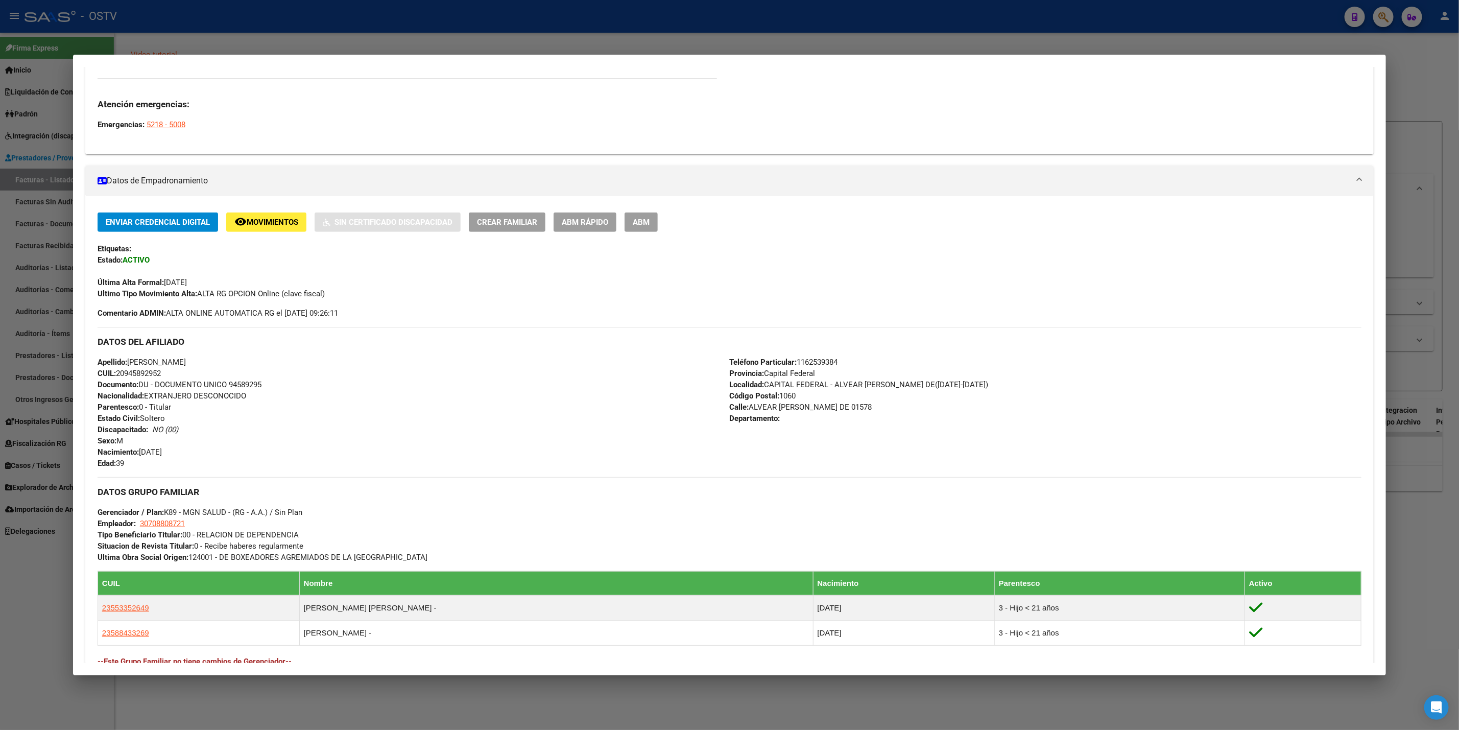
click at [291, 19] on div at bounding box center [729, 365] width 1459 height 730
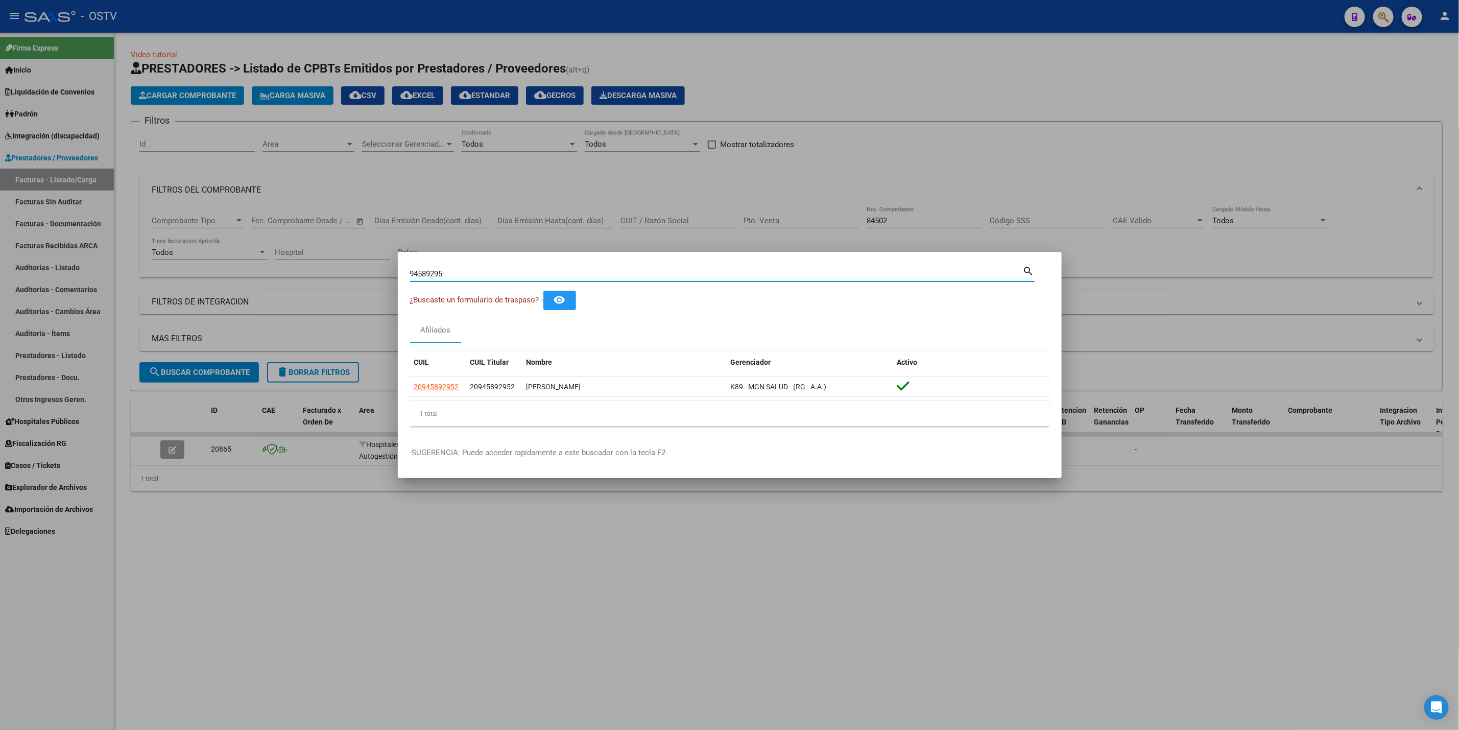
drag, startPoint x: 457, startPoint y: 270, endPoint x: 84, endPoint y: 278, distance: 372.4
click at [124, 290] on div "94589295 Buscar (apellido, dni, cuil, nro traspaso, cuit, obra social) search ¿…" at bounding box center [729, 365] width 1459 height 730
paste input "41333904"
type input "41333904"
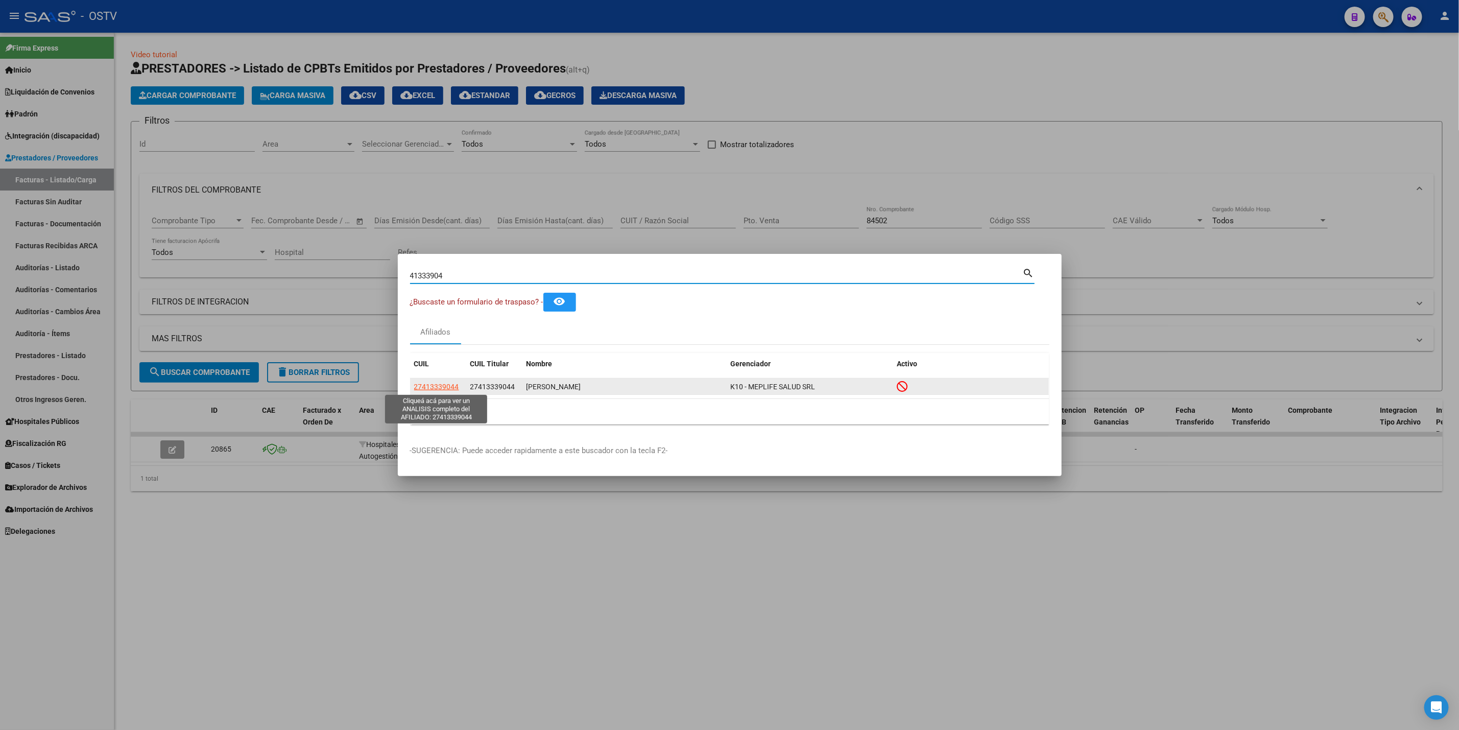
click at [440, 391] on span "27413339044" at bounding box center [436, 387] width 45 height 8
type textarea "27413339044"
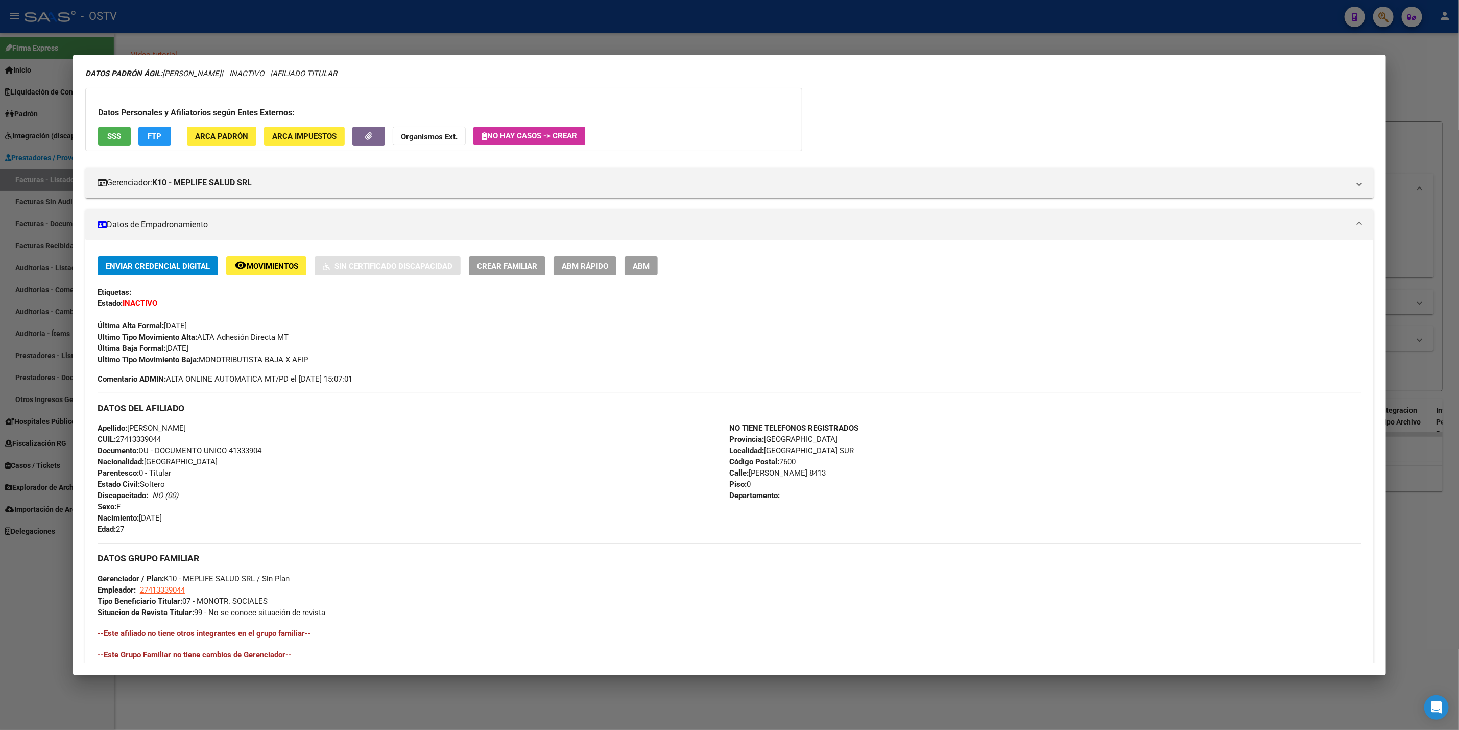
scroll to position [203, 0]
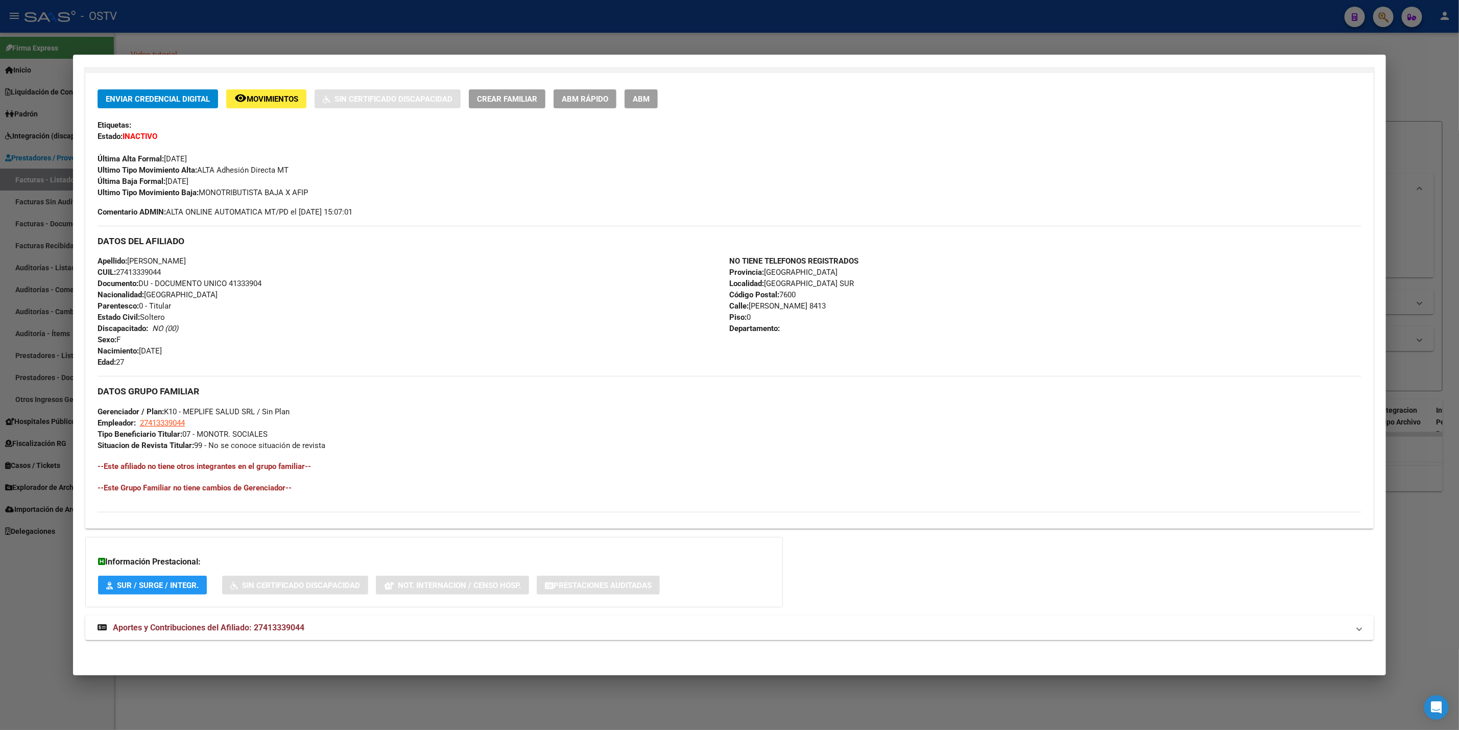
click at [336, 636] on mat-expansion-panel-header "Aportes y Contribuciones del Afiliado: 27413339044" at bounding box center [729, 627] width 1288 height 25
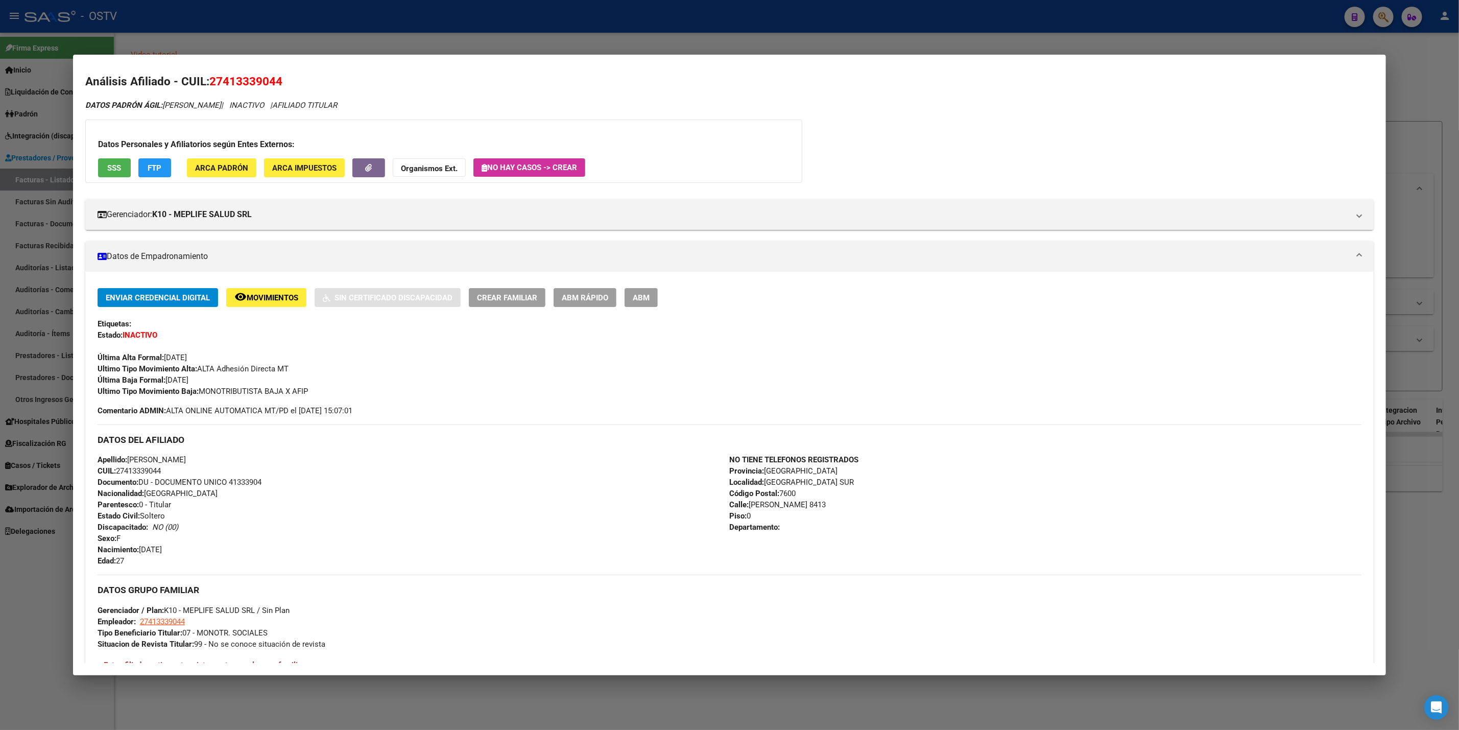
scroll to position [0, 0]
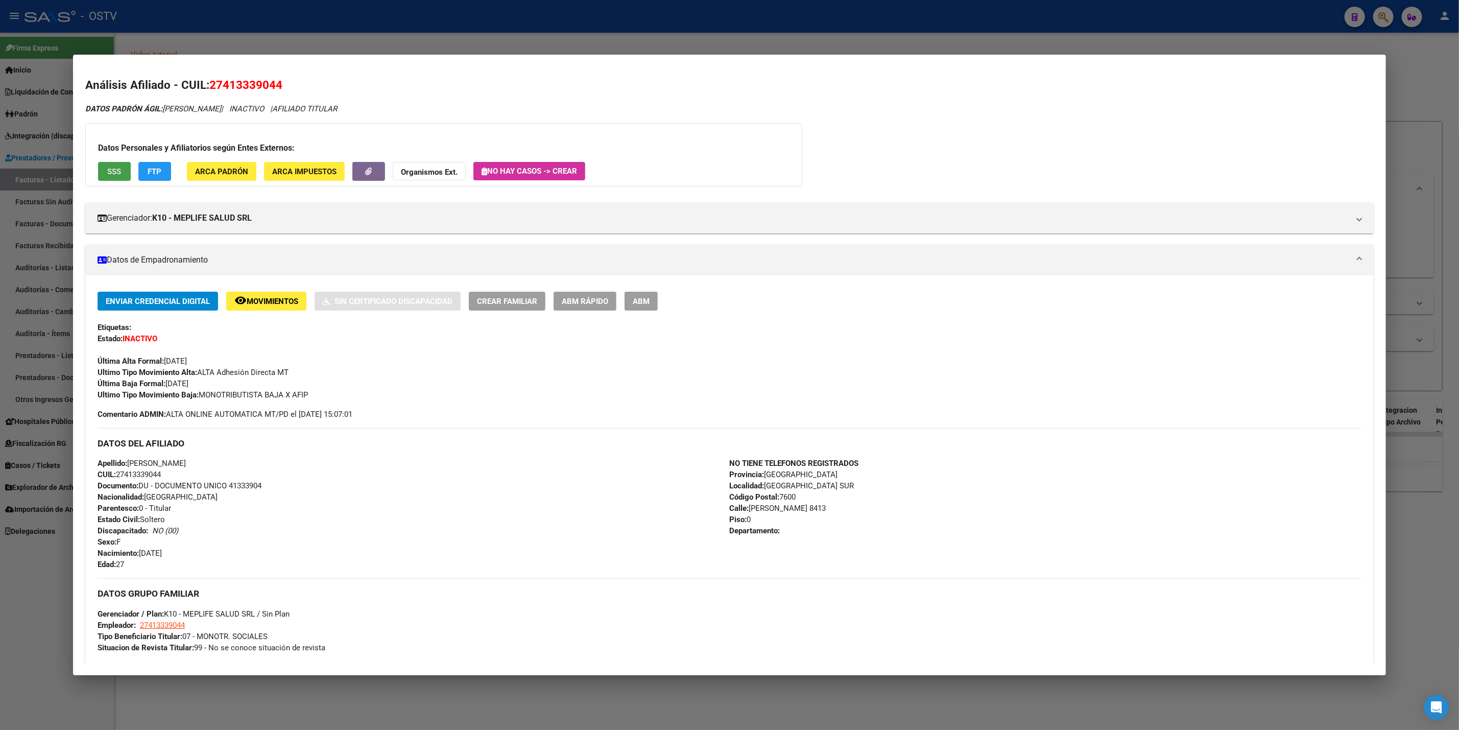
click at [118, 174] on button "SSS" at bounding box center [114, 171] width 33 height 19
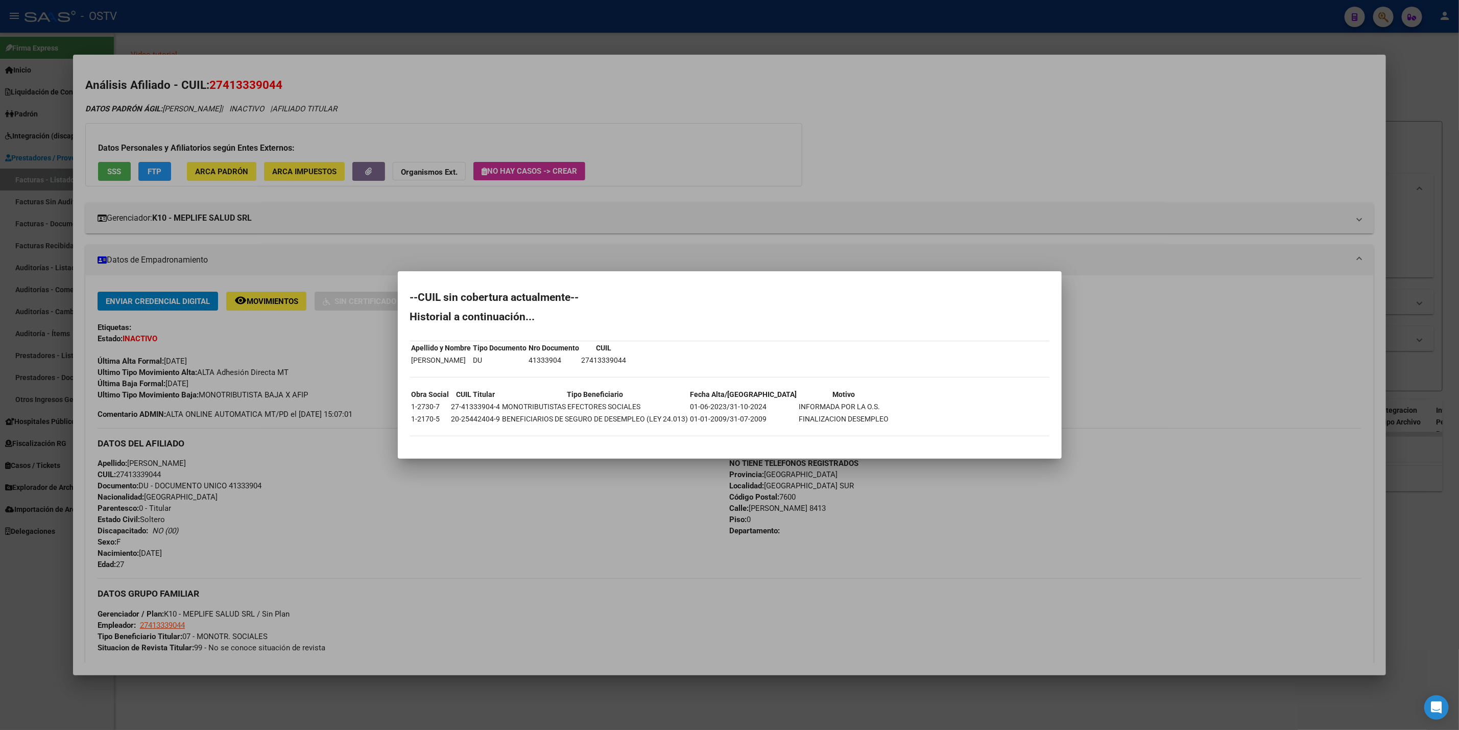
click at [175, 393] on div at bounding box center [729, 365] width 1459 height 730
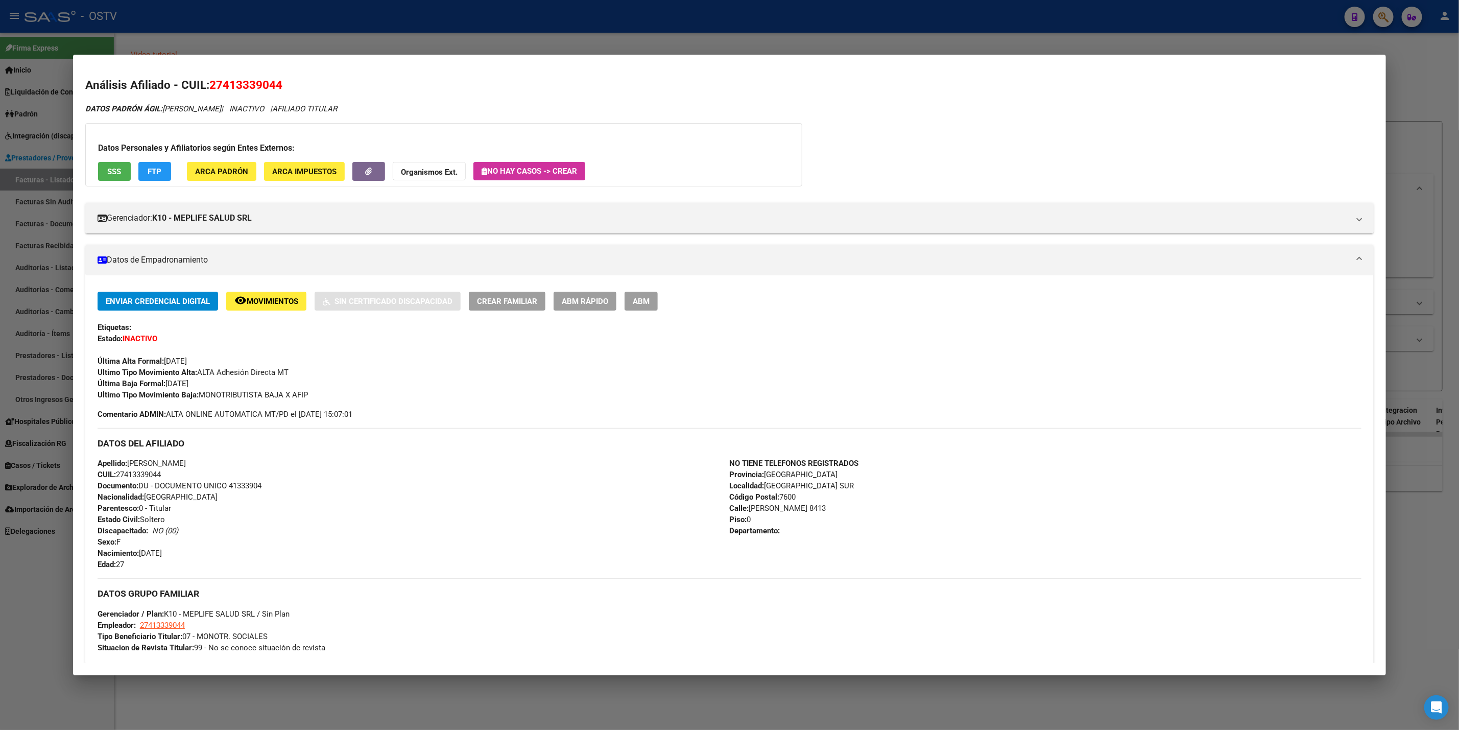
click at [250, 483] on span "Documento: DU - DOCUMENTO UNICO 41333904" at bounding box center [180, 485] width 164 height 9
copy span "41333904"
